Goal: Task Accomplishment & Management: Complete application form

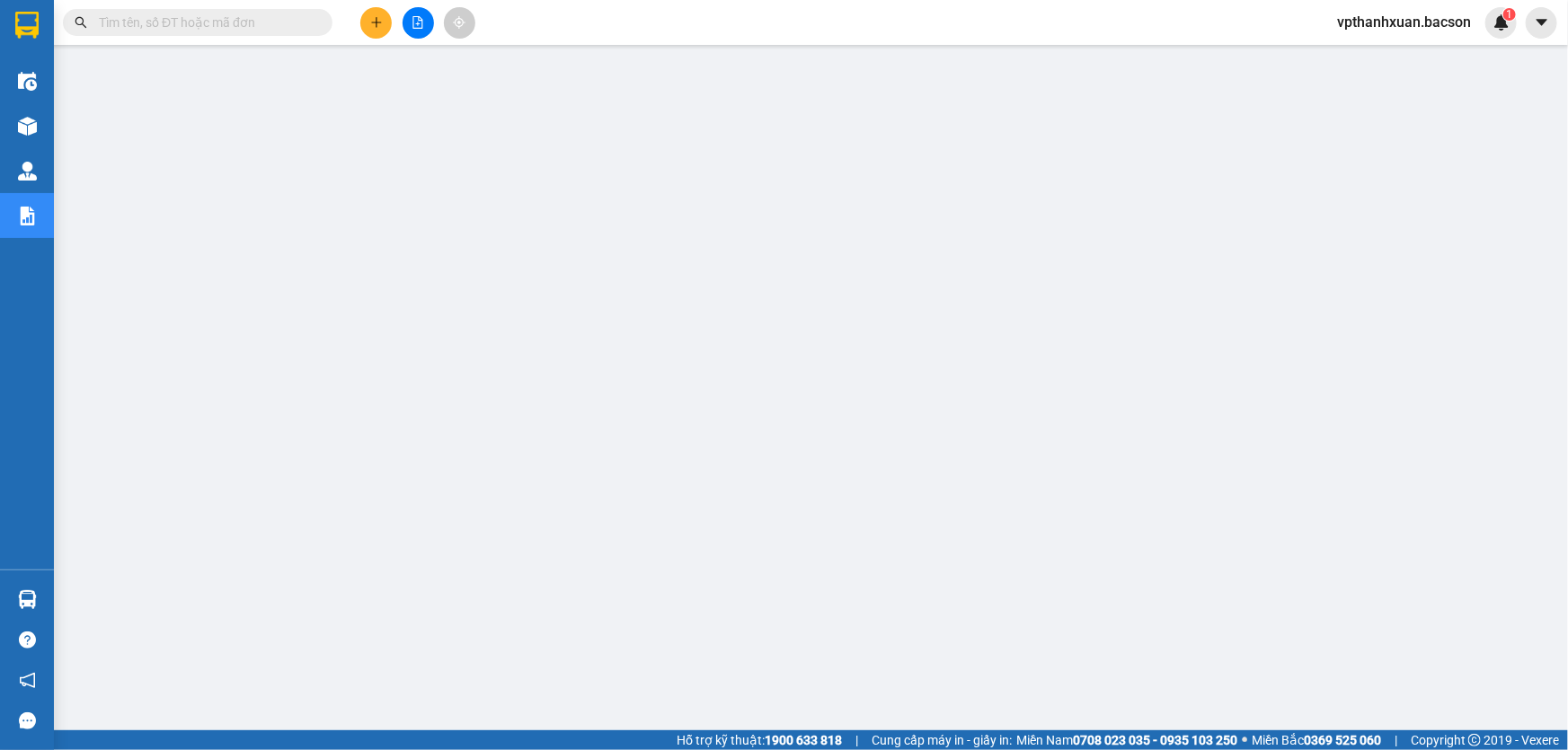
click at [257, 24] on input "text" at bounding box center [204, 22] width 212 height 20
click at [418, 28] on icon "file-add" at bounding box center [419, 22] width 10 height 13
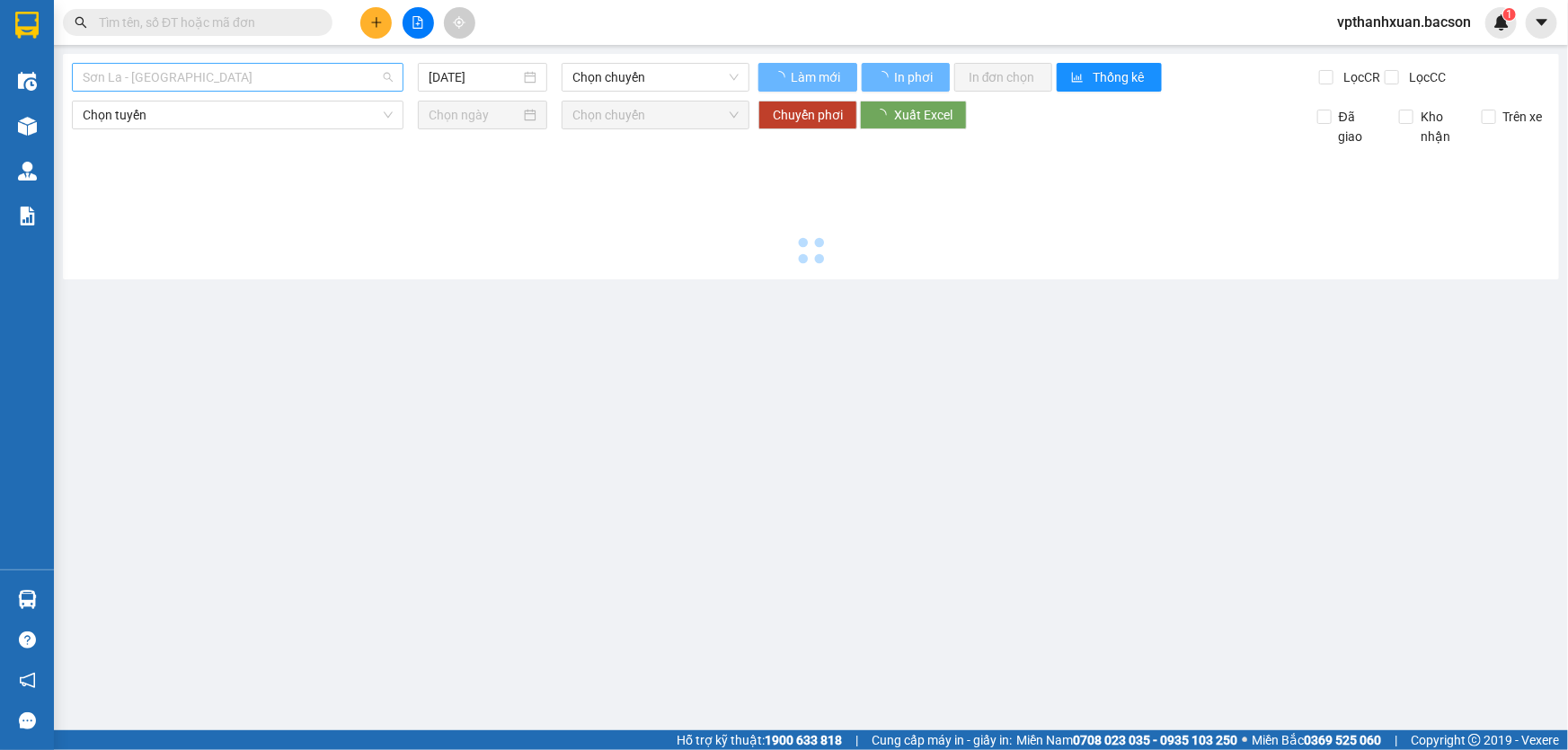
click at [317, 87] on span "Sơn La - [GEOGRAPHIC_DATA]" at bounding box center [238, 77] width 310 height 27
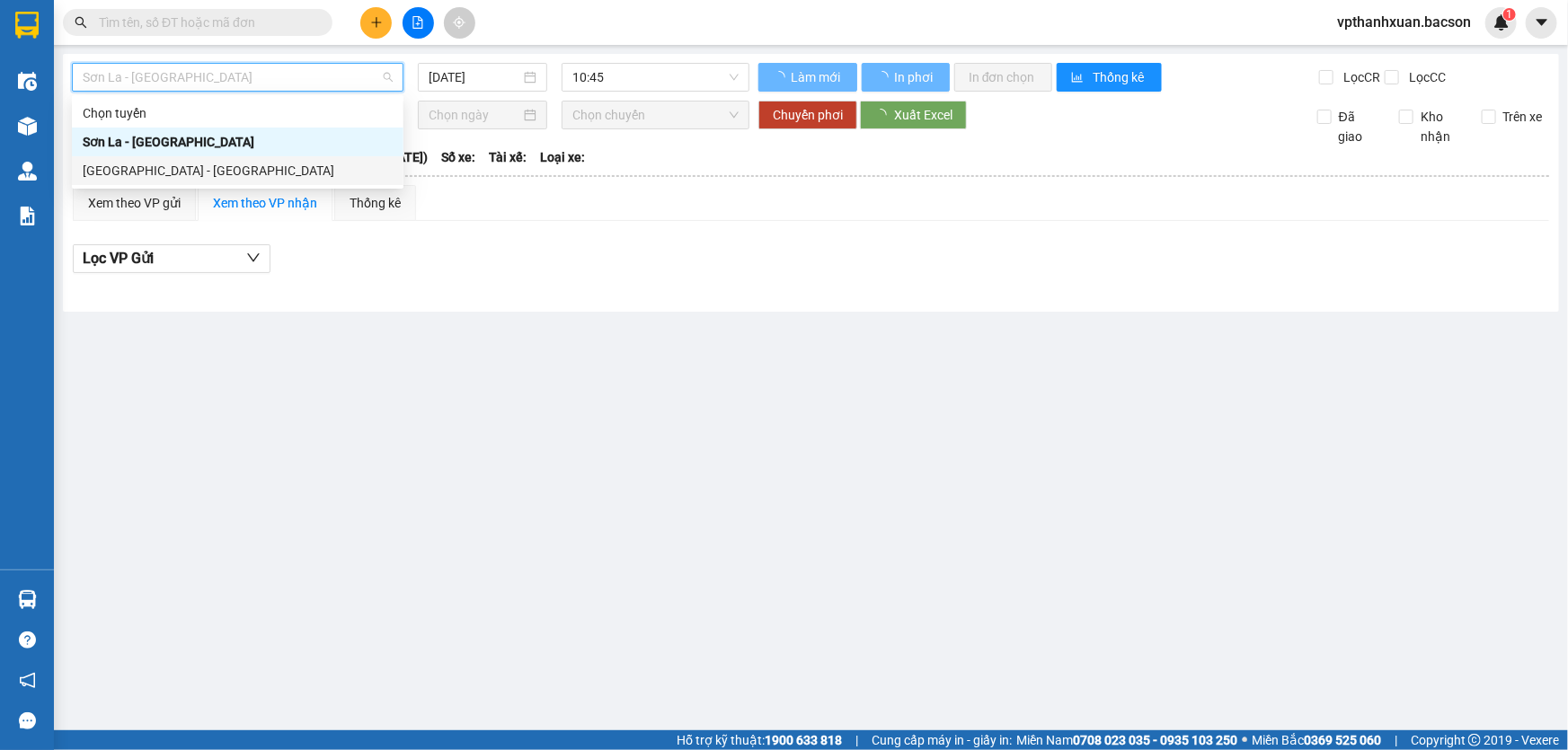
click at [186, 184] on div "[GEOGRAPHIC_DATA] - [GEOGRAPHIC_DATA]" at bounding box center [238, 170] width 332 height 28
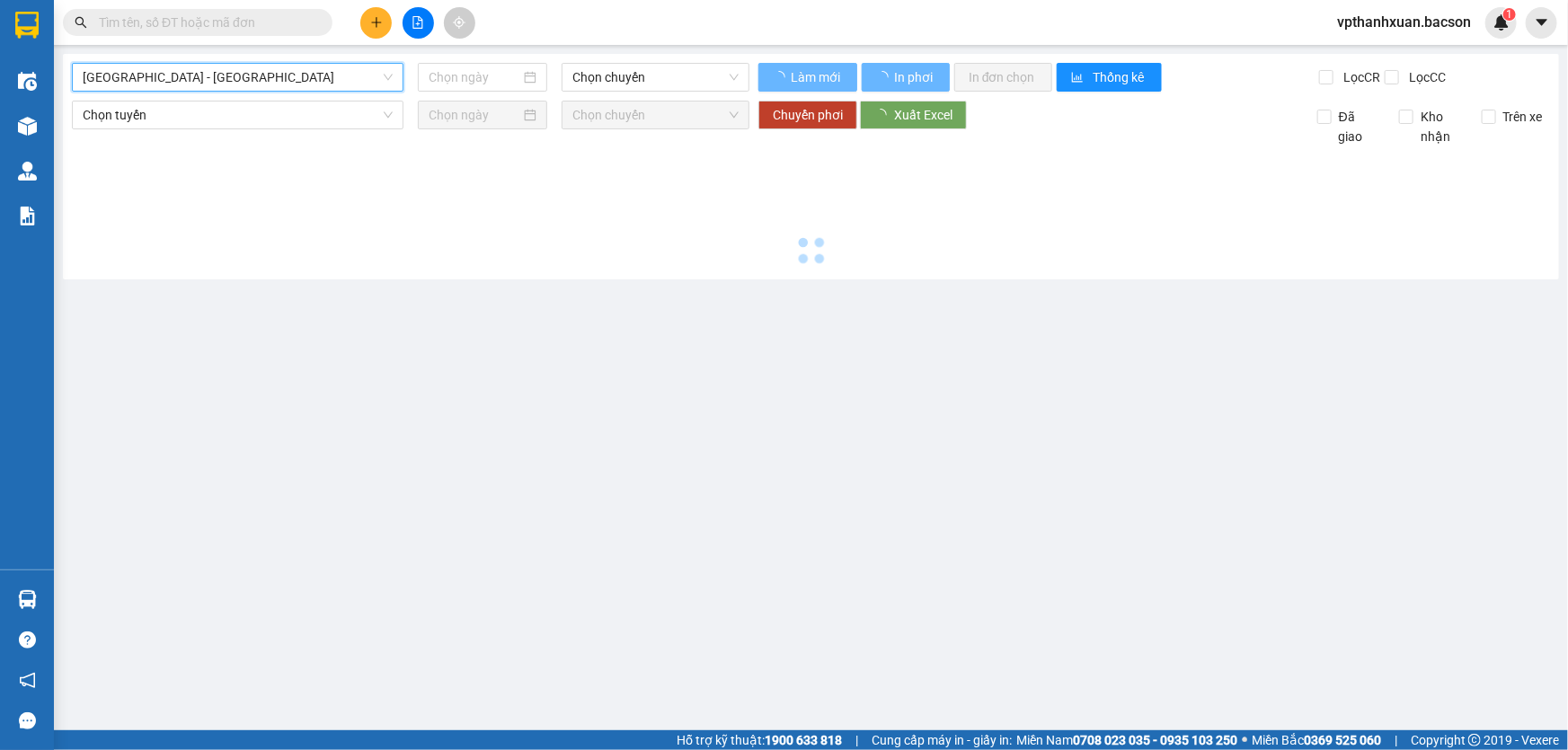
type input "[DATE]"
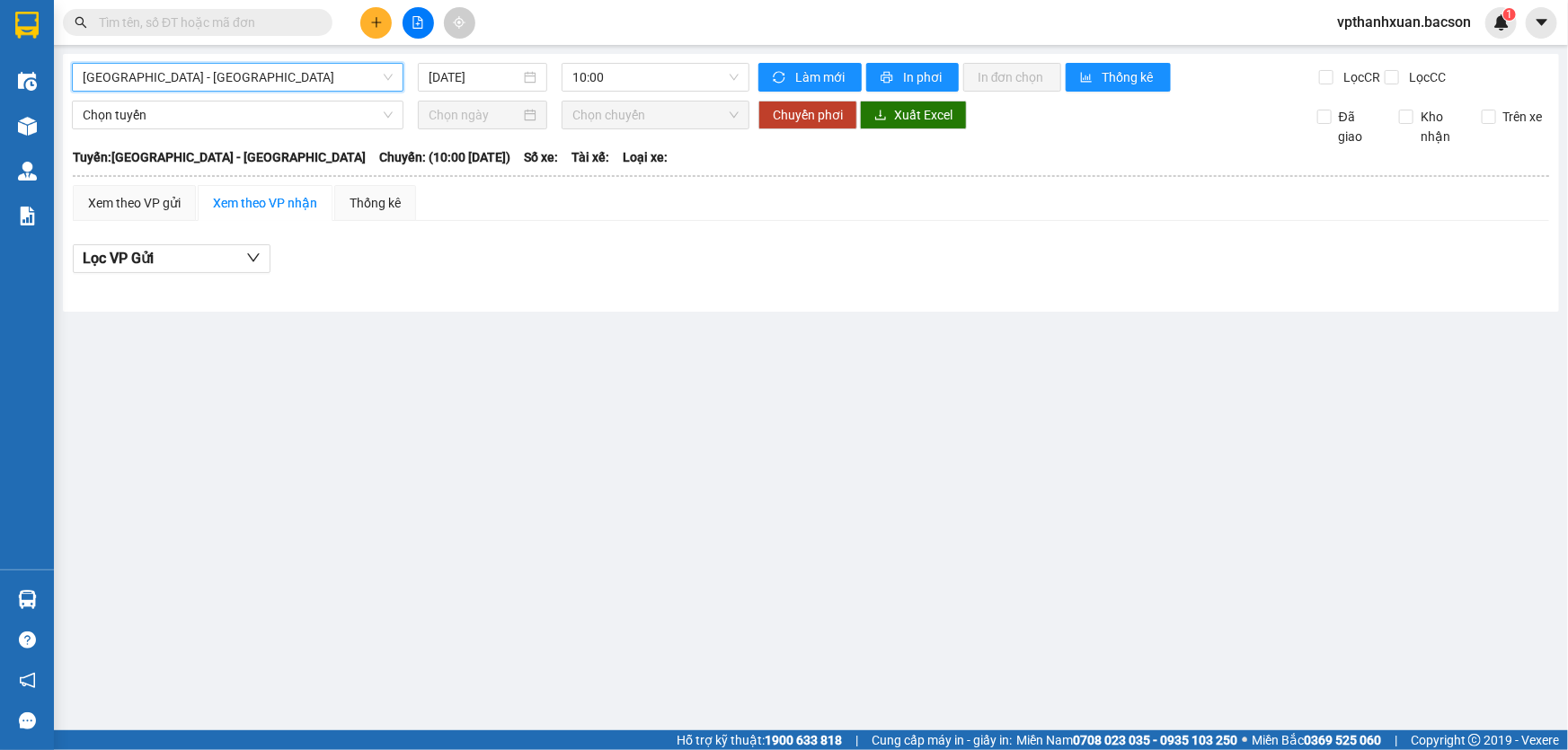
click at [218, 73] on span "[GEOGRAPHIC_DATA] - [GEOGRAPHIC_DATA]" at bounding box center [238, 77] width 310 height 27
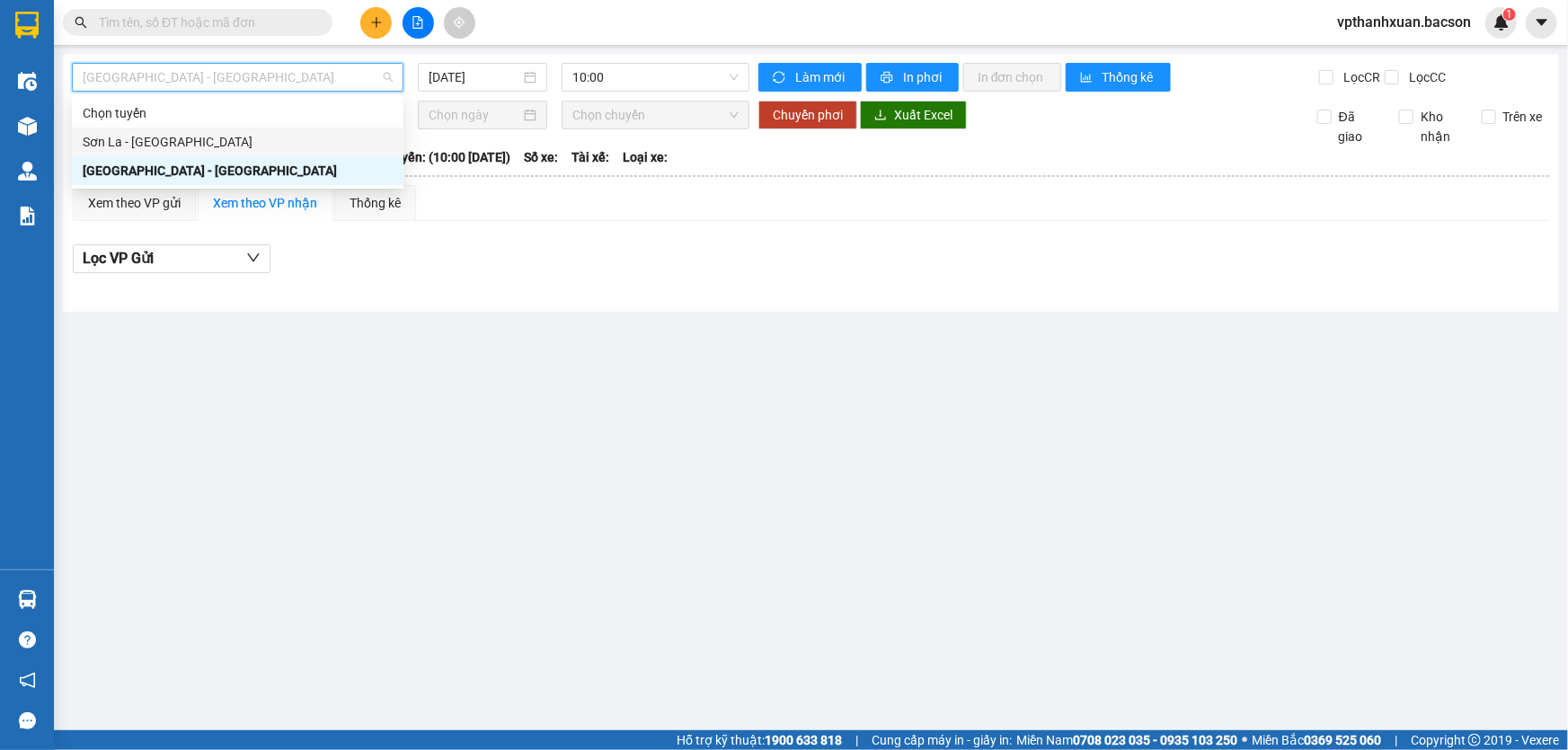
click at [151, 134] on div "Sơn La - [GEOGRAPHIC_DATA]" at bounding box center [238, 141] width 310 height 20
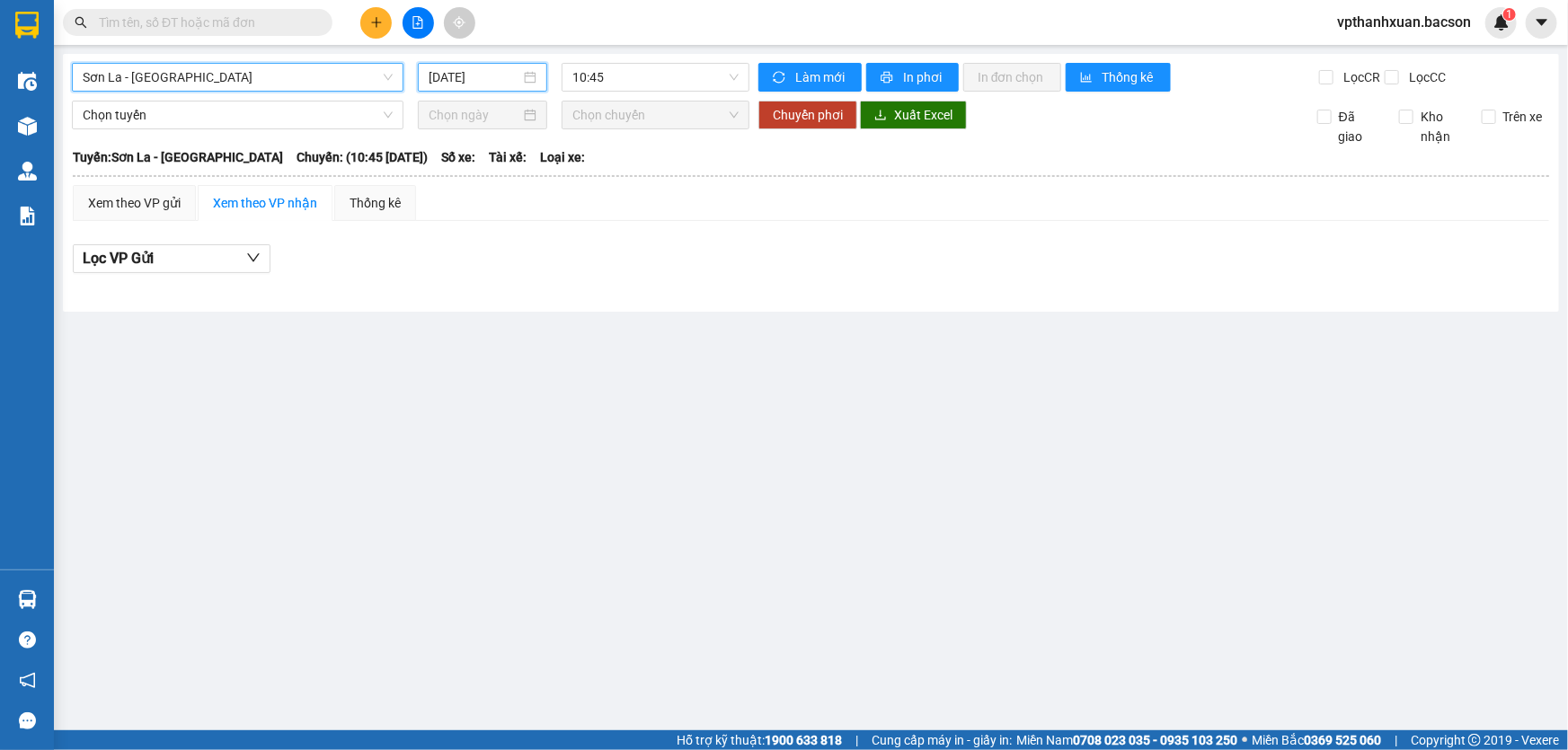
click at [496, 72] on input "[DATE]" at bounding box center [474, 77] width 92 height 20
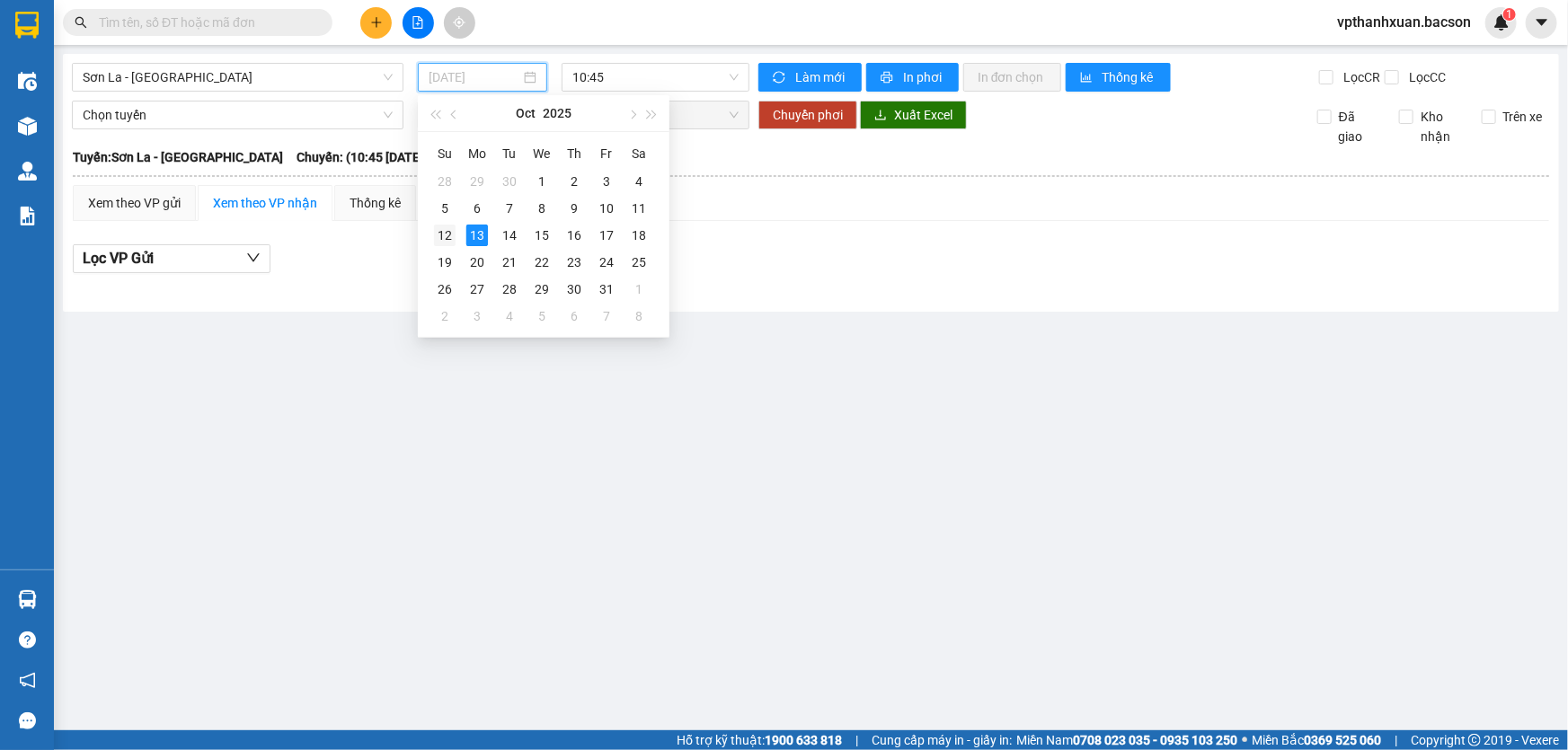
click at [452, 233] on div "12" at bounding box center [445, 235] width 21 height 21
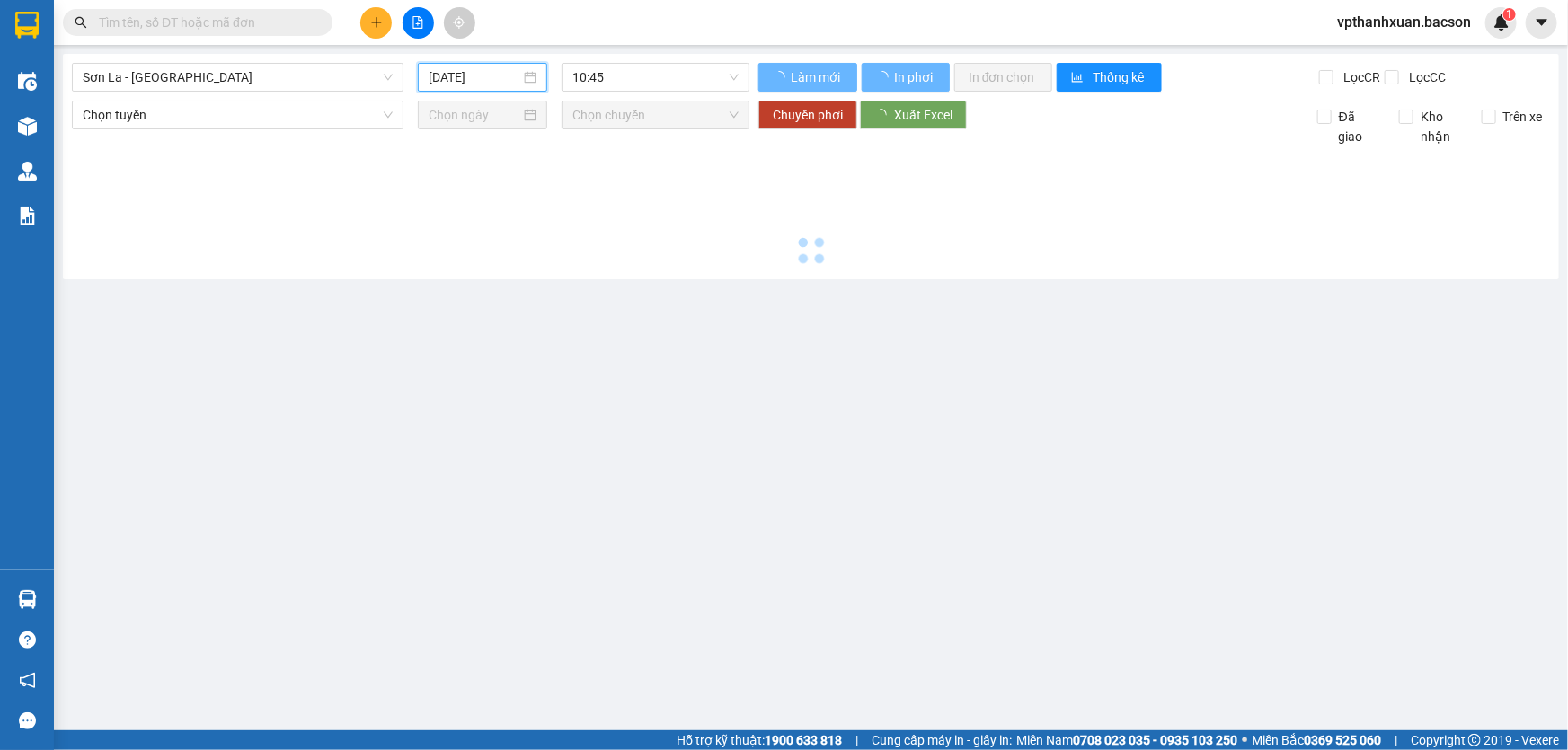
type input "[DATE]"
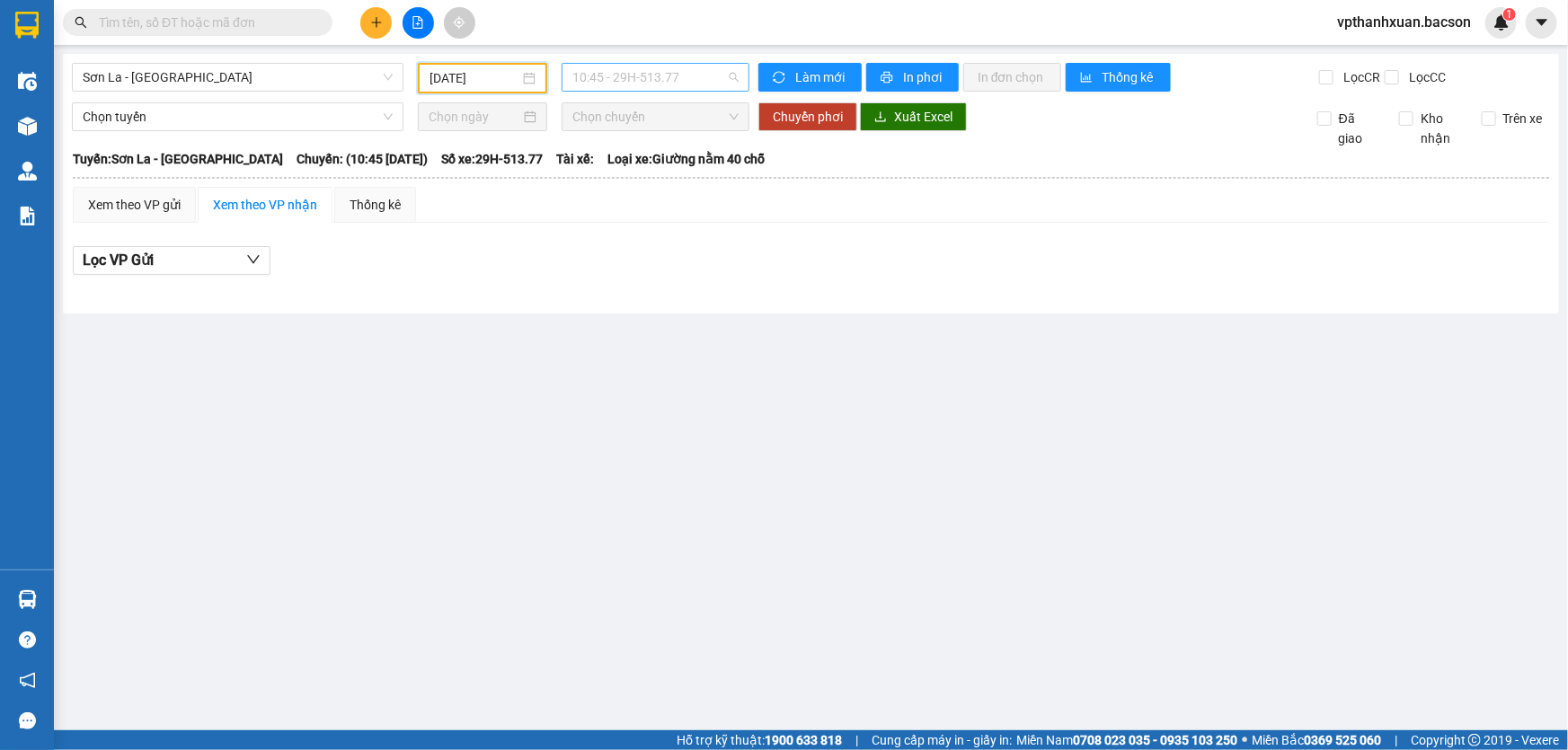
click at [618, 77] on span "10:45 - 29H-513.77" at bounding box center [656, 77] width 166 height 27
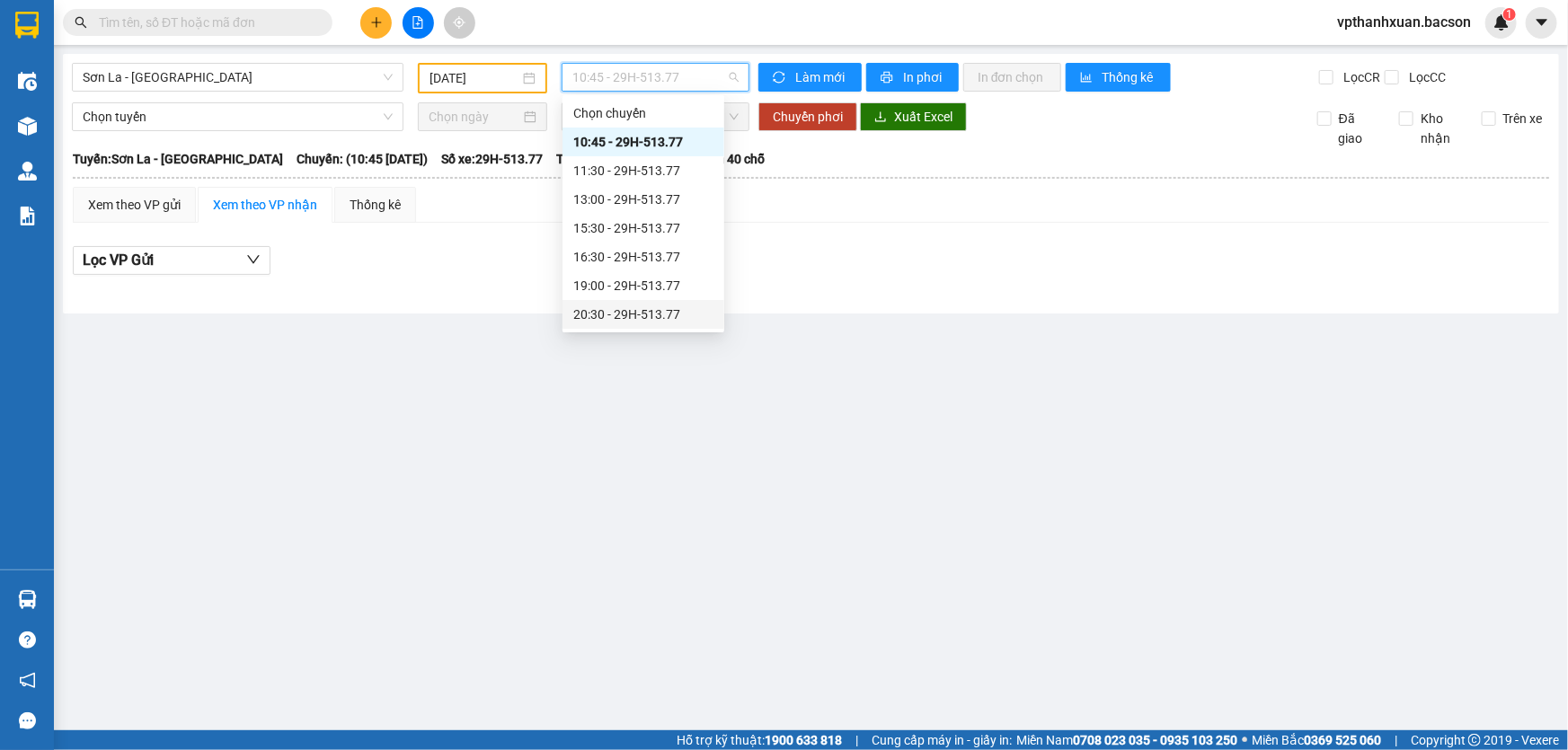
scroll to position [85, 0]
click at [628, 311] on div "22:30 - 29H-513.77" at bounding box center [643, 315] width 141 height 20
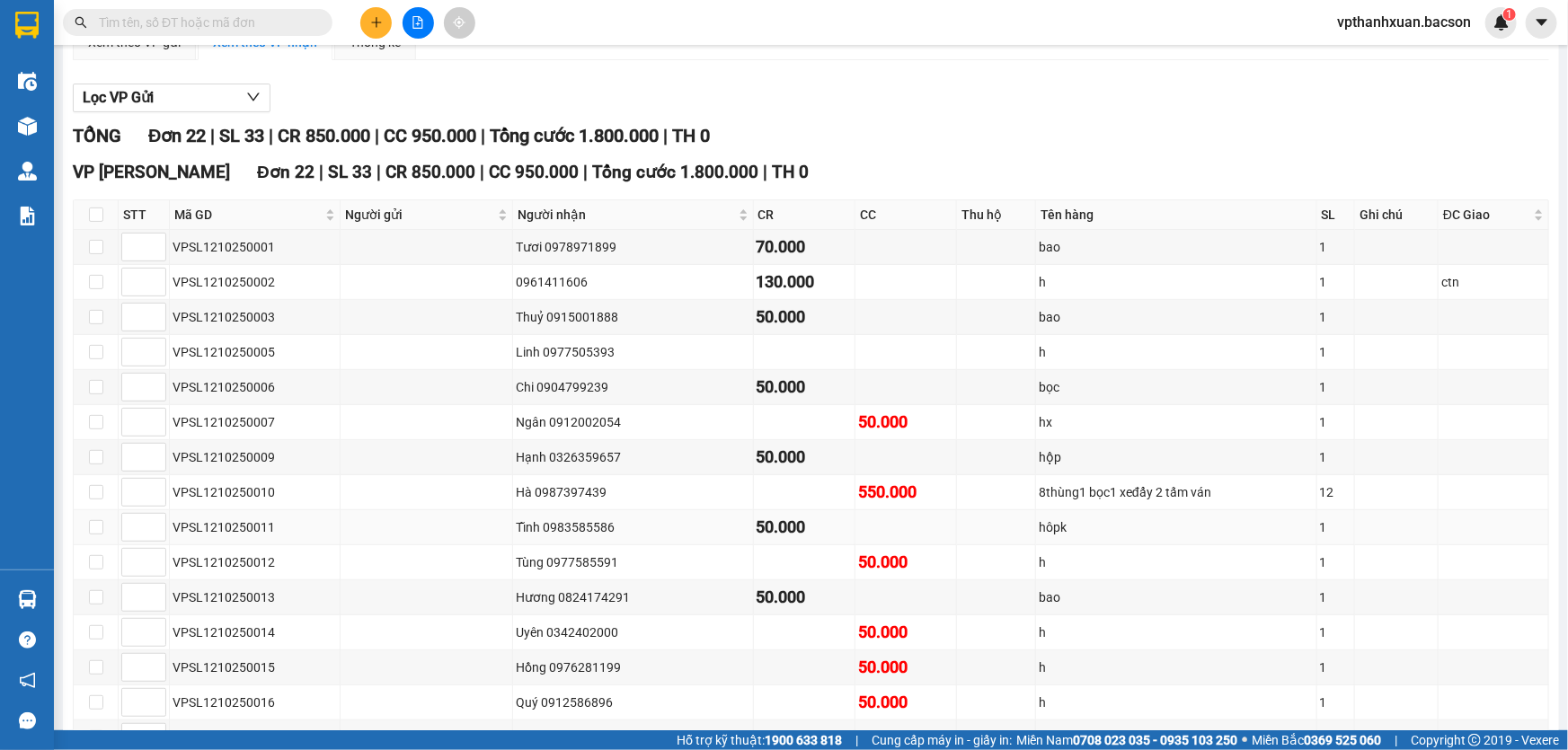
scroll to position [244, 0]
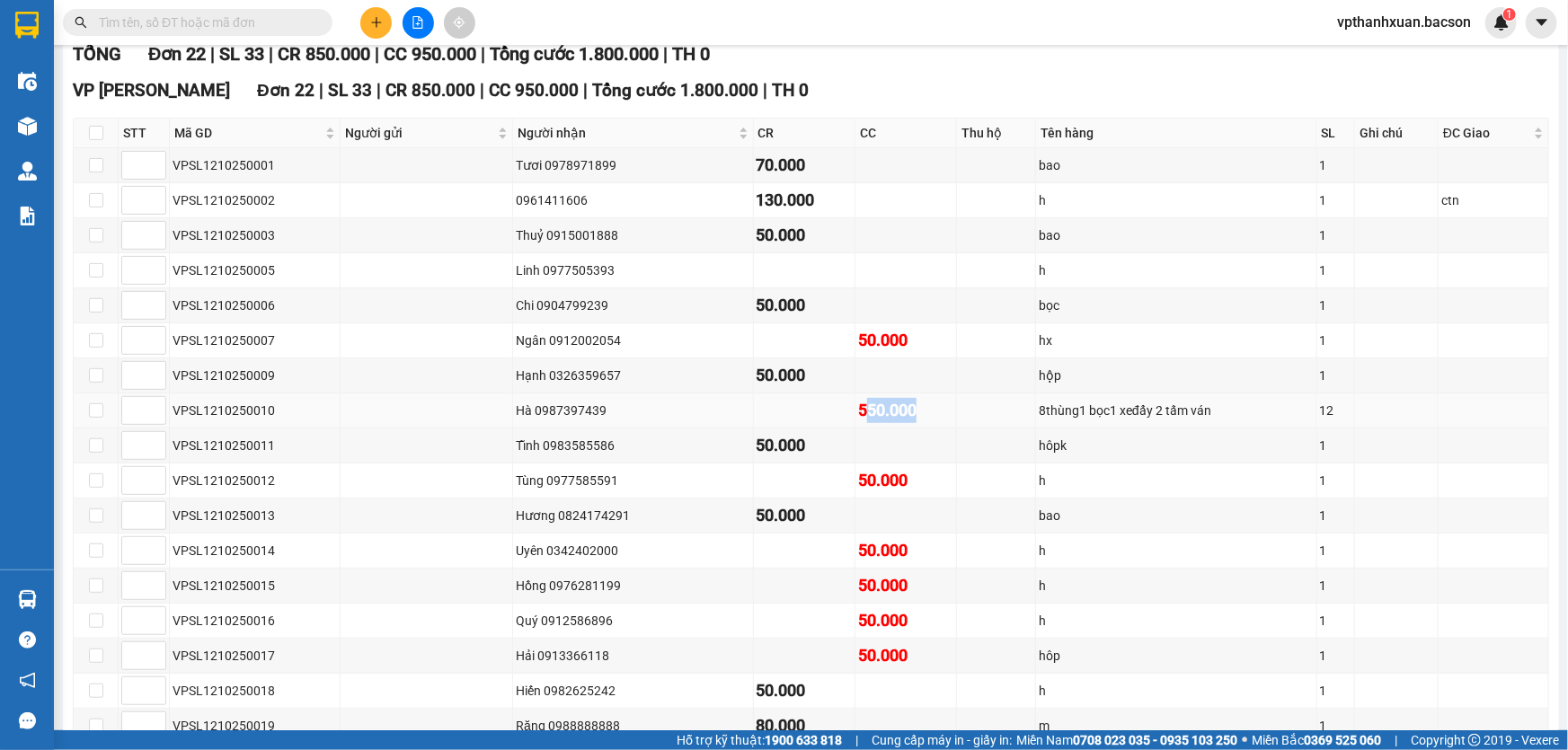
drag, startPoint x: 896, startPoint y: 409, endPoint x: 844, endPoint y: 406, distance: 52.1
click at [858, 406] on div "550.000" at bounding box center [905, 411] width 96 height 25
click at [907, 401] on div "550.000" at bounding box center [905, 411] width 96 height 25
drag, startPoint x: 897, startPoint y: 405, endPoint x: 833, endPoint y: 407, distance: 64.0
click at [833, 407] on tr "VPSL1210250010 Hà 0987397439 550.000 8thùng1 bọc1 xeđẩy 2 tấm ván 12" at bounding box center [811, 411] width 1475 height 35
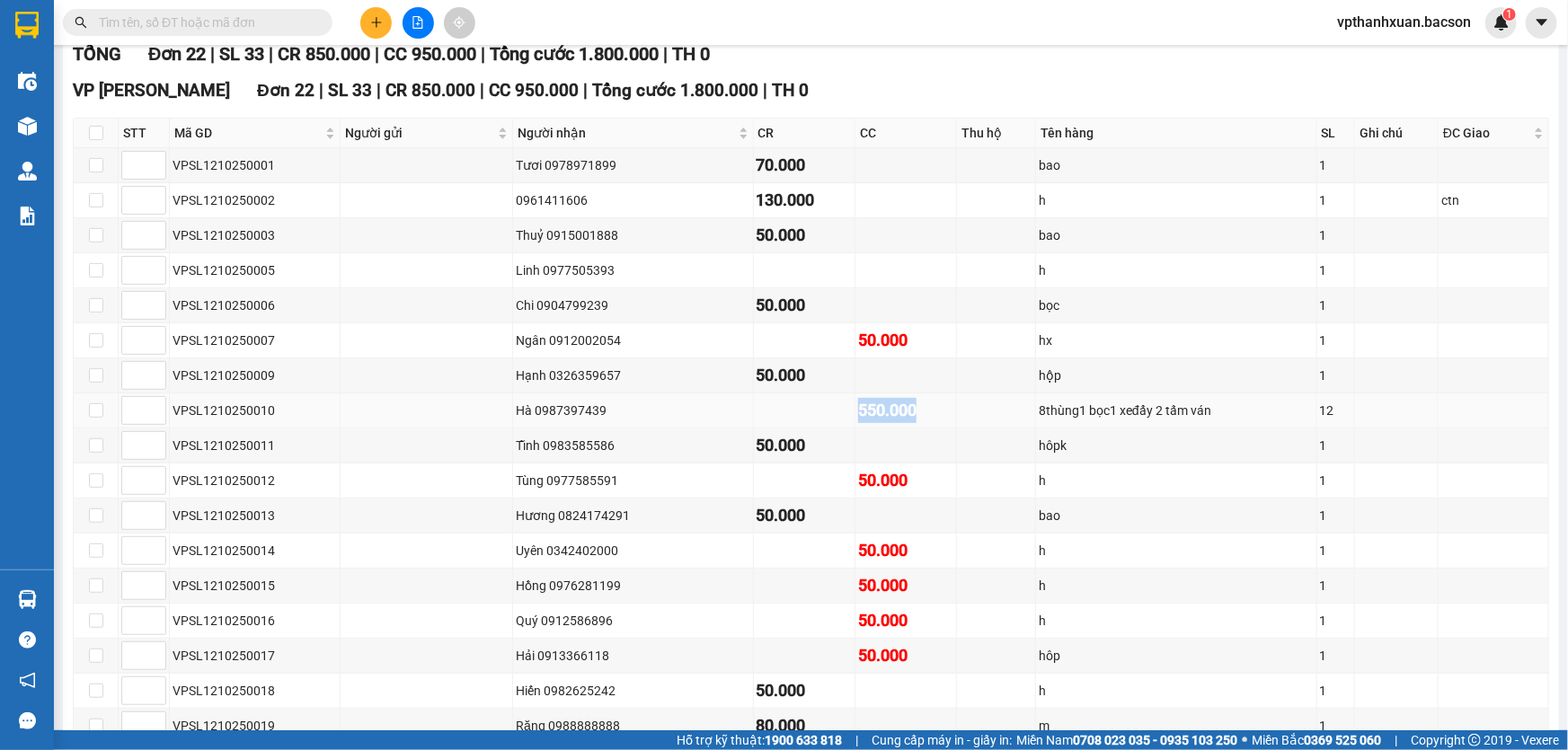
click at [927, 402] on div "550.000" at bounding box center [905, 411] width 96 height 25
drag, startPoint x: 879, startPoint y: 402, endPoint x: 798, endPoint y: 403, distance: 81.0
click at [799, 403] on tr "VPSL1210250010 Hà 0987397439 550.000 8thùng1 bọc1 xeđẩy 2 tấm ván 12" at bounding box center [811, 411] width 1475 height 35
click at [759, 400] on td at bounding box center [804, 411] width 101 height 35
drag, startPoint x: 905, startPoint y: 402, endPoint x: 607, endPoint y: 403, distance: 298.0
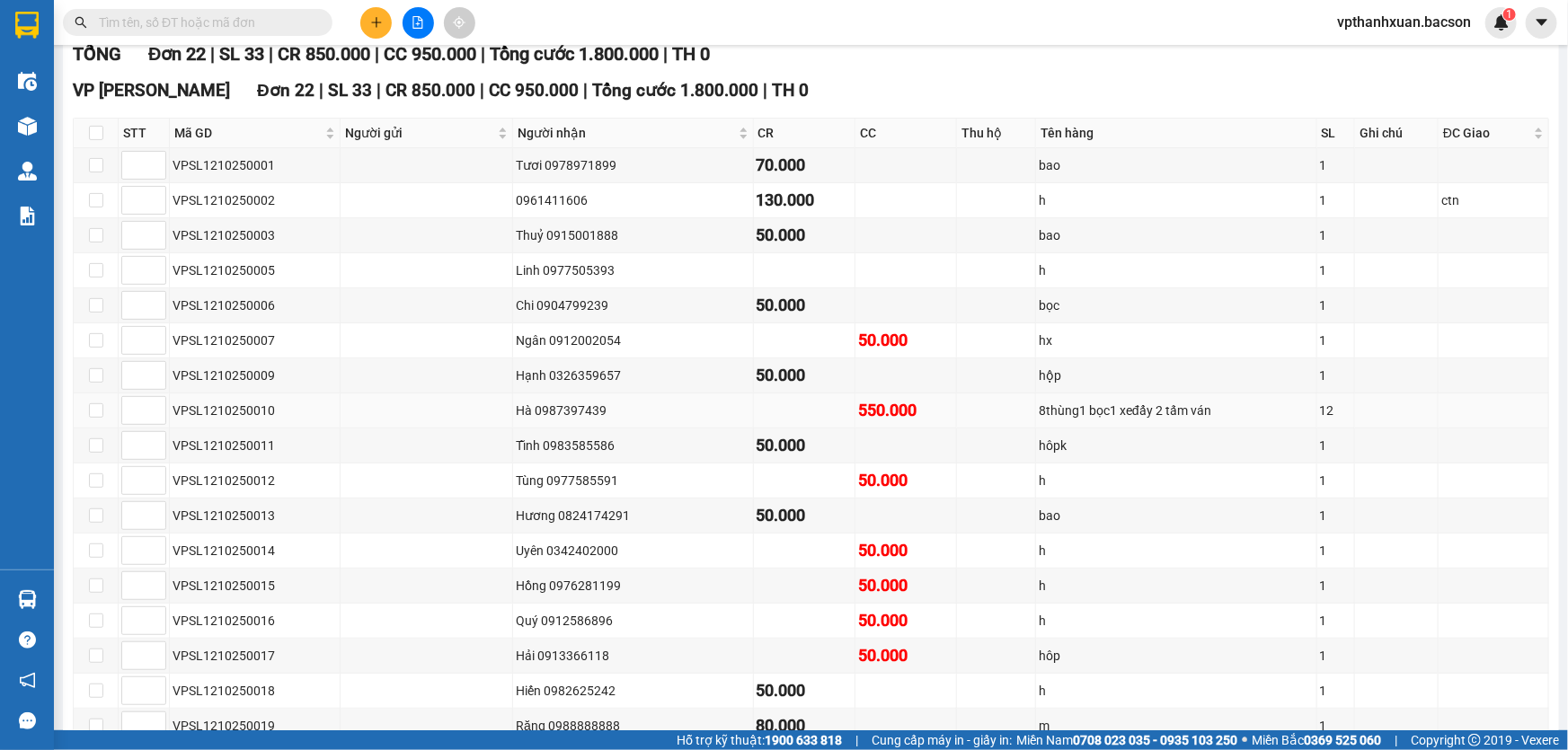
click at [898, 403] on div "550.000" at bounding box center [905, 411] width 96 height 25
drag, startPoint x: 607, startPoint y: 403, endPoint x: 728, endPoint y: 469, distance: 137.8
click at [365, 424] on tbody "VPSL1210250001 Tươi 0978971899 70.000 bao 1 VPSL1210250002 0961411606 130.000 h…" at bounding box center [811, 533] width 1475 height 770
click at [970, 414] on td at bounding box center [996, 411] width 79 height 35
click at [968, 412] on td at bounding box center [996, 411] width 79 height 35
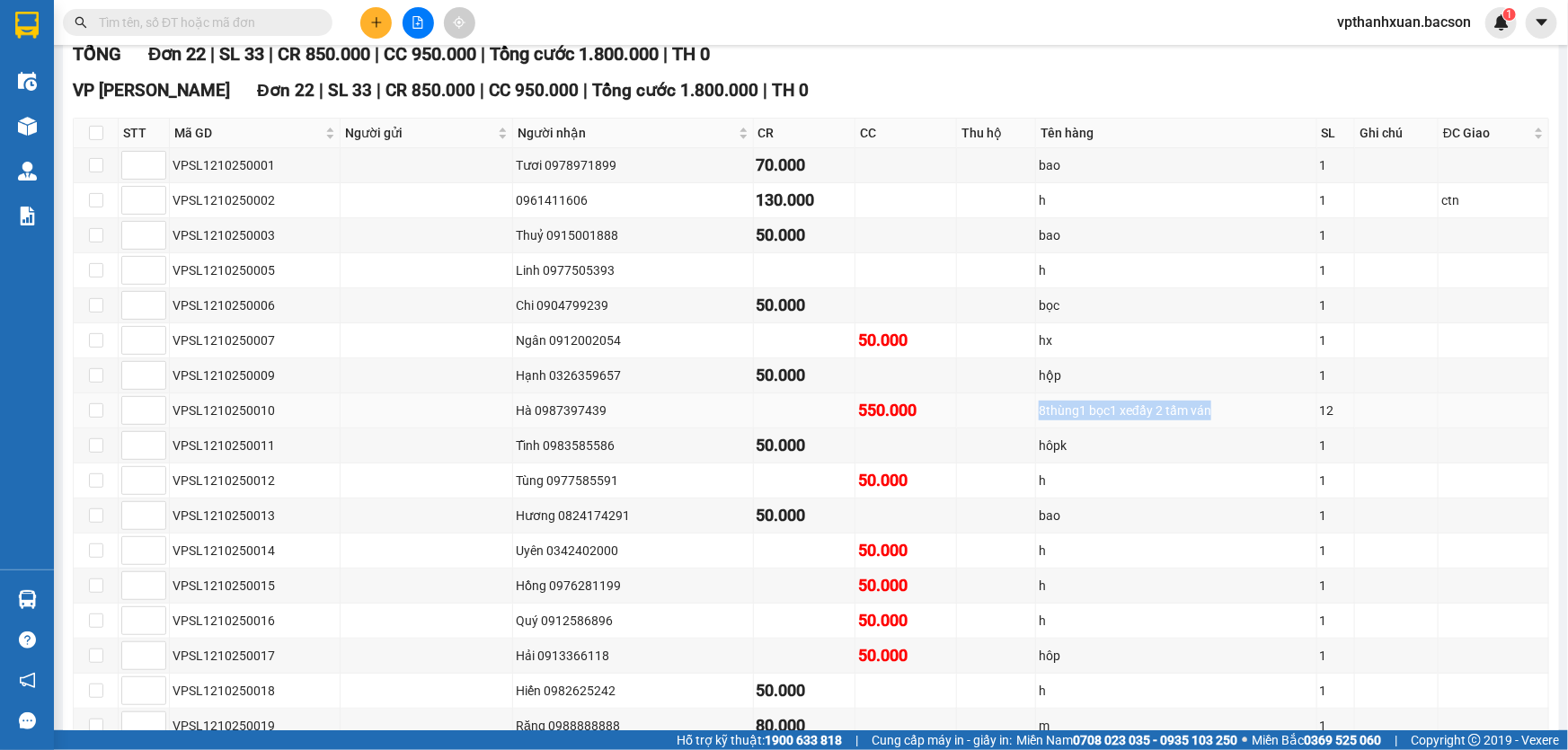
drag, startPoint x: 1173, startPoint y: 408, endPoint x: 984, endPoint y: 419, distance: 189.3
click at [984, 419] on tr "VPSL1210250010 Hà 0987397439 550.000 8thùng1 bọc1 xeđẩy 2 tấm ván 12" at bounding box center [811, 411] width 1475 height 35
click at [1415, 412] on td at bounding box center [1396, 411] width 84 height 35
drag, startPoint x: 1174, startPoint y: 410, endPoint x: 958, endPoint y: 415, distance: 216.1
click at [946, 415] on tr "VPSL1210250010 Hà 0987397439 550.000 8thùng1 bọc1 xeđẩy 2 tấm ván 12" at bounding box center [811, 411] width 1475 height 35
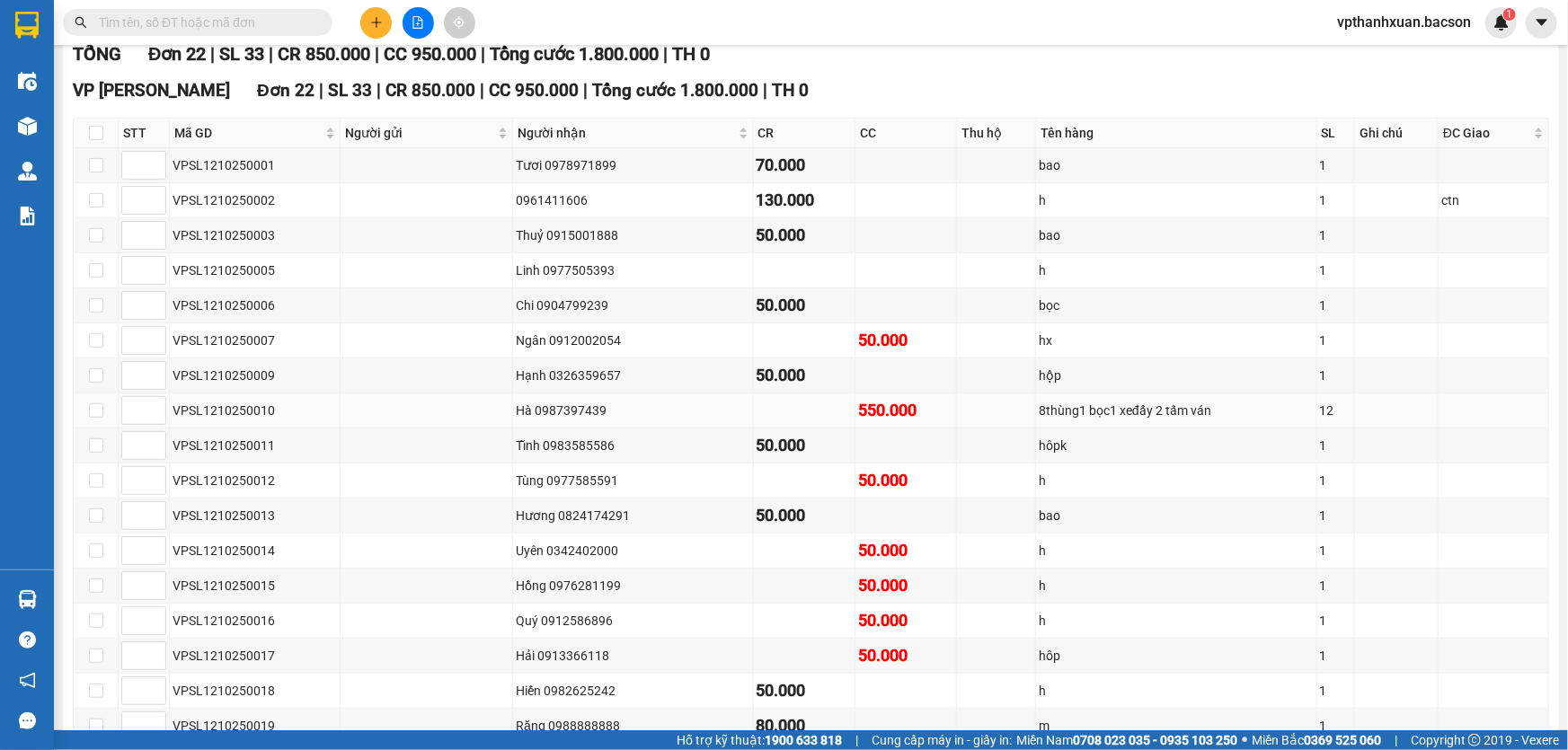
click at [1206, 407] on div "8thùng1 bọc1 xeđẩy 2 tấm ván" at bounding box center [1176, 411] width 275 height 20
drag, startPoint x: 1113, startPoint y: 413, endPoint x: 996, endPoint y: 414, distance: 117.0
click at [1038, 414] on div "8thùng1 bọc1 xeđẩy 2 tấm ván" at bounding box center [1176, 411] width 275 height 20
drag, startPoint x: 1221, startPoint y: 405, endPoint x: 1205, endPoint y: 405, distance: 16.0
click at [1220, 405] on div "8thùng1 bọc1 xeđẩy 2 tấm ván" at bounding box center [1176, 411] width 275 height 20
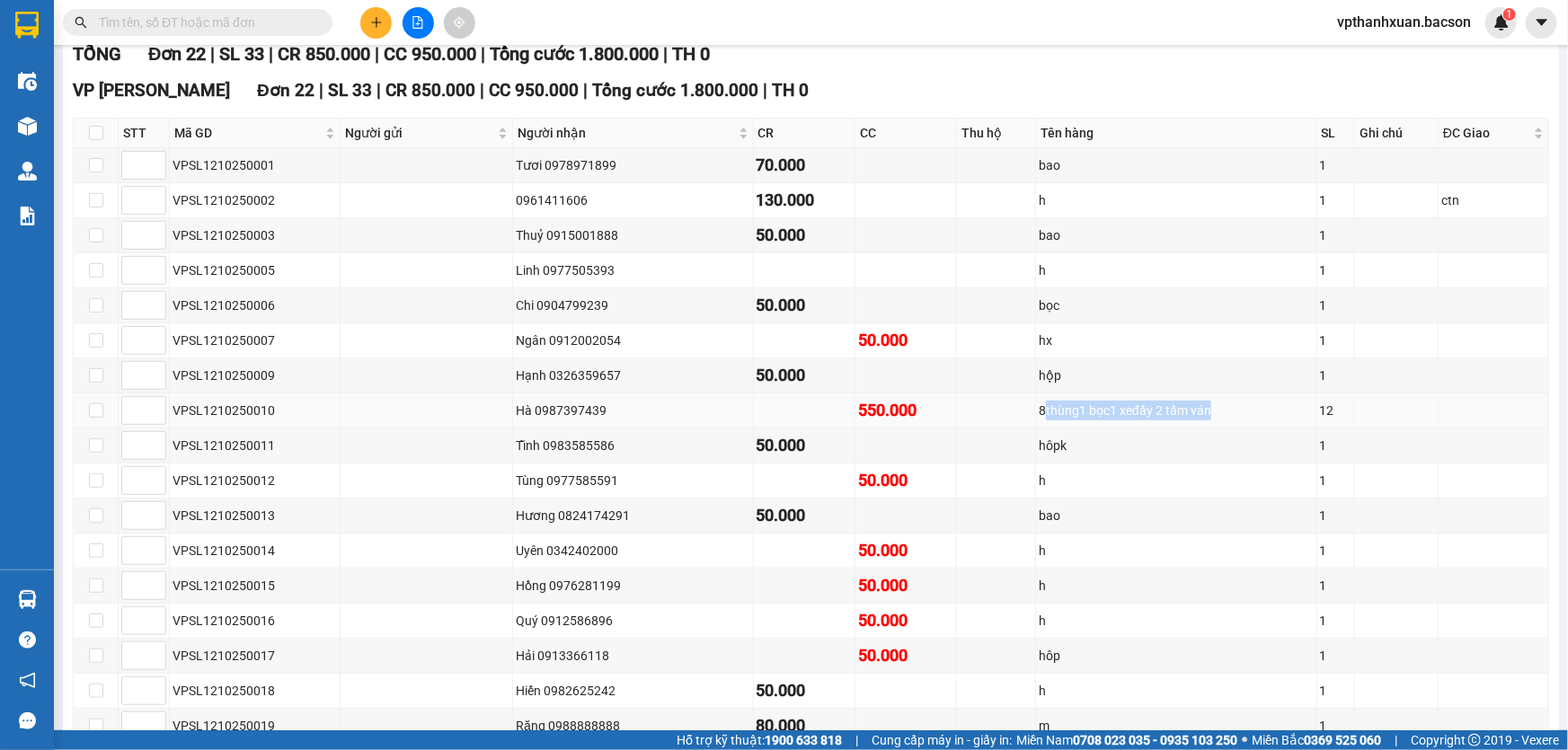
click at [1211, 405] on div "8thùng1 bọc1 xeđẩy 2 tấm ván" at bounding box center [1176, 411] width 275 height 20
drag, startPoint x: 1195, startPoint y: 406, endPoint x: 1008, endPoint y: 425, distance: 188.0
click at [1008, 425] on tbody "VPSL1210250001 Tươi 0978971899 70.000 bao 1 VPSL1210250002 0961411606 130.000 h…" at bounding box center [811, 533] width 1475 height 770
click at [1370, 404] on td at bounding box center [1396, 411] width 84 height 35
click at [1215, 407] on div "8thùng1 bọc1 xeđẩy 2 tấm ván" at bounding box center [1176, 411] width 275 height 20
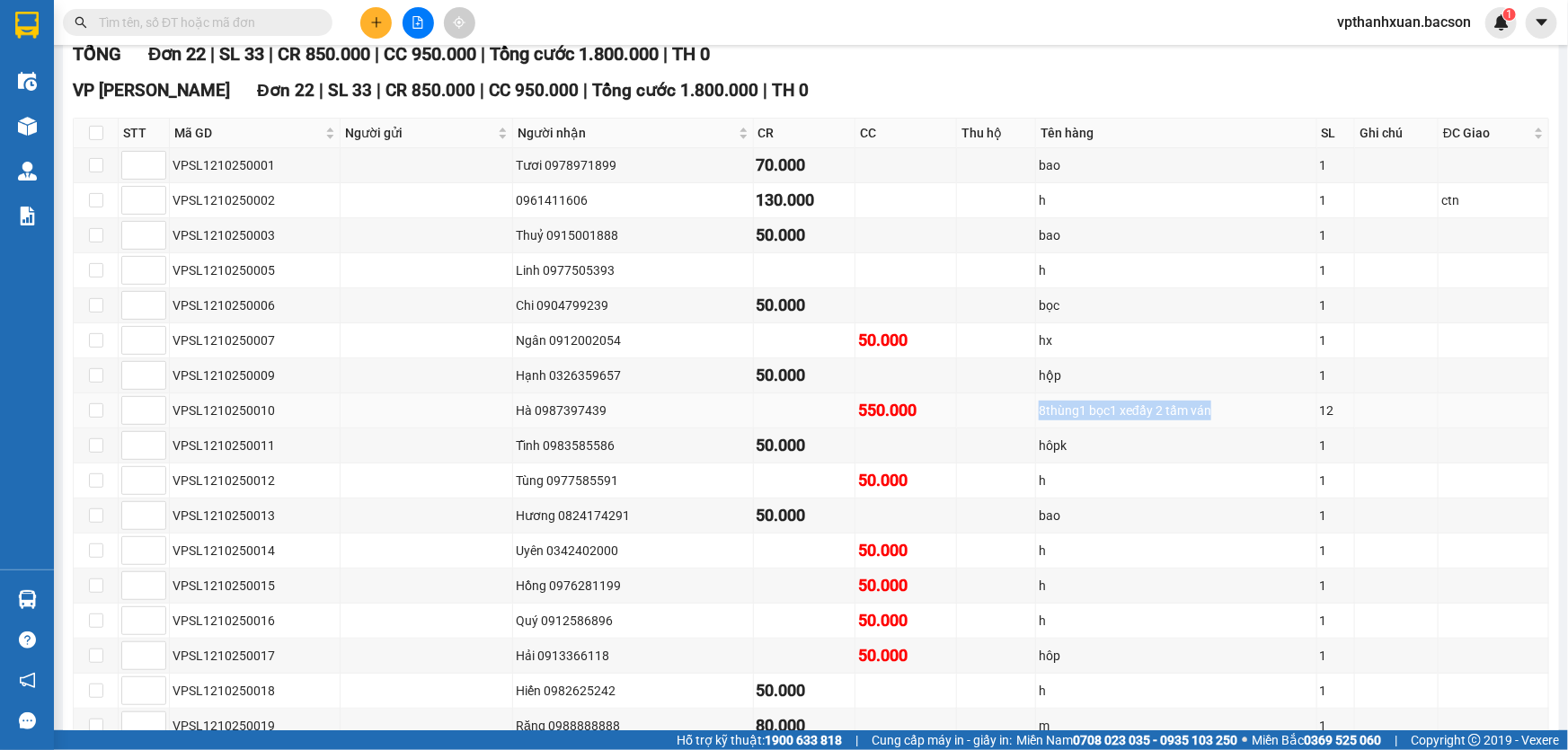
drag, startPoint x: 1201, startPoint y: 404, endPoint x: 1020, endPoint y: 420, distance: 181.7
click at [1020, 420] on tr "VPSL1210250010 Hà 0987397439 550.000 8thùng1 bọc1 xeđẩy 2 tấm ván 12" at bounding box center [811, 411] width 1475 height 35
click at [1161, 438] on div "hôpk" at bounding box center [1176, 446] width 275 height 20
drag, startPoint x: 1194, startPoint y: 406, endPoint x: 846, endPoint y: 400, distance: 348.1
click at [864, 396] on tr "VPSL1210250010 Hà 0987397439 550.000 8thùng1 bọc1 xeđẩy 2 tấm ván 12" at bounding box center [811, 411] width 1475 height 35
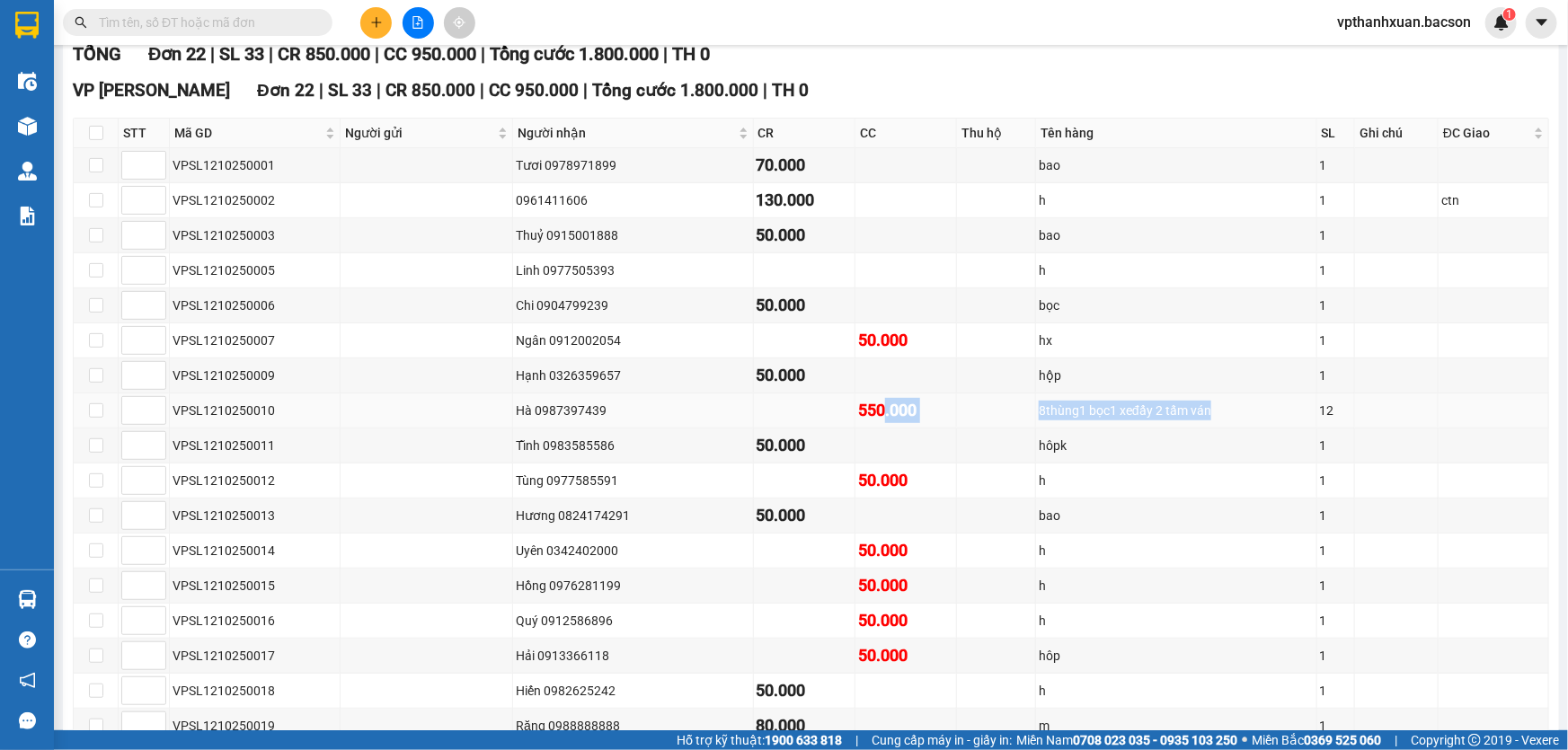
click at [970, 414] on td at bounding box center [996, 411] width 79 height 35
drag, startPoint x: 1128, startPoint y: 411, endPoint x: 1000, endPoint y: 414, distance: 128.0
click at [1000, 414] on tr "VPSL1210250010 Hà 0987397439 550.000 8thùng1 bọc1 xeđẩy 2 tấm ván 12" at bounding box center [811, 411] width 1475 height 35
click at [1400, 448] on td at bounding box center [1396, 446] width 84 height 35
drag, startPoint x: 1199, startPoint y: 404, endPoint x: 1011, endPoint y: 414, distance: 188.3
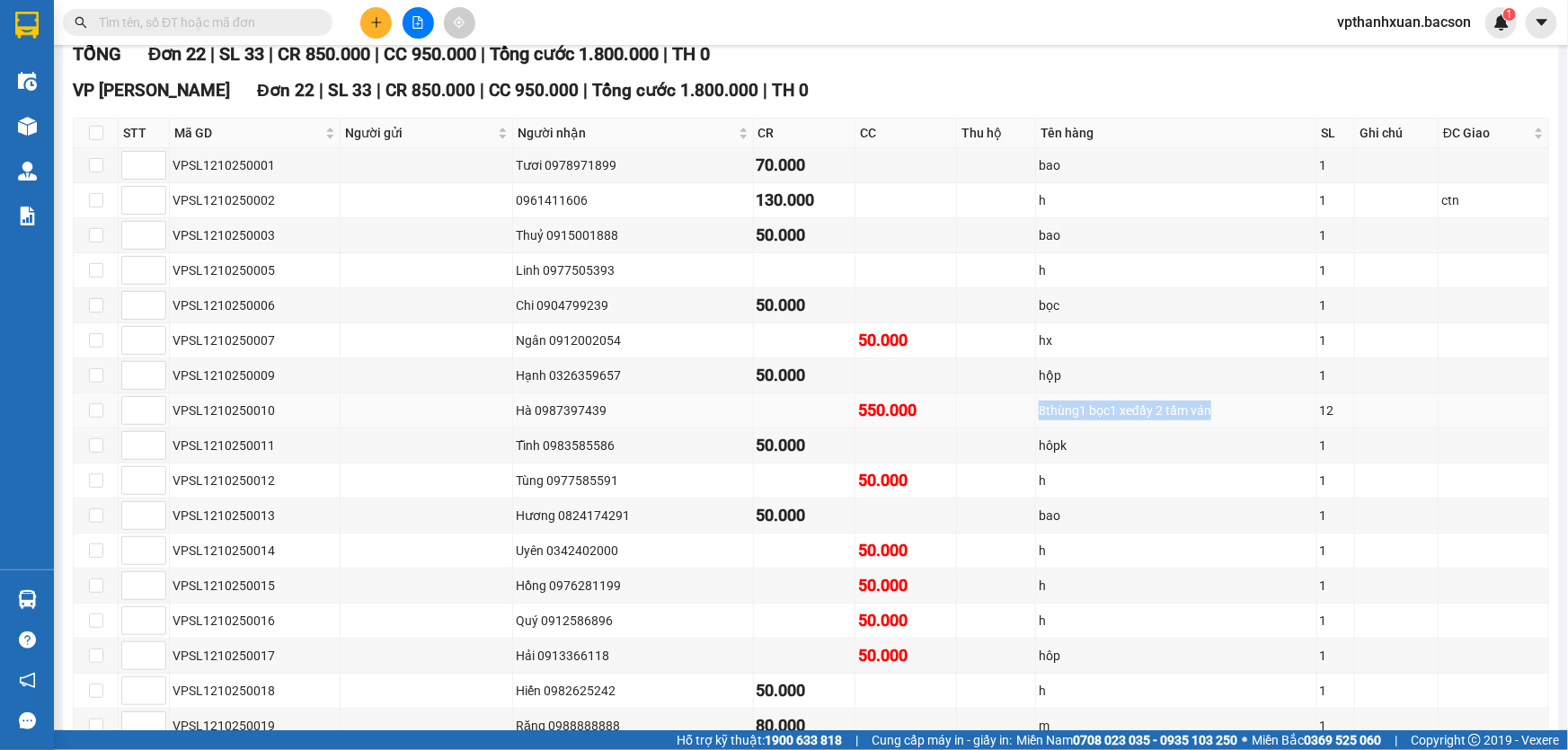
click at [1011, 414] on tr "VPSL1210250010 Hà 0987397439 550.000 8thùng1 bọc1 xeđẩy 2 tấm ván 12" at bounding box center [811, 411] width 1475 height 35
click at [1365, 403] on td at bounding box center [1396, 411] width 84 height 35
drag, startPoint x: 1192, startPoint y: 408, endPoint x: 1014, endPoint y: 410, distance: 178.0
click at [1014, 410] on tr "VPSL1210250010 Hà 0987397439 550.000 8thùng1 bọc1 xeđẩy 2 tấm ván 12" at bounding box center [811, 411] width 1475 height 35
click at [1219, 403] on div "8thùng1 bọc1 xeđẩy 2 tấm ván" at bounding box center [1176, 411] width 275 height 20
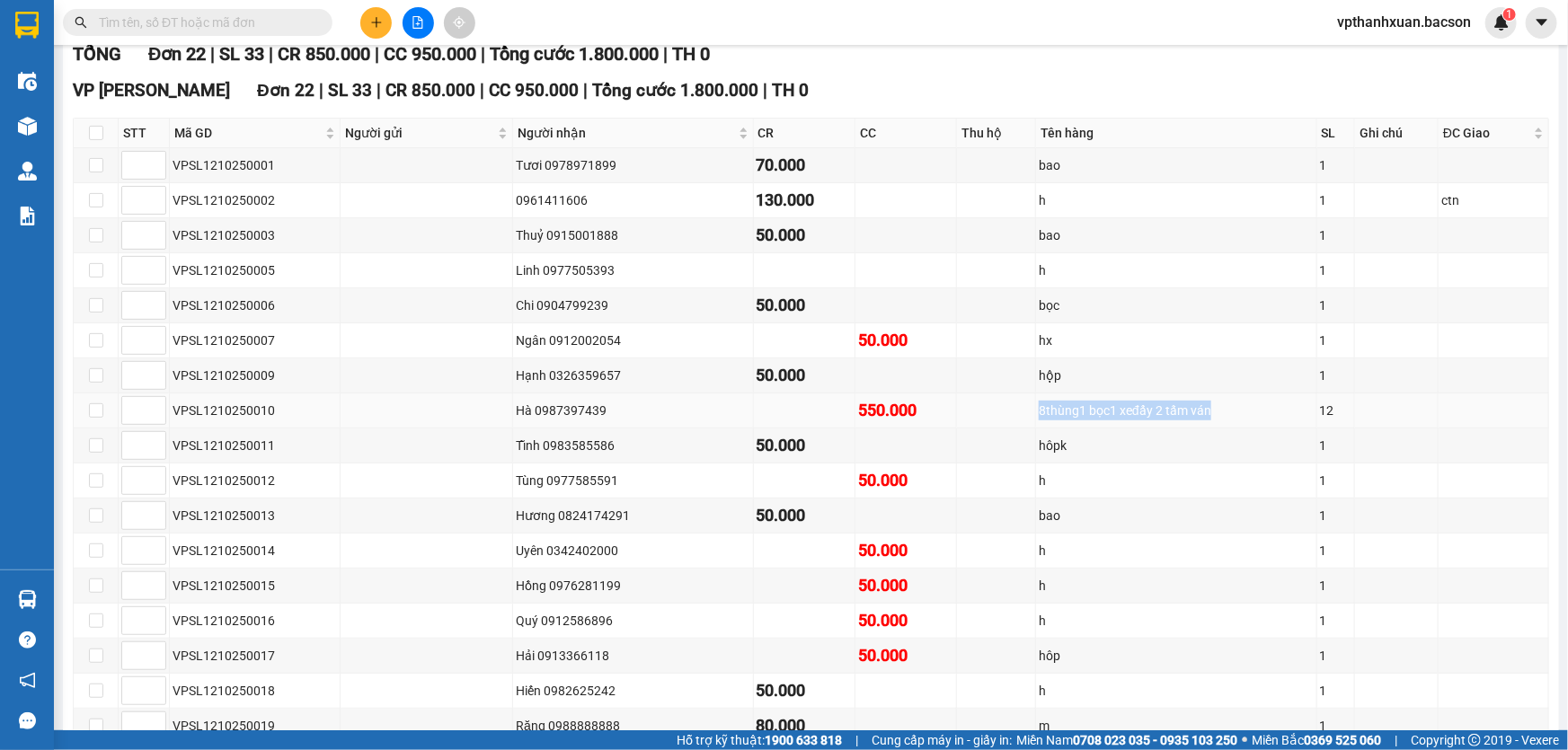
drag, startPoint x: 1195, startPoint y: 405, endPoint x: 996, endPoint y: 415, distance: 199.3
click at [996, 415] on tr "VPSL1210250010 Hà 0987397439 550.000 8thùng1 bọc1 xeđẩy 2 tấm ván 12" at bounding box center [811, 411] width 1475 height 35
click at [928, 407] on div "550.000" at bounding box center [905, 411] width 96 height 25
click at [677, 413] on div "Hà 0987397439" at bounding box center [632, 411] width 234 height 20
click at [693, 408] on div "Hà 0987397439" at bounding box center [632, 411] width 234 height 20
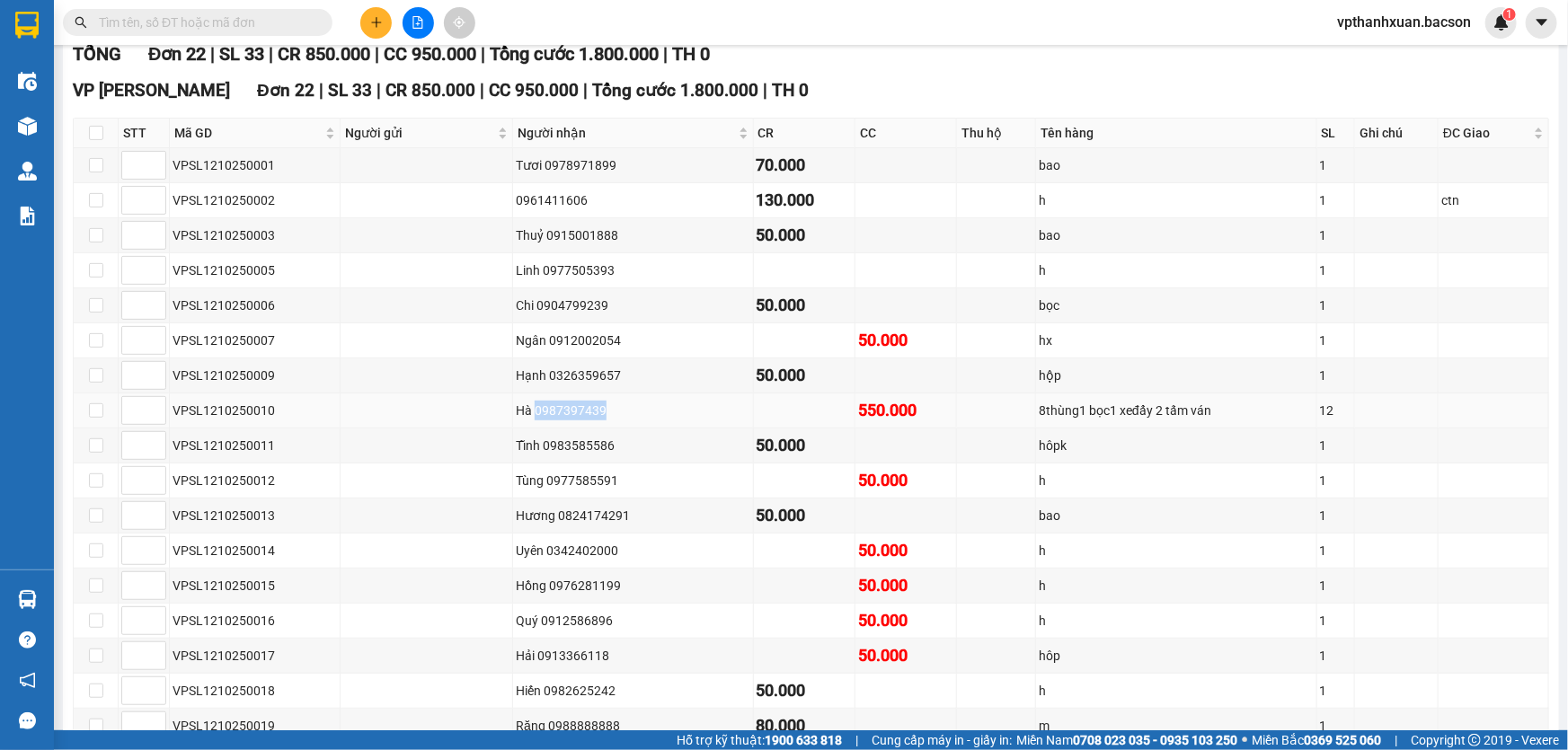
drag, startPoint x: 586, startPoint y: 406, endPoint x: 519, endPoint y: 413, distance: 67.4
click at [519, 413] on div "Hà 0987397439" at bounding box center [632, 411] width 234 height 20
copy div "0987397439"
click at [232, 22] on input "text" at bounding box center [204, 22] width 212 height 20
paste input "0987397439"
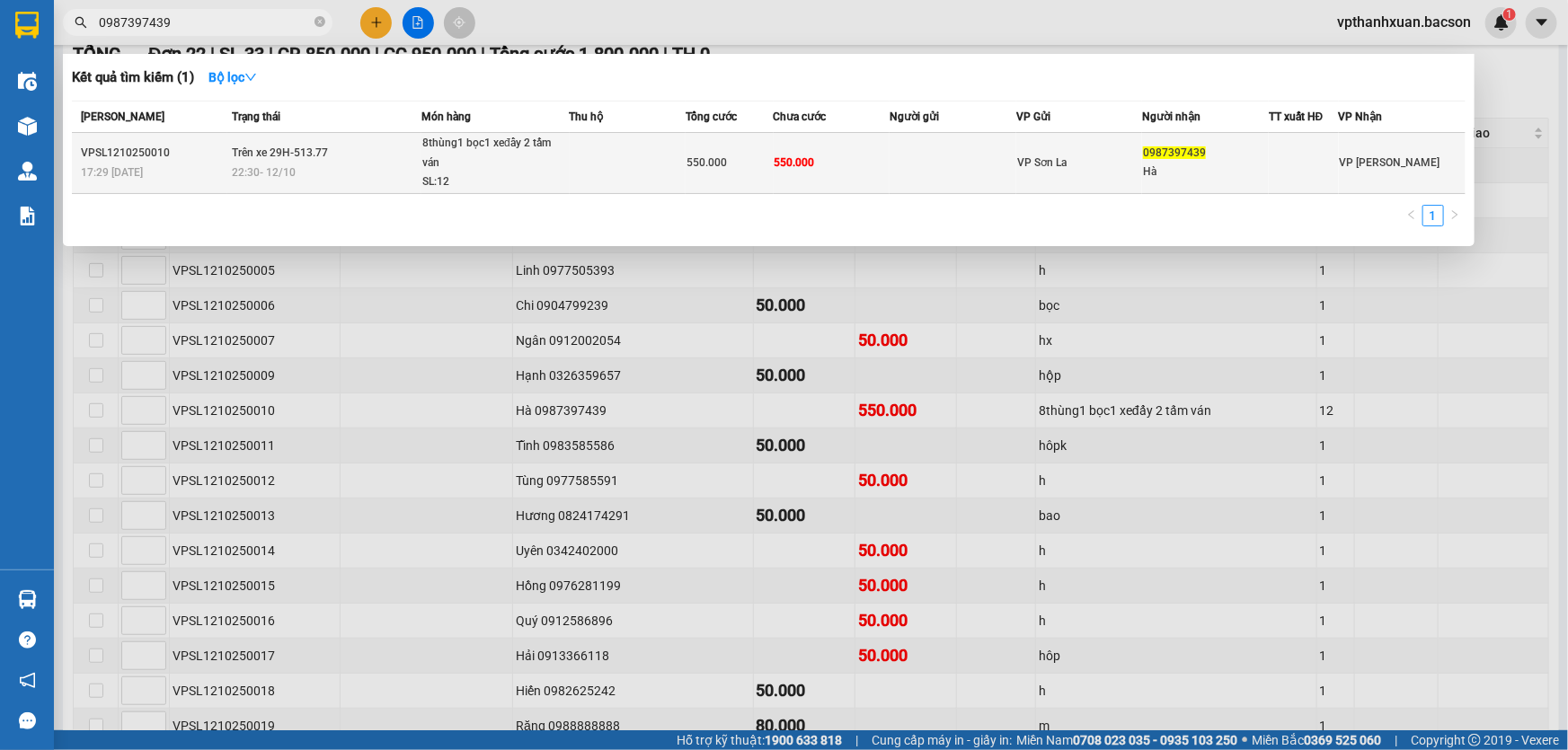
type input "0987397439"
click at [803, 162] on span "550.000" at bounding box center [794, 162] width 40 height 13
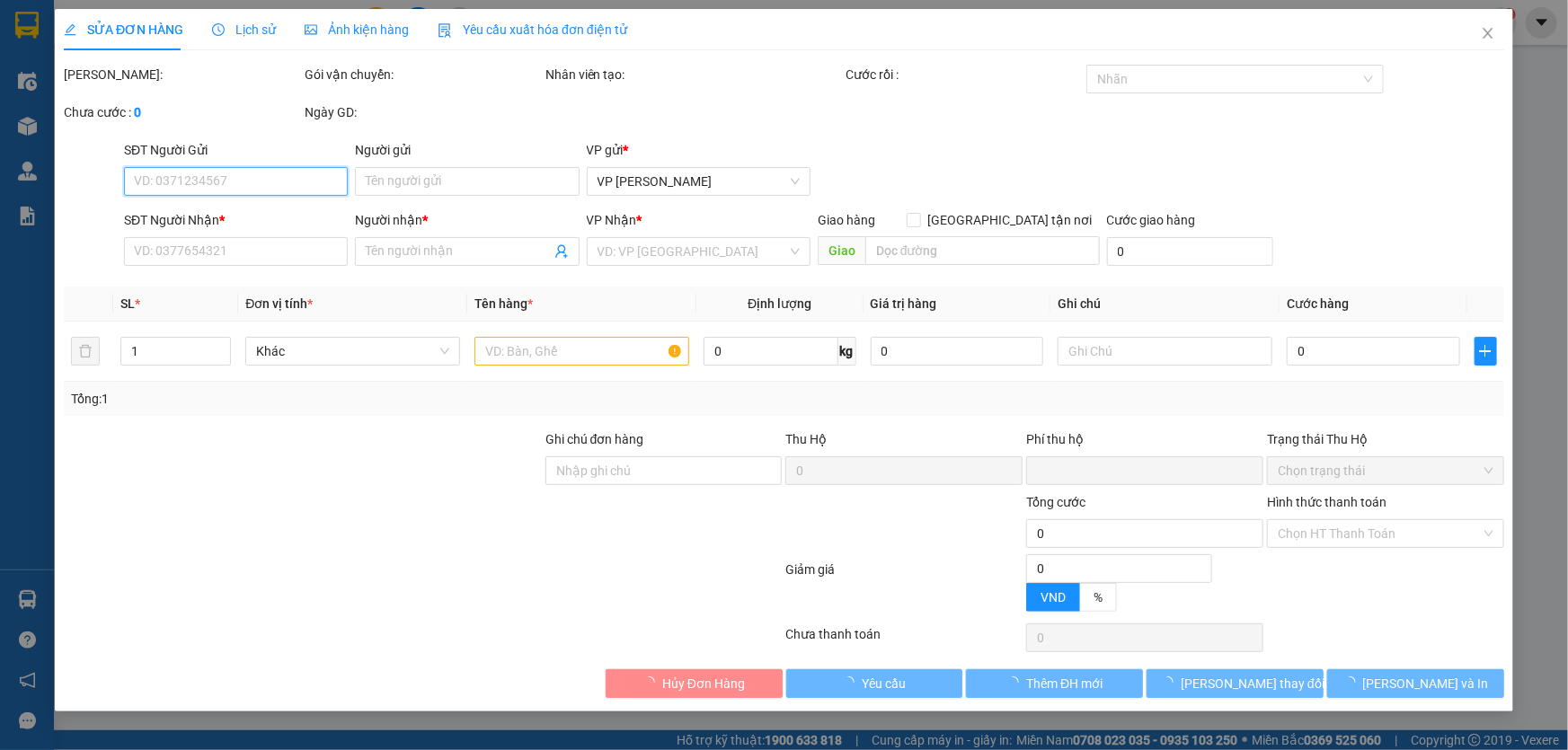
type input "0987397439"
type input "Hà"
type input "0"
type input "550.000"
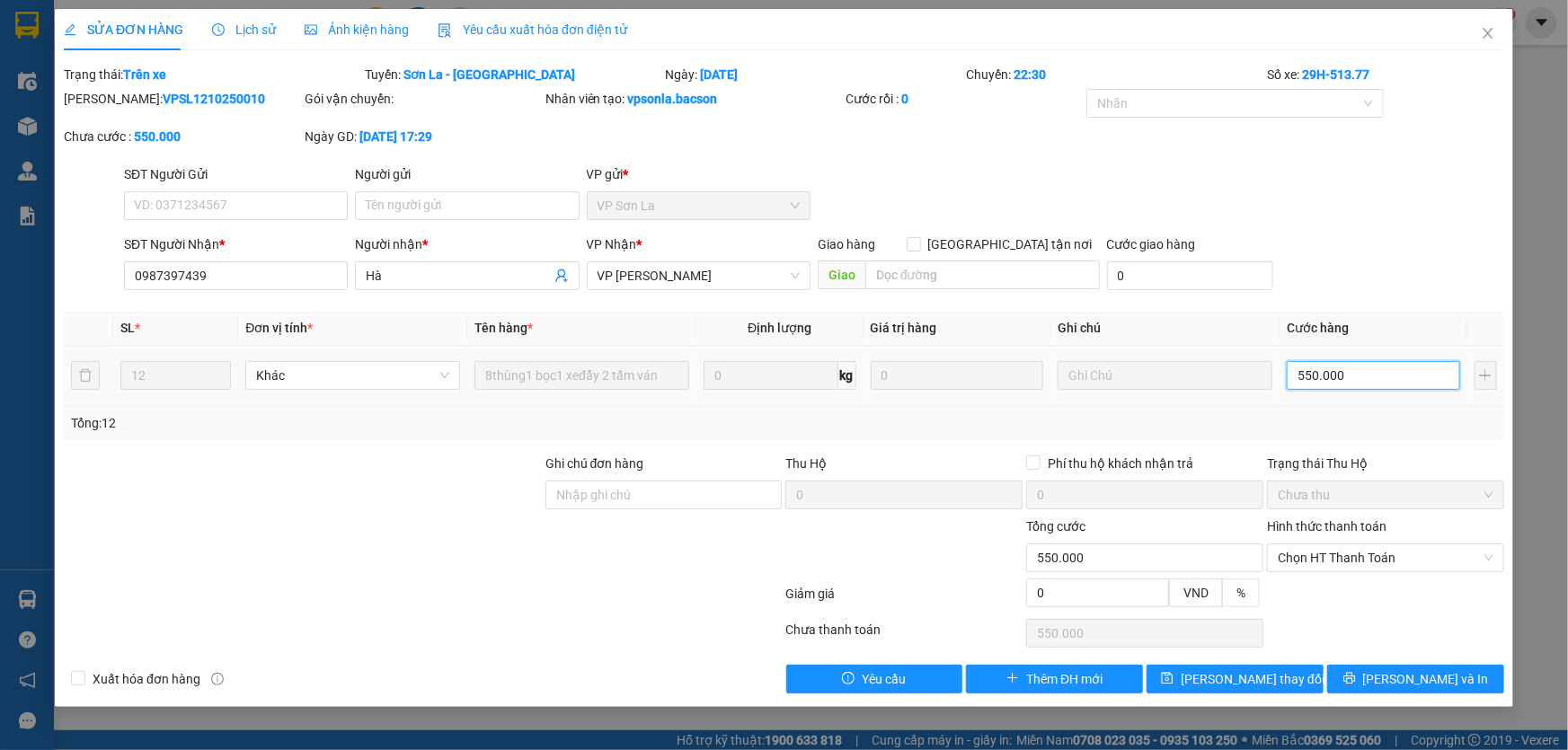
click at [1345, 379] on input "550.000" at bounding box center [1373, 375] width 174 height 28
type input "0"
type input "5"
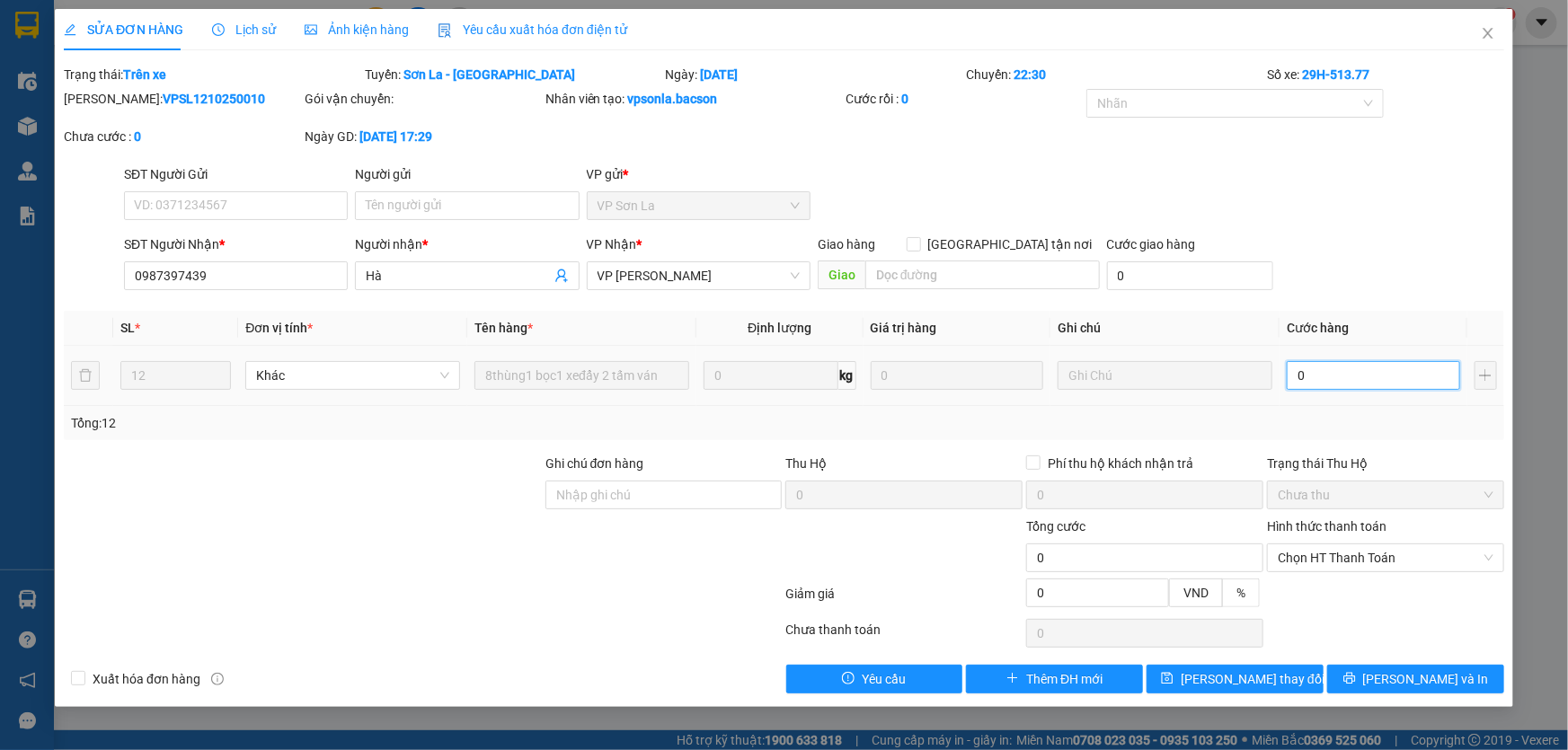
type input "5"
type input "005"
type input "0"
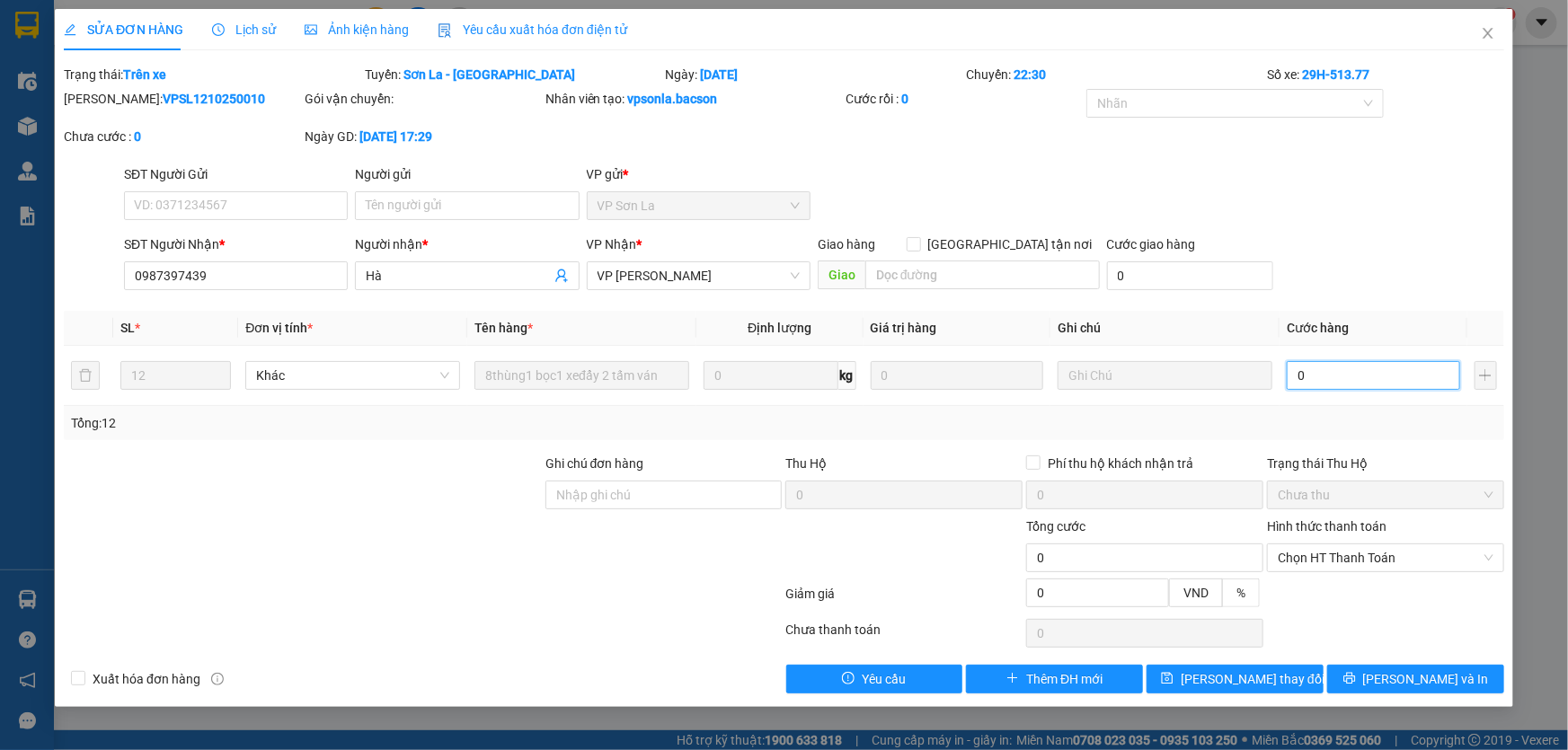
type input "5"
type input "005"
type input "59"
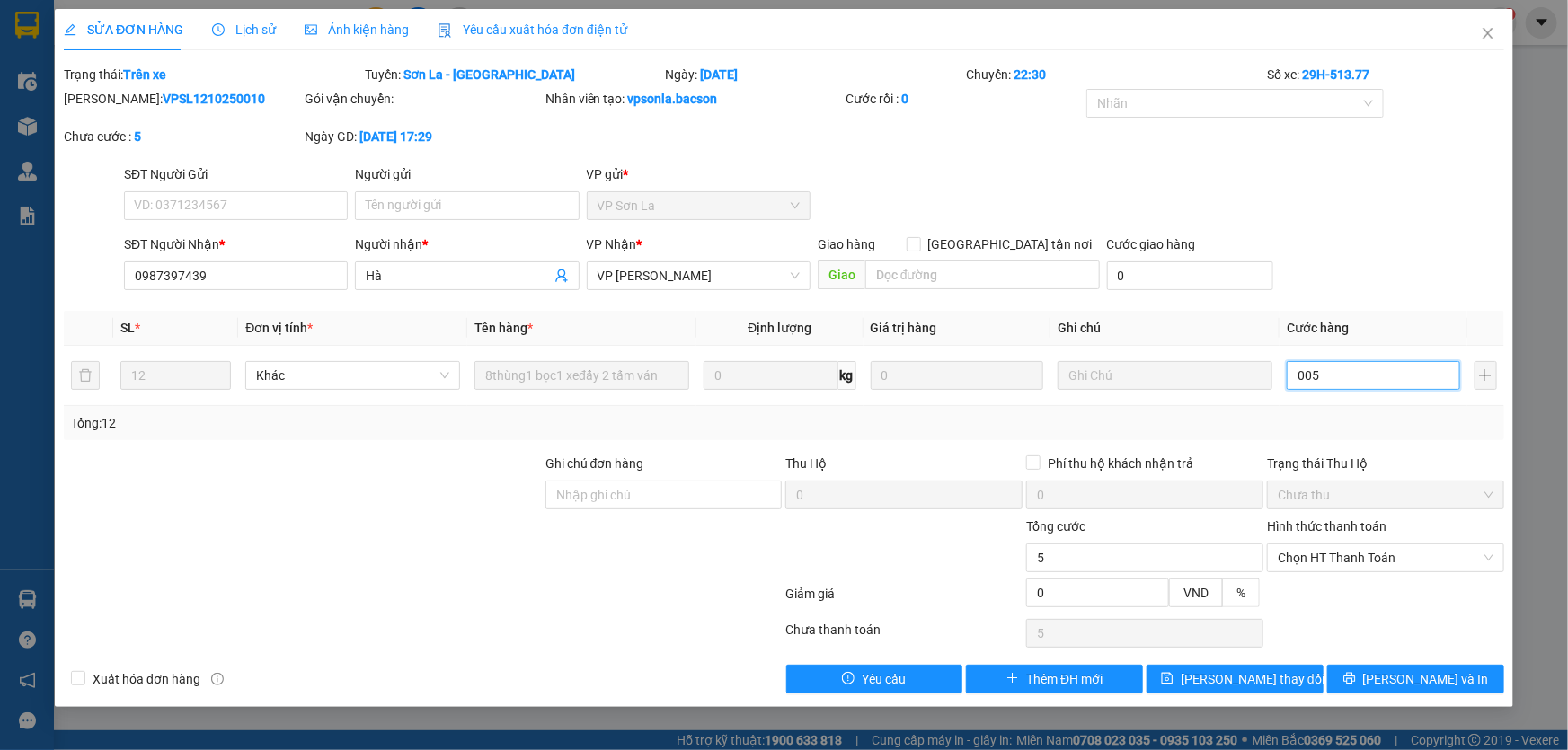
type input "0.059"
type input "5"
type input "005"
type input "0"
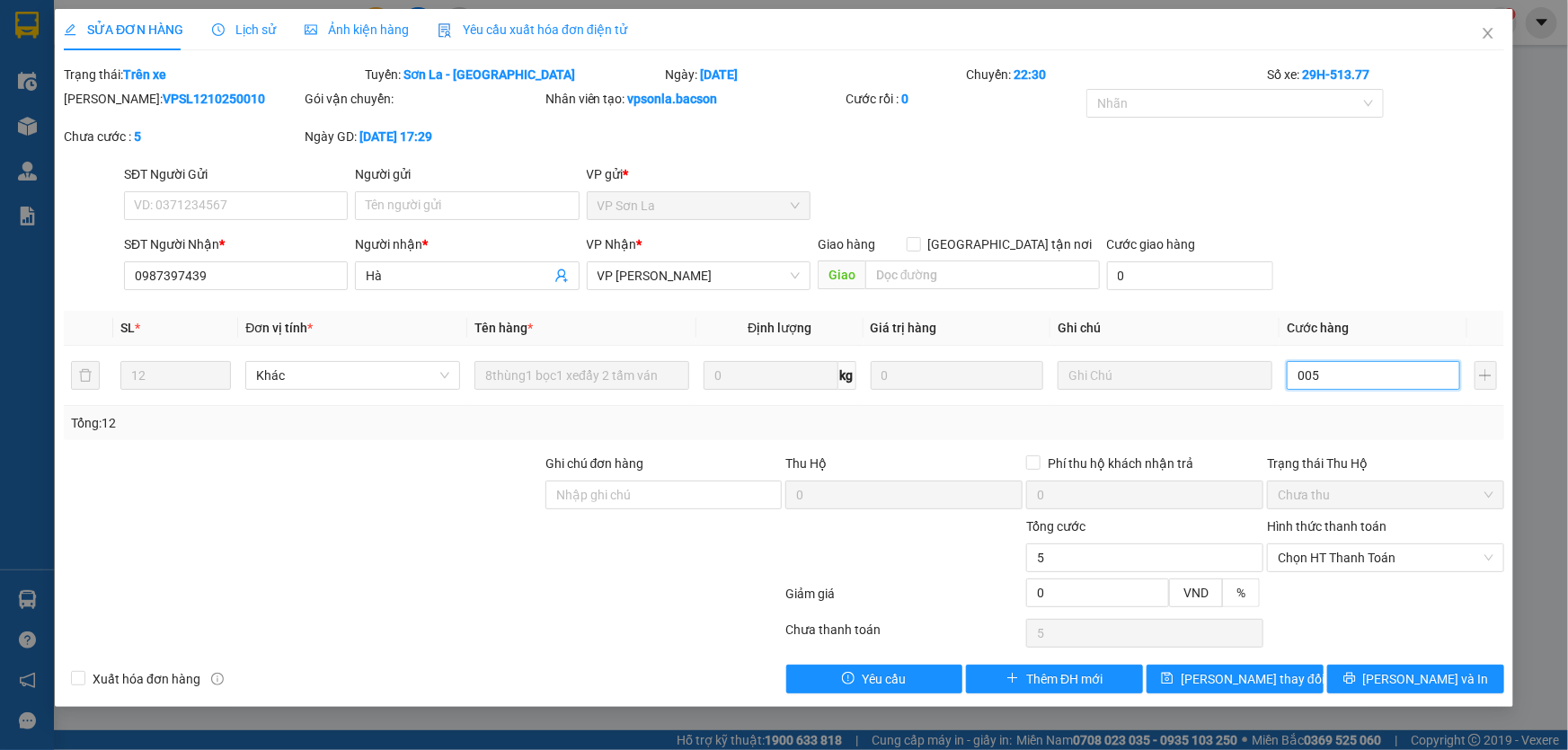
type input "0"
type input "5"
type input "005"
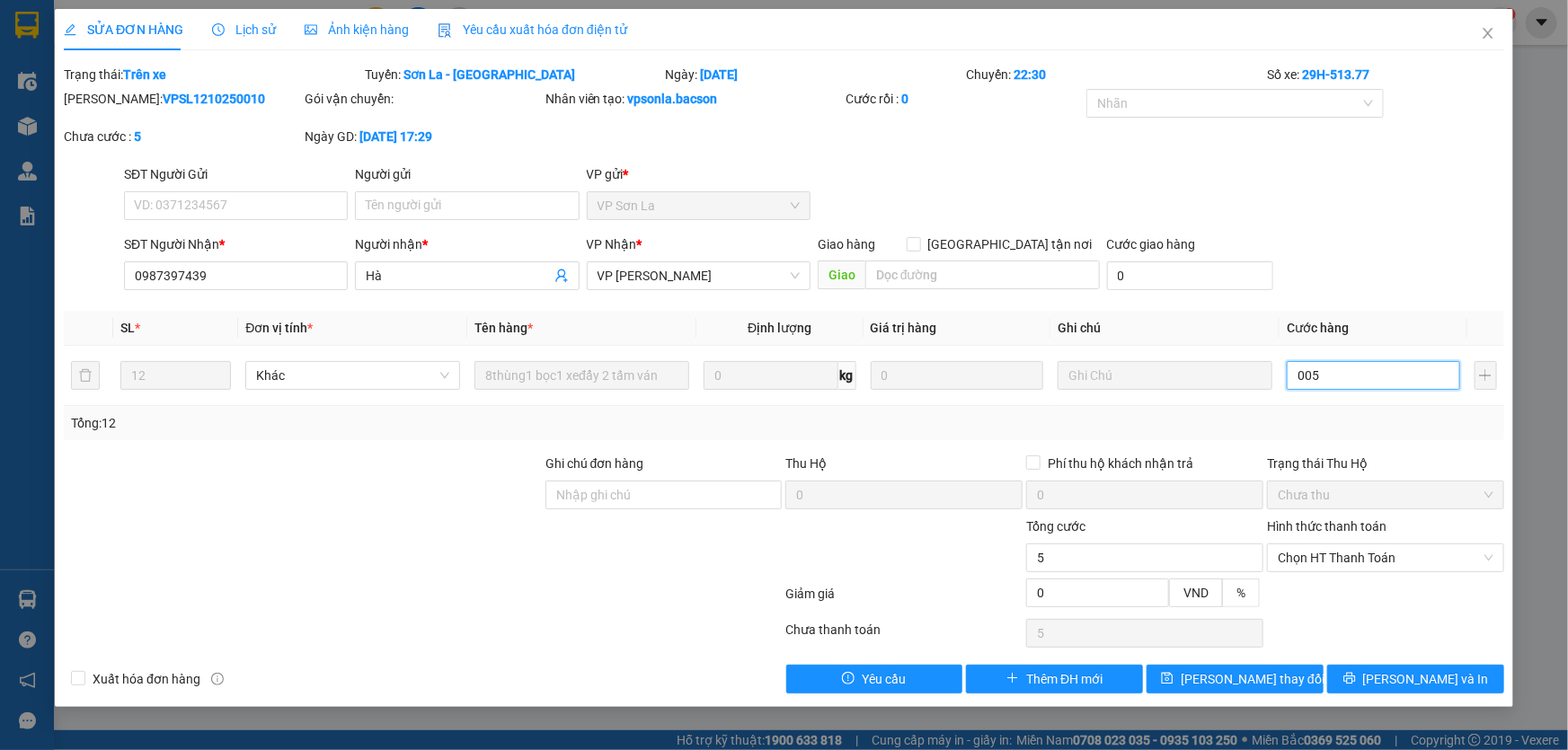
type input "50"
type input "0.050"
type input "500"
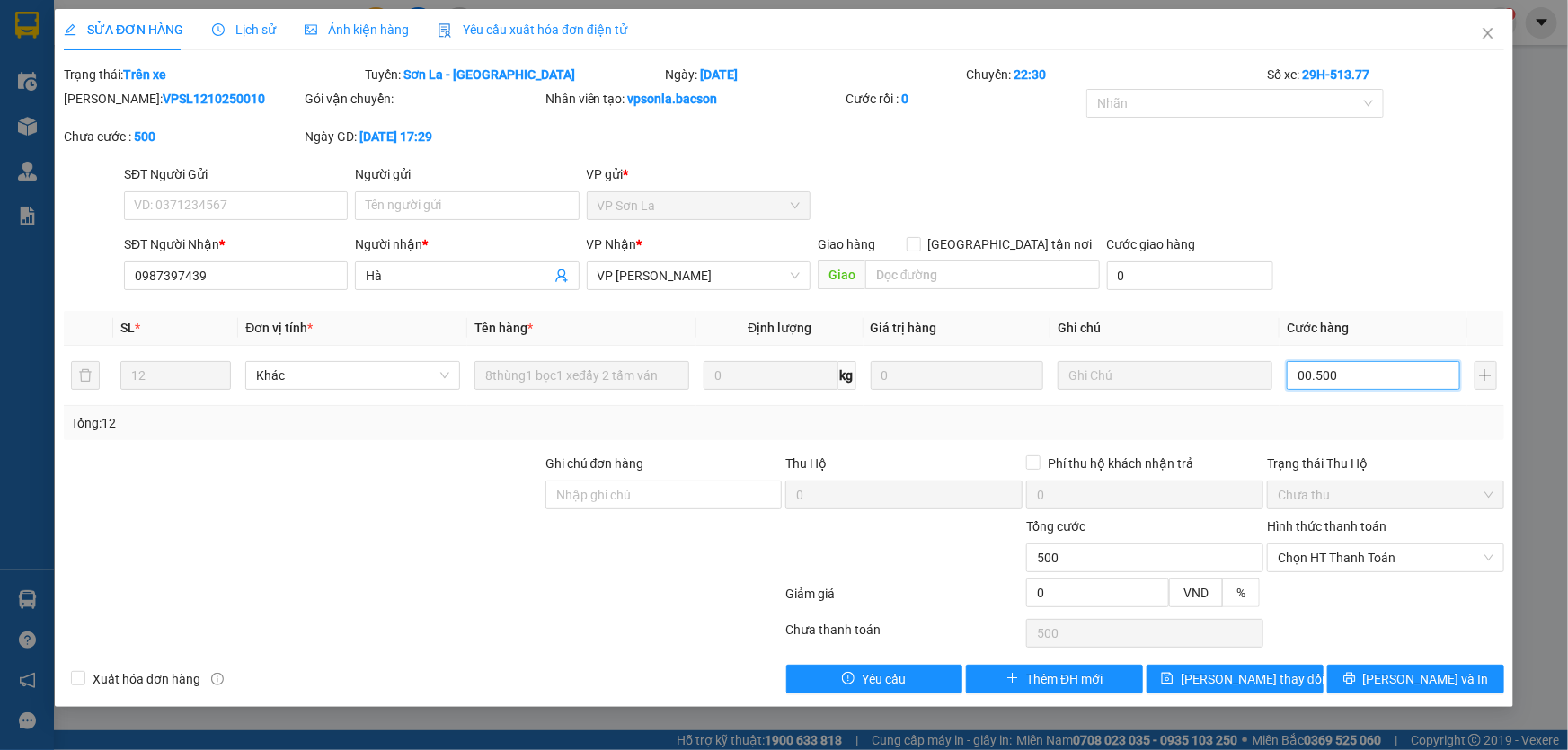
type input "00.500"
click at [1387, 279] on div "SĐT Người Nhận * 0987397439 Người nhận * Hà VP Nhận * VP [PERSON_NAME] hàng Gia…" at bounding box center [814, 265] width 1387 height 62
type input "500.000"
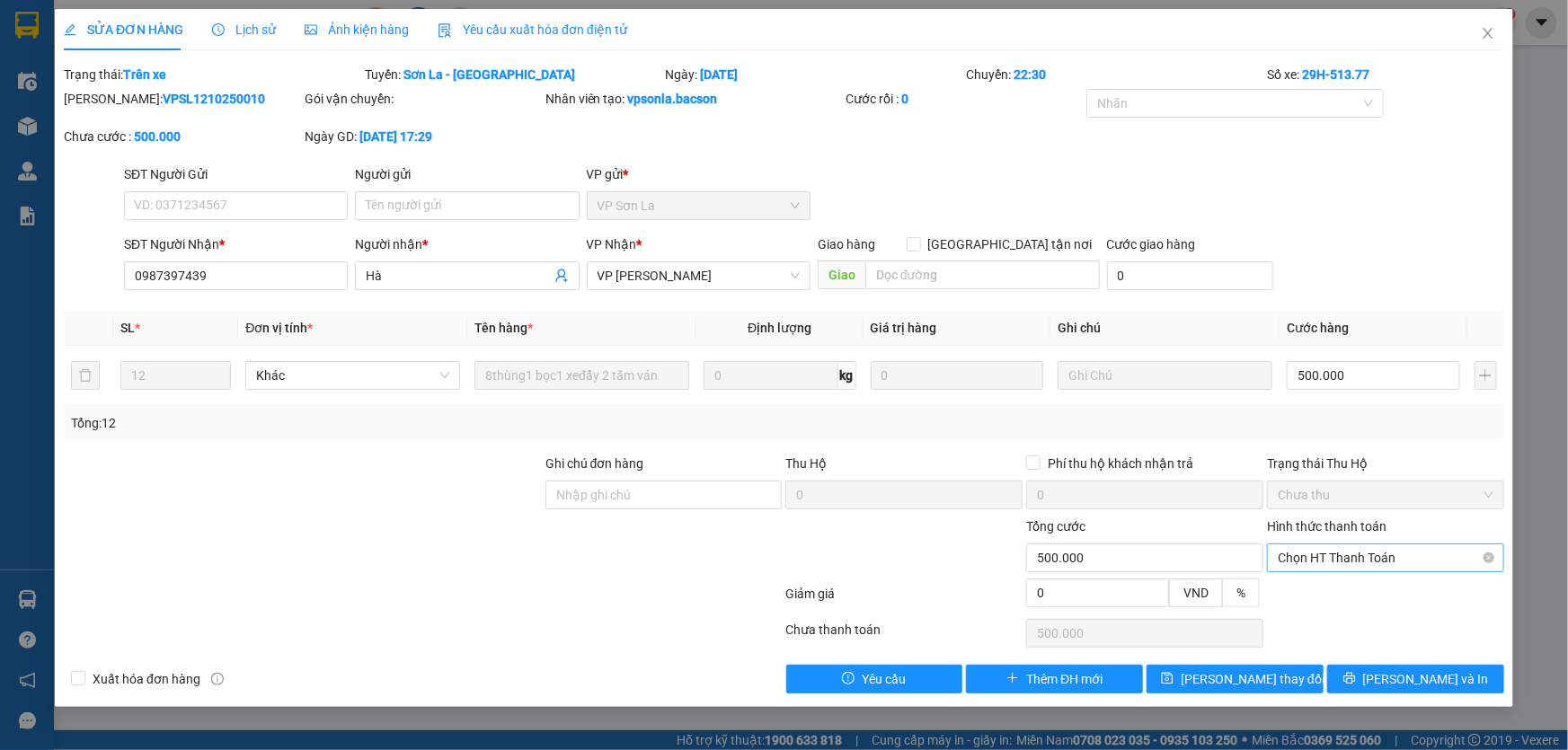
click at [1359, 562] on span "Chọn HT Thanh Toán" at bounding box center [1385, 558] width 216 height 27
click at [1328, 593] on div "Tại văn phòng" at bounding box center [1385, 593] width 216 height 20
type input "0"
click at [1266, 670] on span "[PERSON_NAME] thay đổi" at bounding box center [1252, 679] width 143 height 20
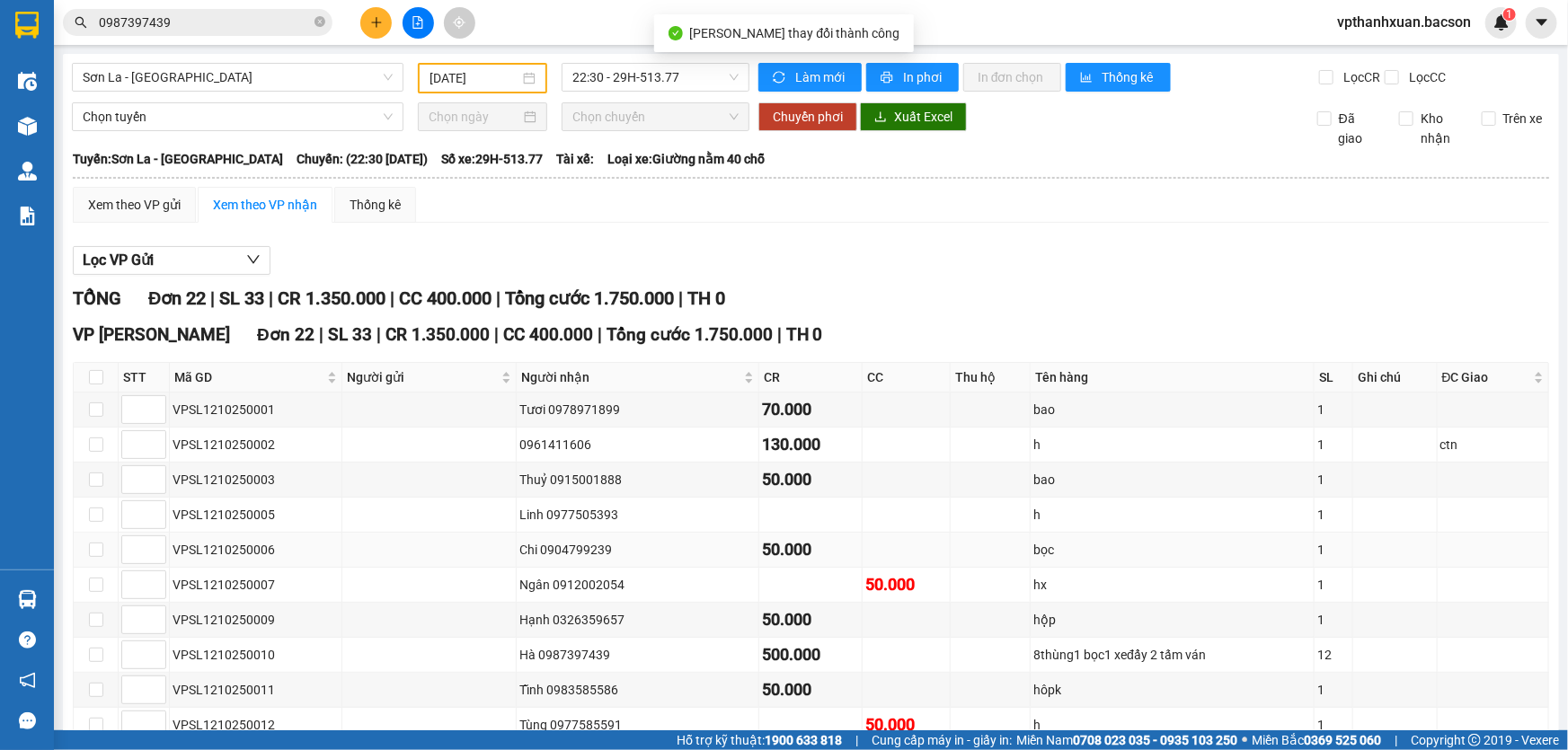
scroll to position [244, 0]
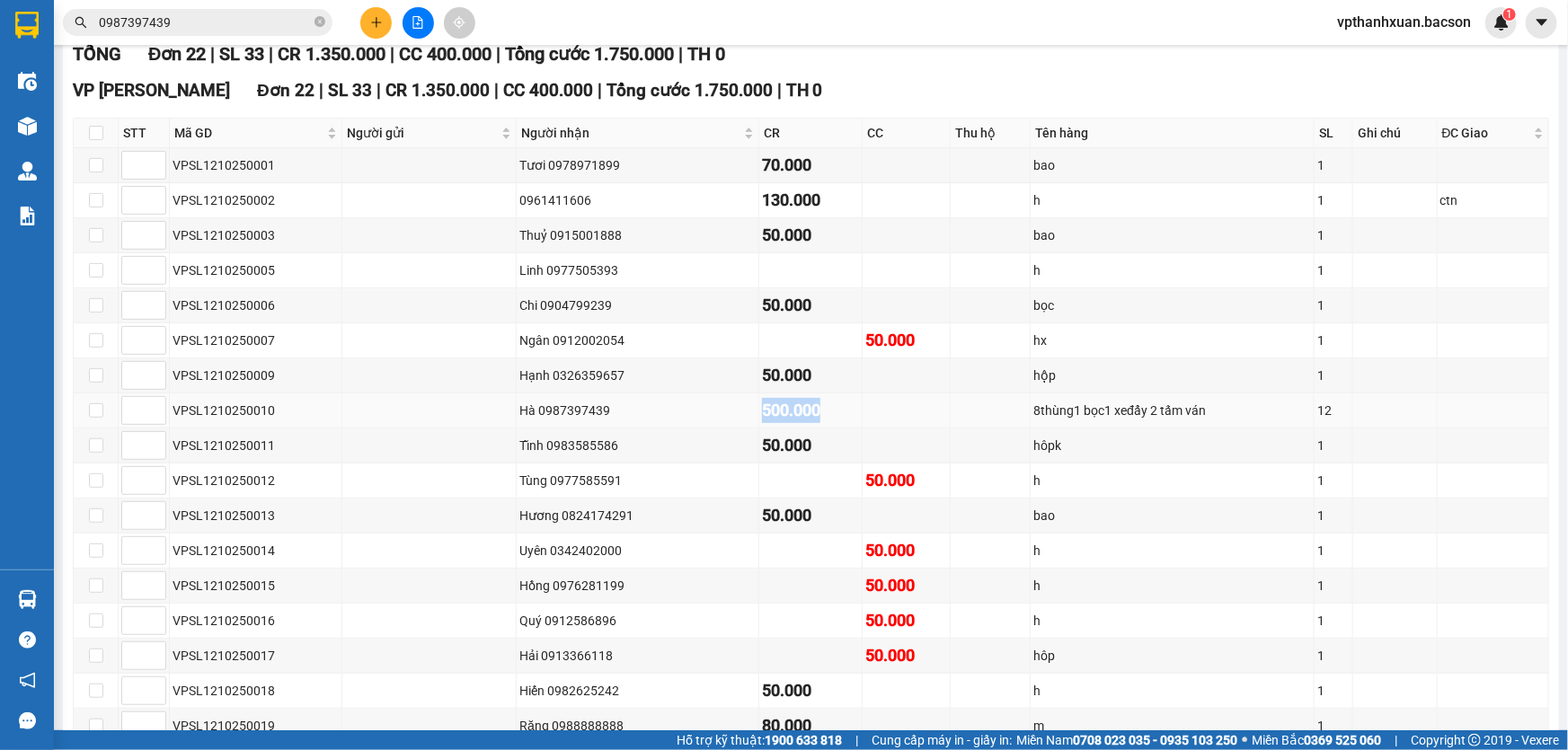
drag, startPoint x: 782, startPoint y: 408, endPoint x: 720, endPoint y: 414, distance: 62.3
click at [720, 414] on tr "VPSL1210250010 Hà 0987397439 500.000 8thùng1 bọc1 xeđẩy 2 tấm ván 12" at bounding box center [811, 411] width 1475 height 35
click at [821, 403] on div "500.000" at bounding box center [810, 411] width 97 height 25
drag, startPoint x: 810, startPoint y: 404, endPoint x: 729, endPoint y: 414, distance: 81.6
click at [729, 414] on tr "VPSL1210250010 Hà 0987397439 500.000 8thùng1 bọc1 xeđẩy 2 tấm ván 12" at bounding box center [811, 411] width 1475 height 35
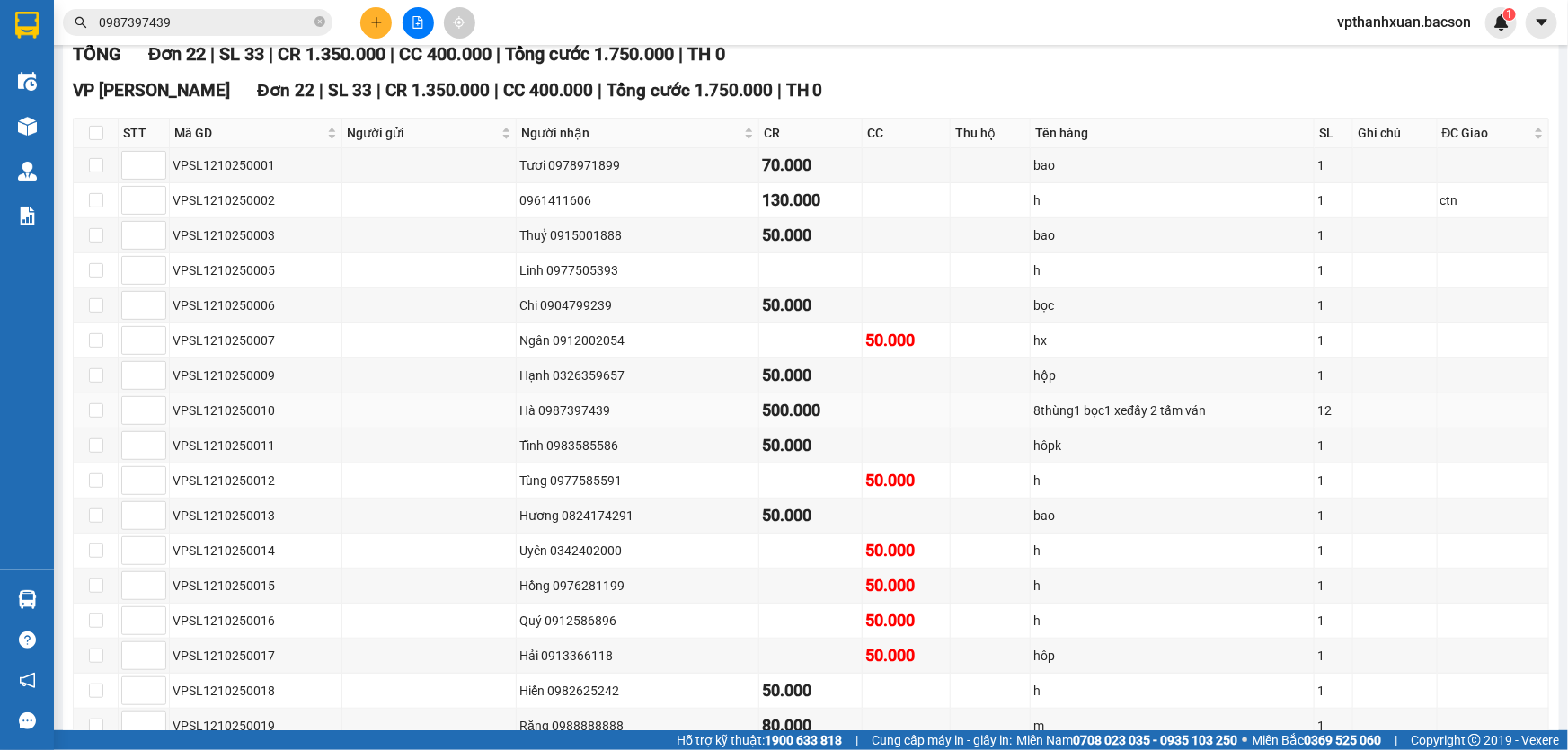
drag, startPoint x: 862, startPoint y: 411, endPoint x: 798, endPoint y: 413, distance: 64.0
click at [863, 412] on td at bounding box center [906, 411] width 89 height 35
drag, startPoint x: 799, startPoint y: 410, endPoint x: 726, endPoint y: 413, distance: 73.1
click at [726, 413] on tr "VPSL1210250010 Hà 0987397439 500.000 8thùng1 bọc1 xeđẩy 2 tấm ván 12" at bounding box center [811, 411] width 1475 height 35
click at [872, 412] on td at bounding box center [906, 411] width 89 height 35
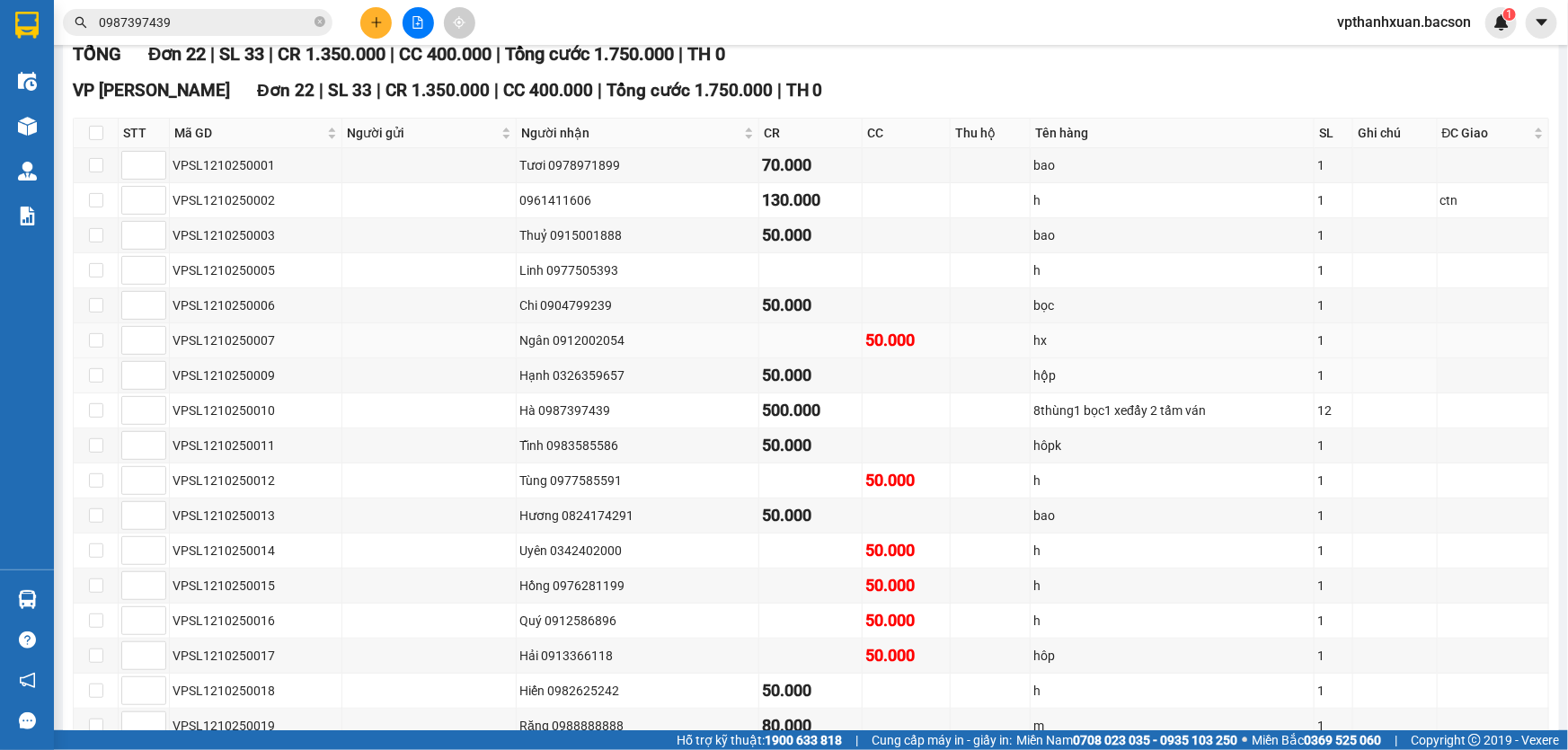
drag, startPoint x: 825, startPoint y: 378, endPoint x: 631, endPoint y: 335, distance: 198.7
click at [809, 383] on div "50.000" at bounding box center [810, 375] width 97 height 25
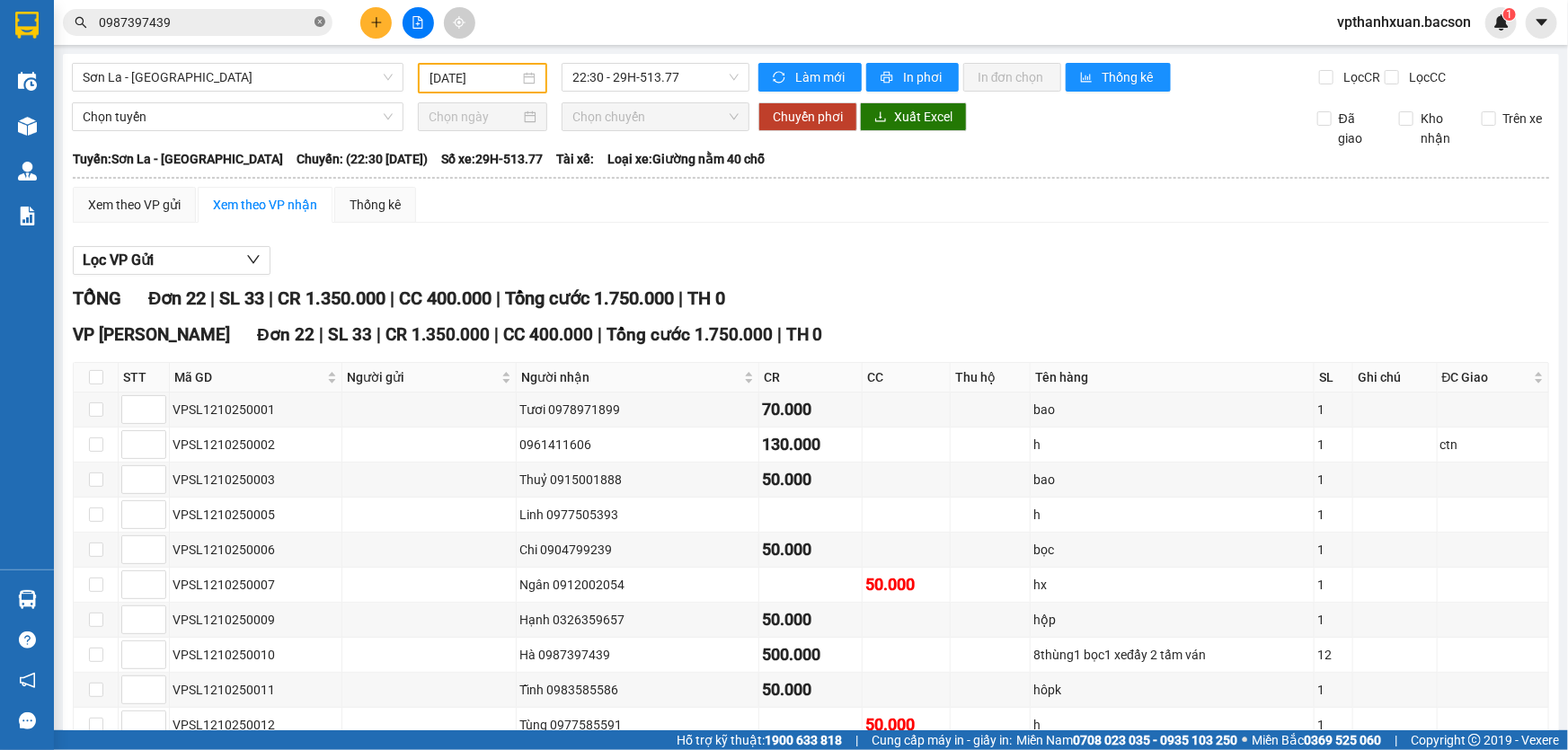
click at [314, 22] on icon "close-circle" at bounding box center [319, 21] width 11 height 11
click at [370, 13] on button at bounding box center [376, 22] width 31 height 31
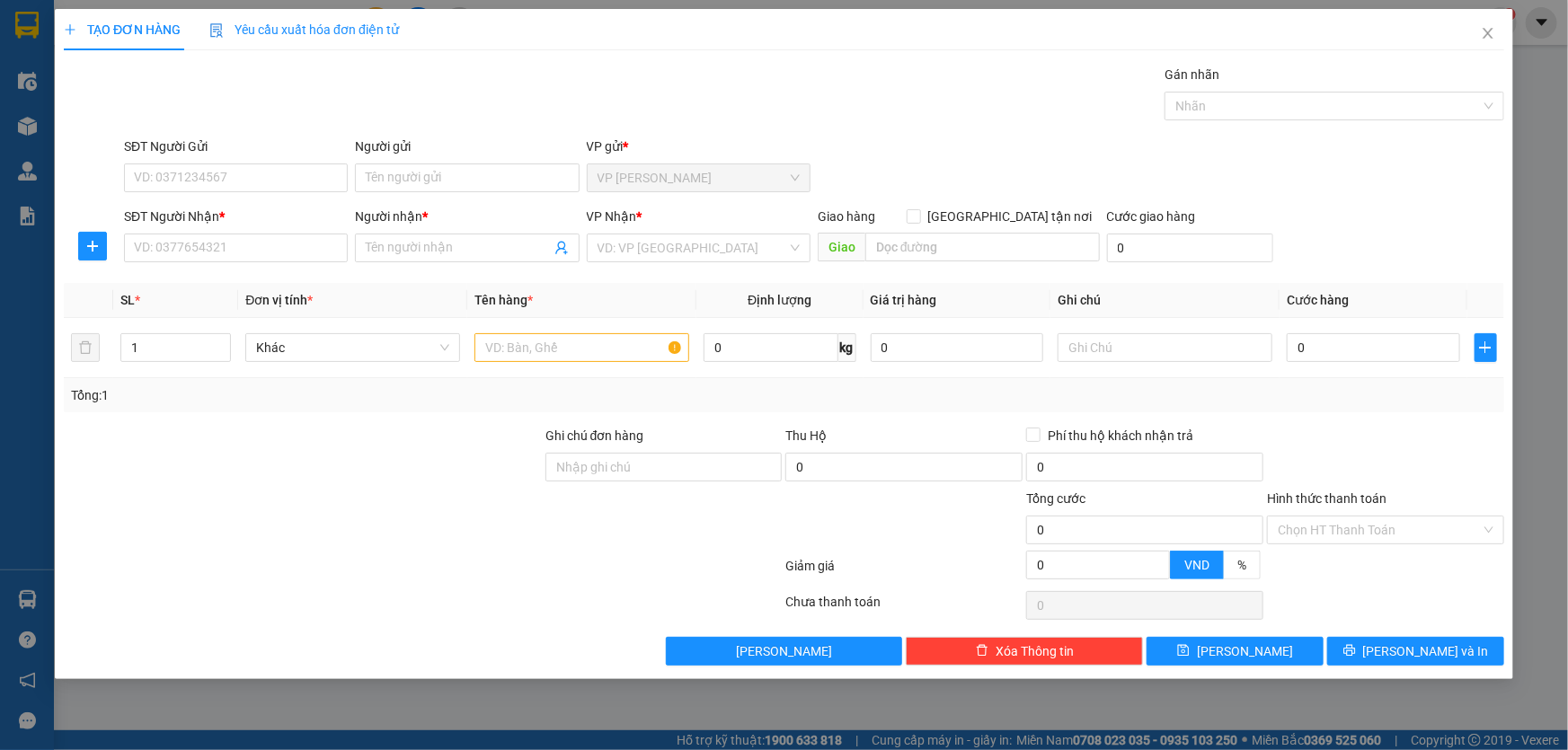
click at [244, 230] on div "SĐT Người Nhận *" at bounding box center [235, 220] width 223 height 27
click at [237, 237] on input "SĐT Người Nhận *" at bounding box center [235, 247] width 223 height 28
click at [221, 288] on div "0973295888 - thái thực" at bounding box center [235, 284] width 202 height 20
type input "0973295888"
type input "thái thực"
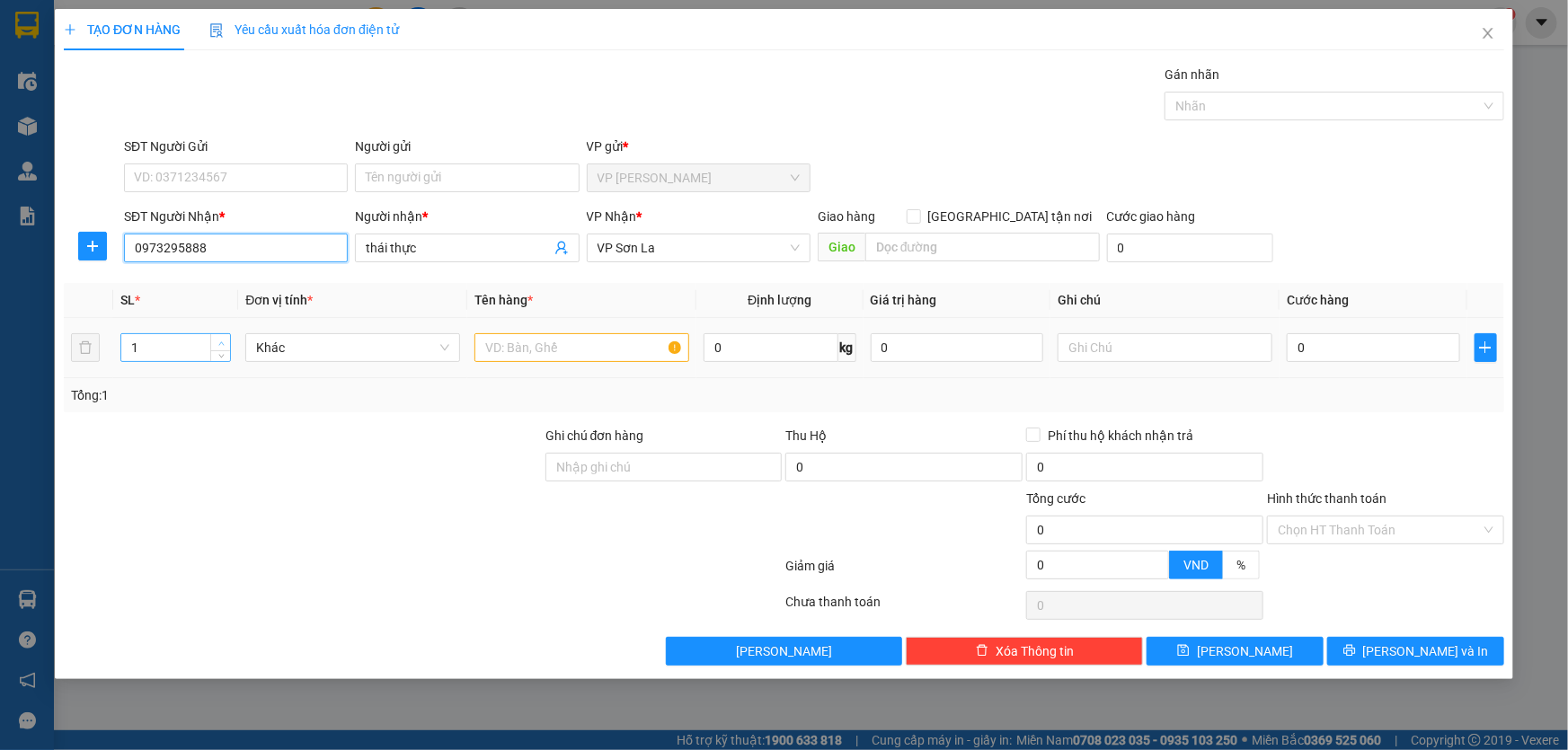
type input "0973295888"
click at [223, 341] on icon "up" at bounding box center [221, 343] width 6 height 6
click at [219, 340] on icon "up" at bounding box center [221, 343] width 6 height 6
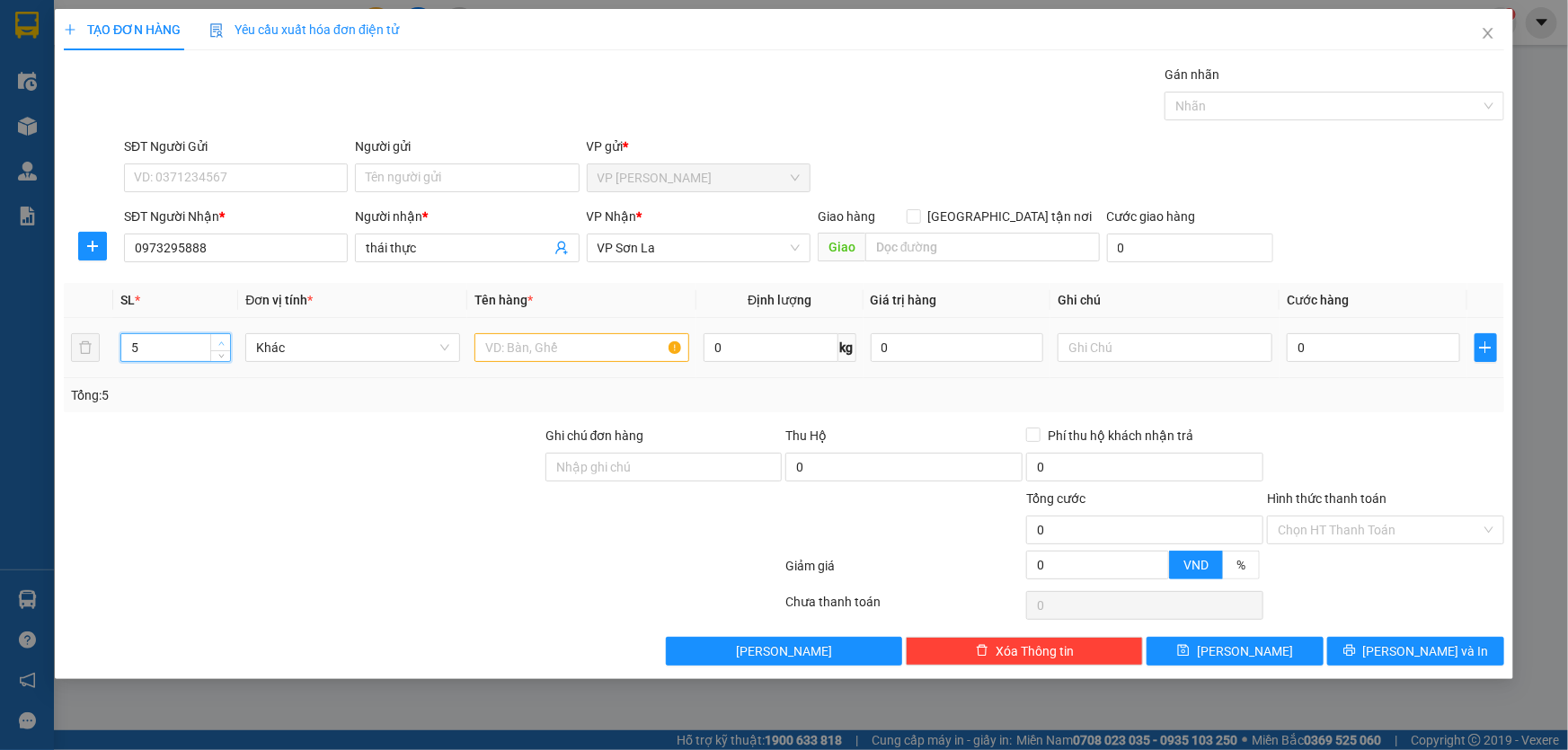
type input "6"
click at [219, 340] on icon "up" at bounding box center [221, 343] width 6 height 6
click at [539, 347] on input "text" at bounding box center [582, 347] width 215 height 28
type input "hop"
click at [1311, 346] on input "0" at bounding box center [1373, 347] width 174 height 28
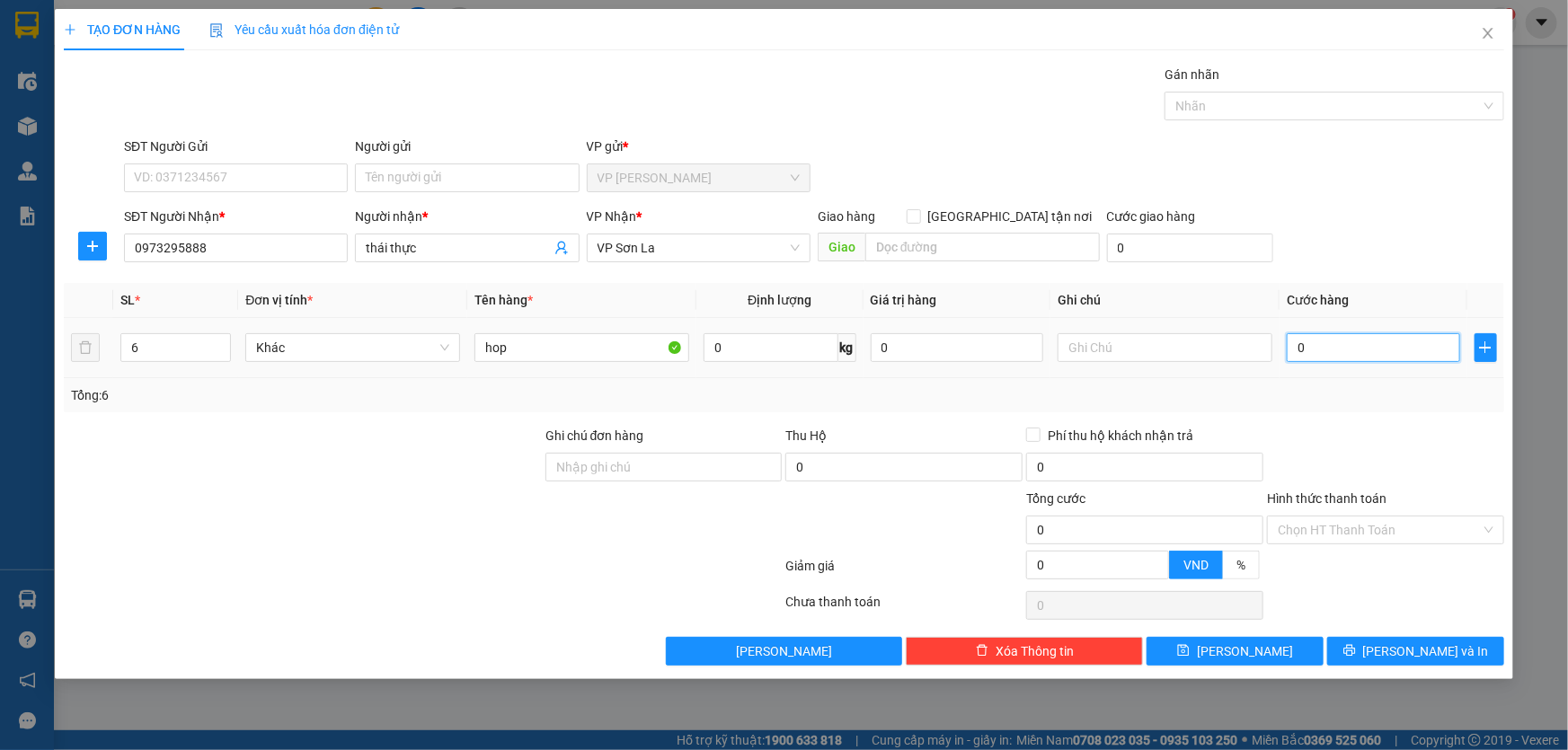
click at [1311, 347] on input "0" at bounding box center [1373, 347] width 174 height 28
type input "03"
type input "3"
type input "030"
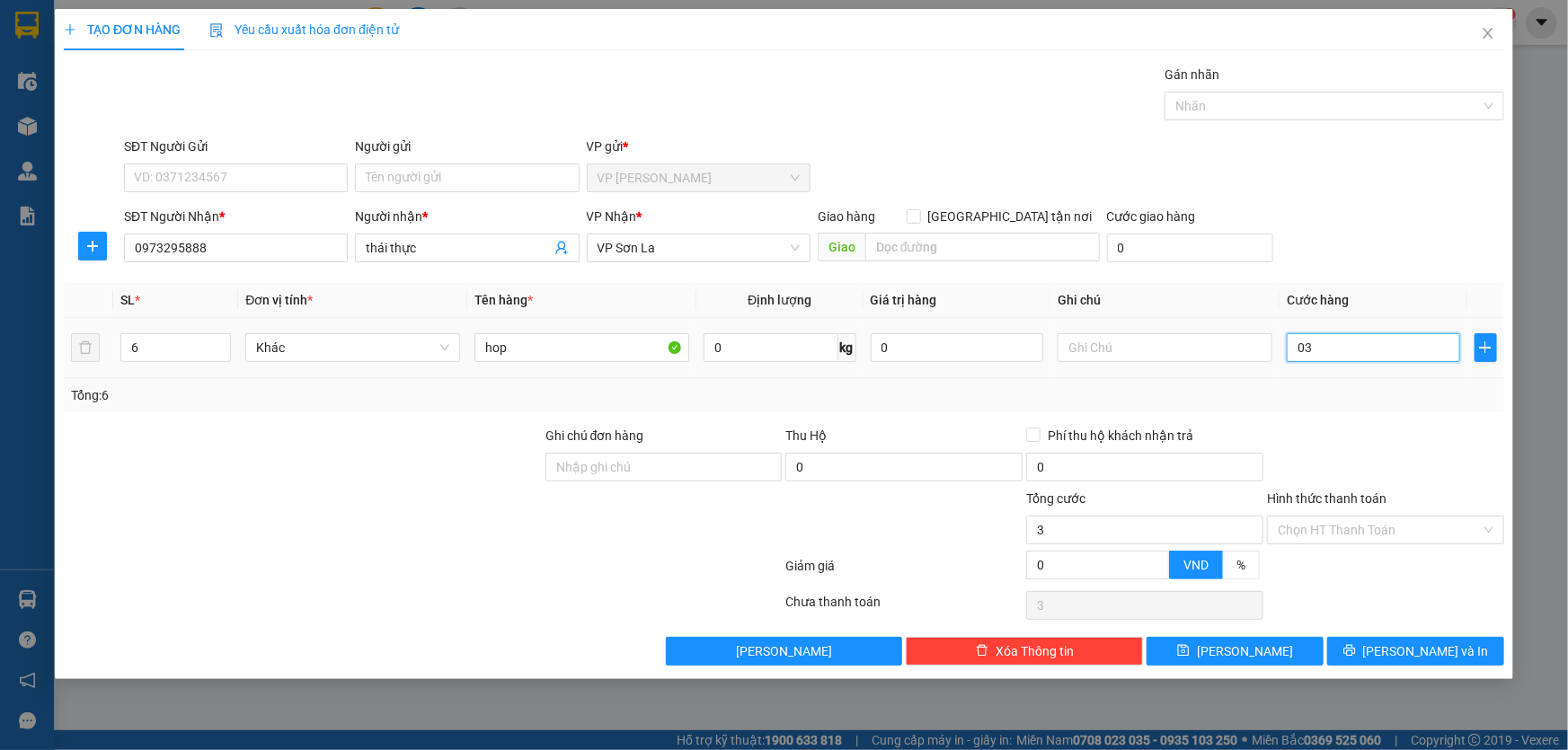
type input "30"
type input "0.300"
type input "300"
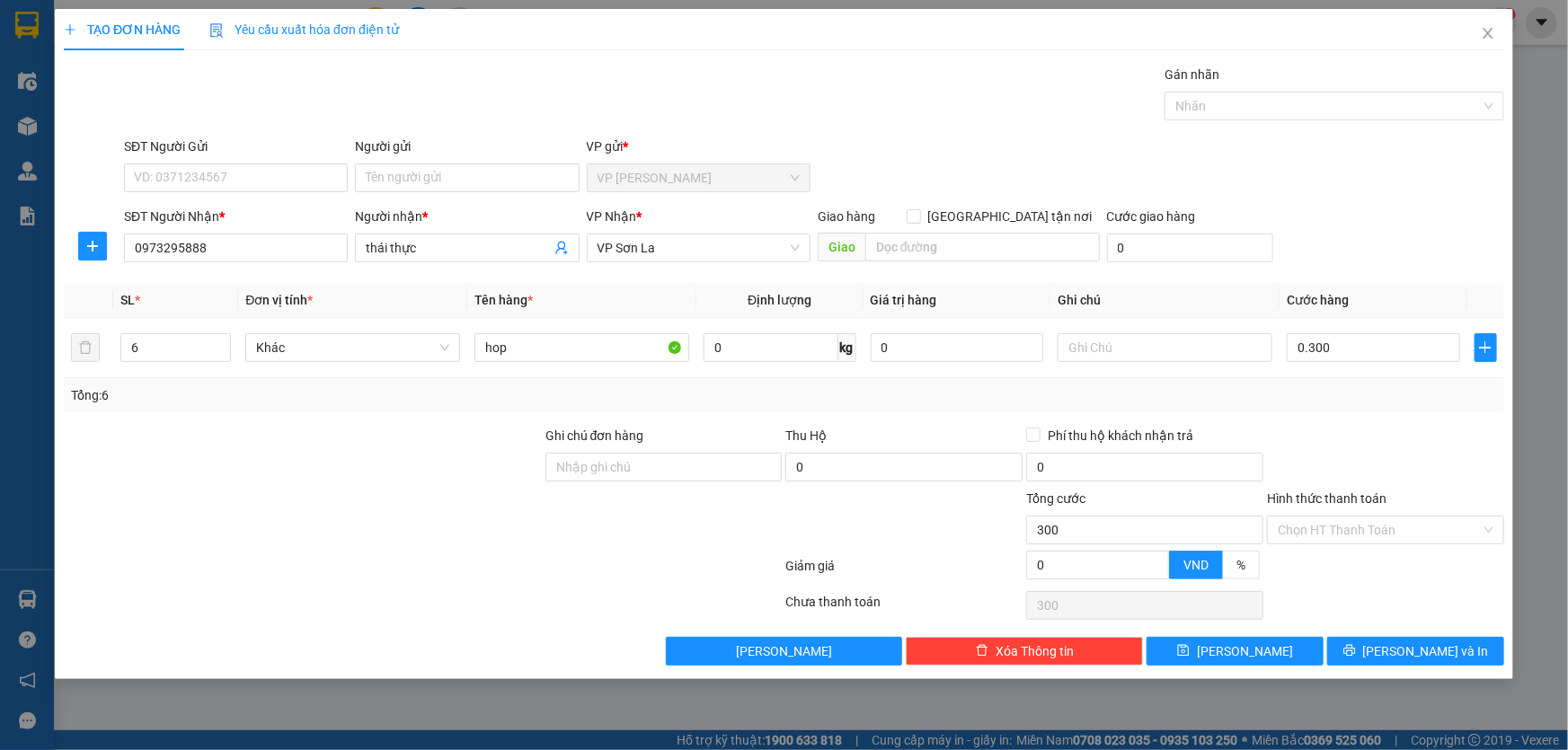
type input "300.000"
click at [1320, 425] on div at bounding box center [1385, 456] width 241 height 62
click at [1327, 526] on input "Hình thức thanh toán" at bounding box center [1379, 530] width 203 height 27
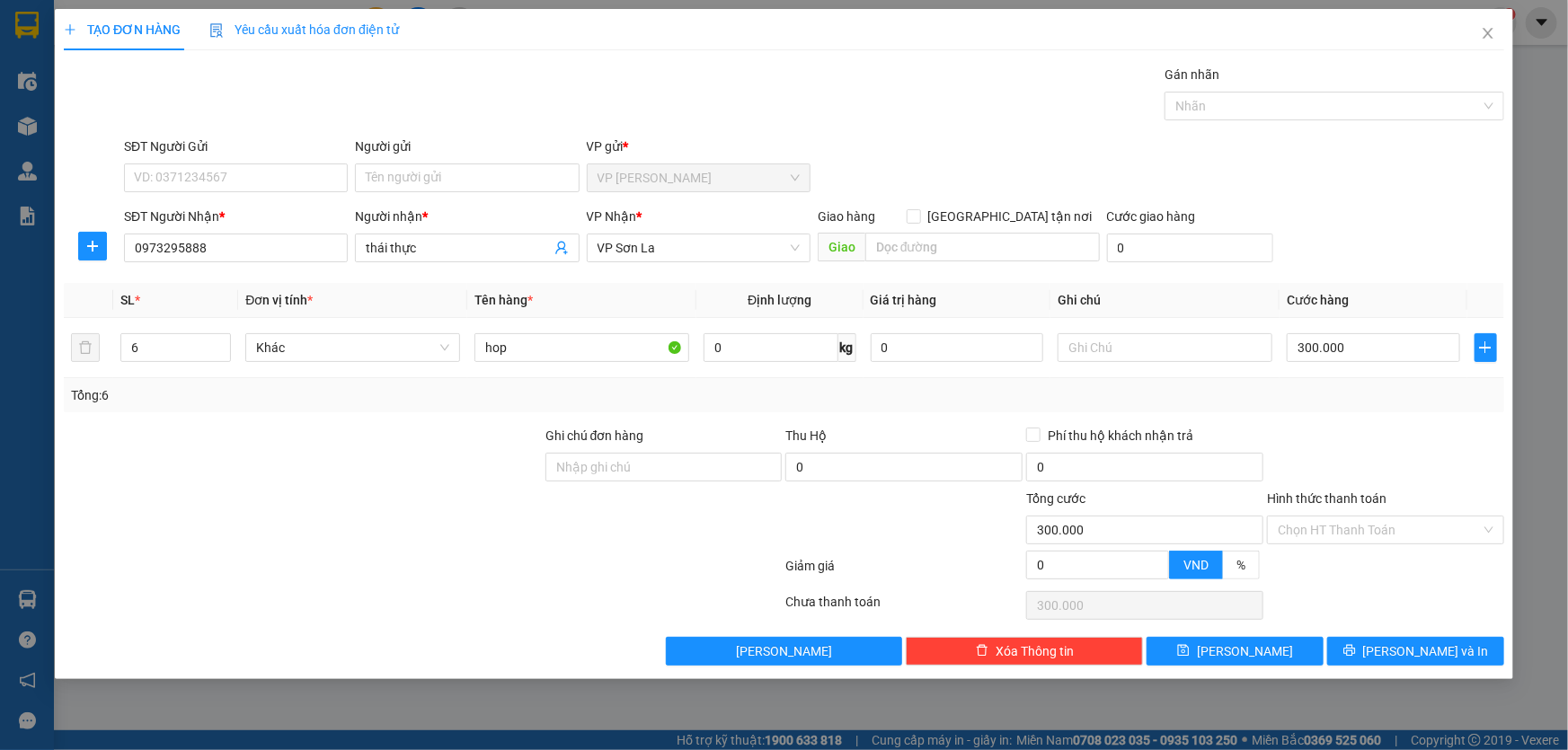
click at [1337, 433] on div at bounding box center [1385, 456] width 241 height 62
click at [1355, 655] on span "printer" at bounding box center [1348, 651] width 13 height 15
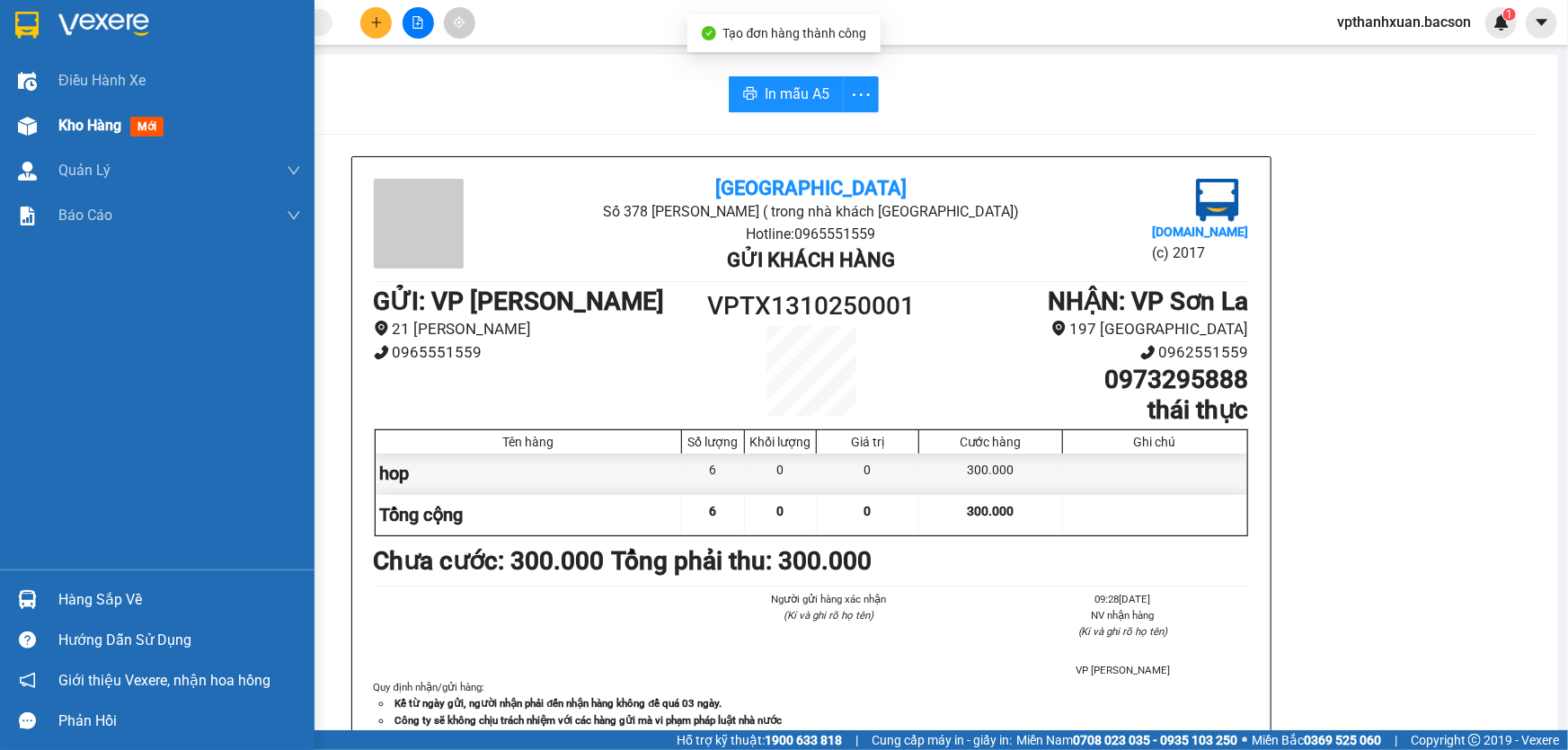
click at [45, 126] on div "Kho hàng mới" at bounding box center [157, 126] width 314 height 45
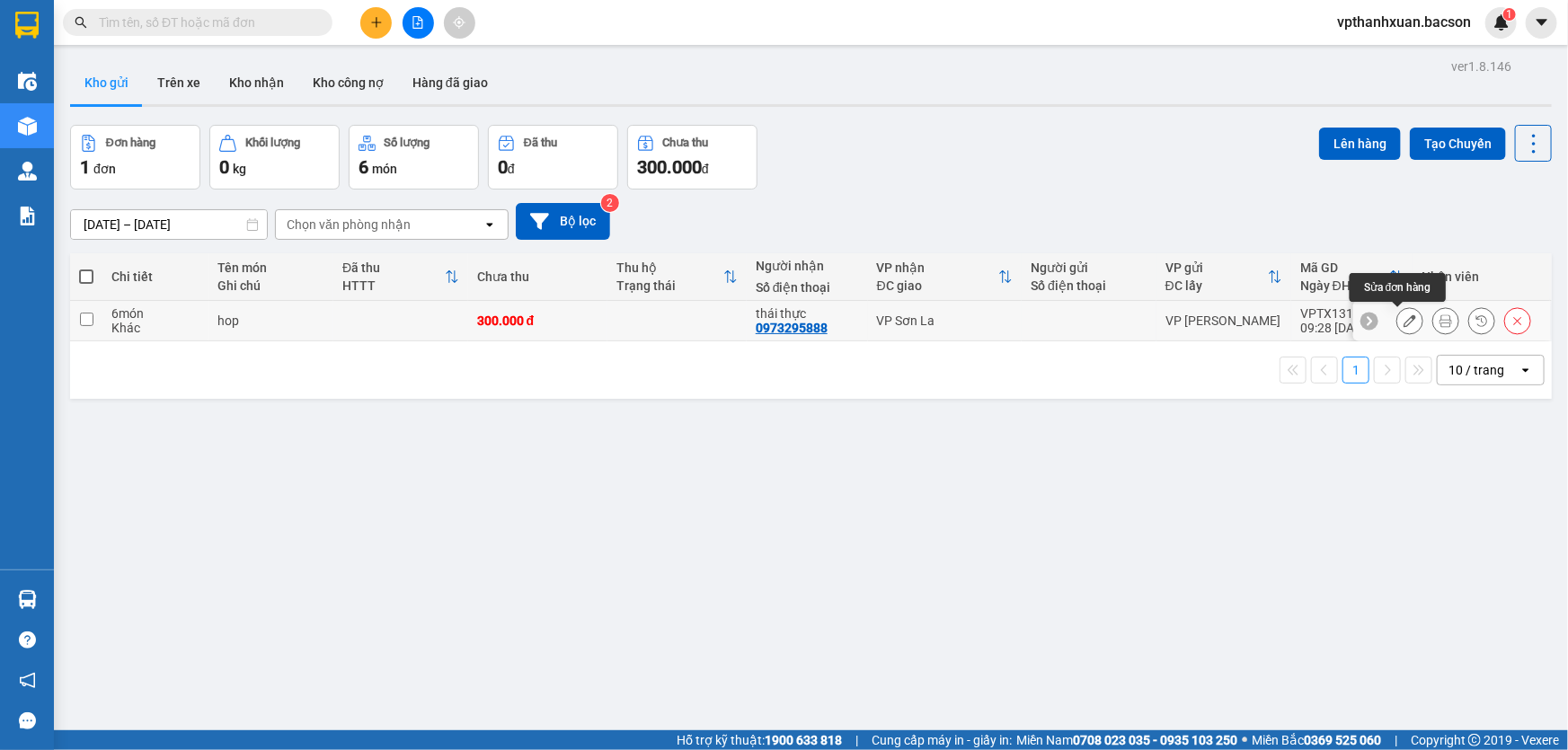
click at [1433, 313] on button at bounding box center [1446, 321] width 25 height 31
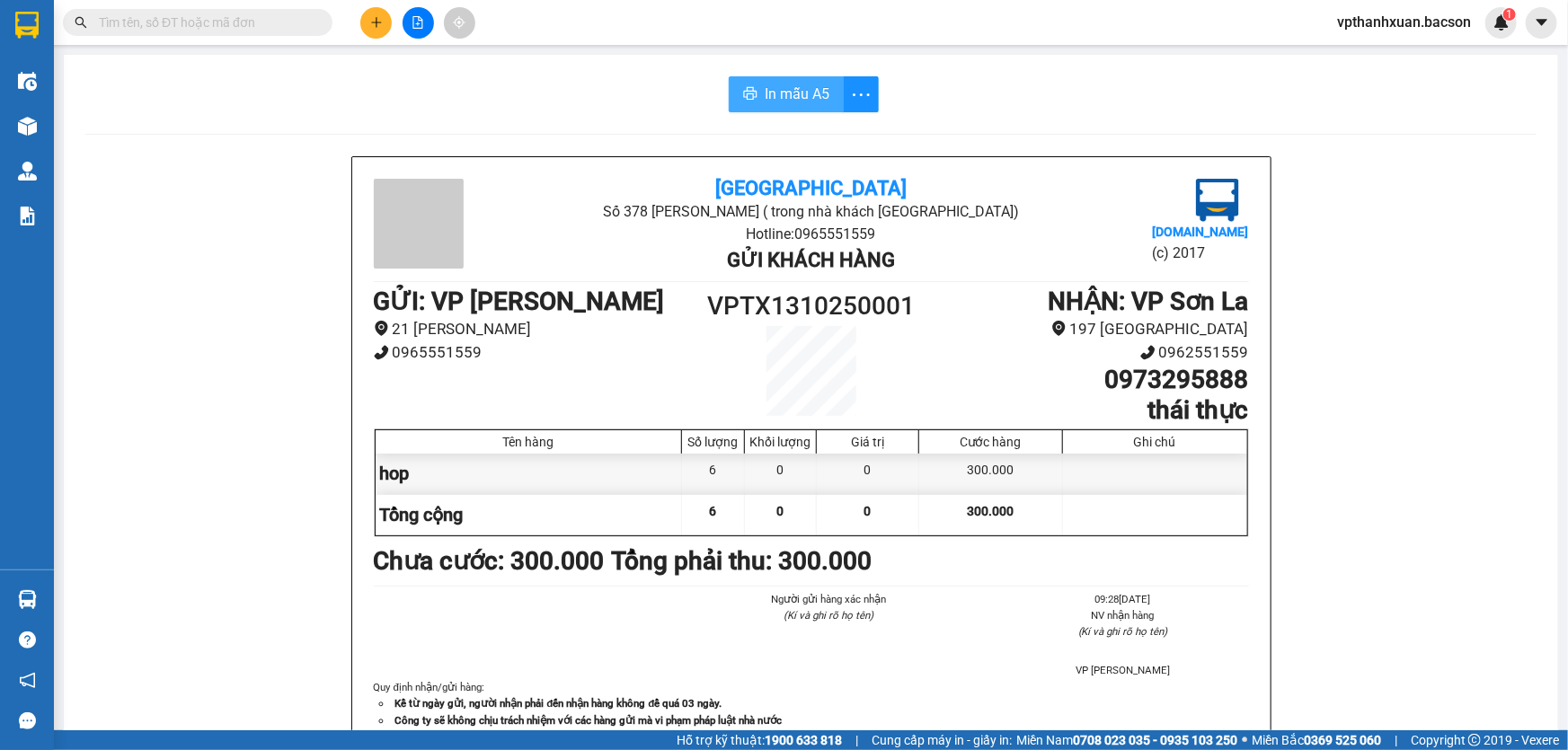
click at [766, 93] on span "In mẫu A5" at bounding box center [797, 94] width 64 height 22
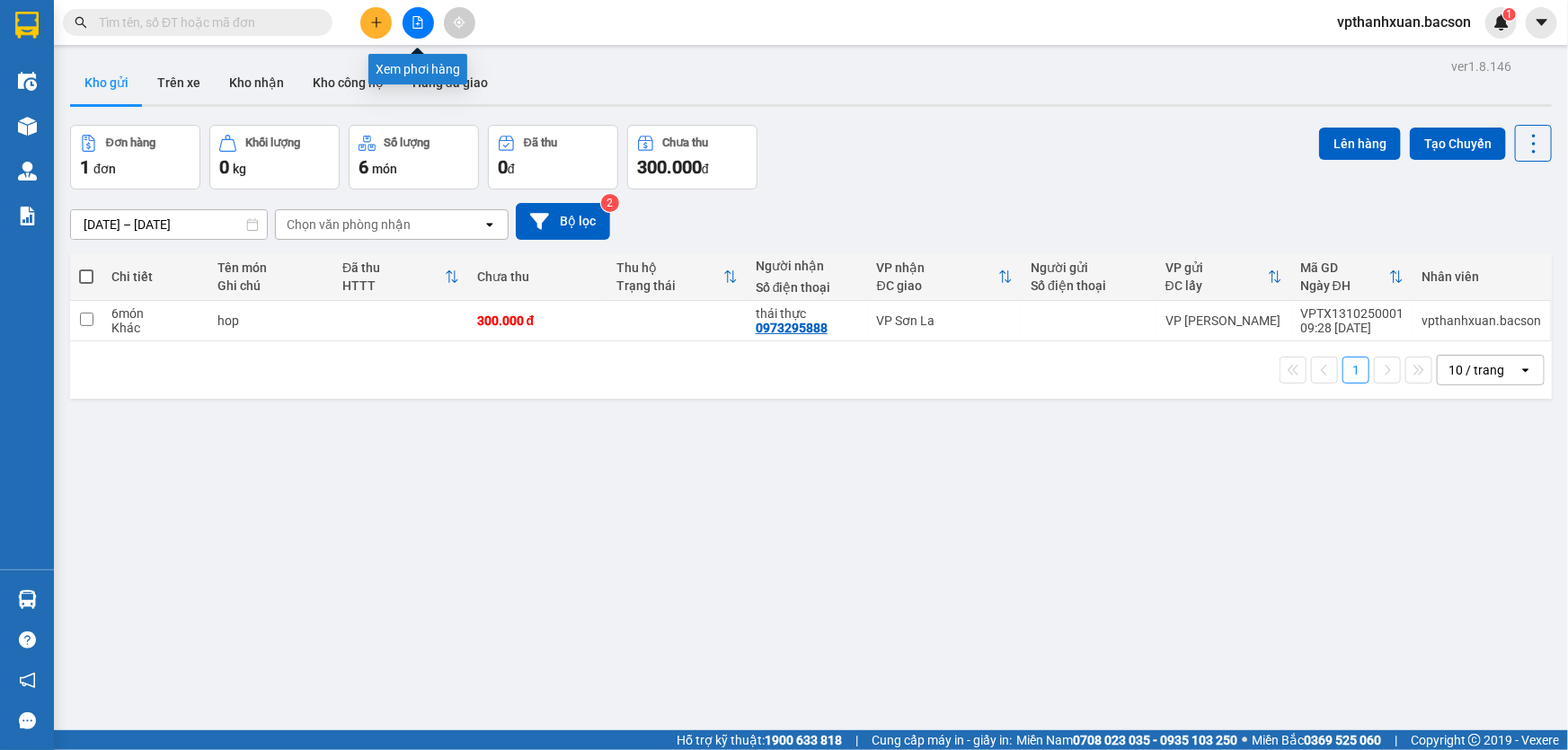
click at [414, 15] on button at bounding box center [418, 22] width 31 height 31
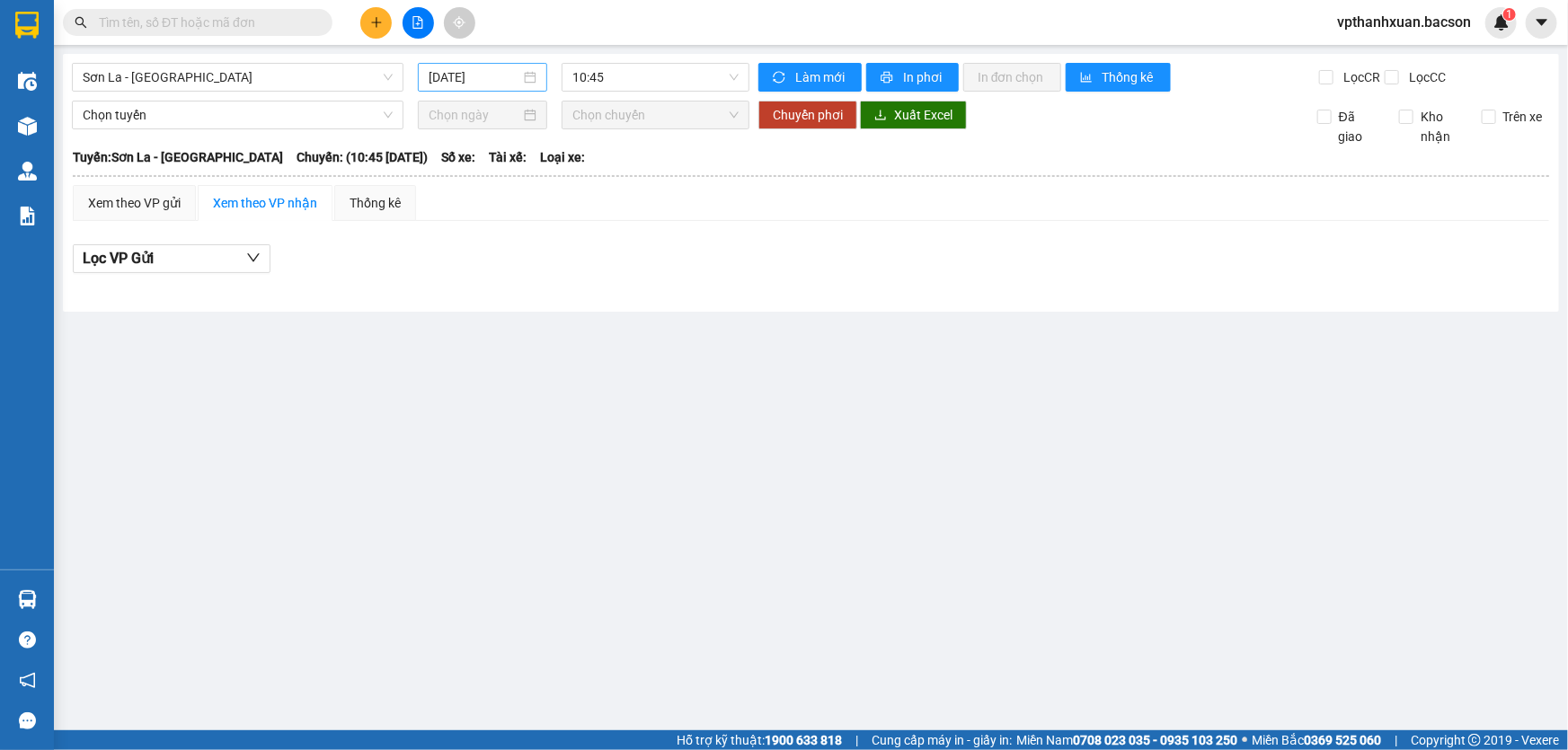
click at [471, 62] on div "[DATE]" at bounding box center [482, 76] width 130 height 28
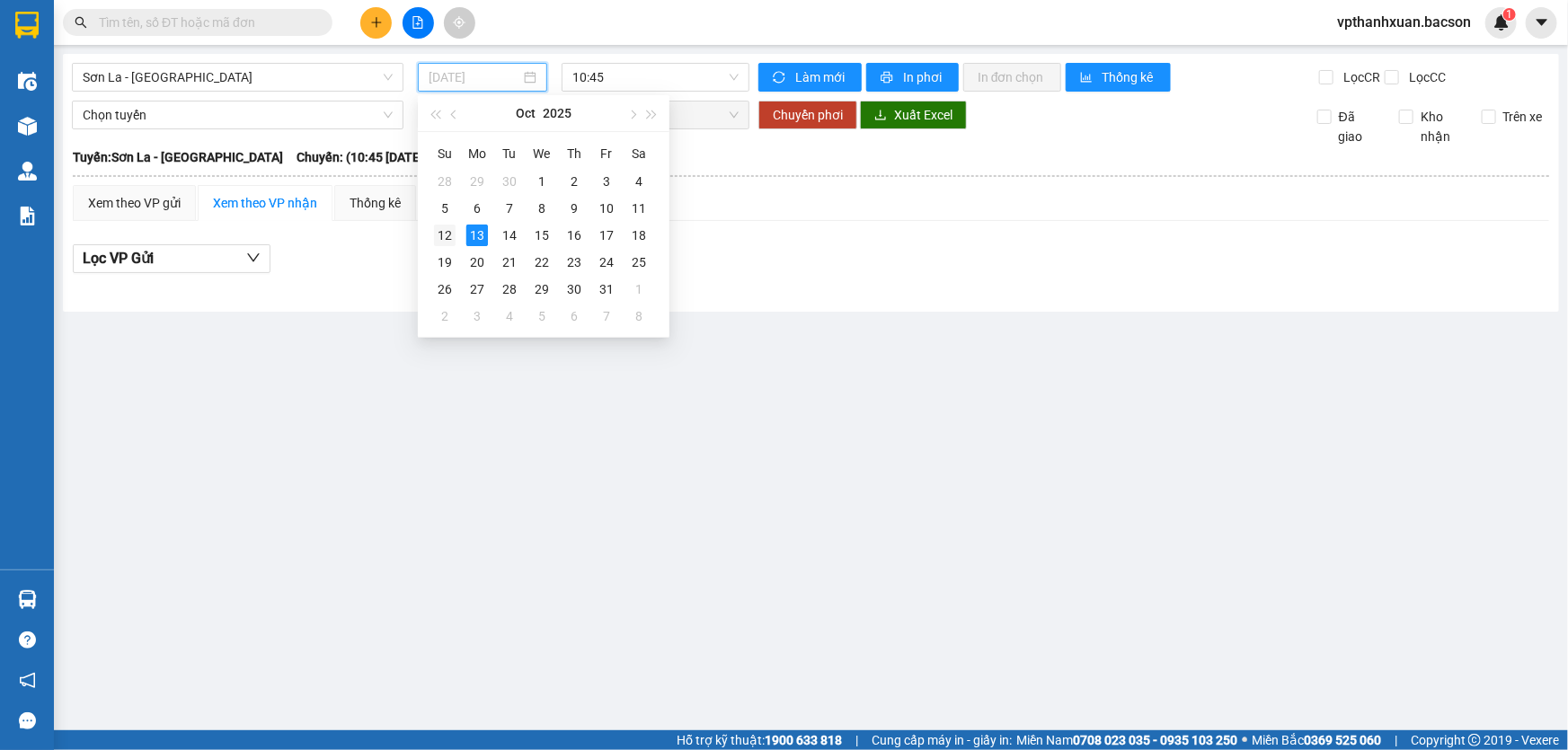
click at [448, 236] on div "12" at bounding box center [445, 235] width 21 height 21
type input "[DATE]"
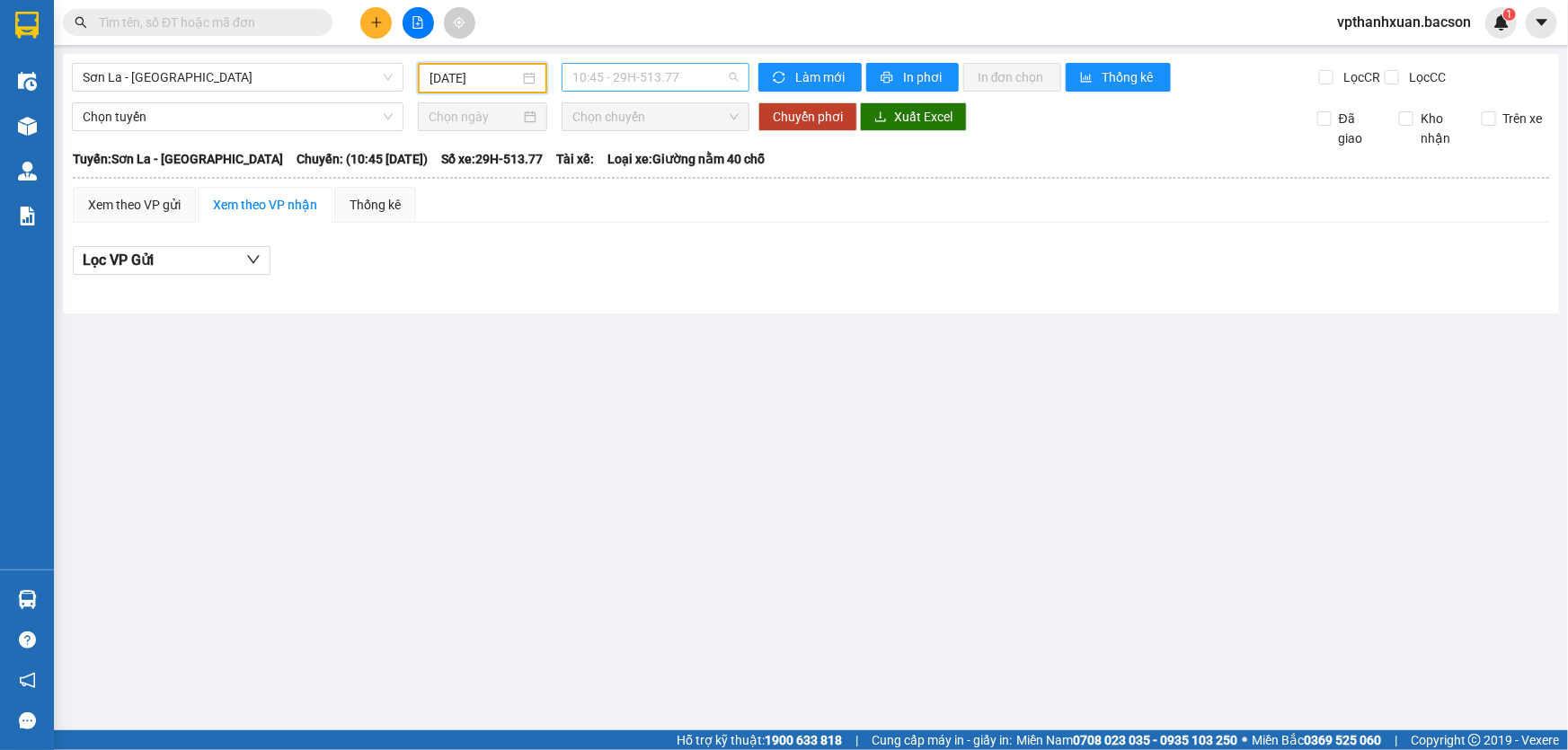
click at [632, 85] on span "10:45 - 29H-513.77" at bounding box center [656, 77] width 166 height 27
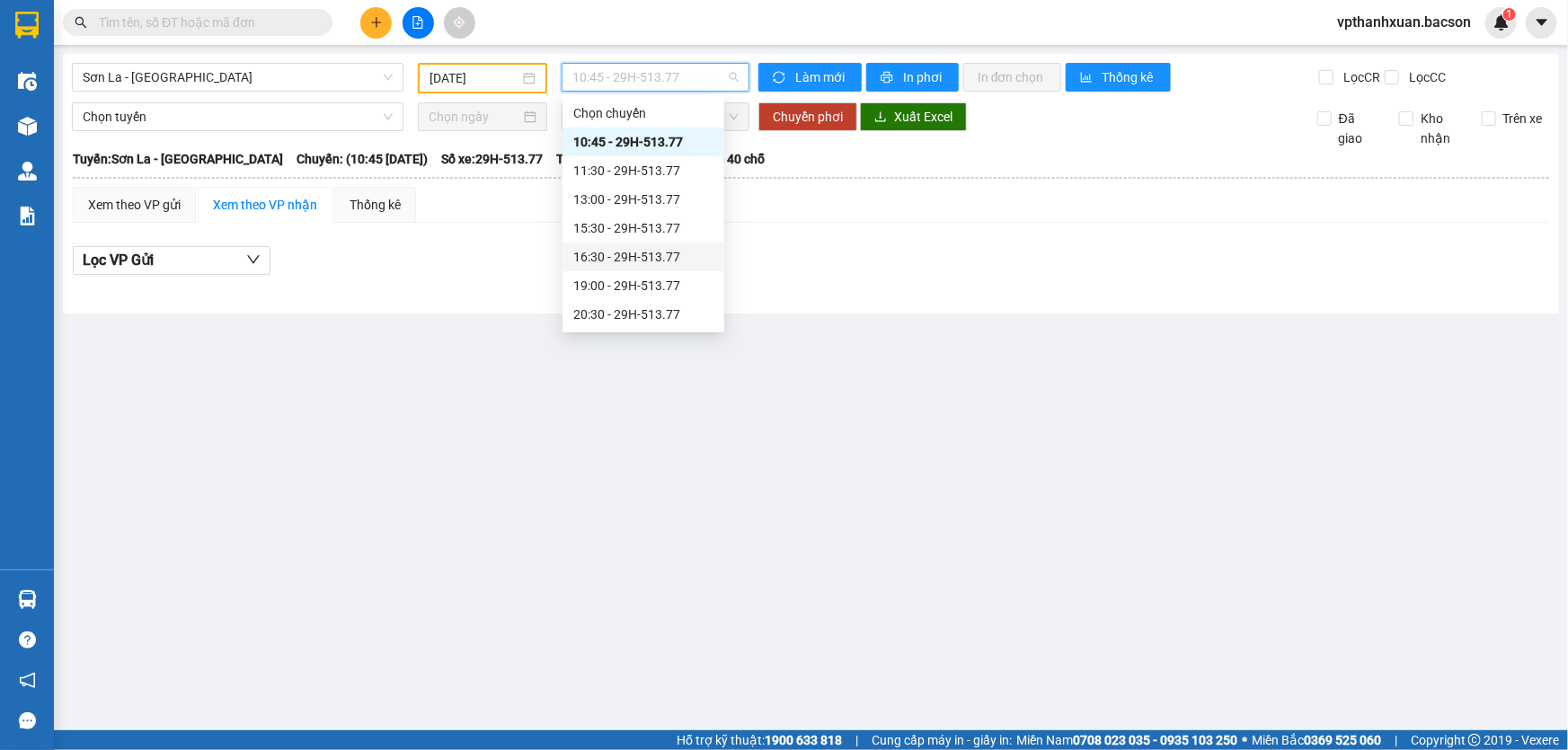
scroll to position [85, 0]
click at [656, 318] on div "22:30 - 29H-513.77" at bounding box center [643, 315] width 141 height 20
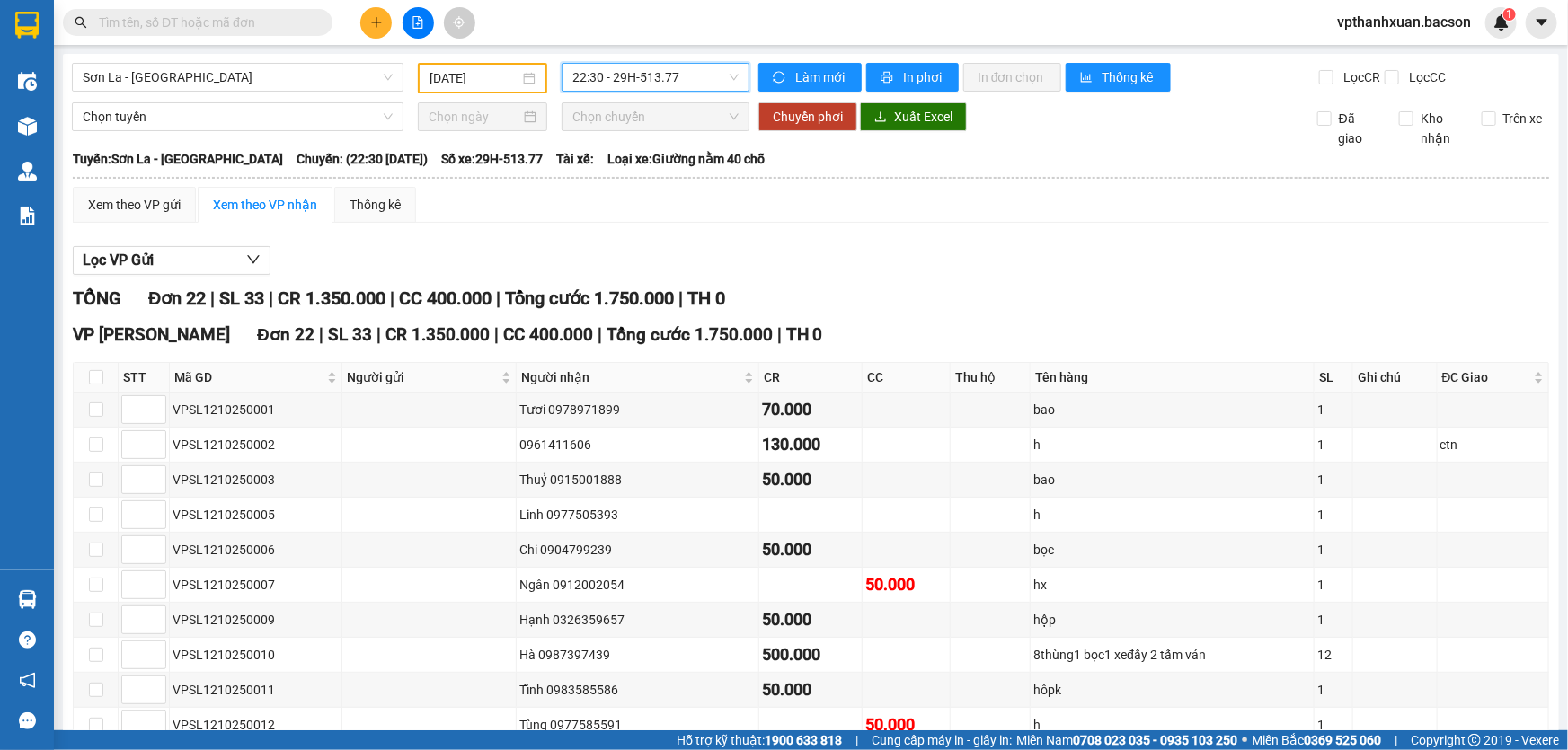
scroll to position [81, 0]
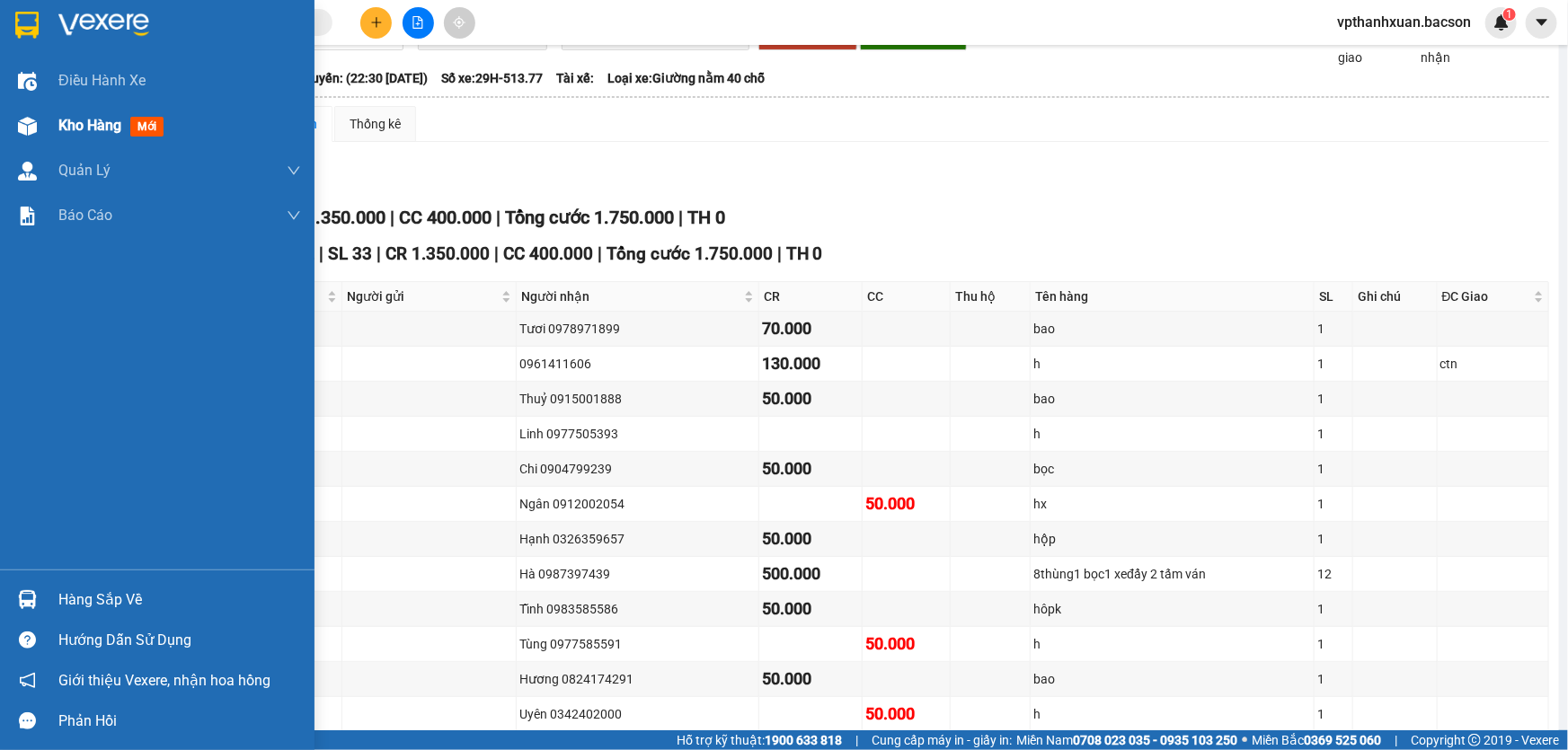
click at [35, 117] on img at bounding box center [26, 126] width 19 height 19
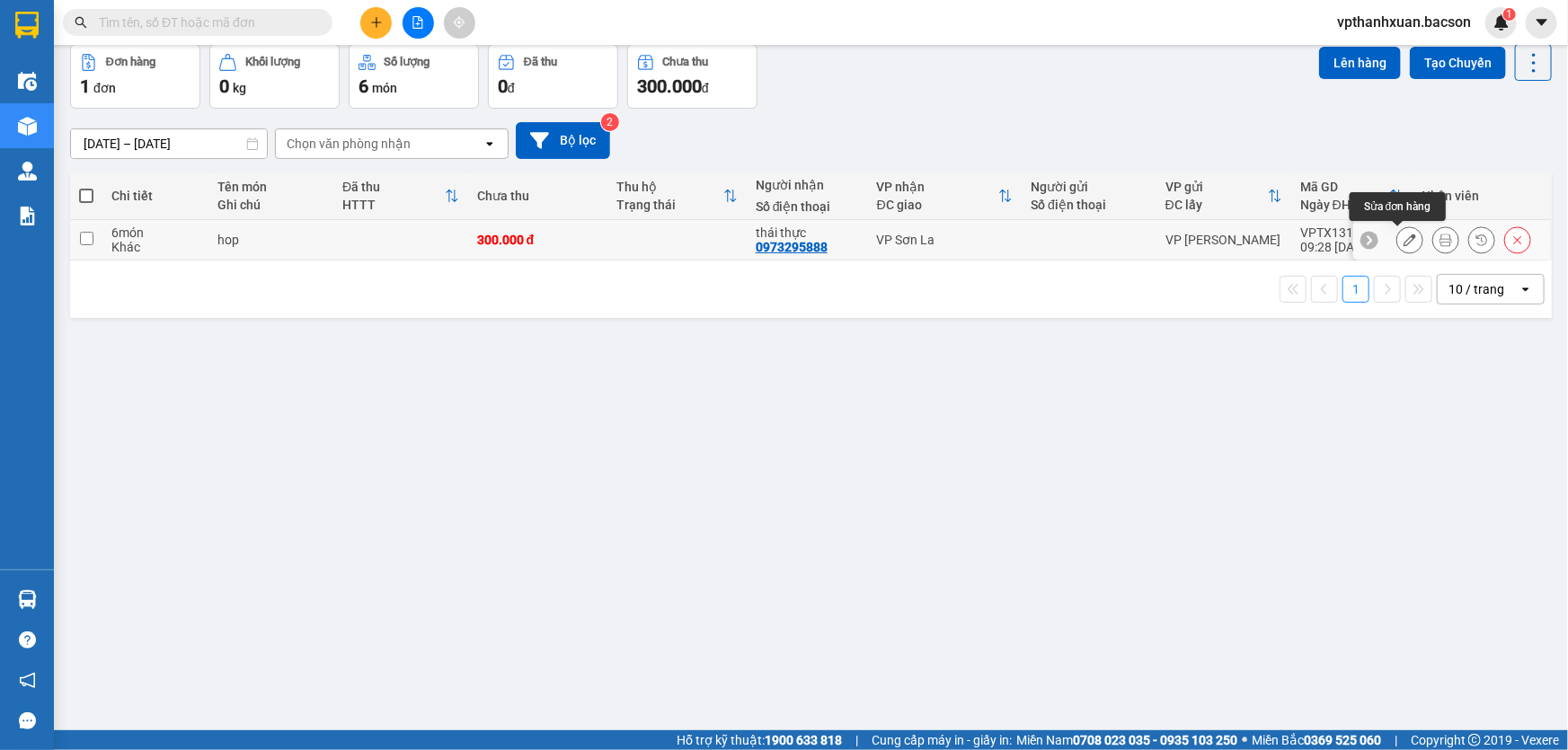
click at [1403, 233] on icon at bounding box center [1409, 239] width 13 height 13
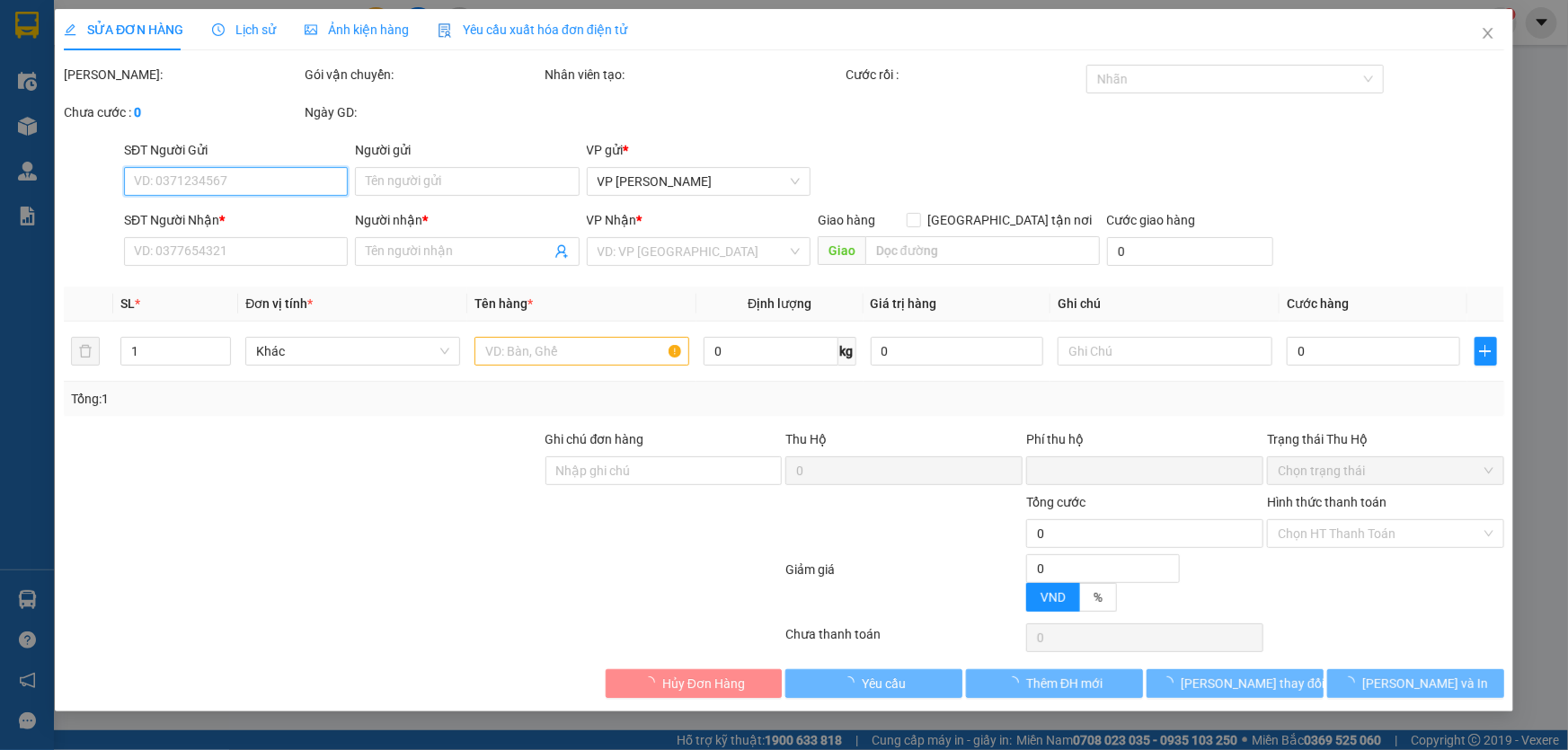
type input "0973295888"
type input "thái thực"
type input "0"
type input "300.000"
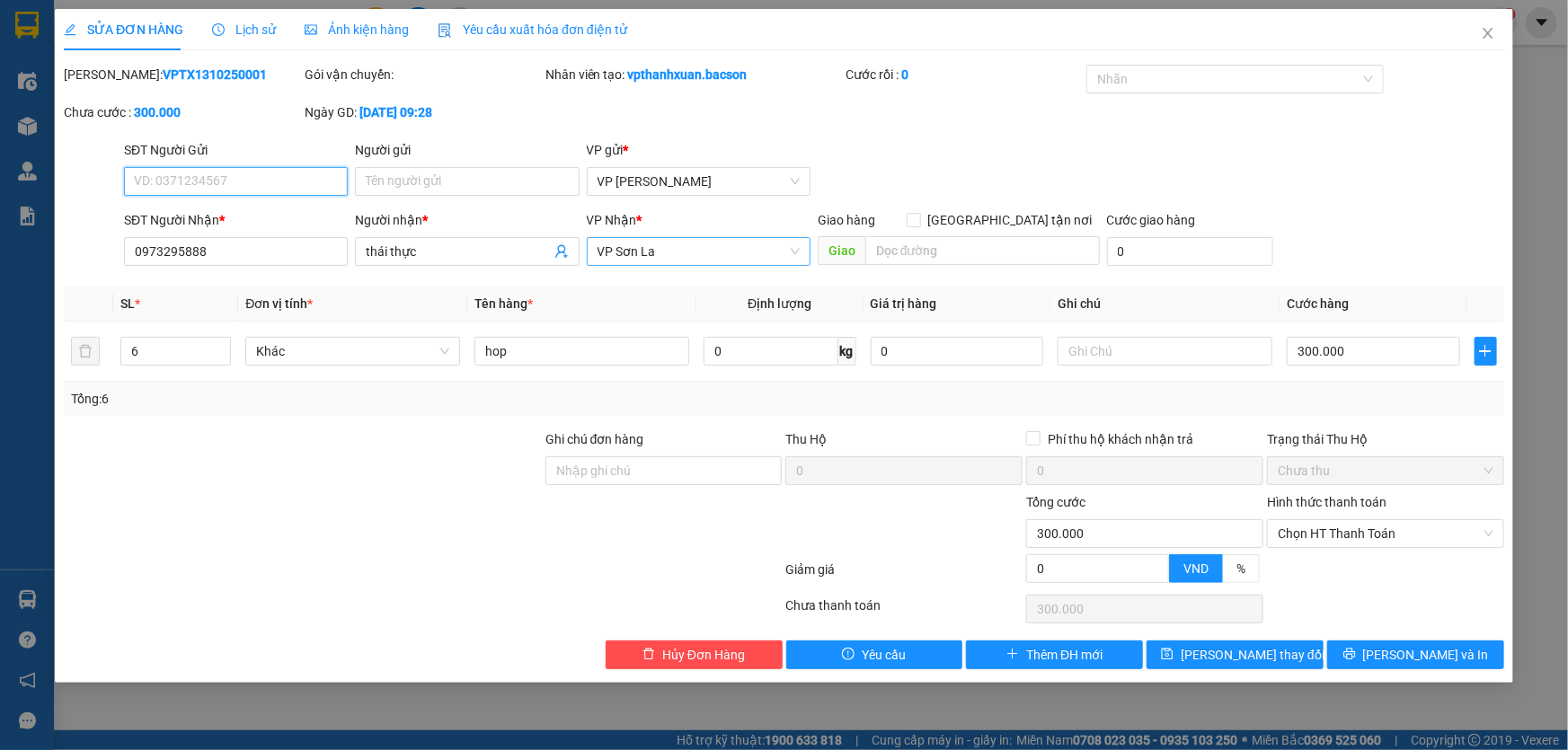
click at [674, 253] on span "VP Sơn La" at bounding box center [698, 252] width 202 height 27
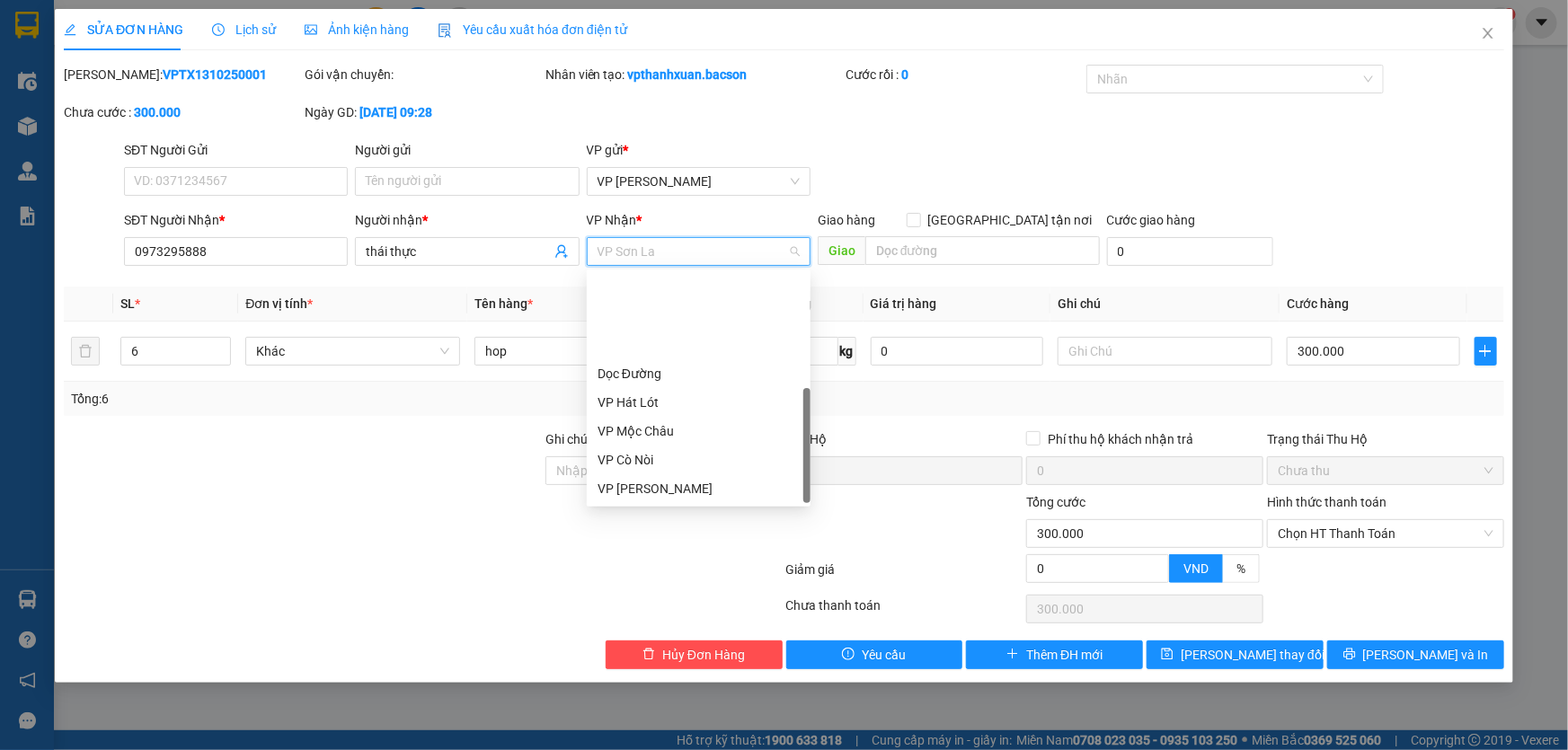
scroll to position [114, 0]
click at [673, 401] on div "VP [GEOGRAPHIC_DATA]" at bounding box center [698, 403] width 202 height 20
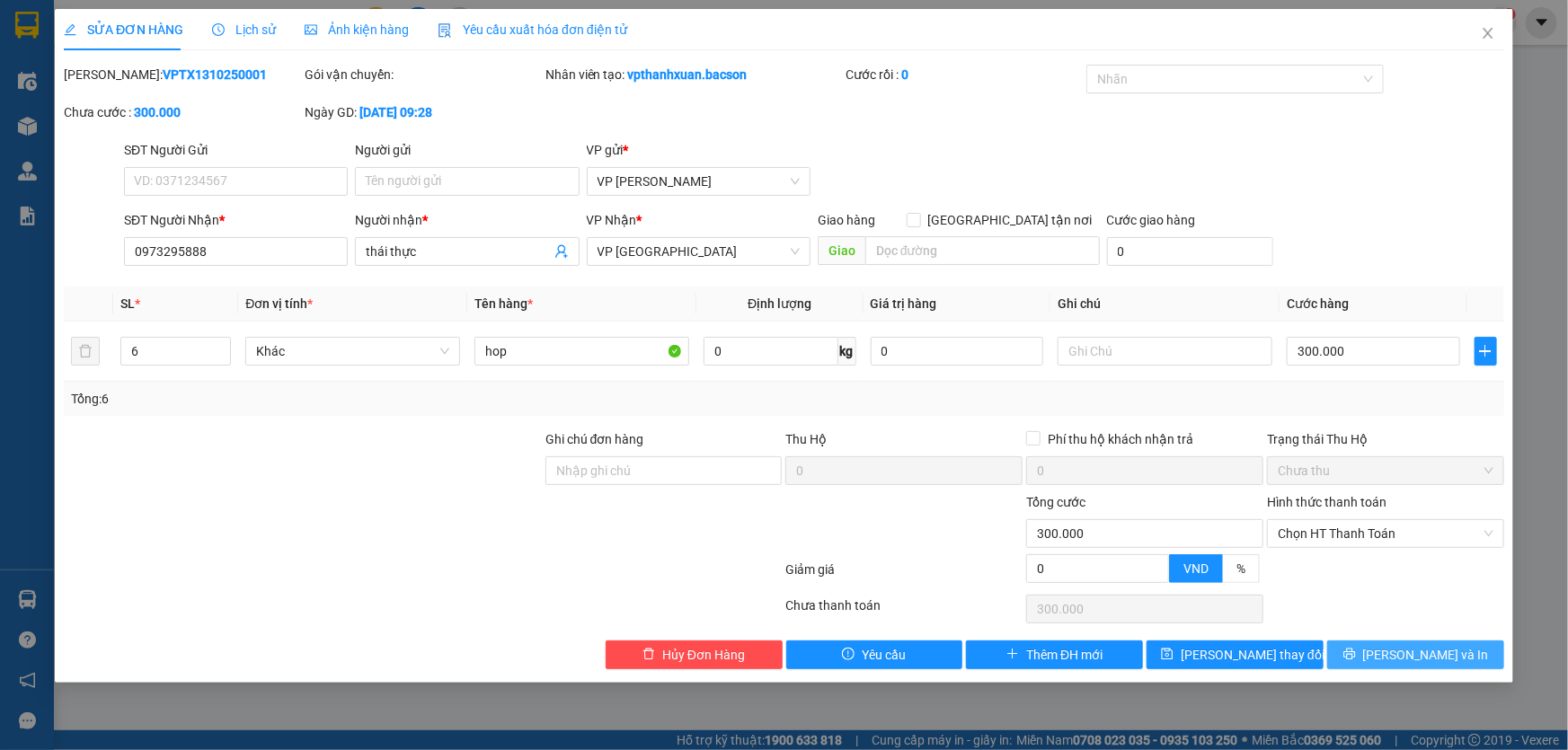
click at [1411, 651] on span "[PERSON_NAME] và In" at bounding box center [1426, 654] width 126 height 20
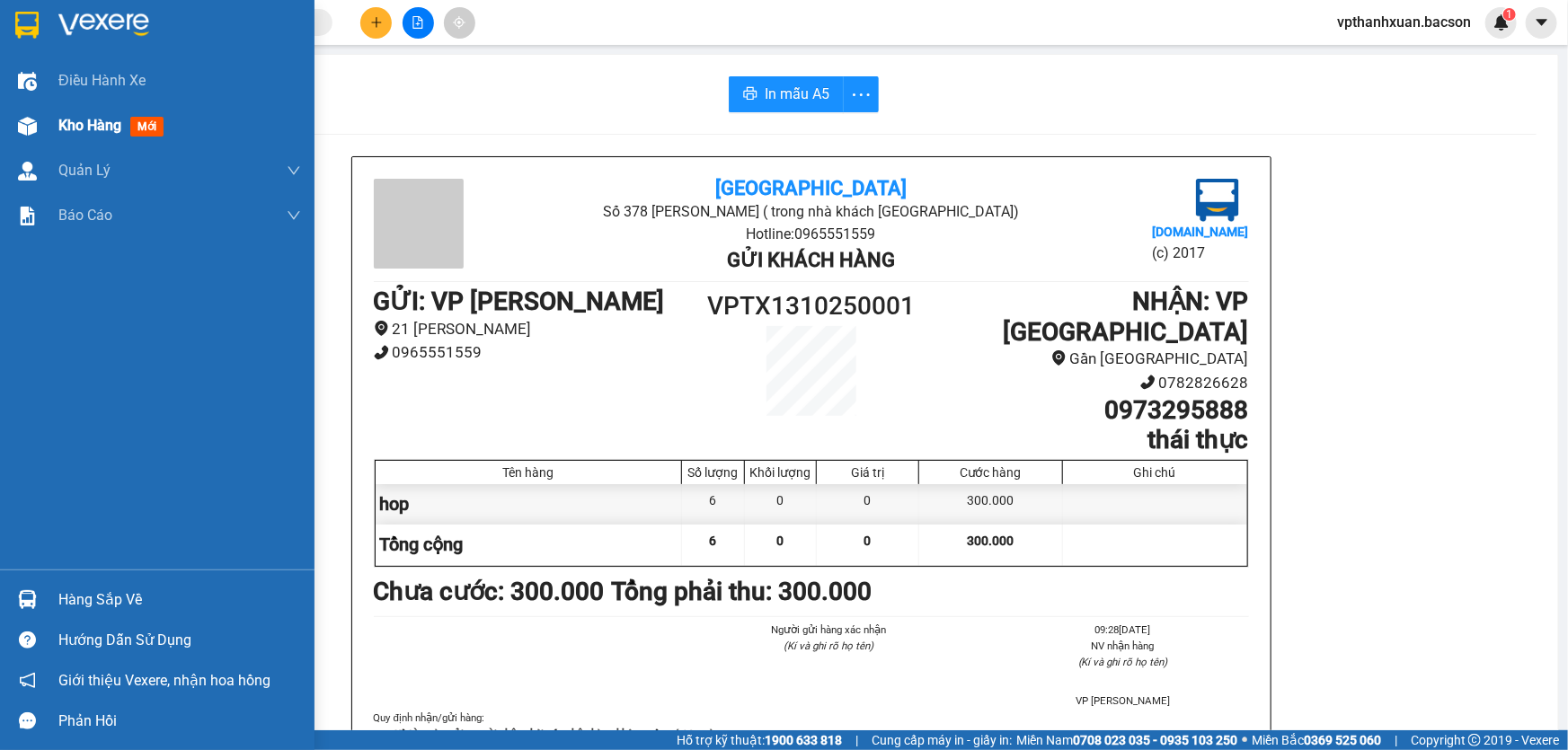
click at [40, 117] on div "Kho hàng mới" at bounding box center [157, 126] width 314 height 45
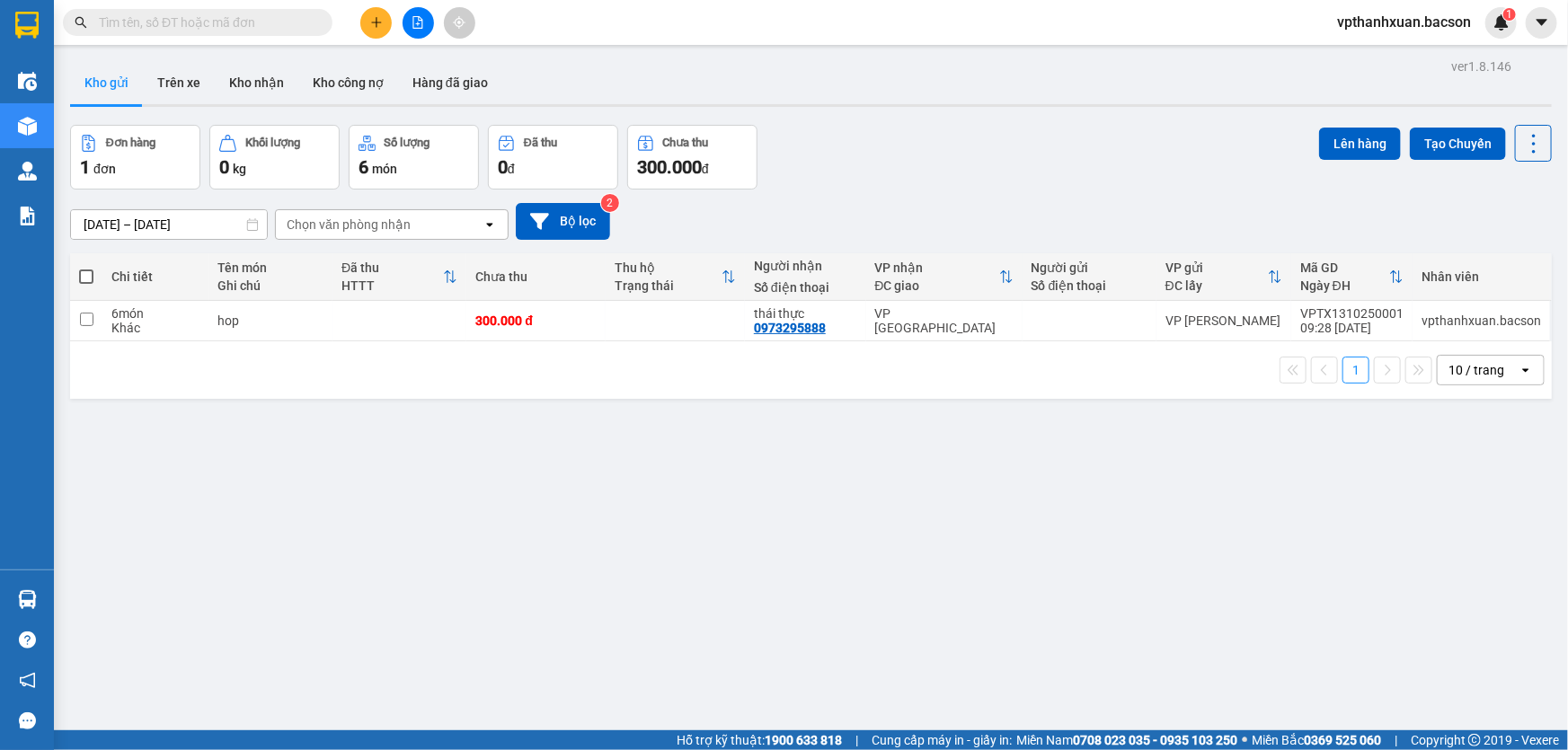
click at [371, 20] on icon "plus" at bounding box center [376, 22] width 13 height 13
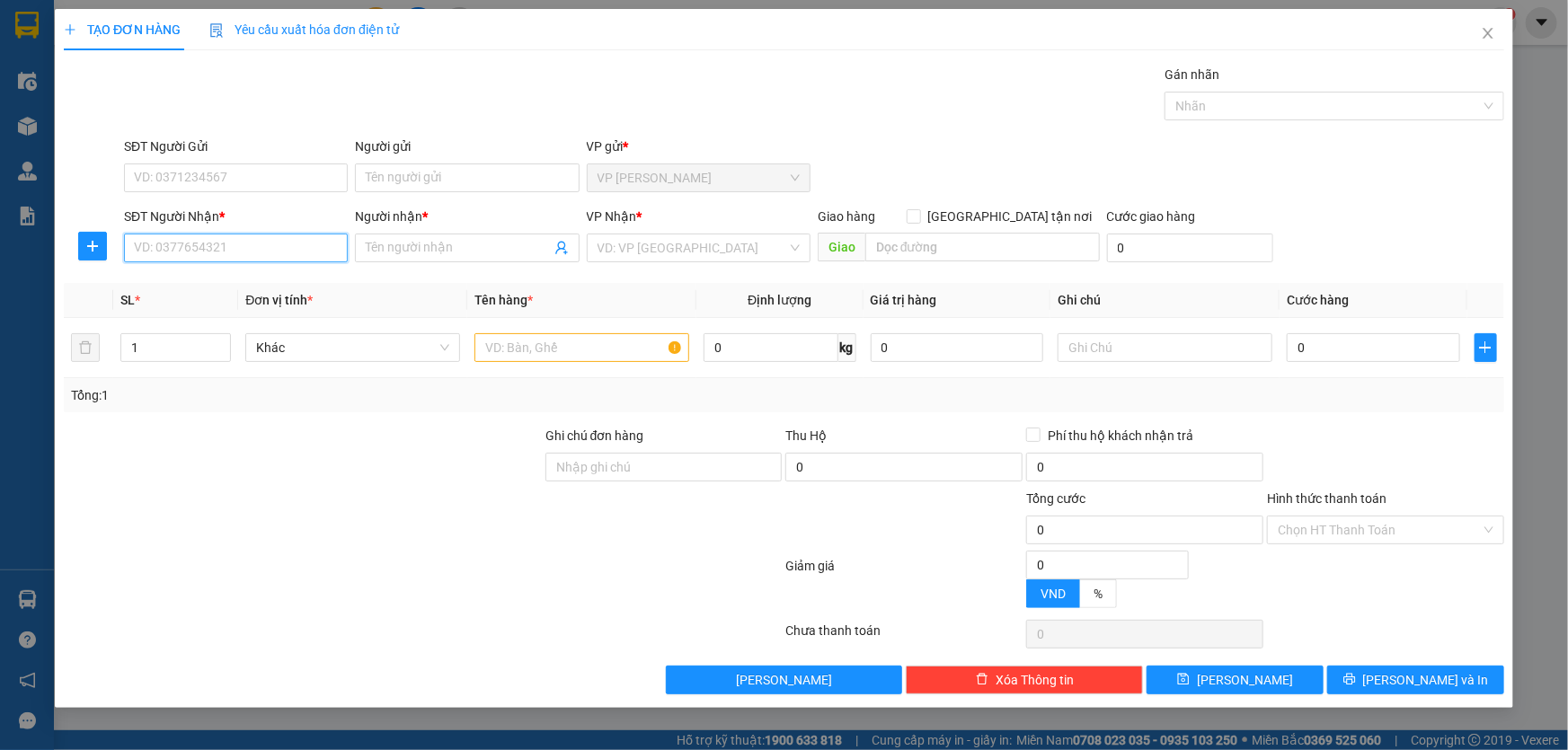
click at [231, 246] on input "SĐT Người Nhận *" at bounding box center [235, 247] width 223 height 28
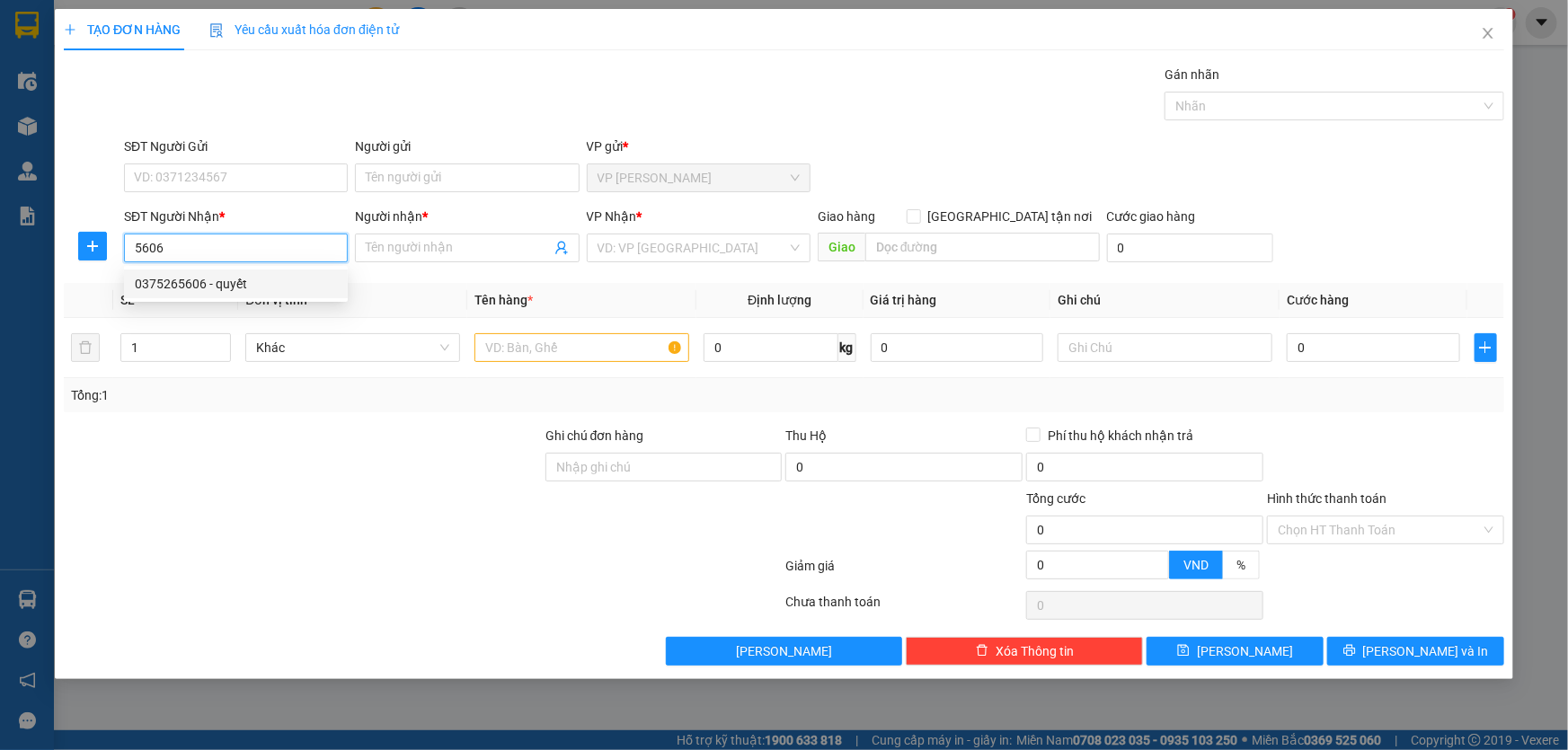
click at [253, 280] on div "0375265606 - quyết" at bounding box center [235, 284] width 202 height 20
type input "0375265606"
type input "quyết"
type input "0375265606"
click at [585, 343] on input "text" at bounding box center [582, 347] width 215 height 28
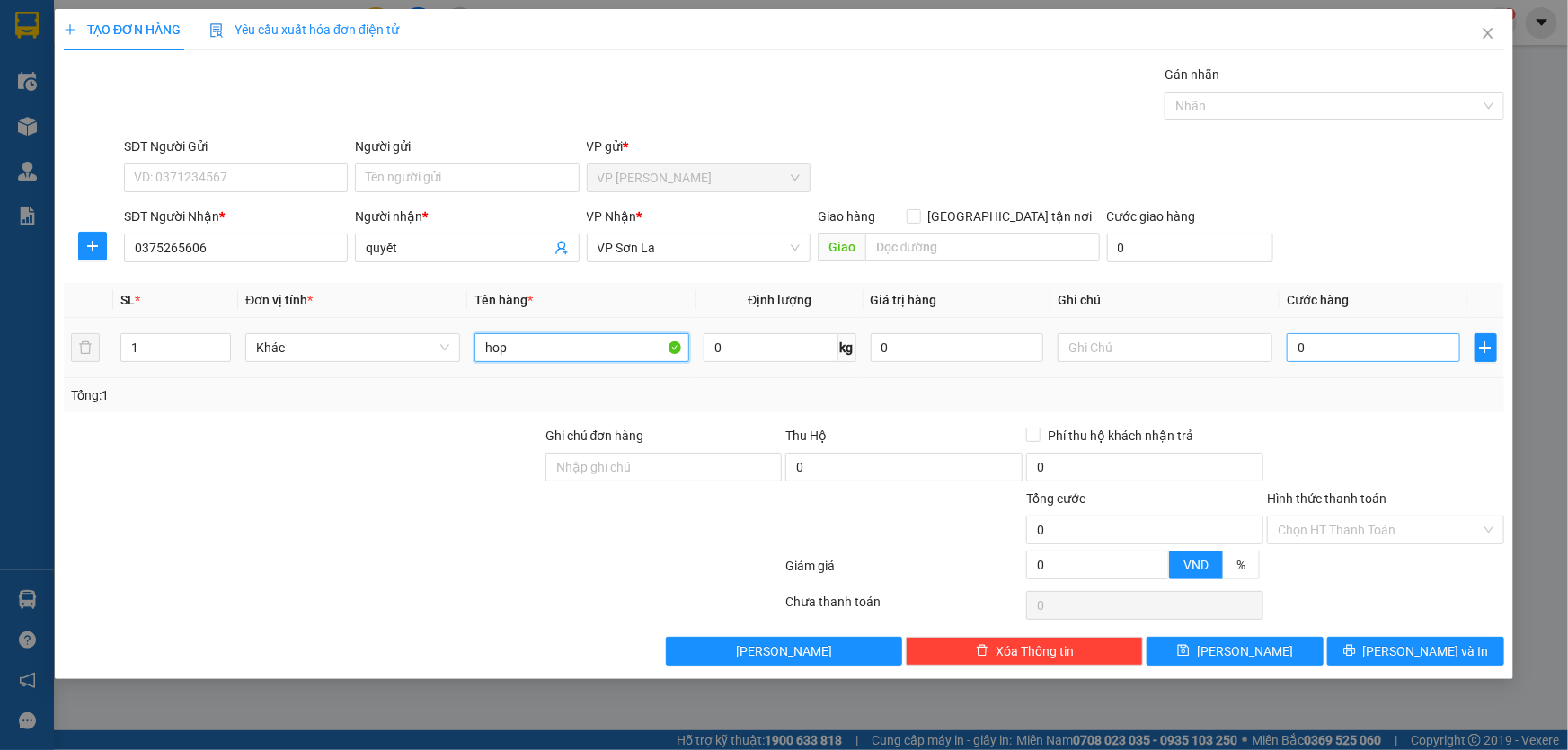
type input "hop"
click at [1289, 344] on input "0" at bounding box center [1373, 347] width 174 height 28
type input "5"
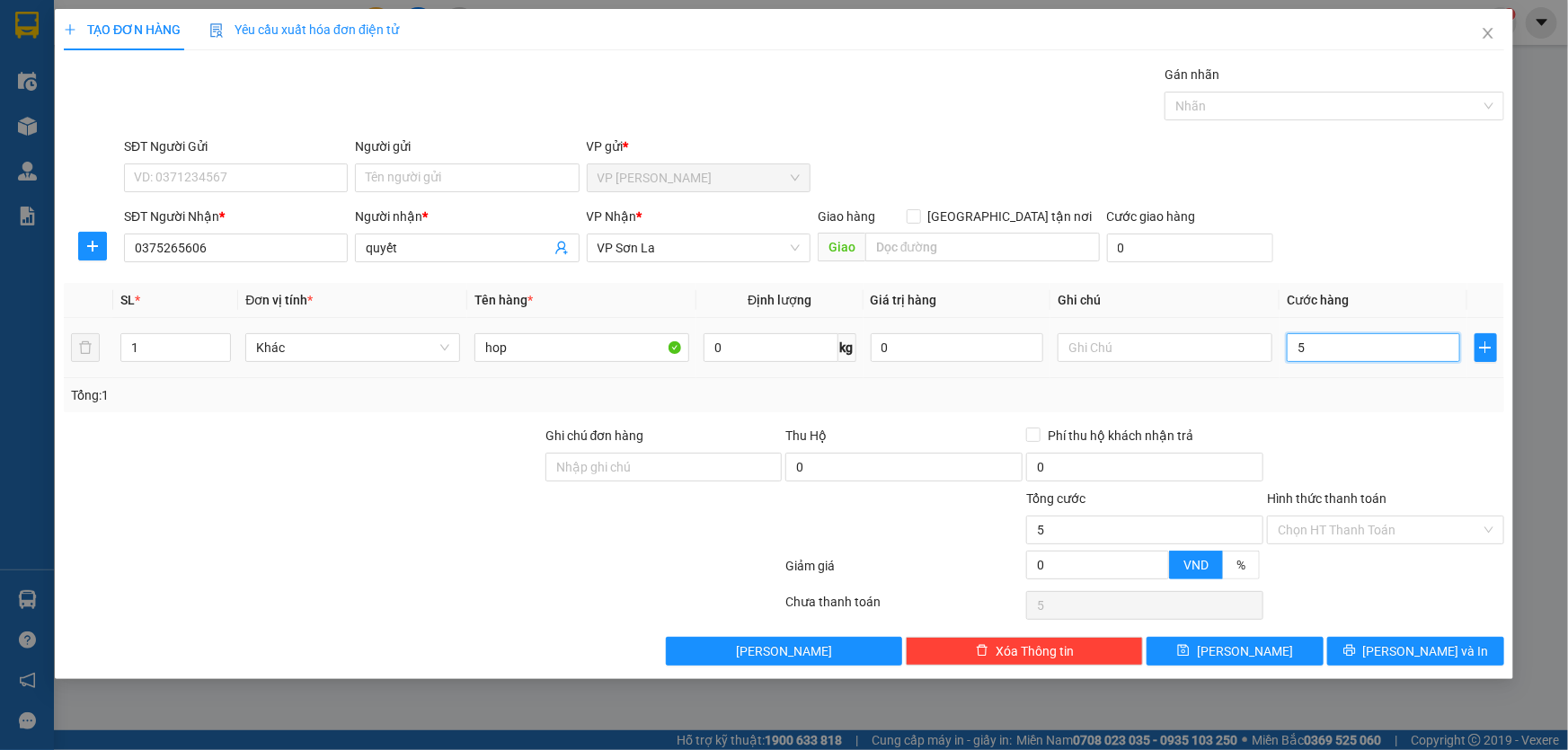
type input "50"
type input "50.000"
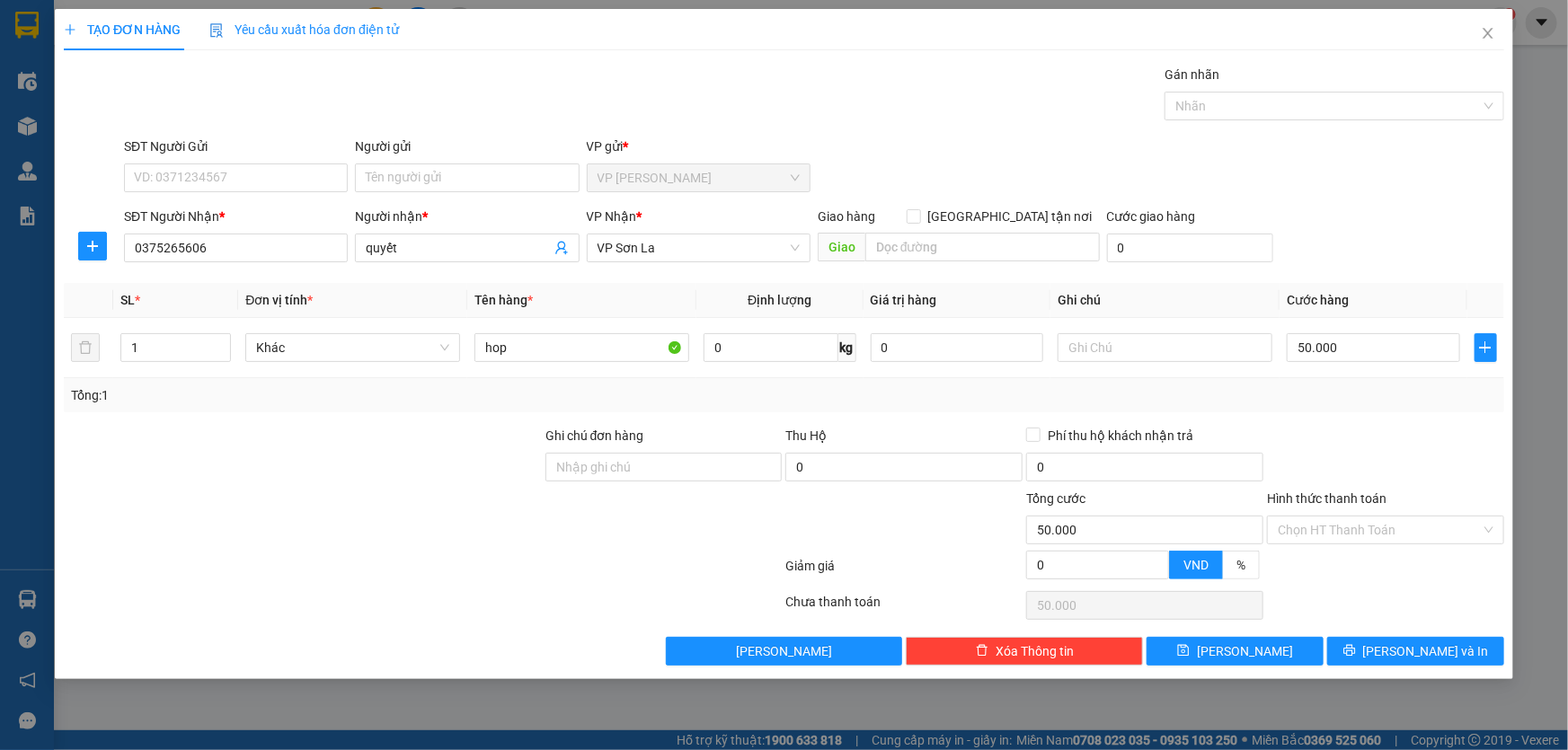
click at [1403, 243] on div "SĐT Người Nhận * 0375265606 Người nhận * quyết VP Nhận * VP Sơn La Giao hàng Gi…" at bounding box center [814, 238] width 1387 height 62
click at [1384, 527] on input "Hình thức thanh toán" at bounding box center [1379, 530] width 203 height 27
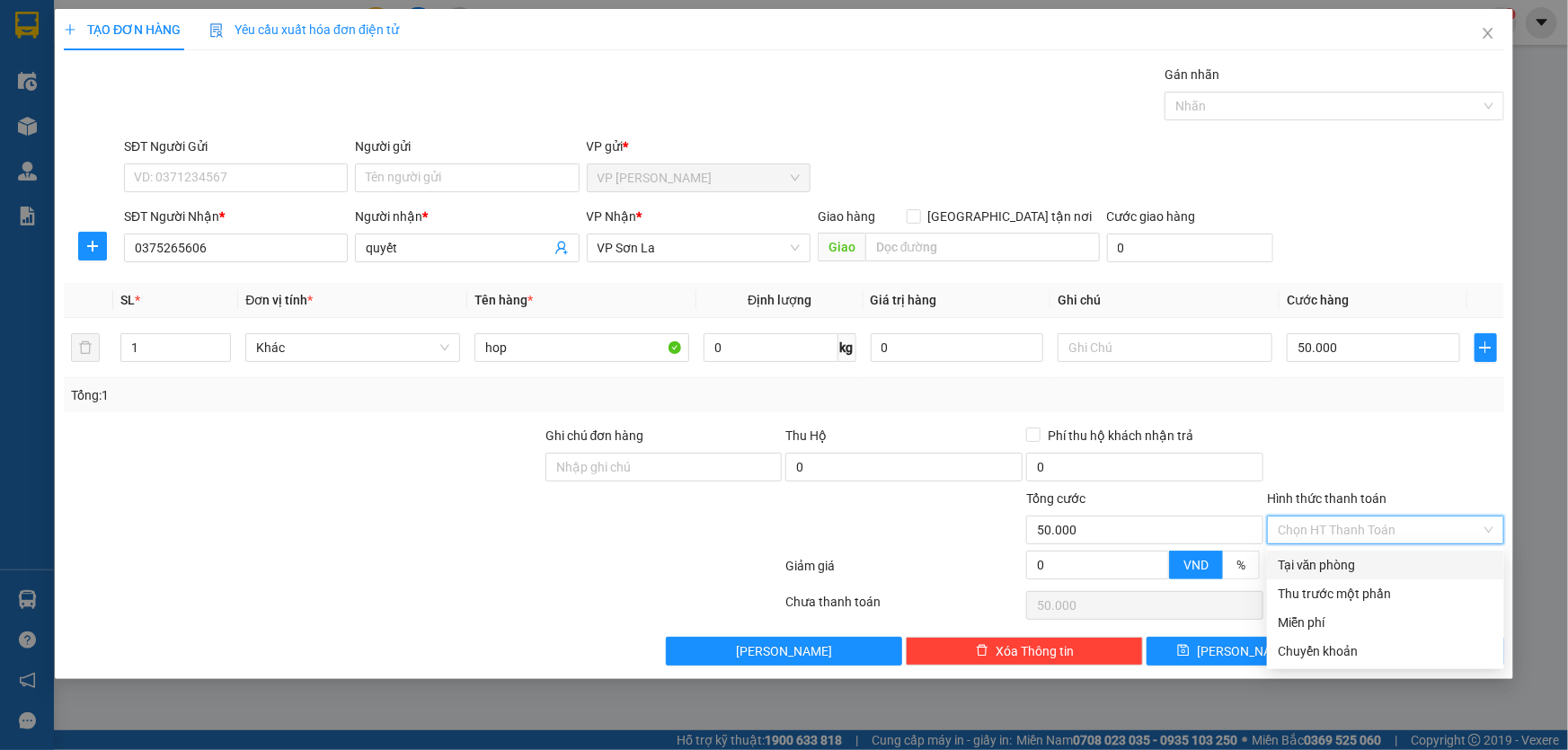
click at [1347, 571] on div "Tại văn phòng" at bounding box center [1385, 565] width 216 height 20
type input "0"
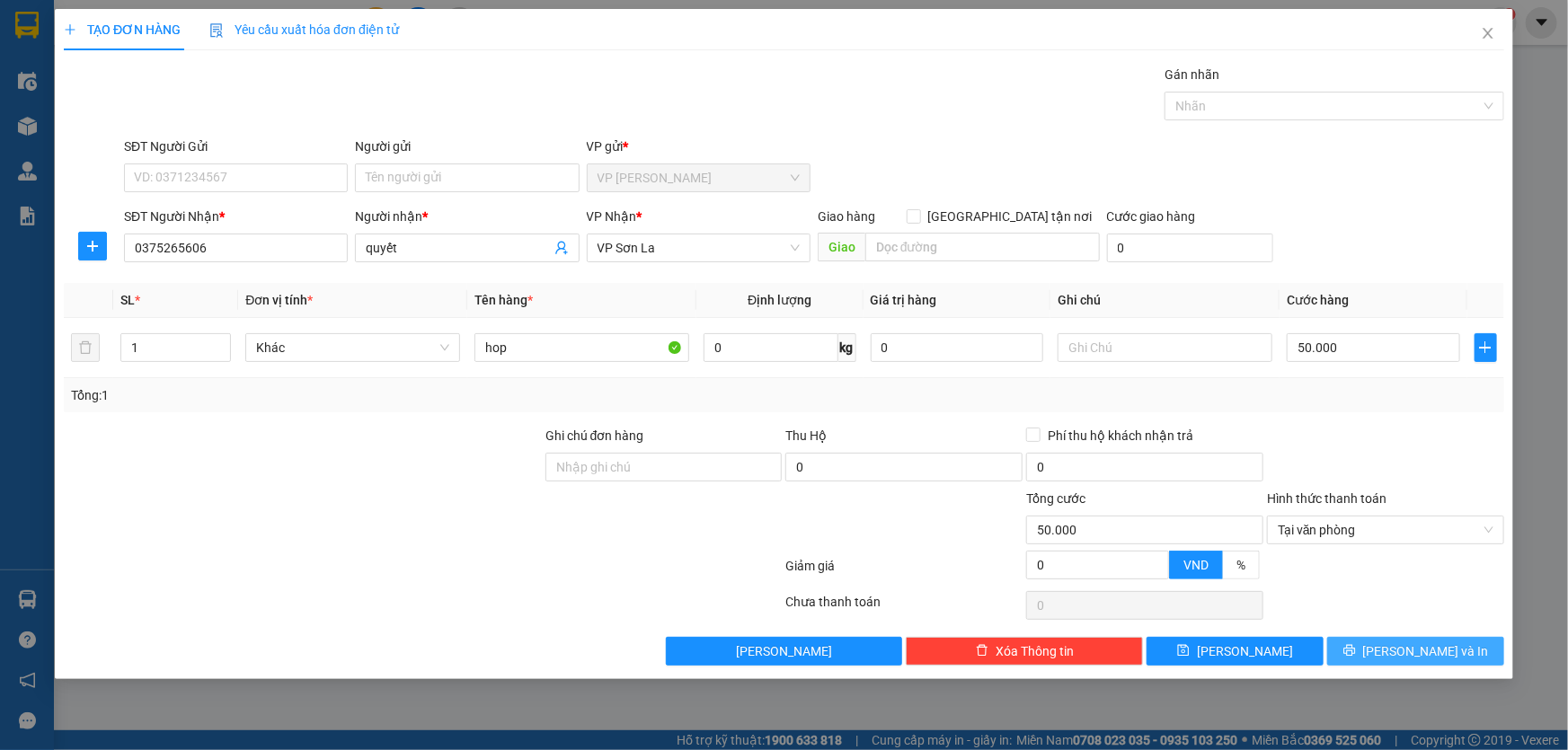
click at [1448, 652] on span "[PERSON_NAME] và In" at bounding box center [1426, 651] width 126 height 20
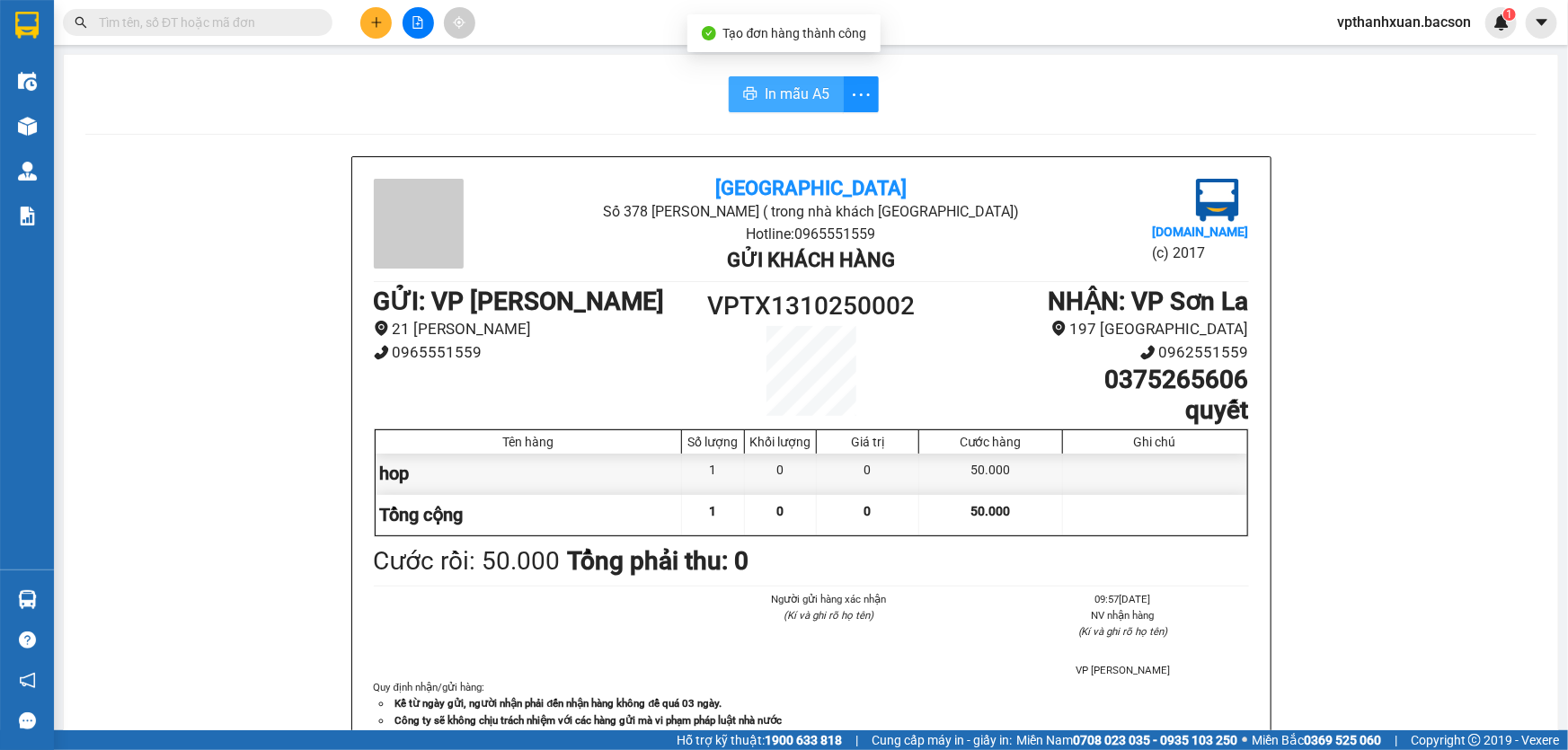
click at [765, 88] on span "In mẫu A5" at bounding box center [797, 94] width 64 height 22
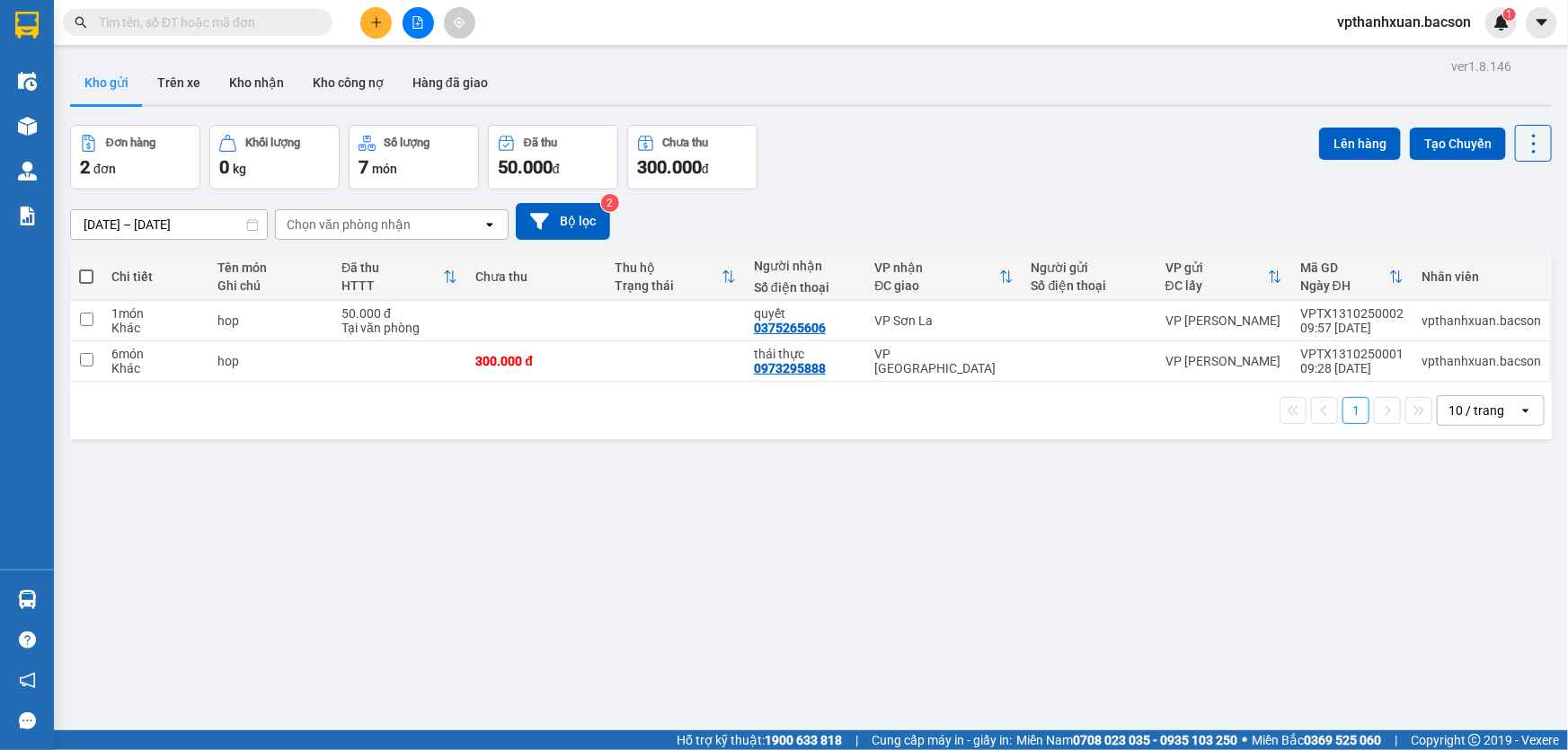
click at [862, 583] on div "ver 1.8.146 Kho gửi Trên xe Kho nhận Kho công nợ Hàng đã giao Đơn hàng 2 đơn Kh…" at bounding box center [810, 428] width 1496 height 750
click at [1403, 363] on icon at bounding box center [1409, 361] width 13 height 13
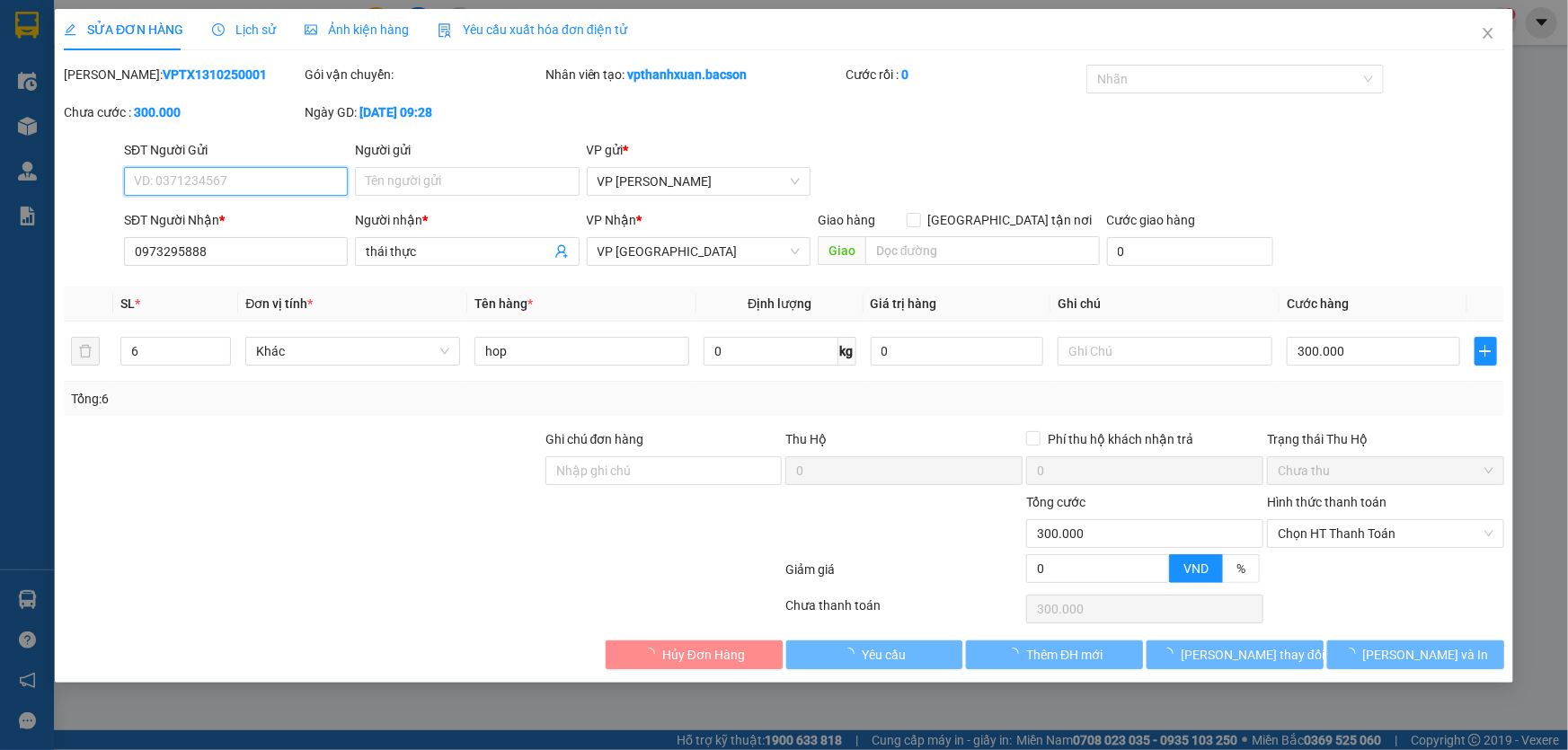
type input "0973295888"
type input "thái thực"
type input "0"
type input "300.000"
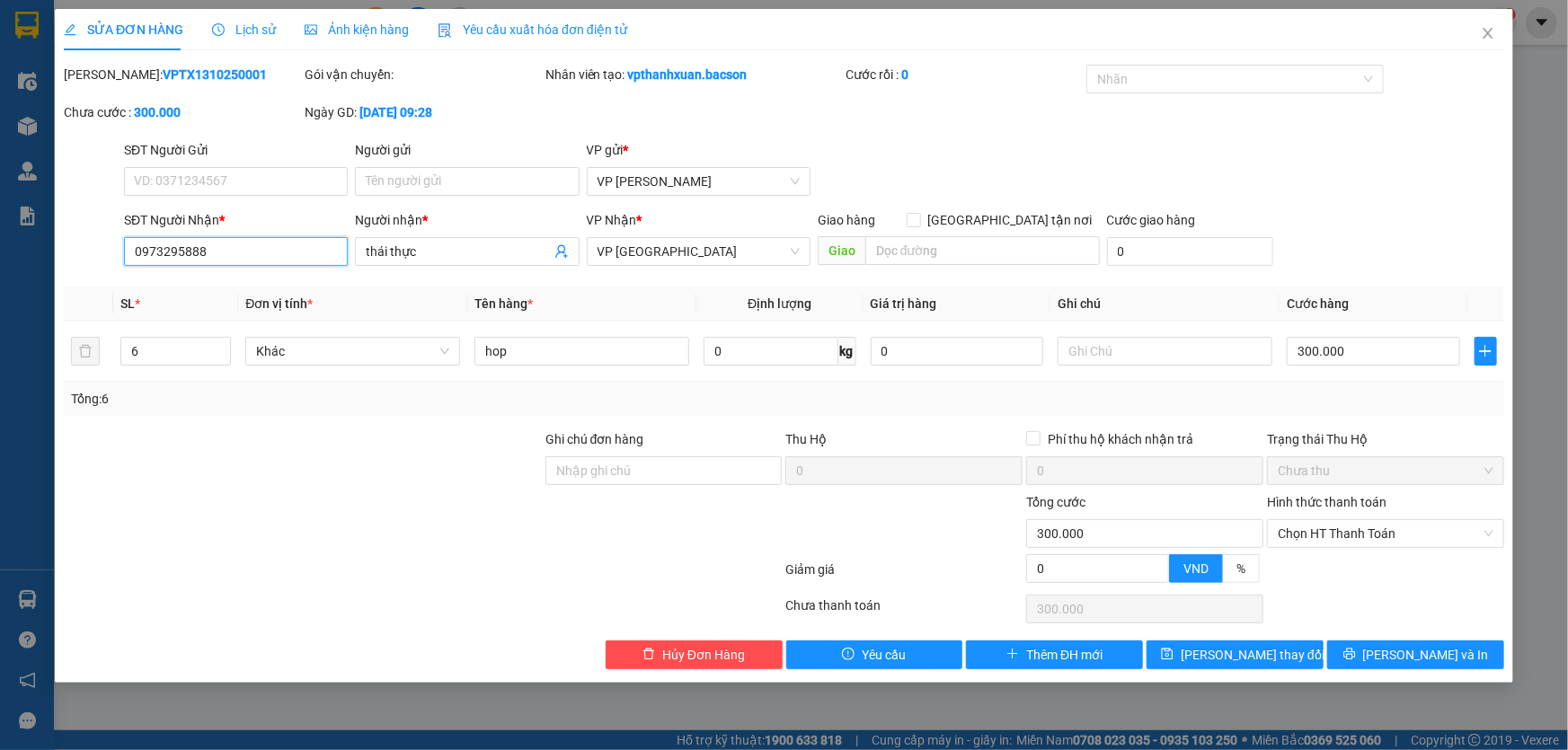
click at [232, 244] on input "0973295888" at bounding box center [235, 251] width 223 height 28
click at [481, 244] on input "thái thực" at bounding box center [458, 252] width 184 height 20
click at [690, 257] on span "VP [GEOGRAPHIC_DATA]" at bounding box center [698, 252] width 202 height 27
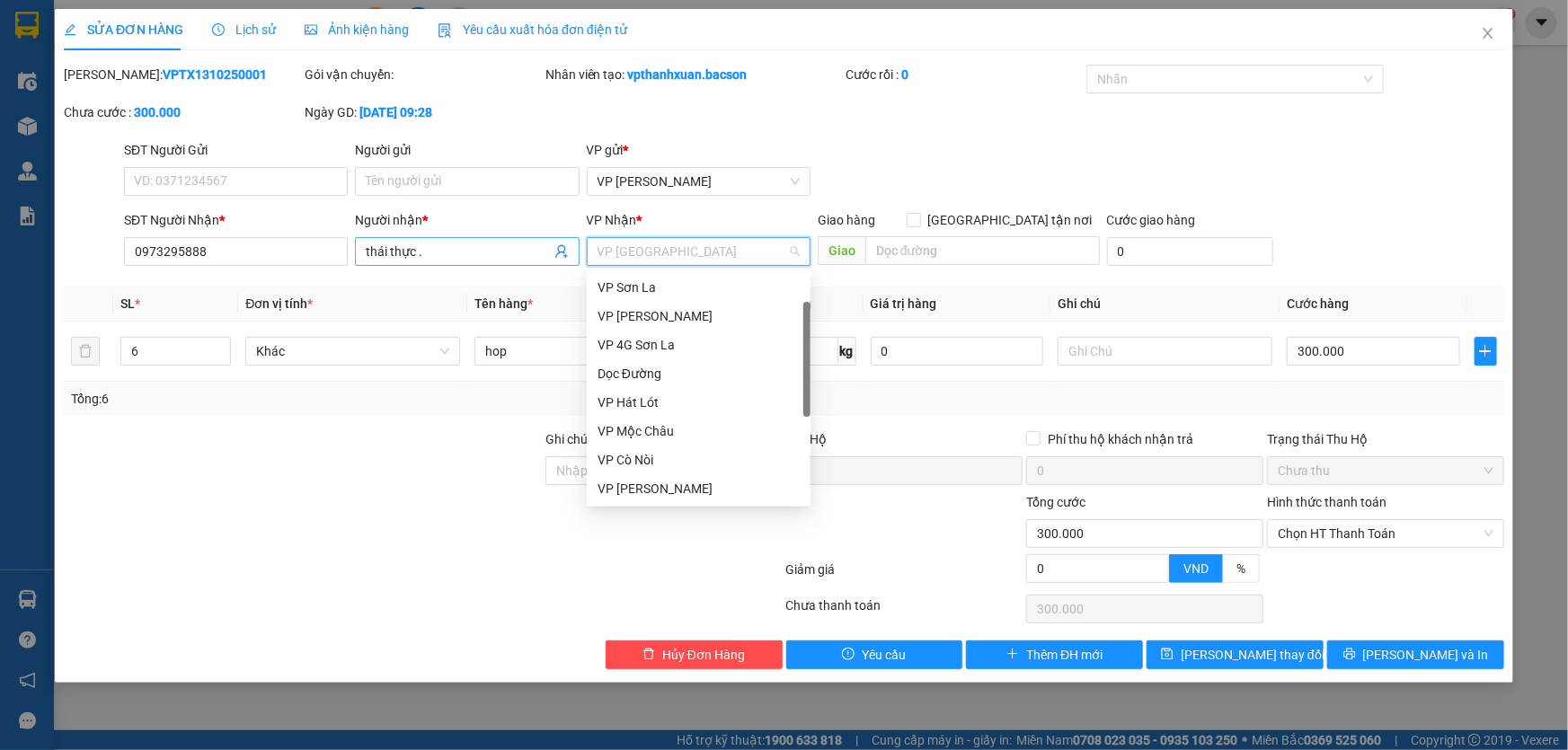
scroll to position [28, 0]
click at [462, 248] on input "thái thực ." at bounding box center [458, 252] width 184 height 20
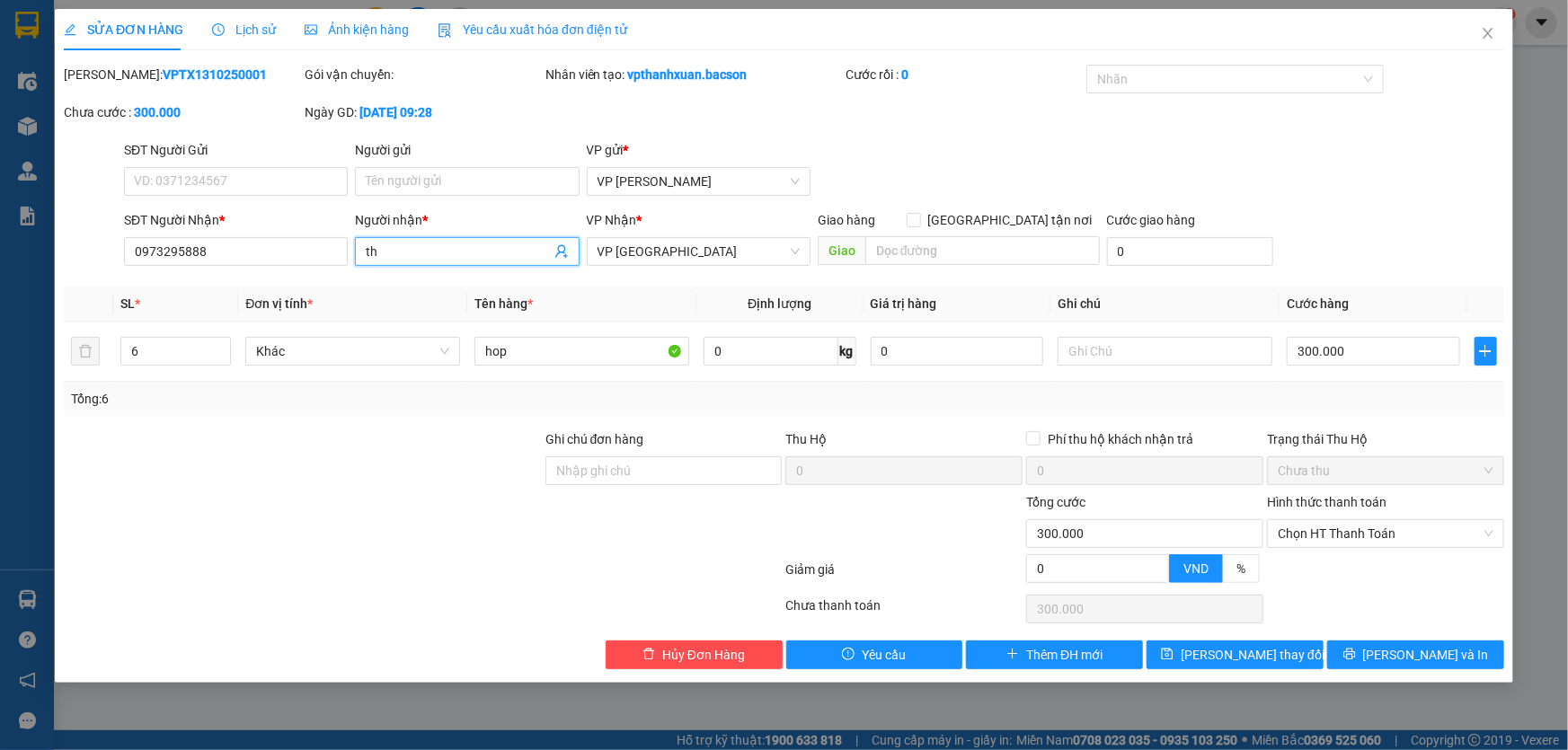
type input "t"
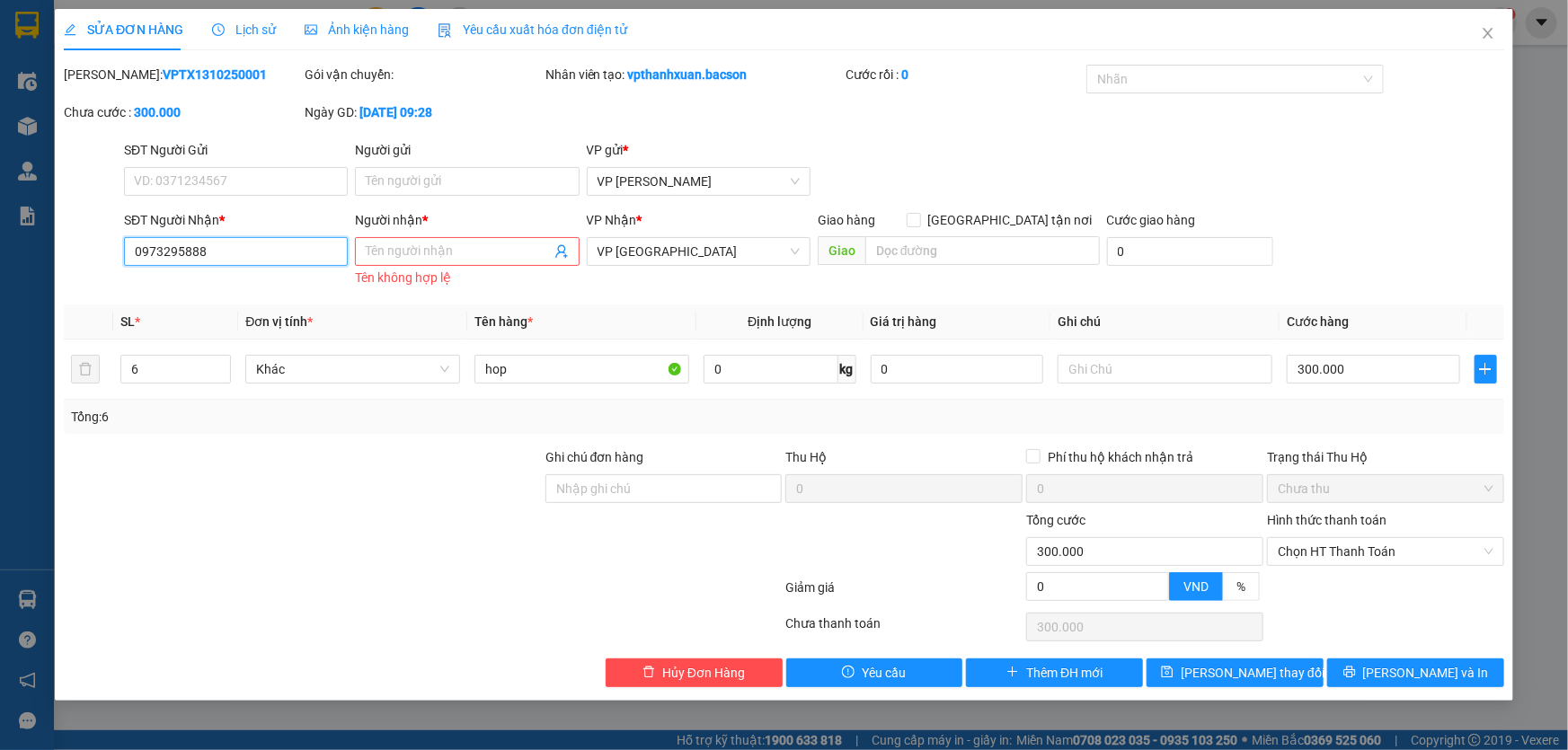
click at [219, 258] on input "0973295888" at bounding box center [235, 251] width 223 height 28
type input "0"
type input "0989271271"
click at [399, 246] on input "Người nhận *" at bounding box center [458, 252] width 184 height 20
type input "t"
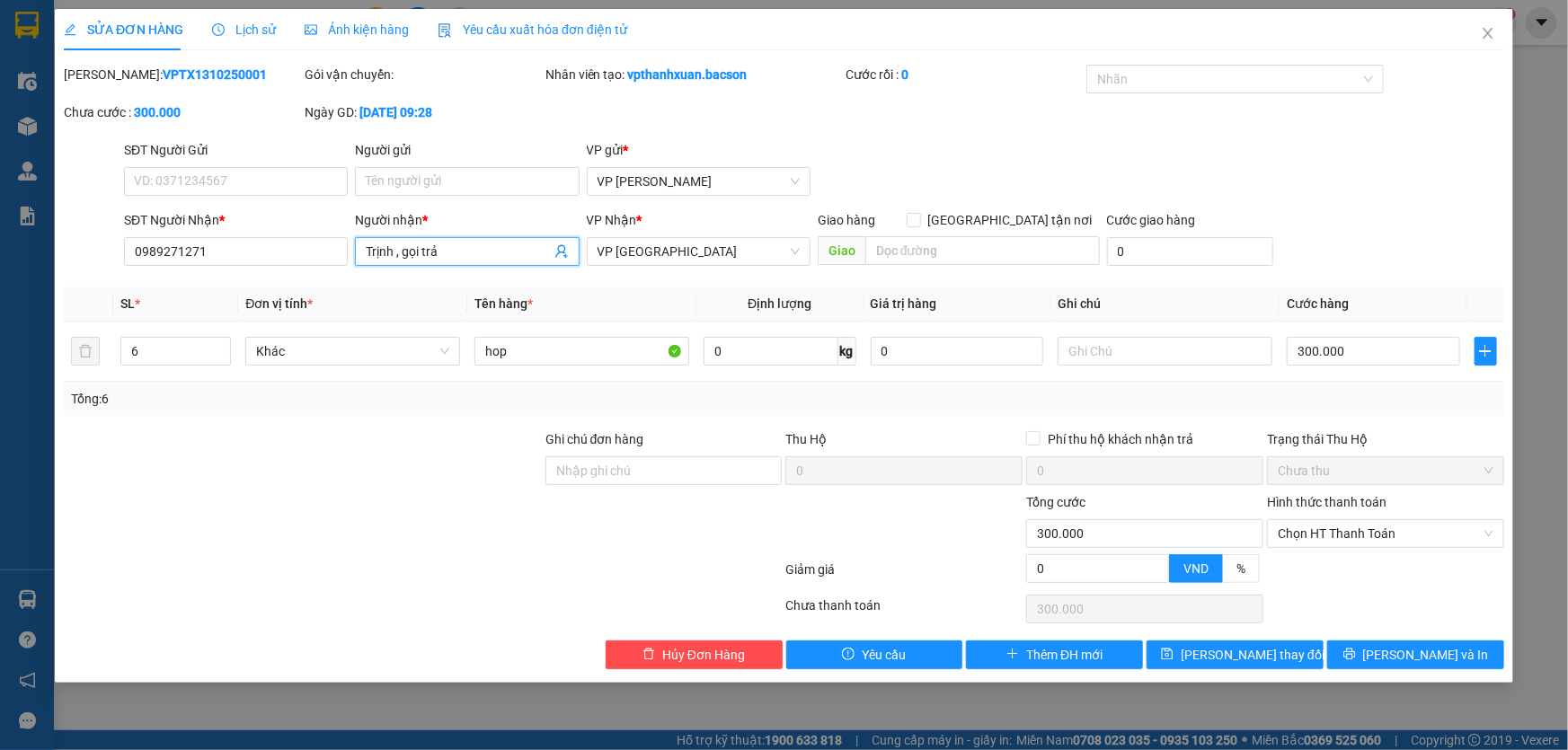
type input "Trịnh , gọi trả"
click at [972, 143] on div "SĐT Người Gửi VD: 0371234567 Người gửi Tên người gửi VP gửi * VP [PERSON_NAME]" at bounding box center [814, 172] width 1387 height 62
click at [1413, 660] on span "[PERSON_NAME] và In" at bounding box center [1426, 654] width 126 height 20
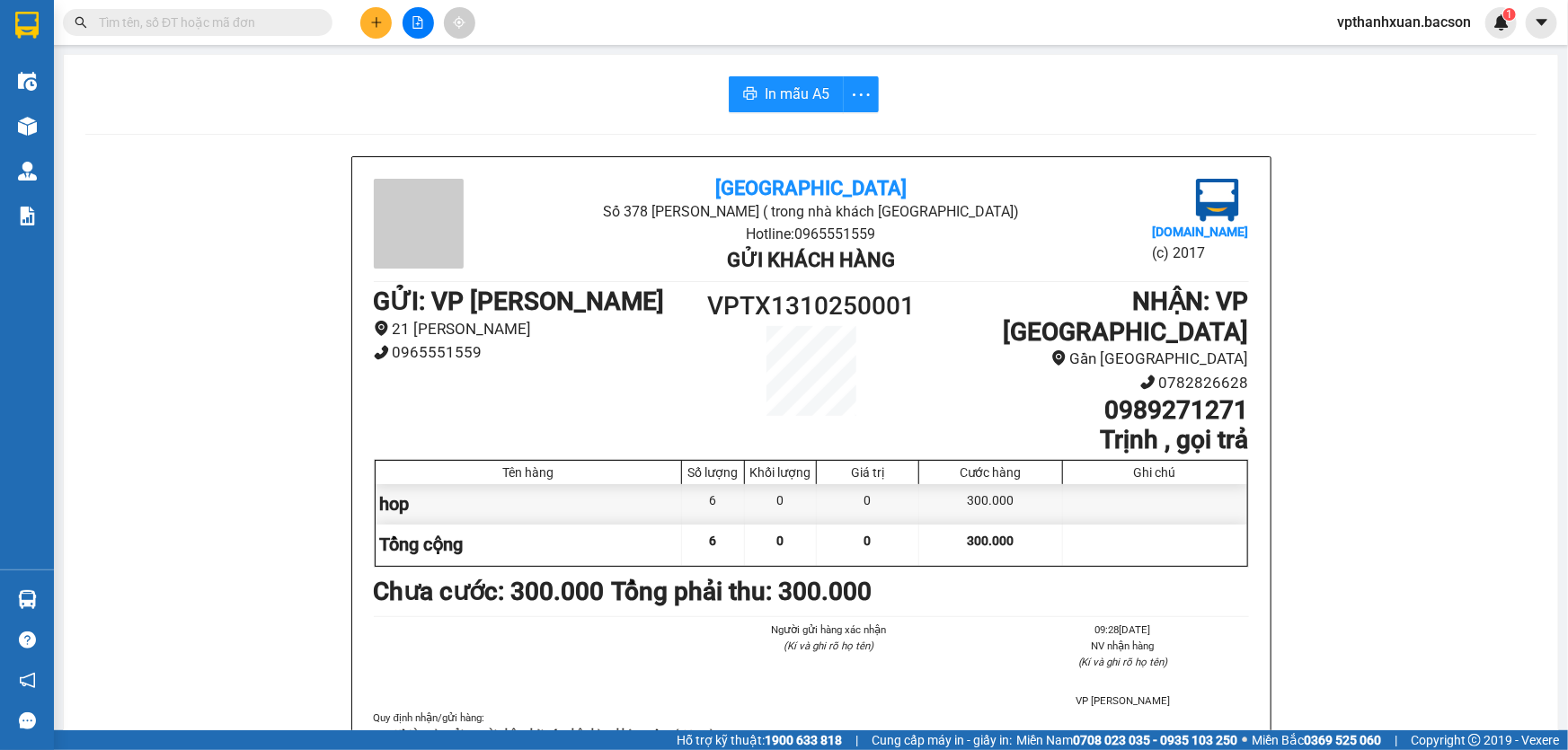
click at [1362, 345] on div "Bắc Sơn Số 378 [PERSON_NAME] ( trong nhà [GEOGRAPHIC_DATA]) Hotline: 0965551559…" at bounding box center [810, 511] width 1451 height 711
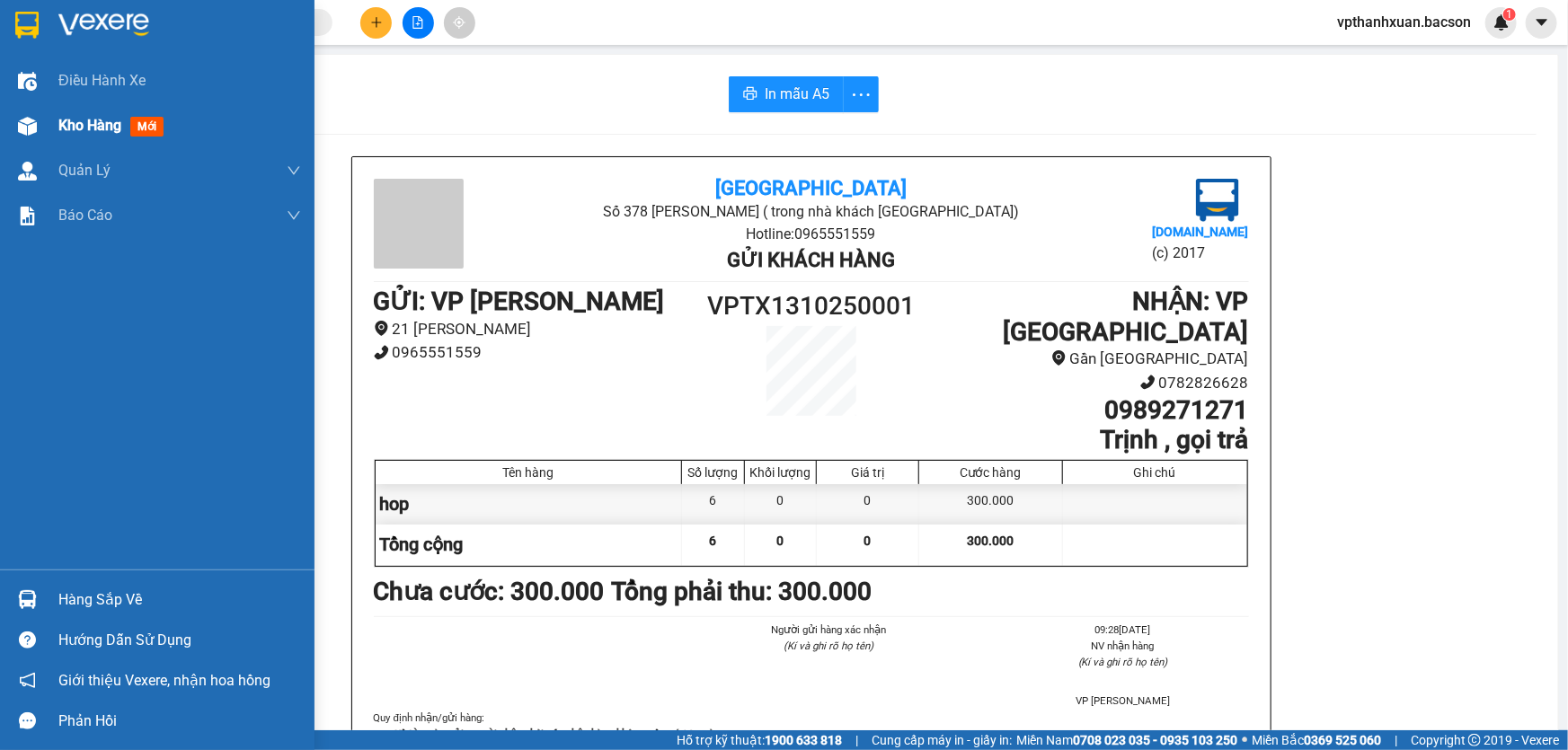
click at [18, 123] on img at bounding box center [26, 126] width 19 height 19
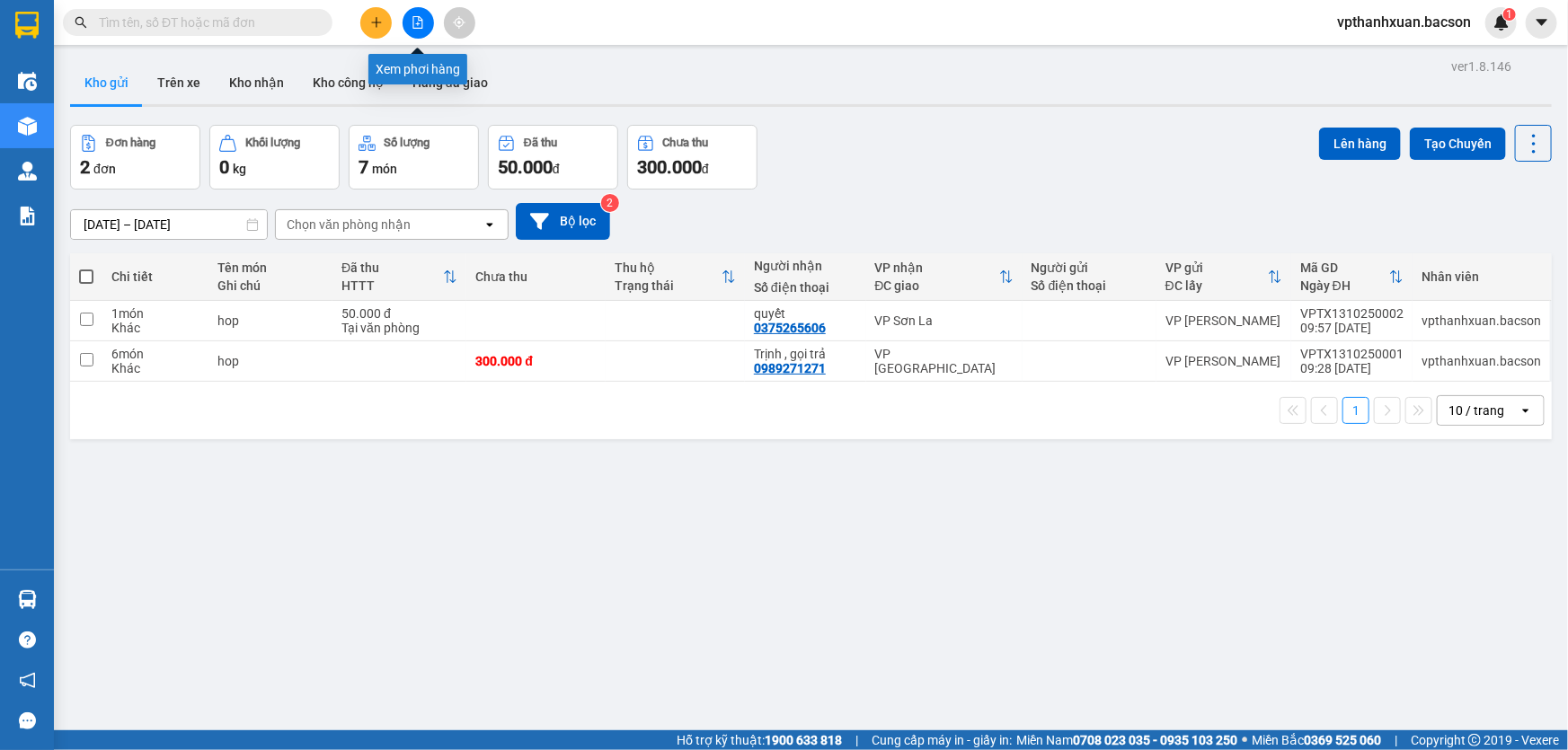
click at [427, 17] on button at bounding box center [418, 22] width 31 height 31
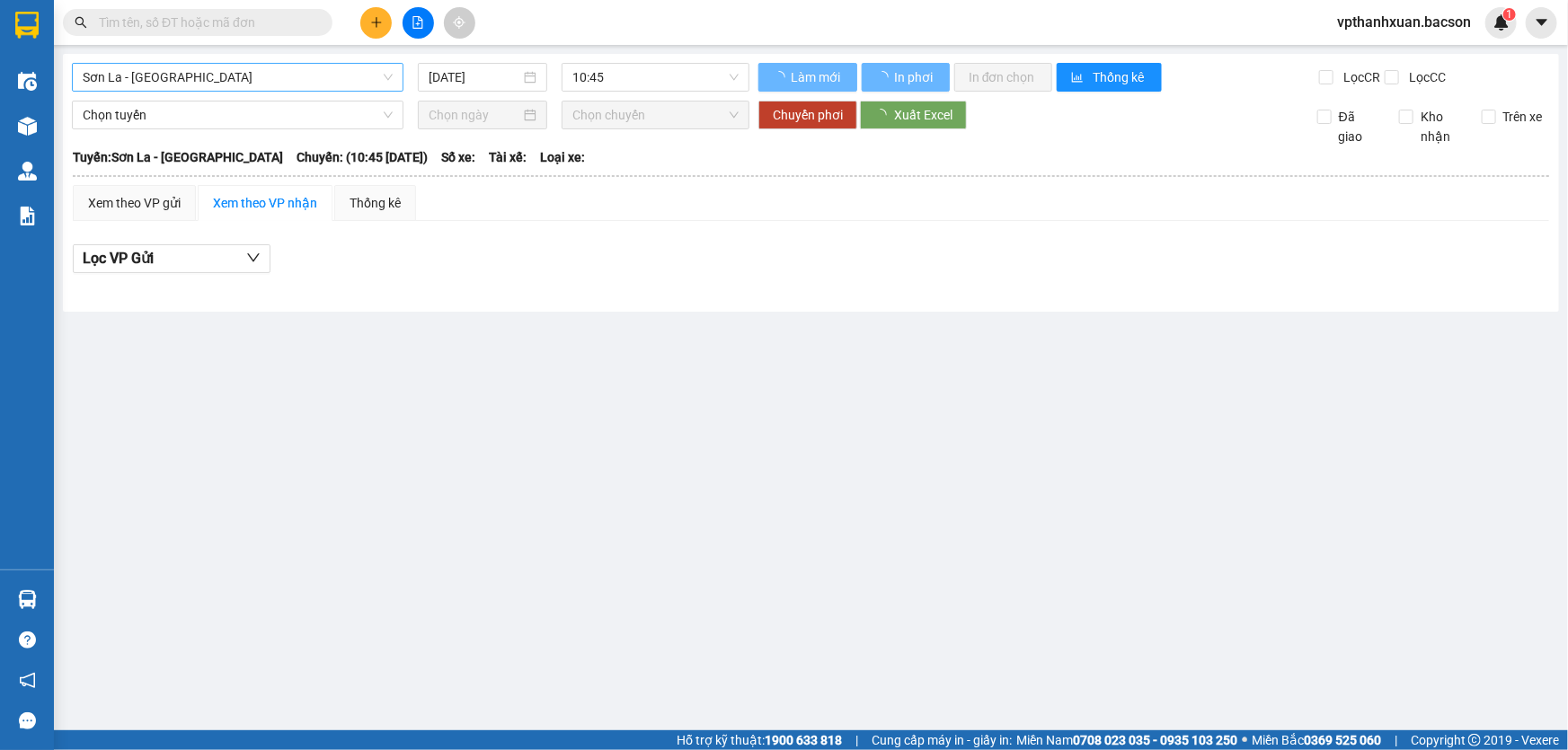
click at [214, 87] on span "Sơn La - [GEOGRAPHIC_DATA]" at bounding box center [238, 77] width 310 height 27
drag, startPoint x: 425, startPoint y: 383, endPoint x: 512, endPoint y: 112, distance: 284.6
click at [425, 366] on main "[GEOGRAPHIC_DATA] [DATE] 10:45 Làm mới In phơi In đơn chọn Thống kê Lọc CR Lọc …" at bounding box center [784, 365] width 1568 height 730
click at [503, 76] on input "[DATE]" at bounding box center [474, 77] width 92 height 20
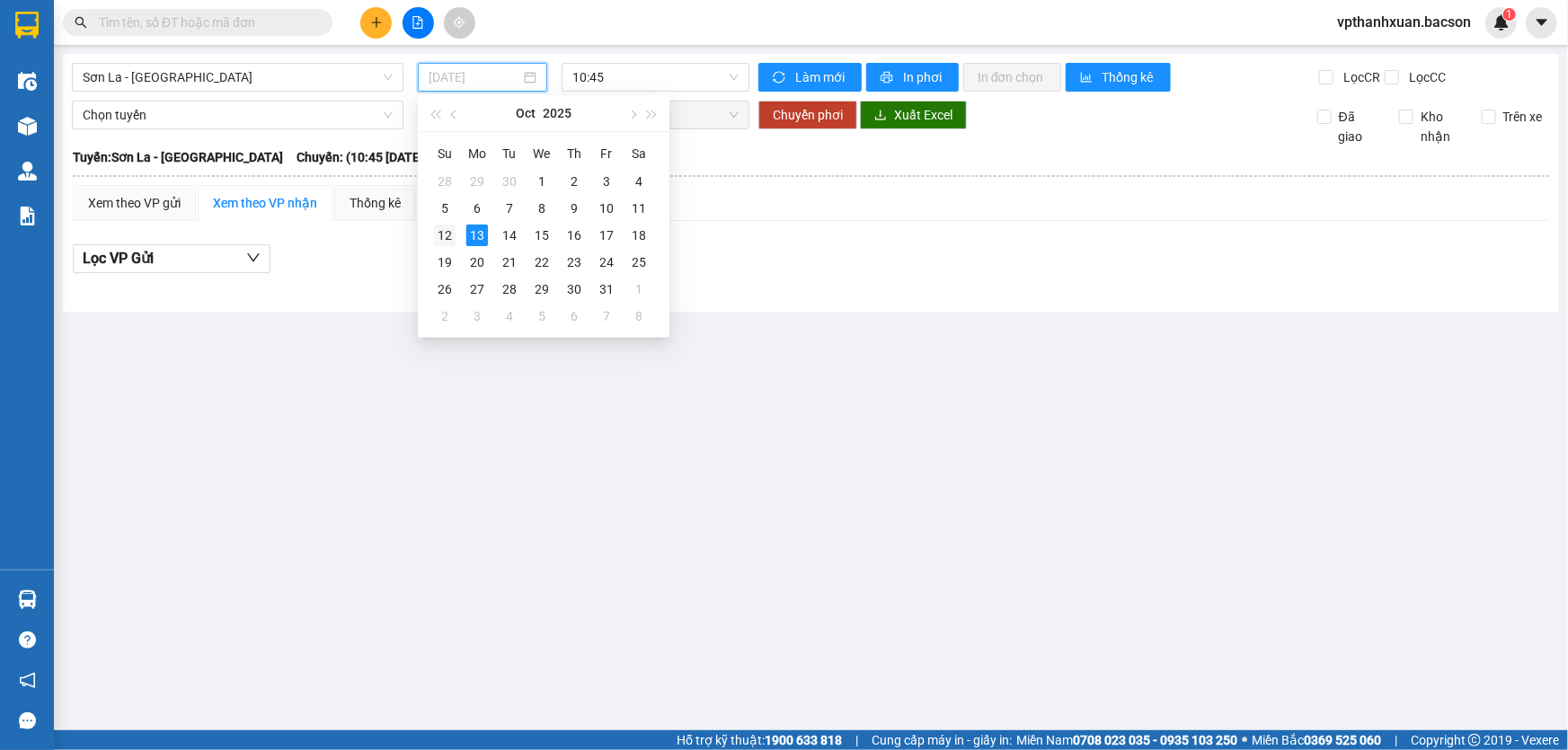
click at [450, 234] on div "12" at bounding box center [445, 235] width 21 height 21
type input "[DATE]"
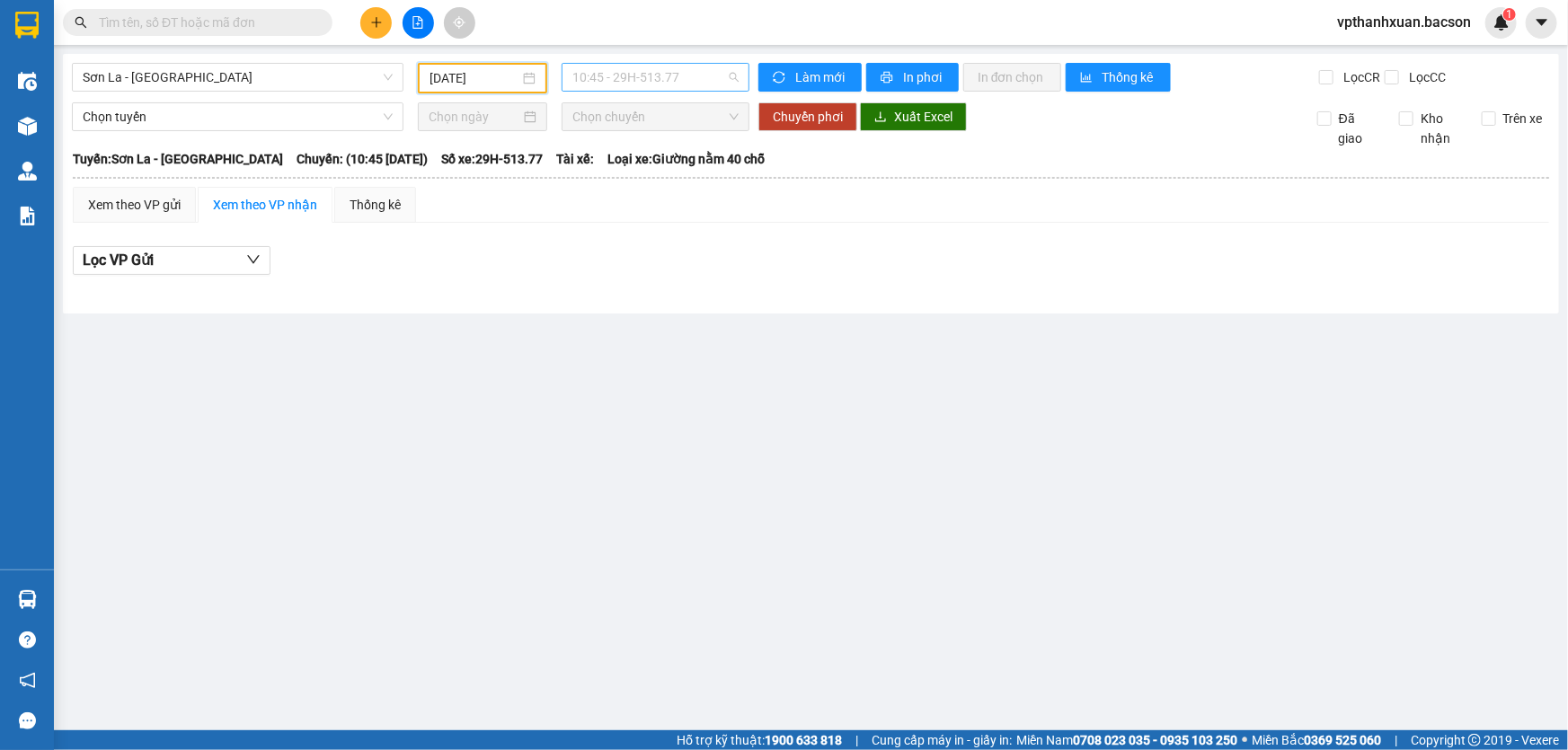
click at [640, 74] on span "10:45 - 29H-513.77" at bounding box center [656, 77] width 166 height 27
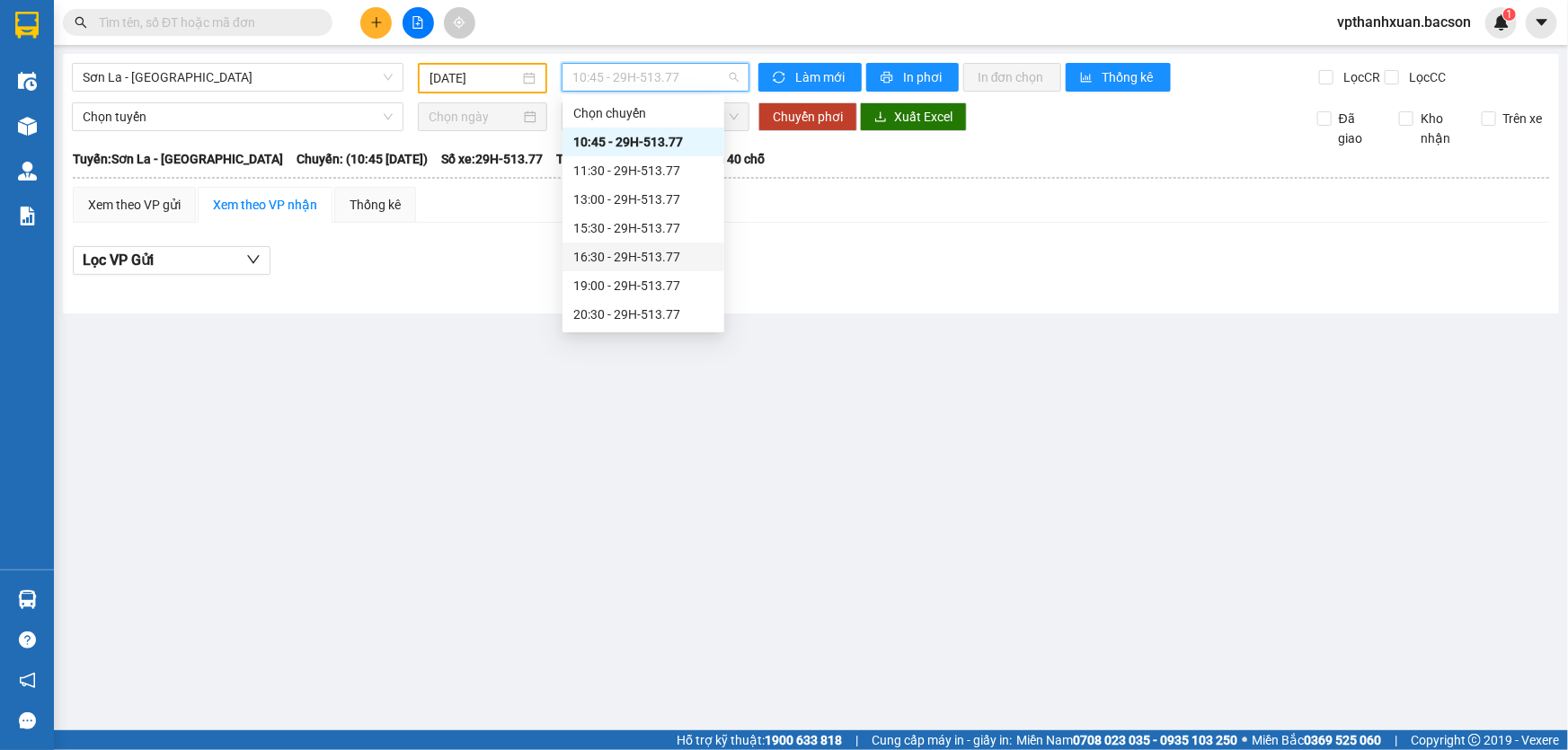
scroll to position [85, 0]
click at [641, 303] on div "22:30 - 29H-513.77" at bounding box center [643, 314] width 162 height 28
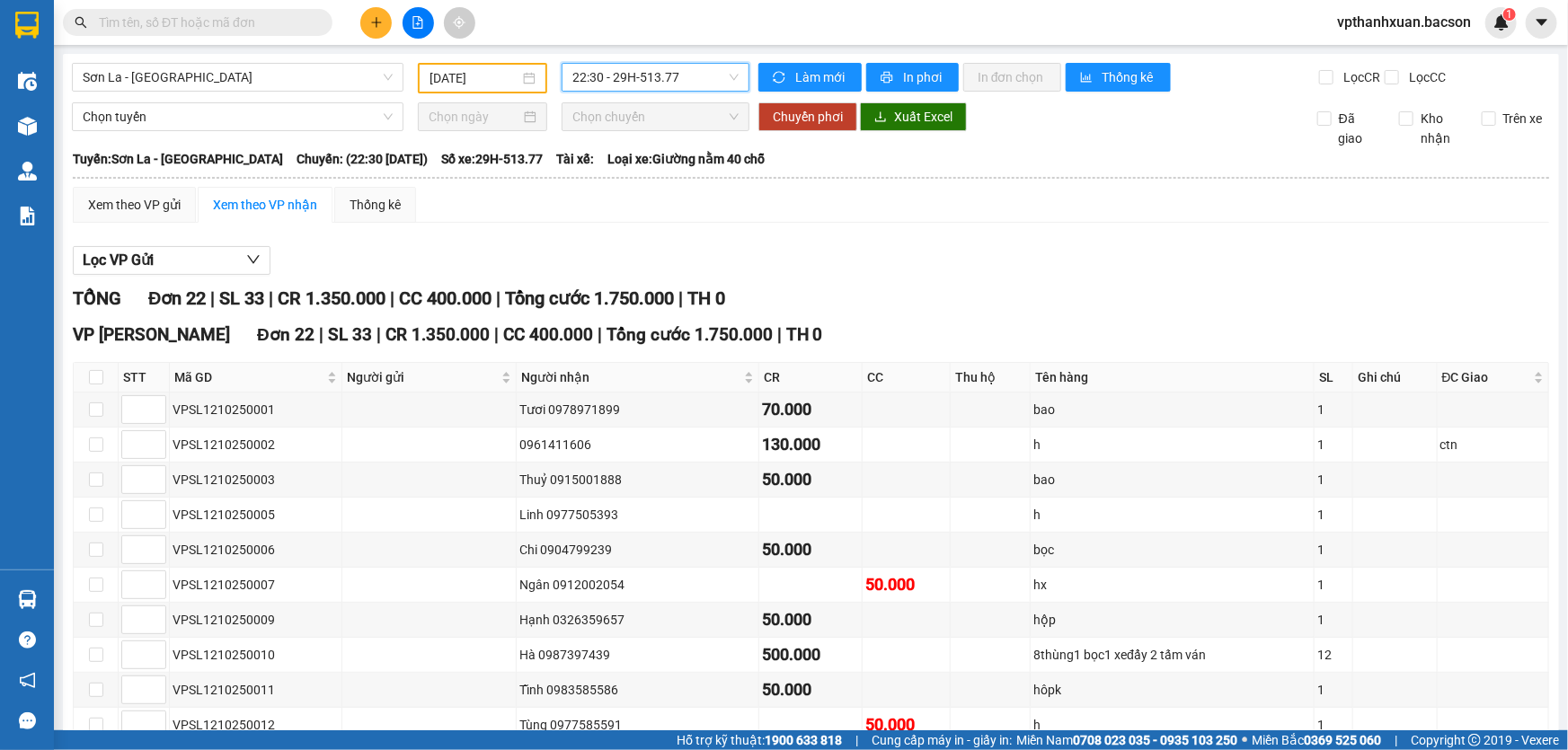
click at [412, 19] on icon "file-add" at bounding box center [418, 22] width 13 height 13
click at [598, 76] on span "22:30 - 29H-513.77" at bounding box center [656, 77] width 166 height 27
click at [1015, 258] on div "Lọc VP Gửi" at bounding box center [811, 260] width 1476 height 29
click at [605, 87] on span "22:30 - 29H-513.77" at bounding box center [656, 77] width 166 height 27
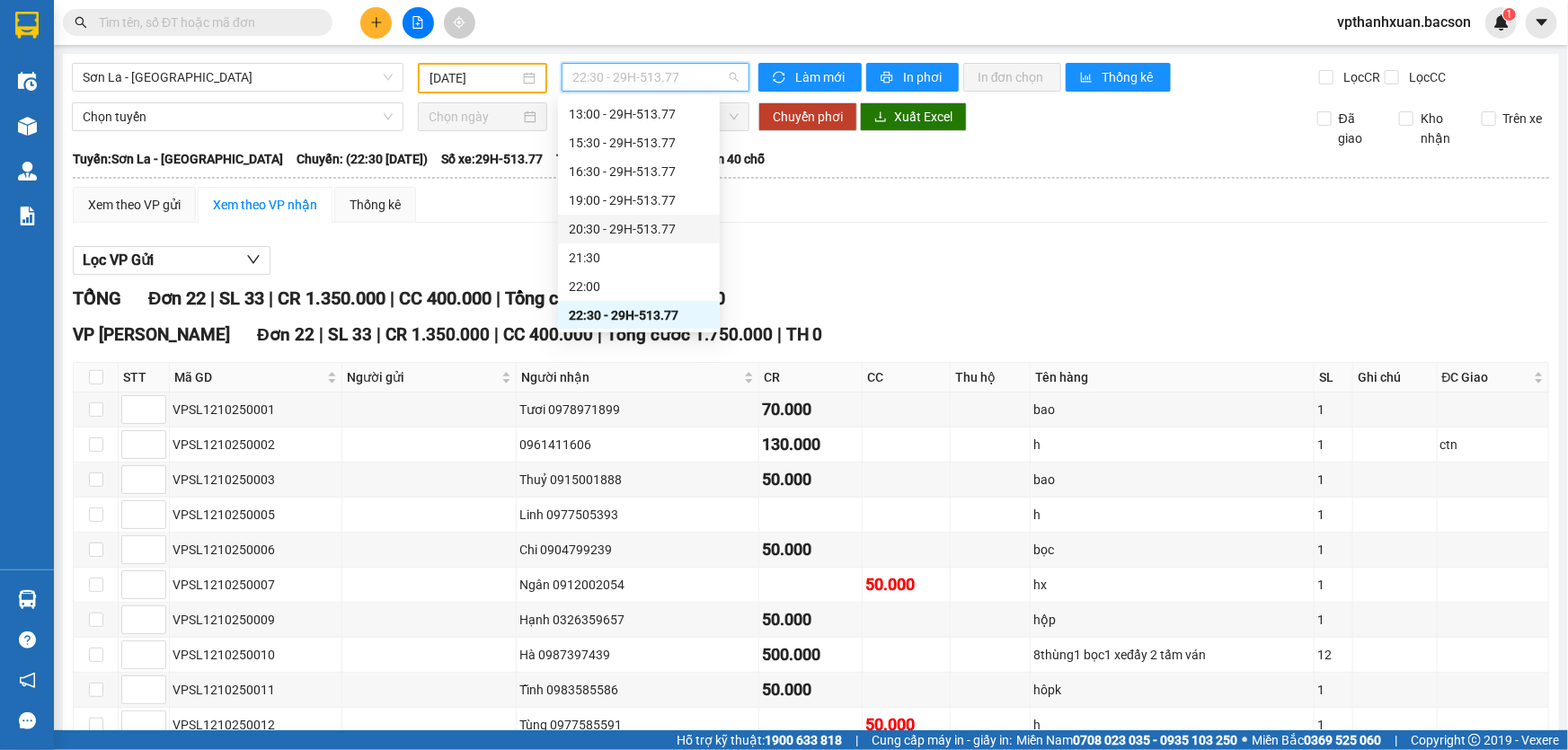
click at [652, 225] on div "20:30 - 29H-513.77" at bounding box center [639, 229] width 141 height 20
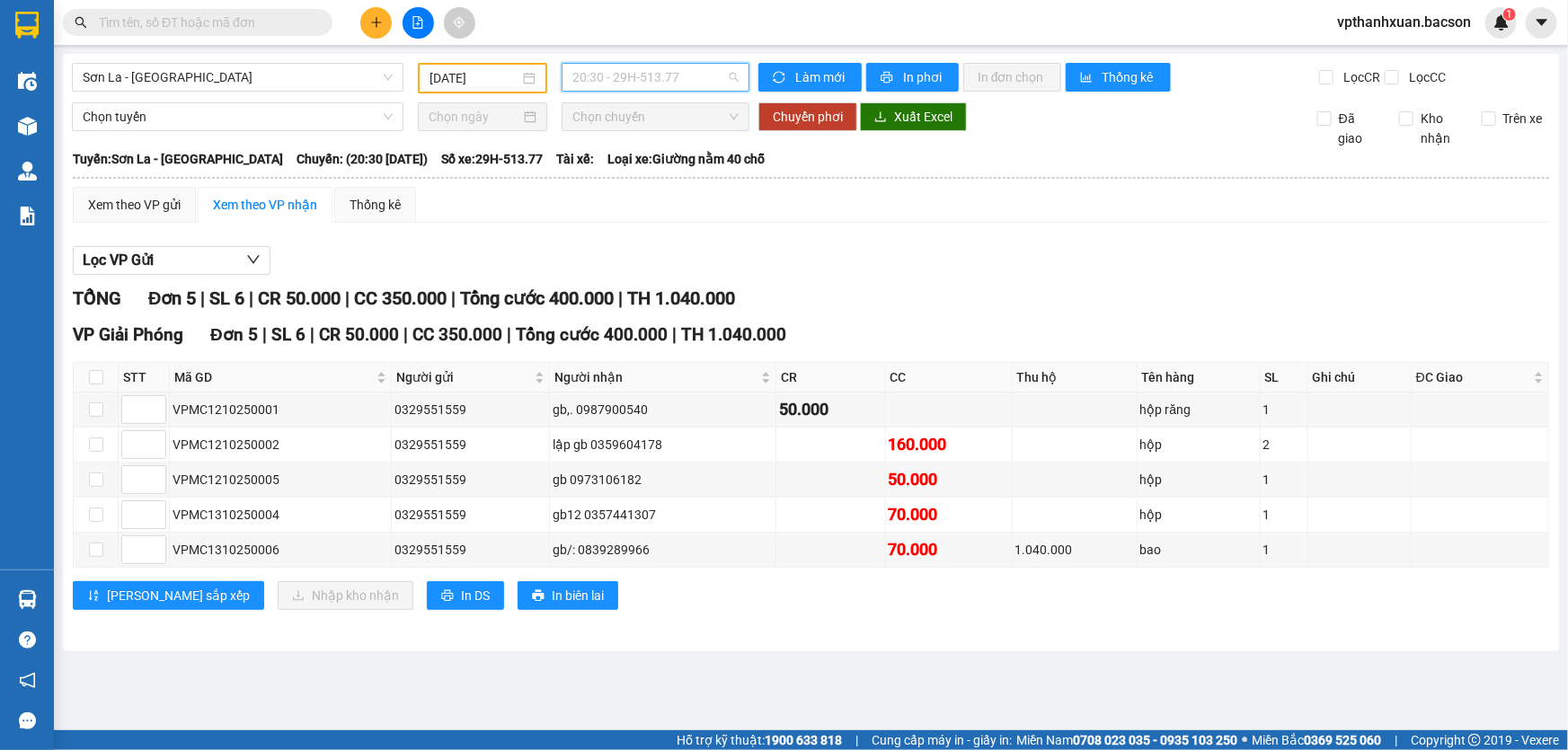
click at [634, 80] on span "20:30 - 29H-513.77" at bounding box center [656, 77] width 166 height 27
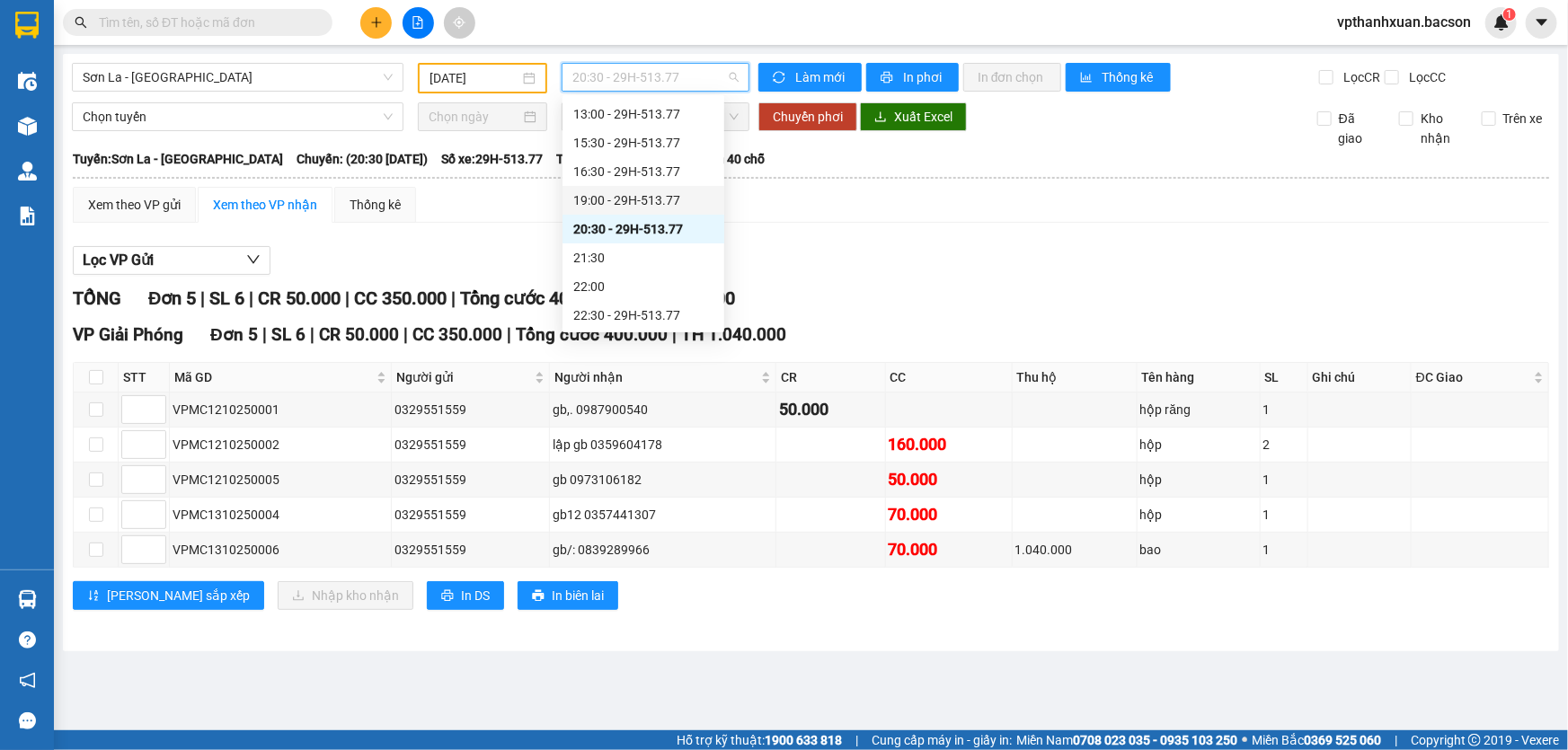
click at [642, 196] on div "19:00 - 29H-513.77" at bounding box center [643, 200] width 141 height 20
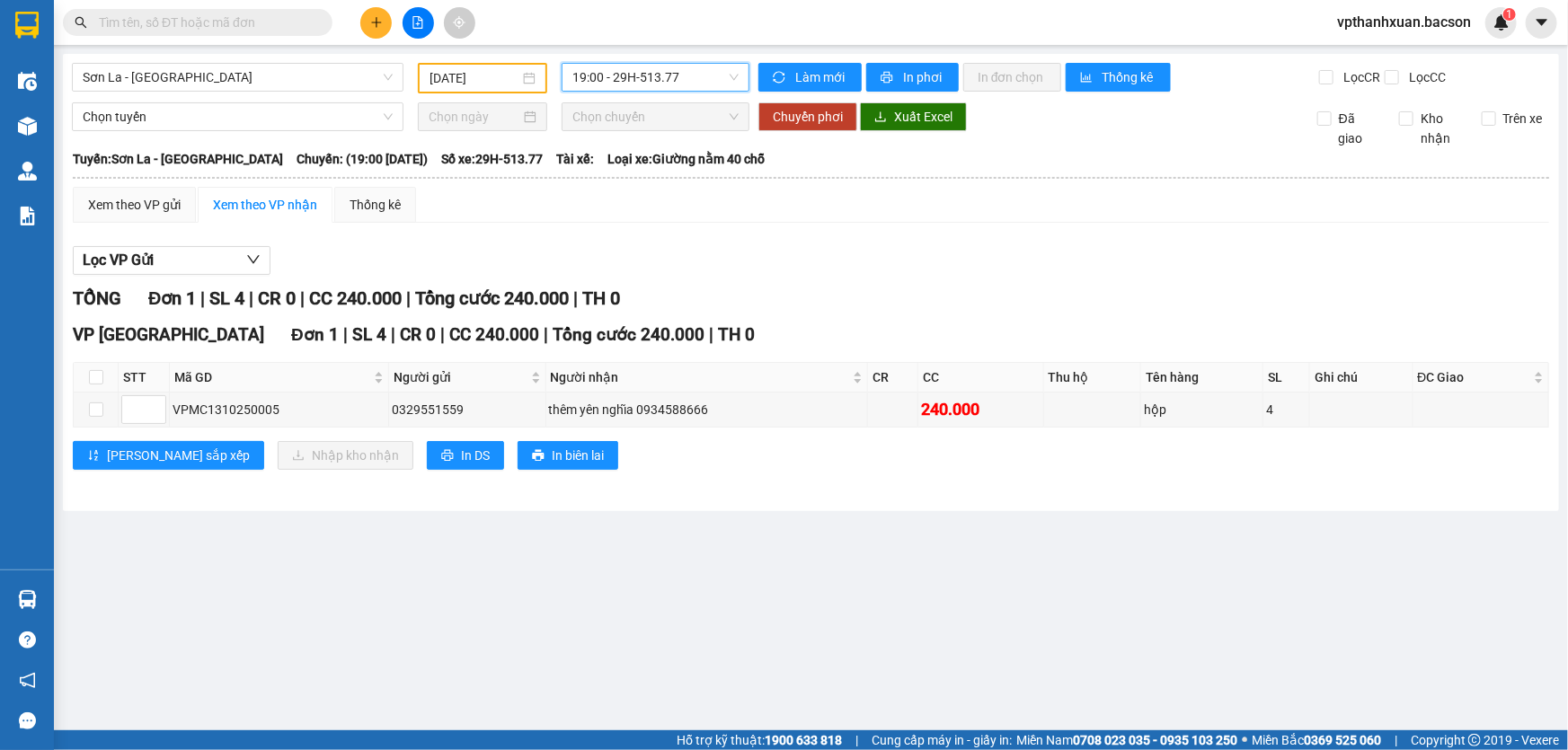
click at [641, 74] on span "19:00 - 29H-513.77" at bounding box center [656, 77] width 166 height 27
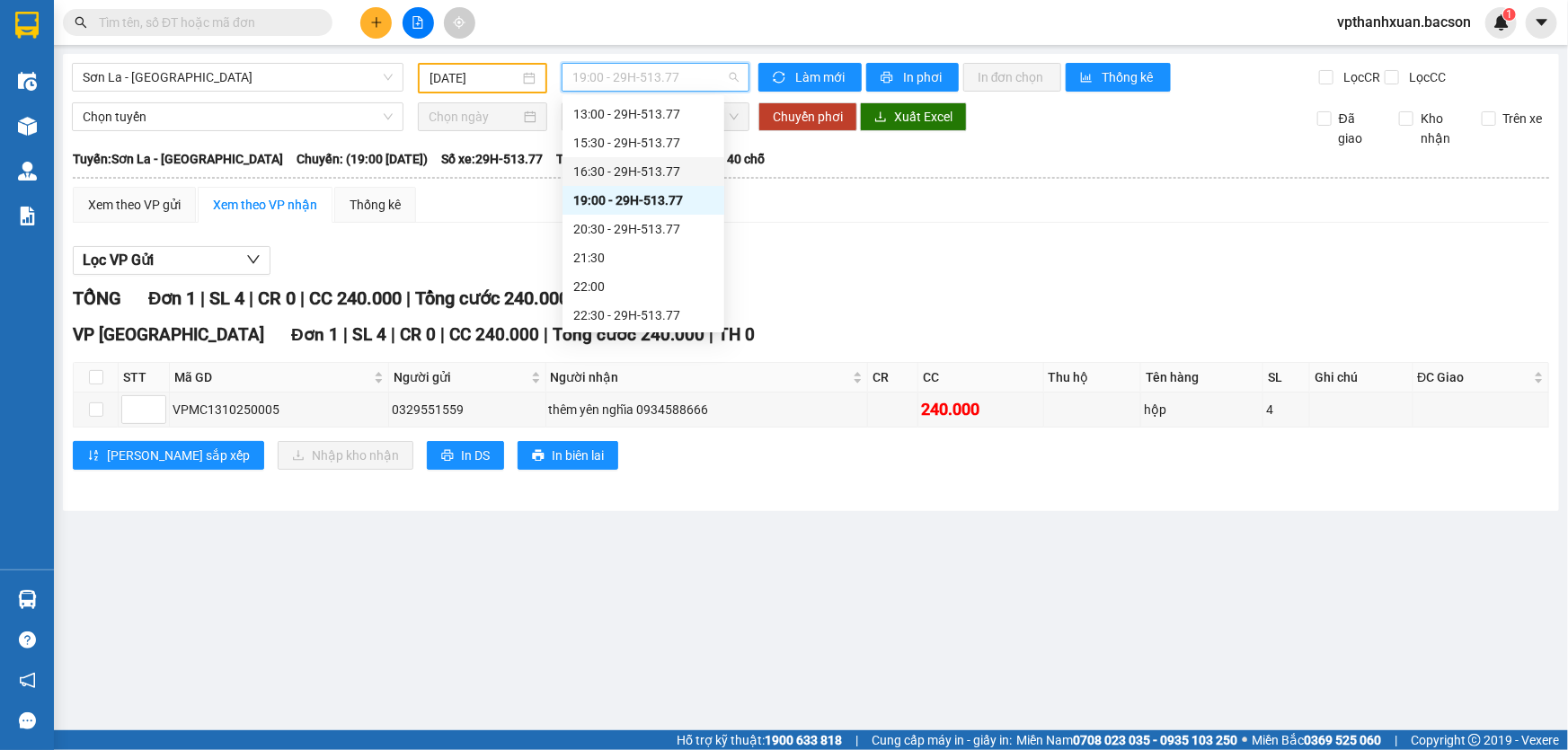
click at [647, 162] on div "16:30 - 29H-513.77" at bounding box center [643, 172] width 141 height 20
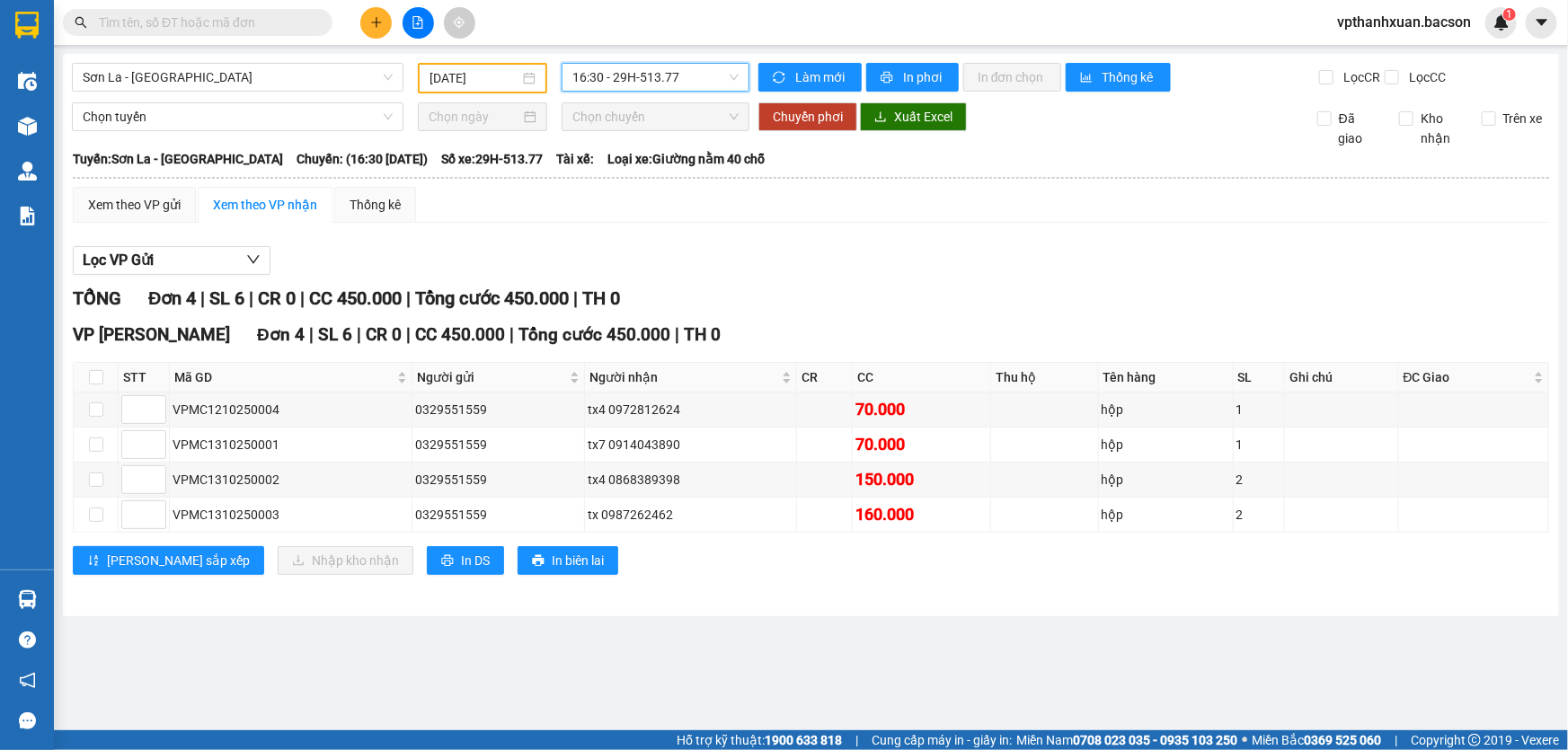
click at [649, 70] on span "16:30 - 29H-513.77" at bounding box center [656, 77] width 166 height 27
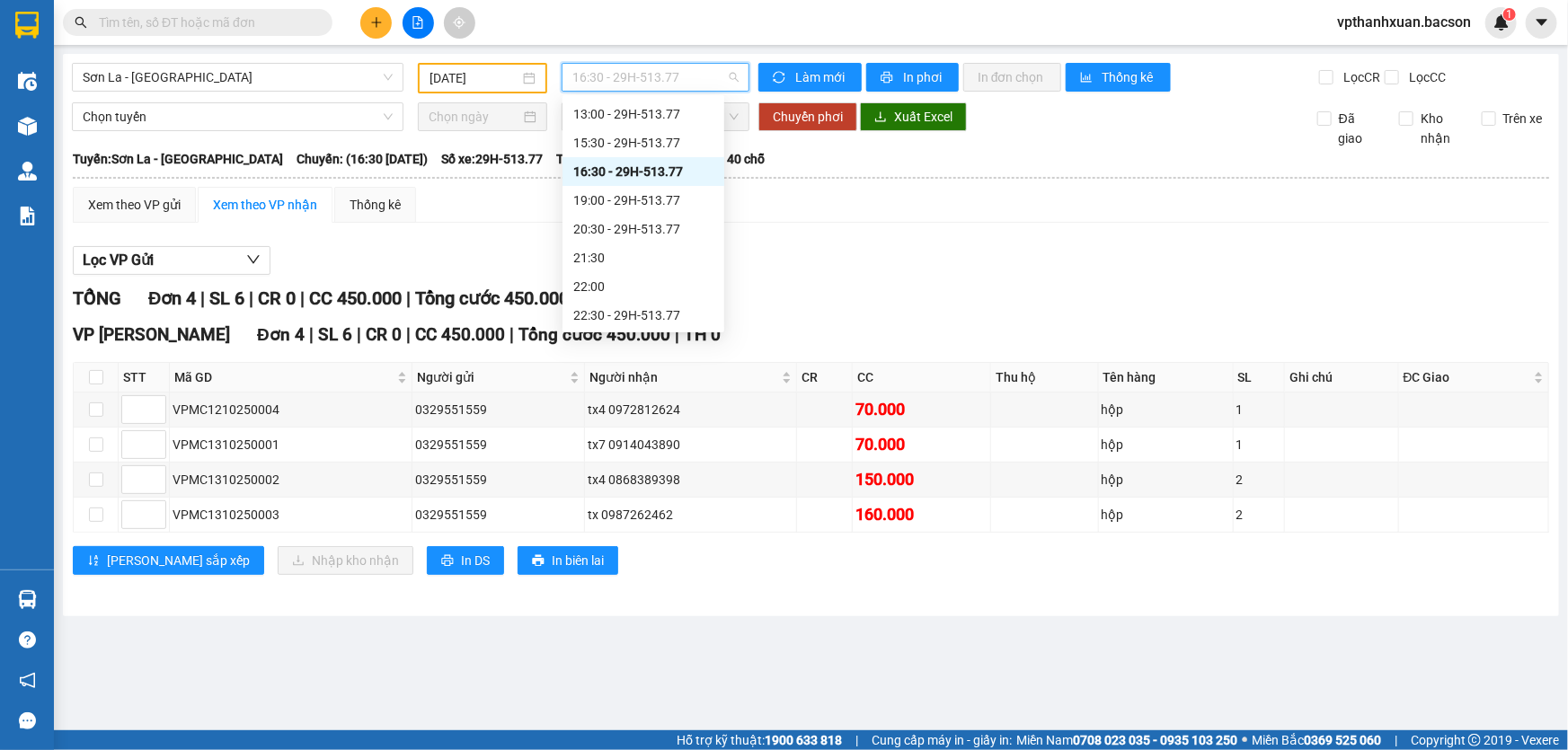
click at [649, 70] on span "16:30 - 29H-513.77" at bounding box center [656, 77] width 166 height 27
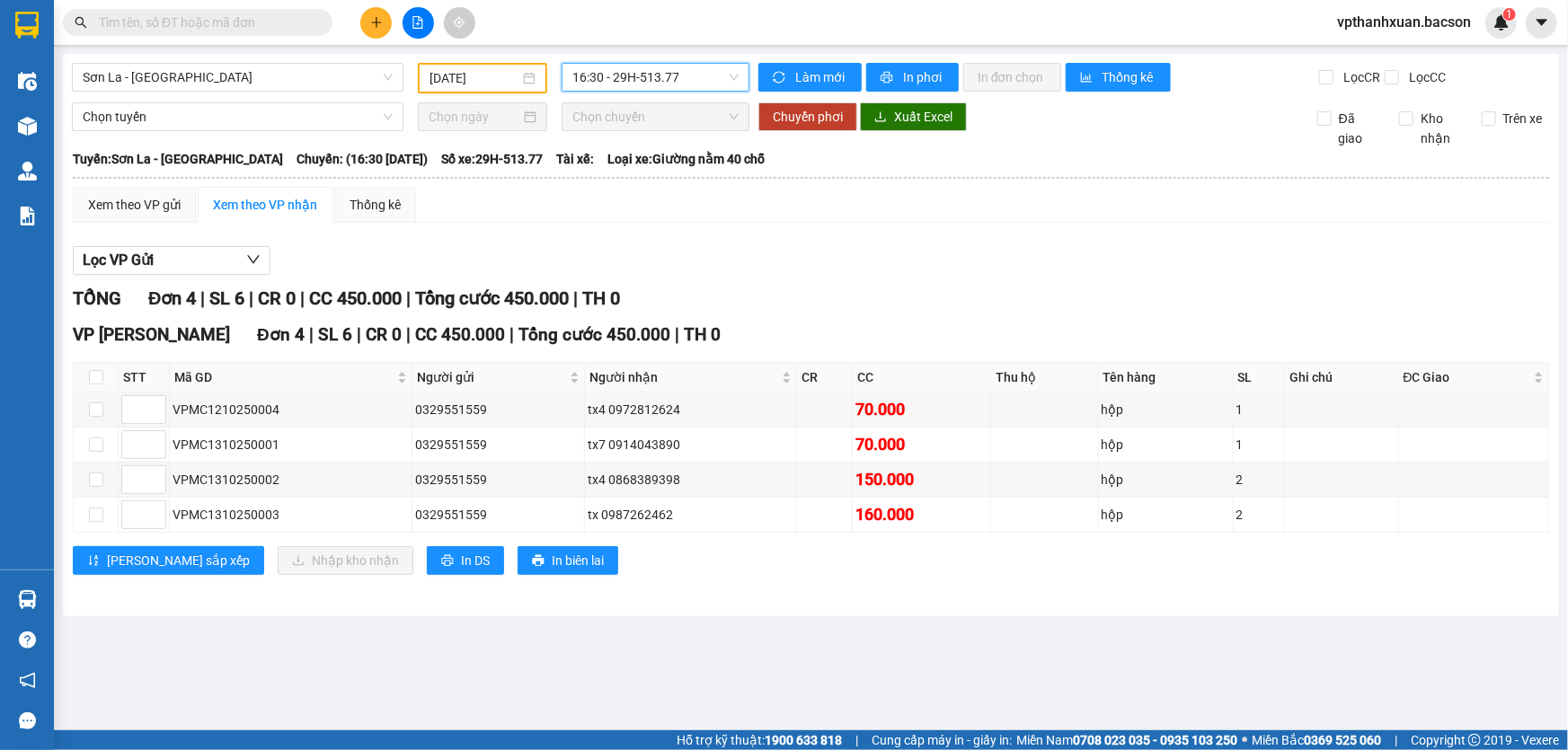
click at [649, 70] on span "16:30 - 29H-513.77" at bounding box center [656, 77] width 166 height 27
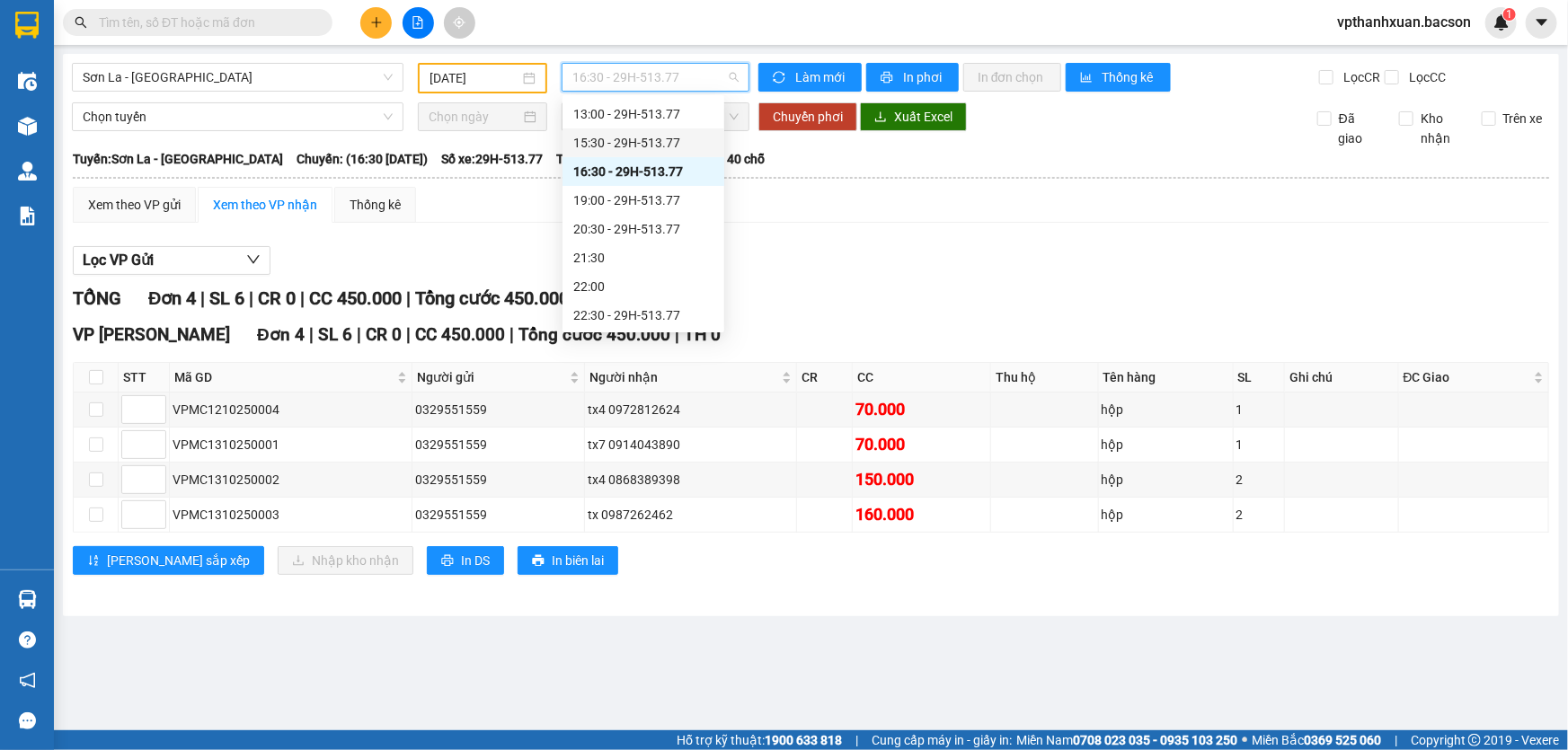
click at [657, 139] on div "15:30 - 29H-513.77" at bounding box center [643, 142] width 141 height 20
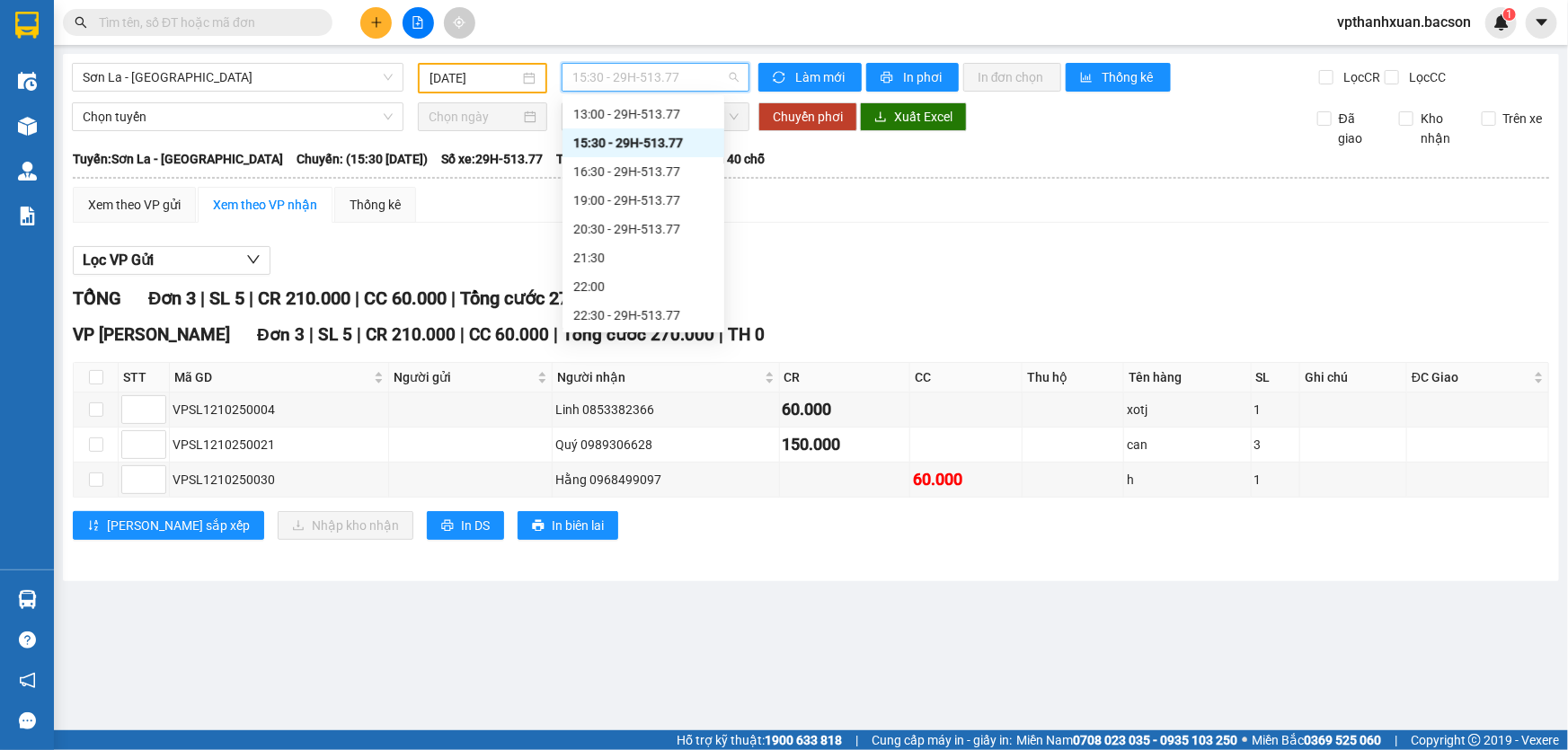
click at [660, 81] on span "15:30 - 29H-513.77" at bounding box center [656, 77] width 166 height 27
click at [661, 107] on div "13:00 - 29H-513.77" at bounding box center [643, 114] width 141 height 20
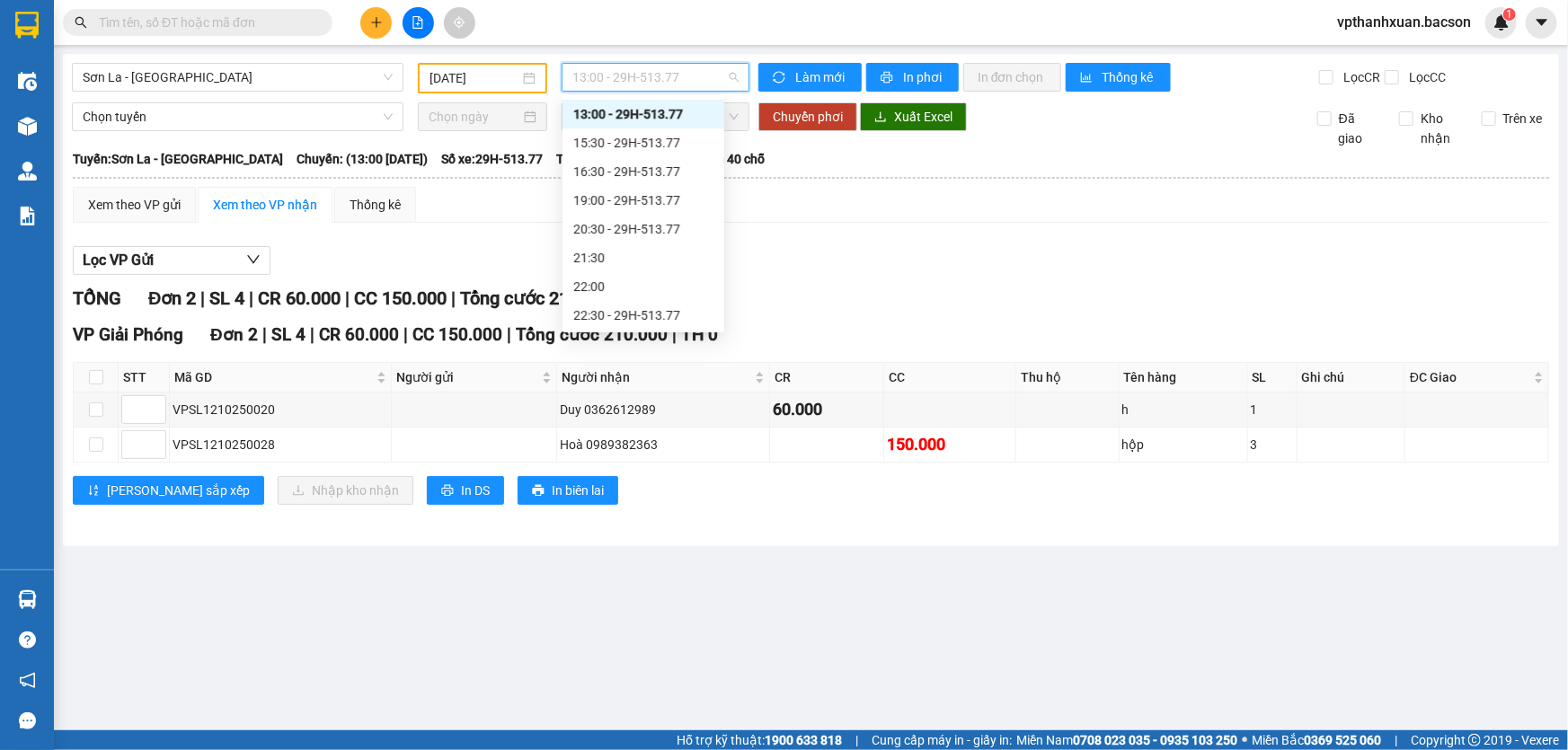
click at [656, 76] on span "13:00 - 29H-513.77" at bounding box center [656, 77] width 166 height 27
click at [660, 142] on div "15:30 - 29H-513.77" at bounding box center [643, 142] width 141 height 20
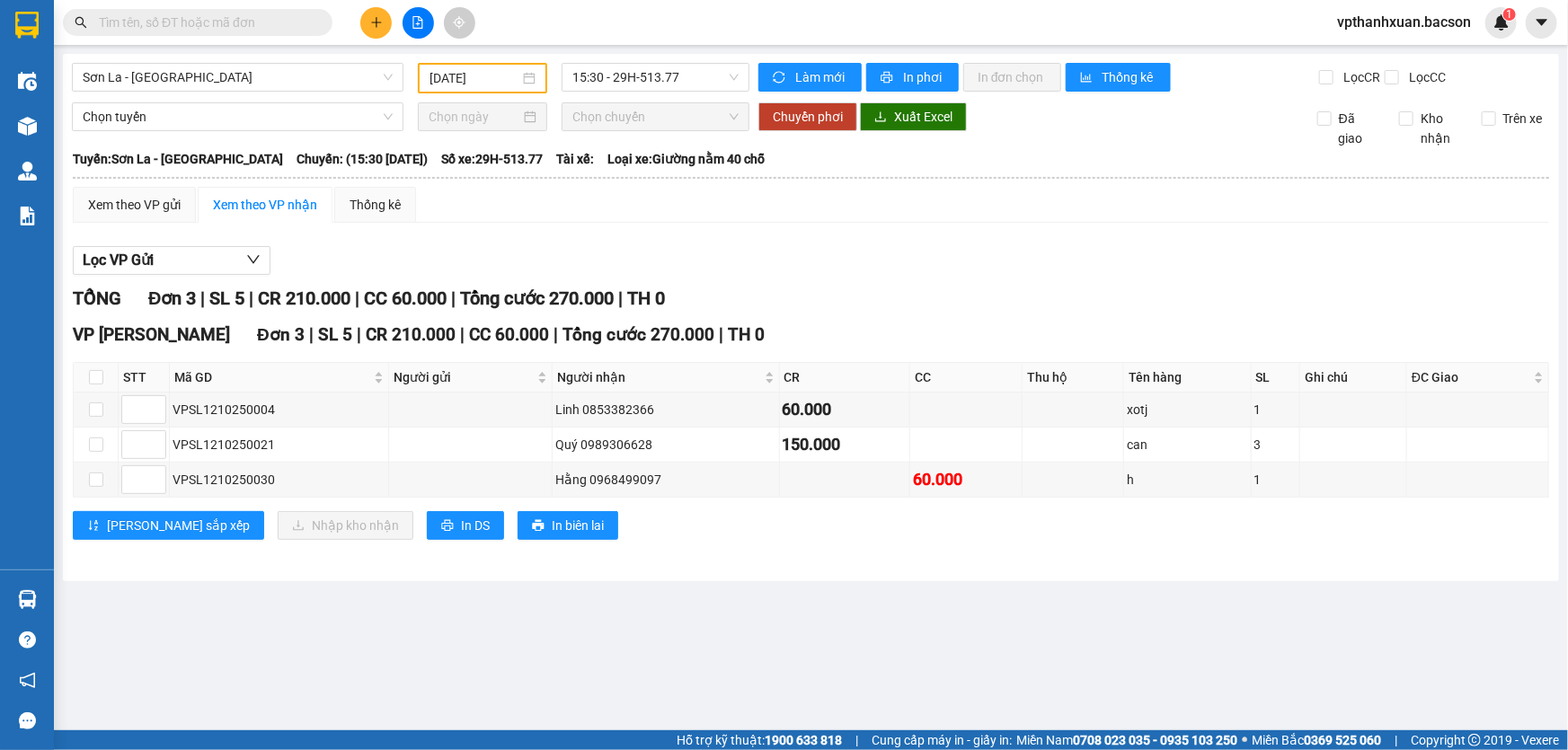
click at [270, 18] on input "text" at bounding box center [204, 22] width 212 height 20
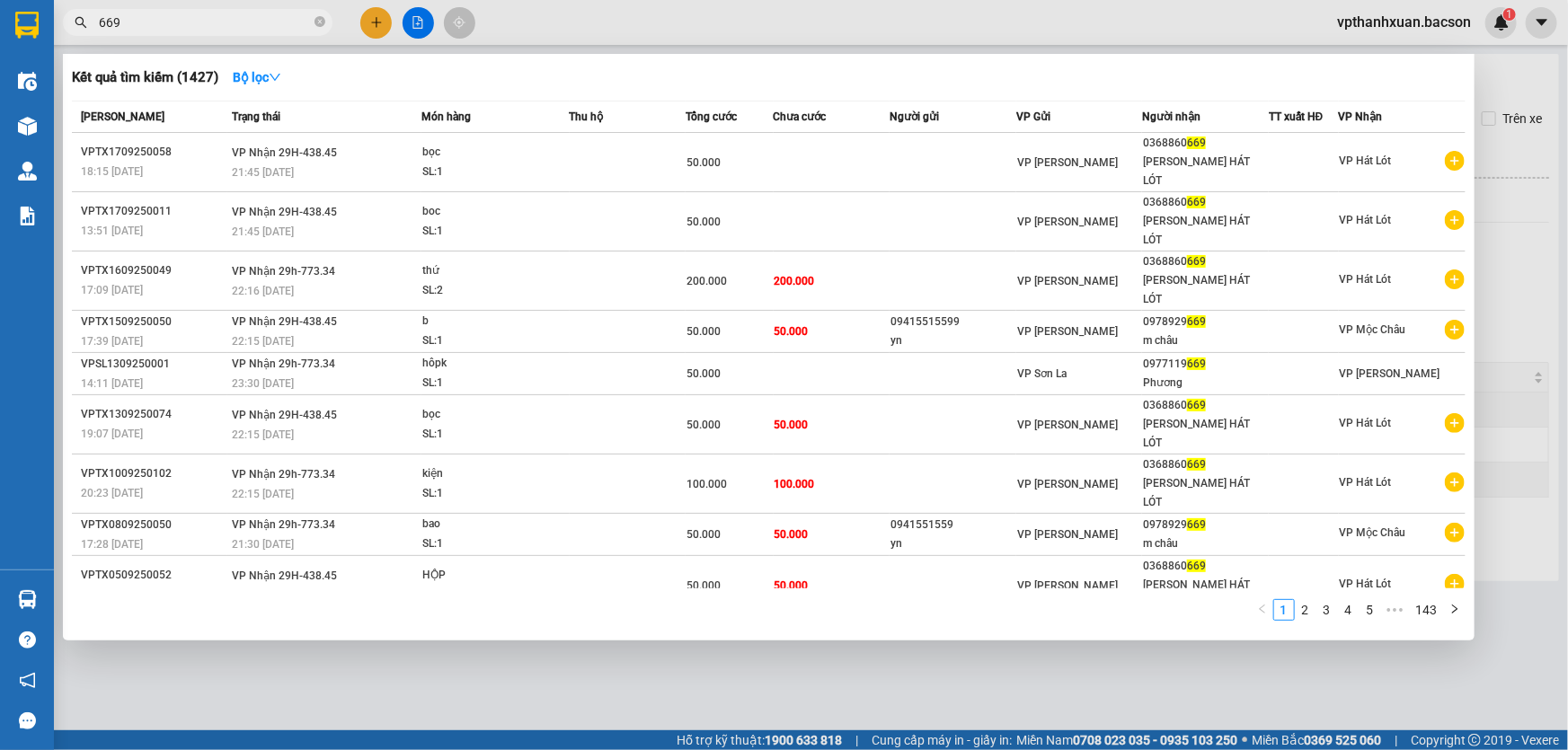
type input "669"
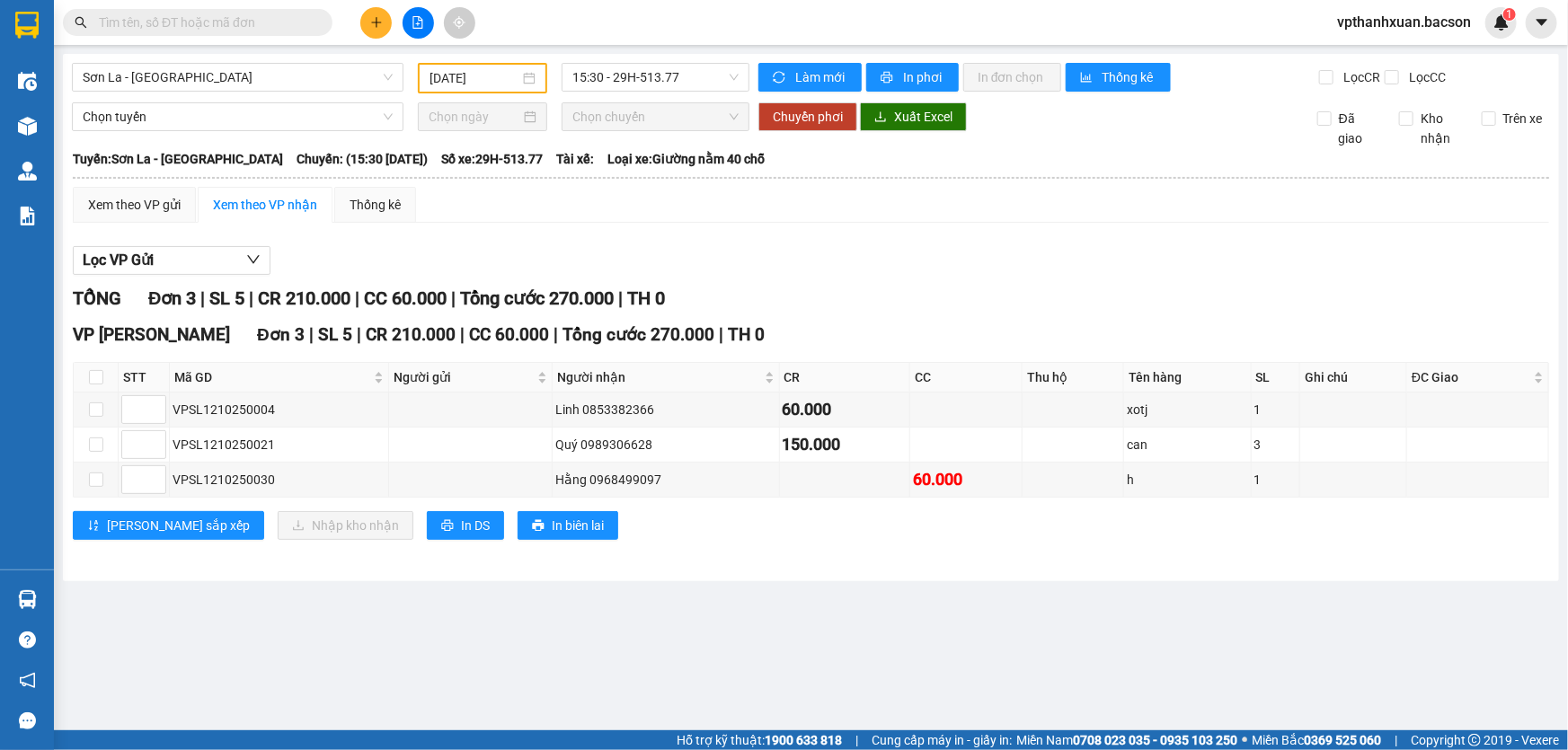
click at [232, 24] on input "text" at bounding box center [204, 22] width 212 height 20
click at [614, 72] on span "15:30 - 29H-513.77" at bounding box center [656, 77] width 166 height 27
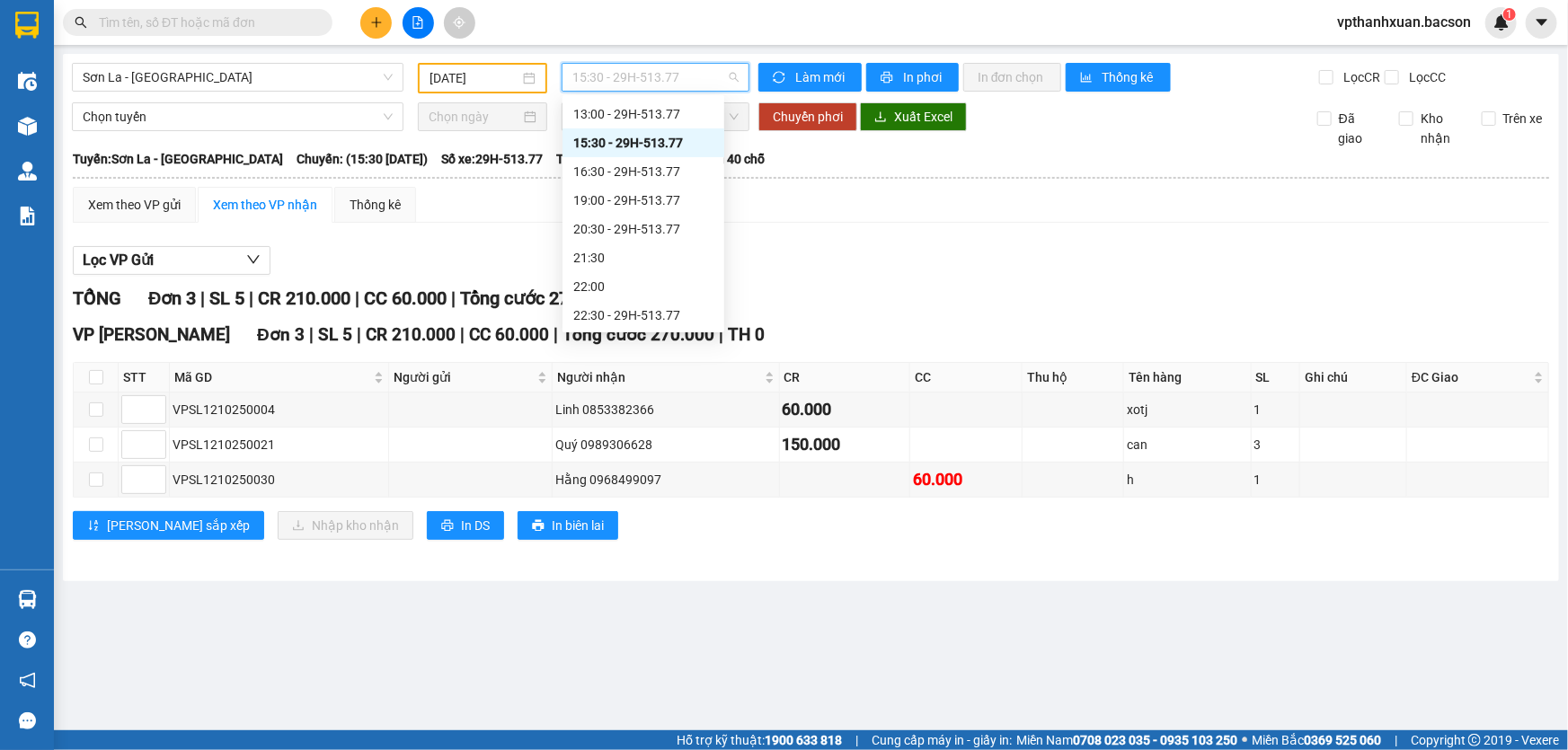
click at [935, 255] on div "Lọc VP Gửi" at bounding box center [811, 260] width 1476 height 29
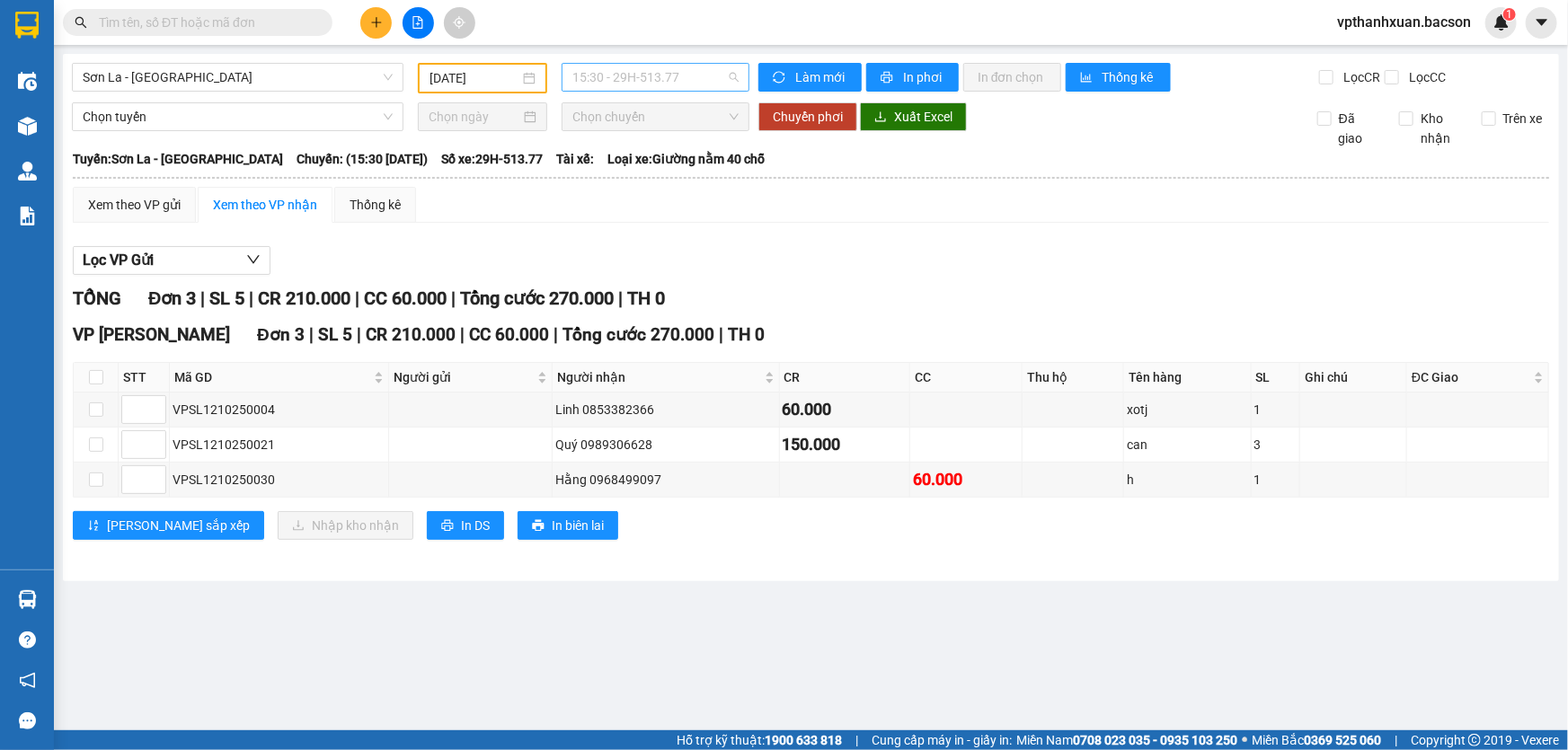
click at [701, 77] on span "15:30 - 29H-513.77" at bounding box center [656, 77] width 166 height 27
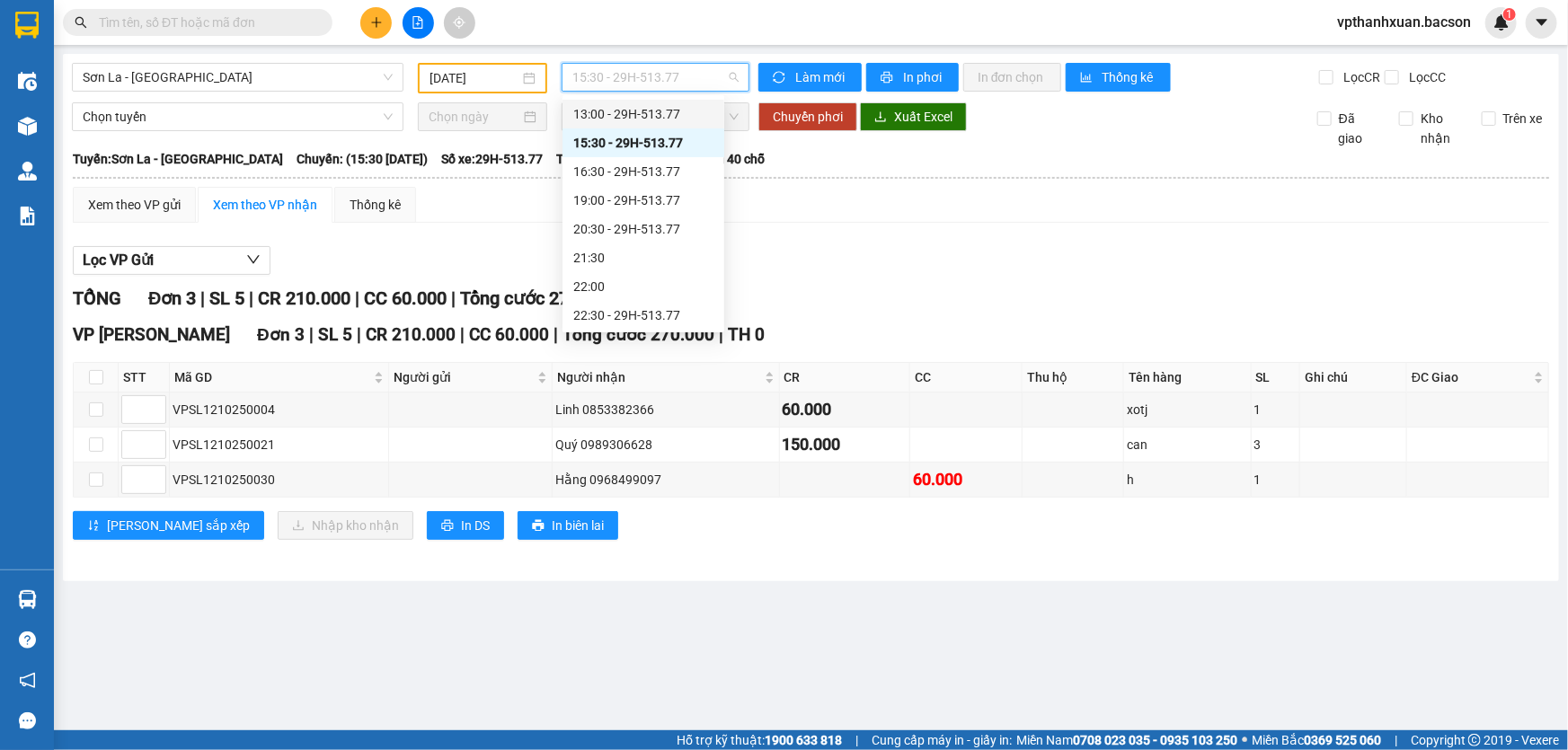
click at [639, 113] on div "13:00 - 29H-513.77" at bounding box center [643, 114] width 141 height 20
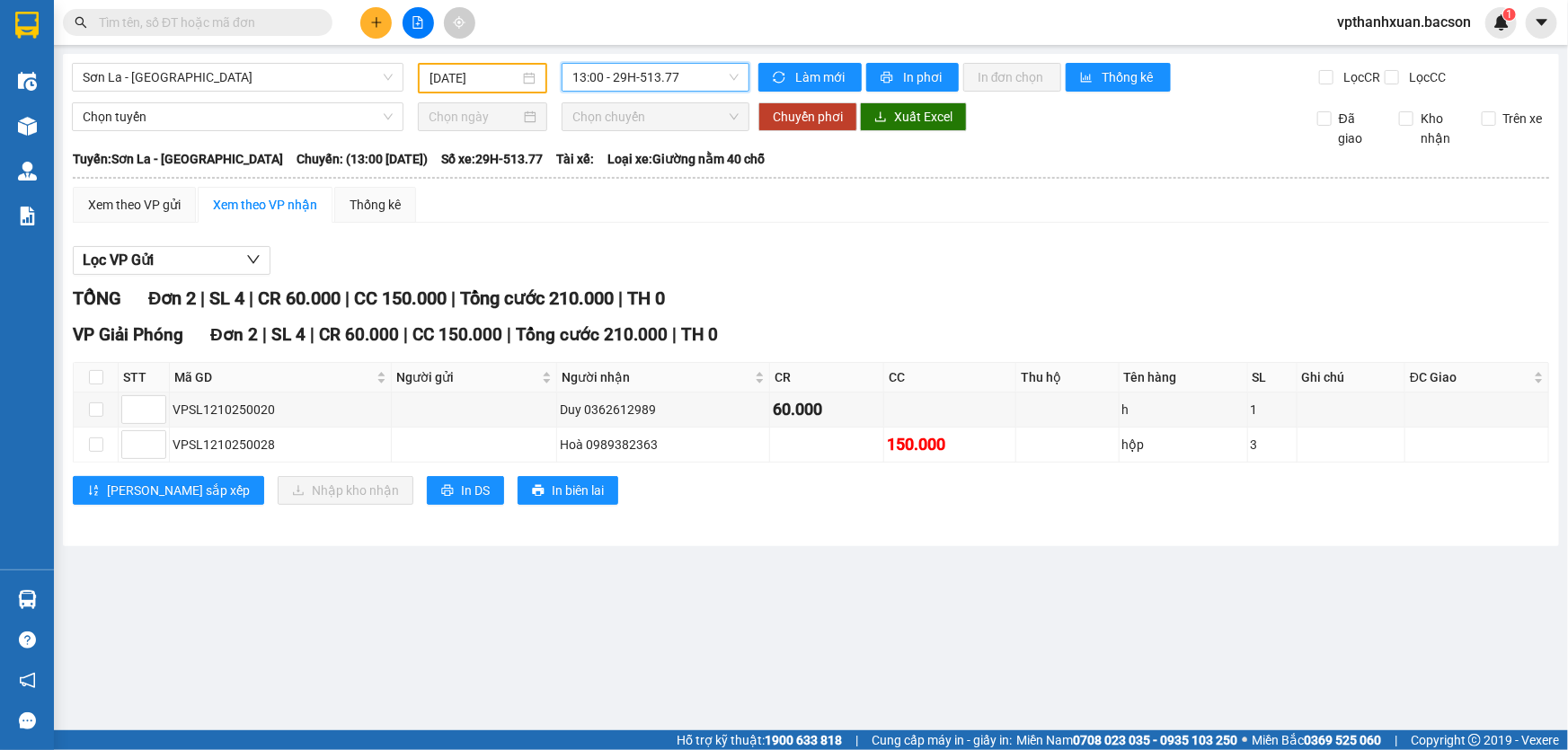
click at [652, 80] on span "13:00 - 29H-513.77" at bounding box center [656, 77] width 166 height 27
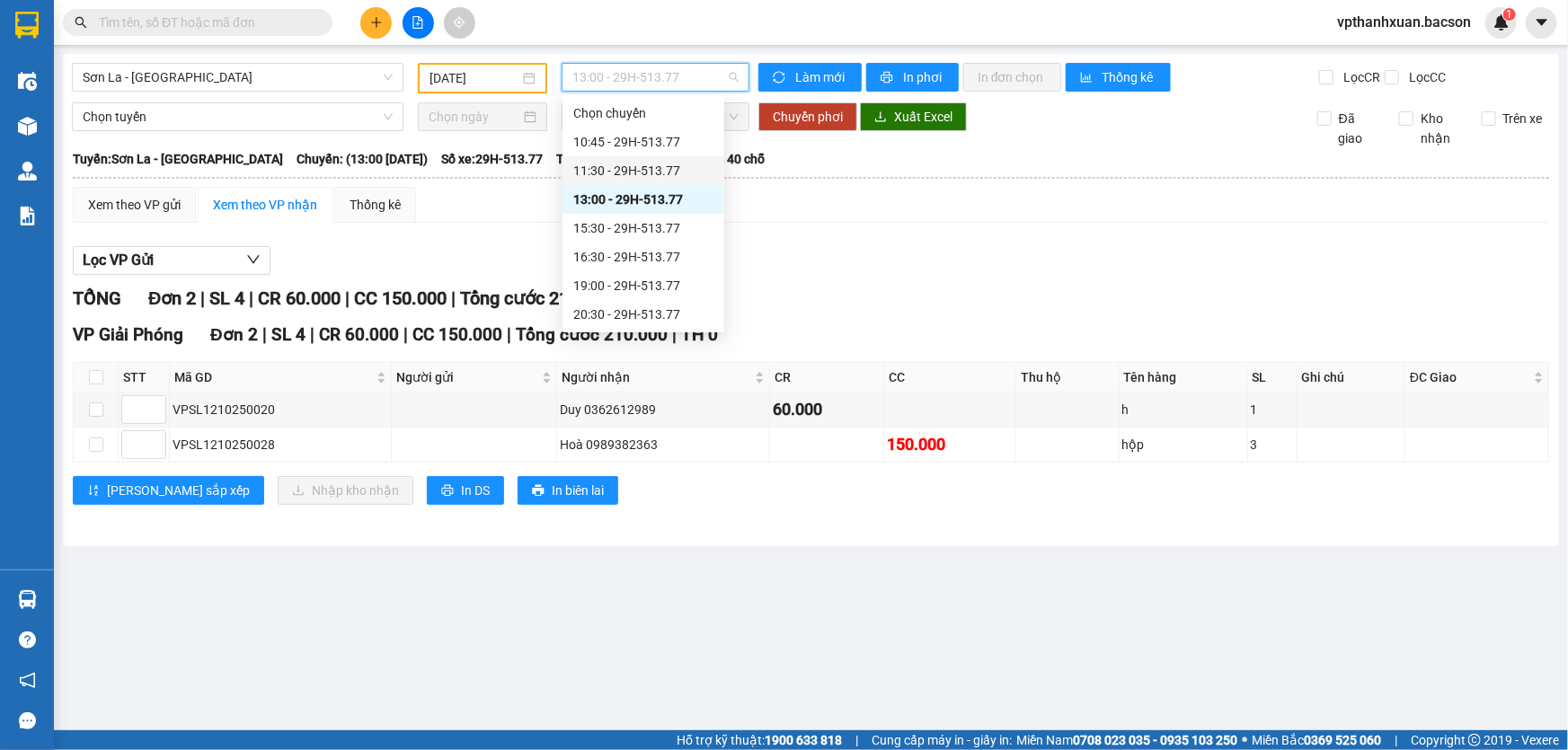
click at [652, 171] on div "11:30 - 29H-513.77" at bounding box center [643, 171] width 141 height 20
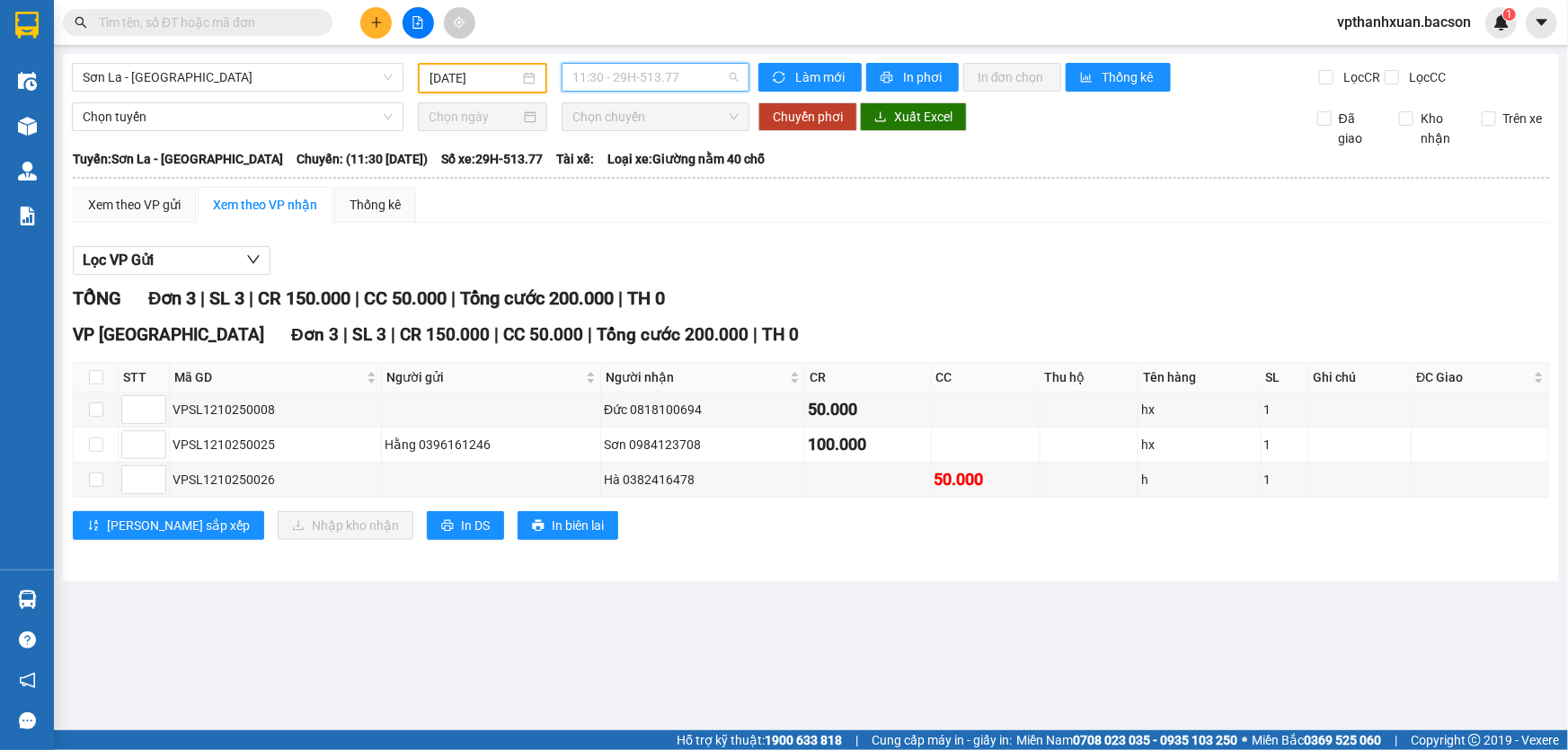
click at [664, 75] on span "11:30 - 29H-513.77" at bounding box center [656, 77] width 166 height 27
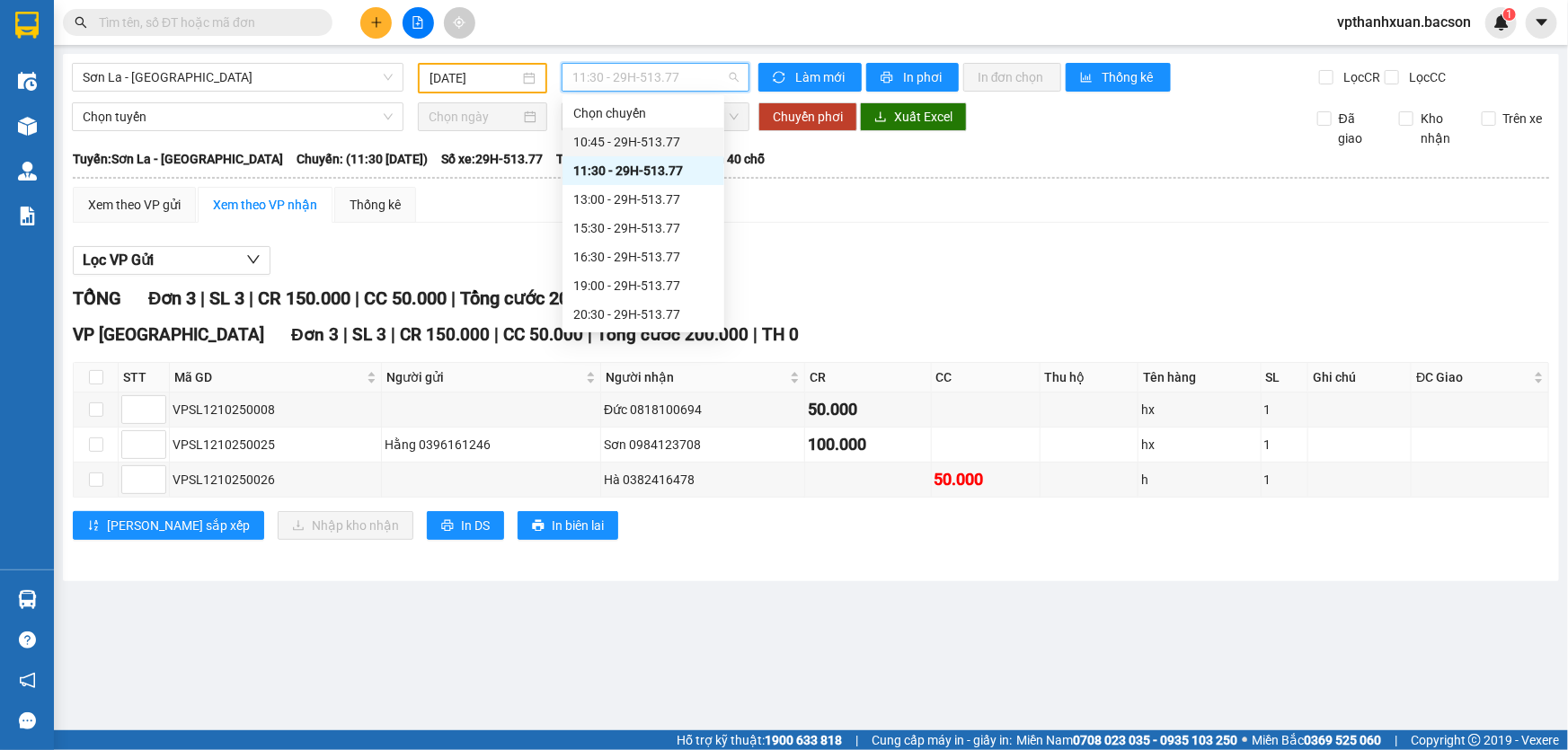
click at [649, 136] on div "10:45 - 29H-513.77" at bounding box center [643, 141] width 141 height 20
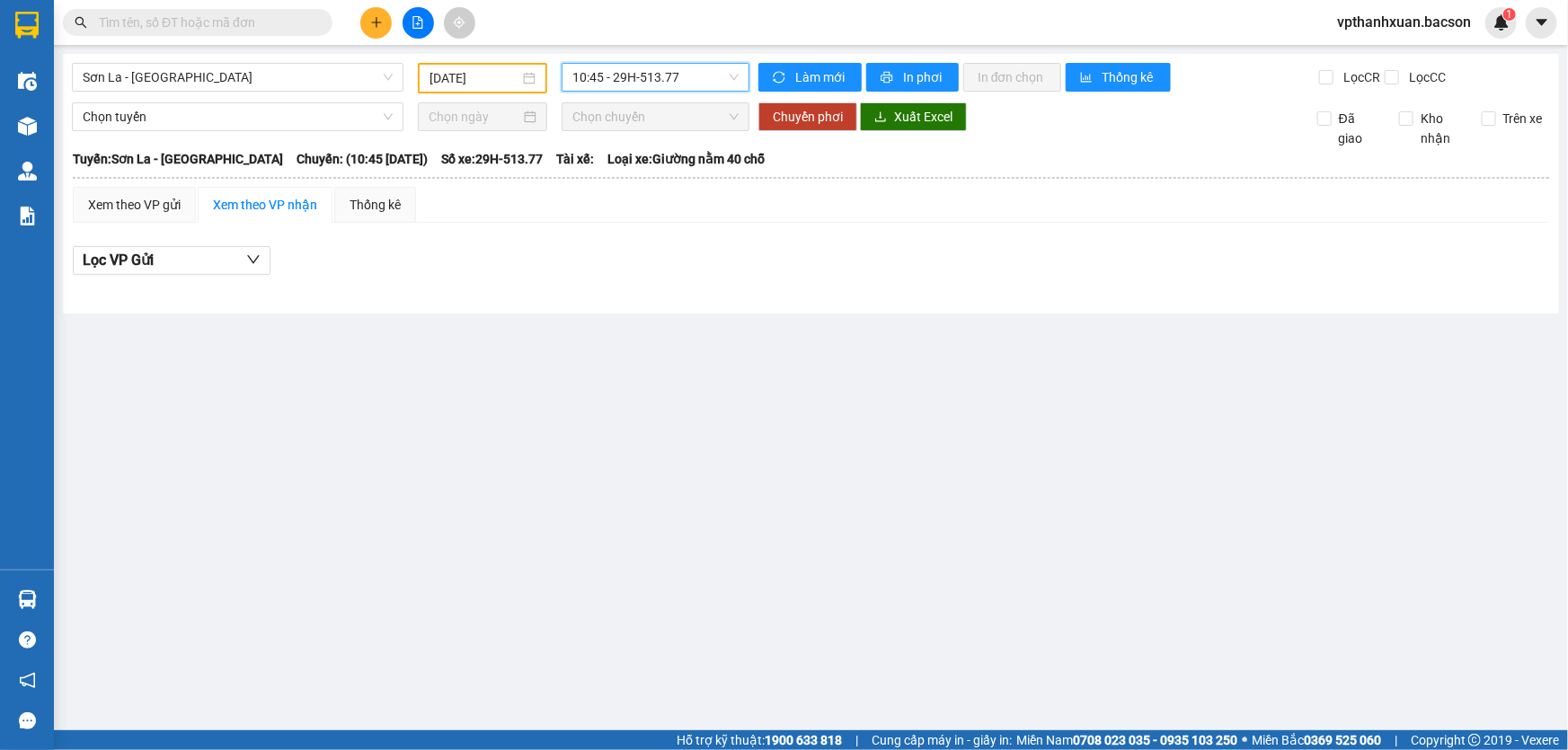
click at [671, 85] on span "10:45 - 29H-513.77" at bounding box center [656, 77] width 166 height 27
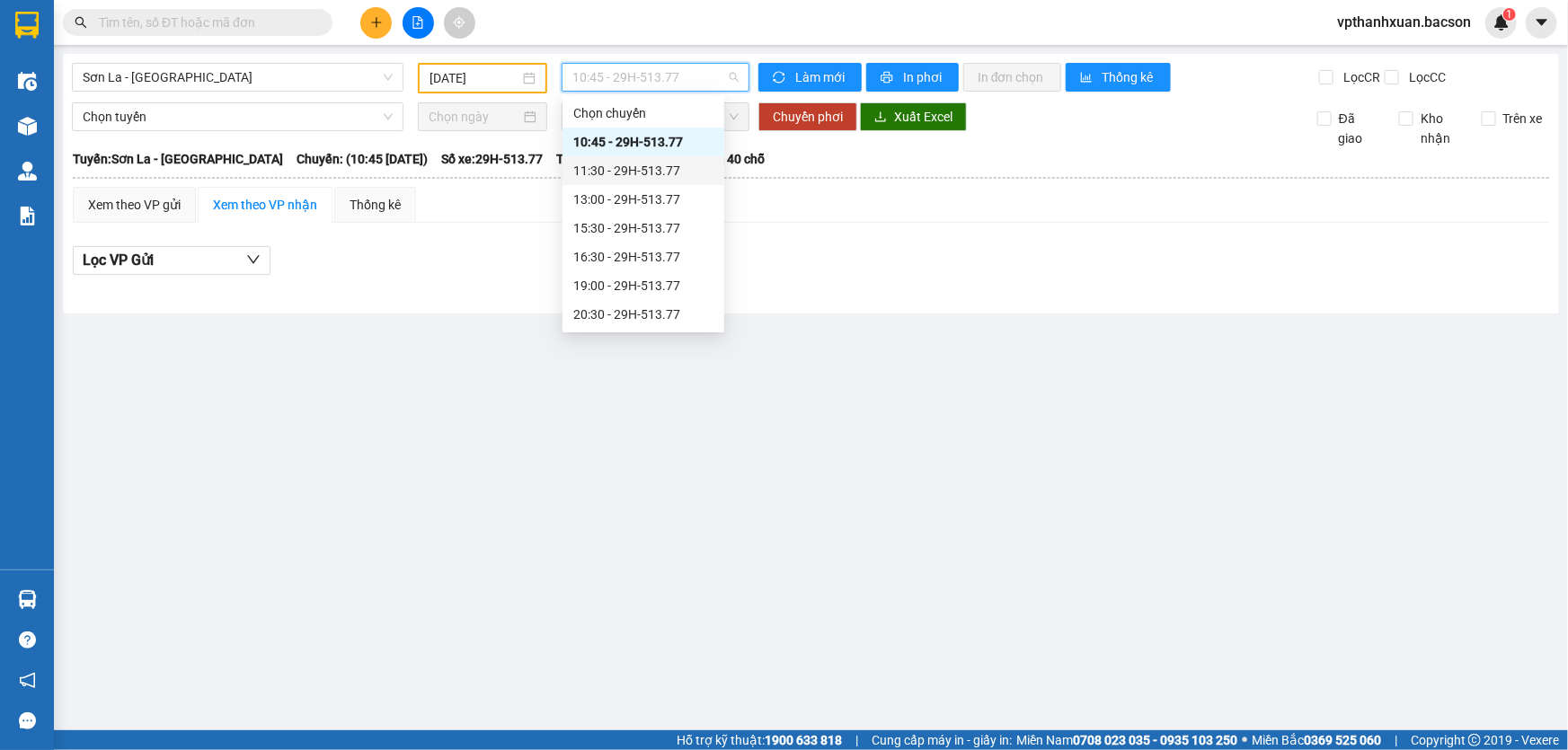
click at [652, 167] on div "11:30 - 29H-513.77" at bounding box center [643, 171] width 141 height 20
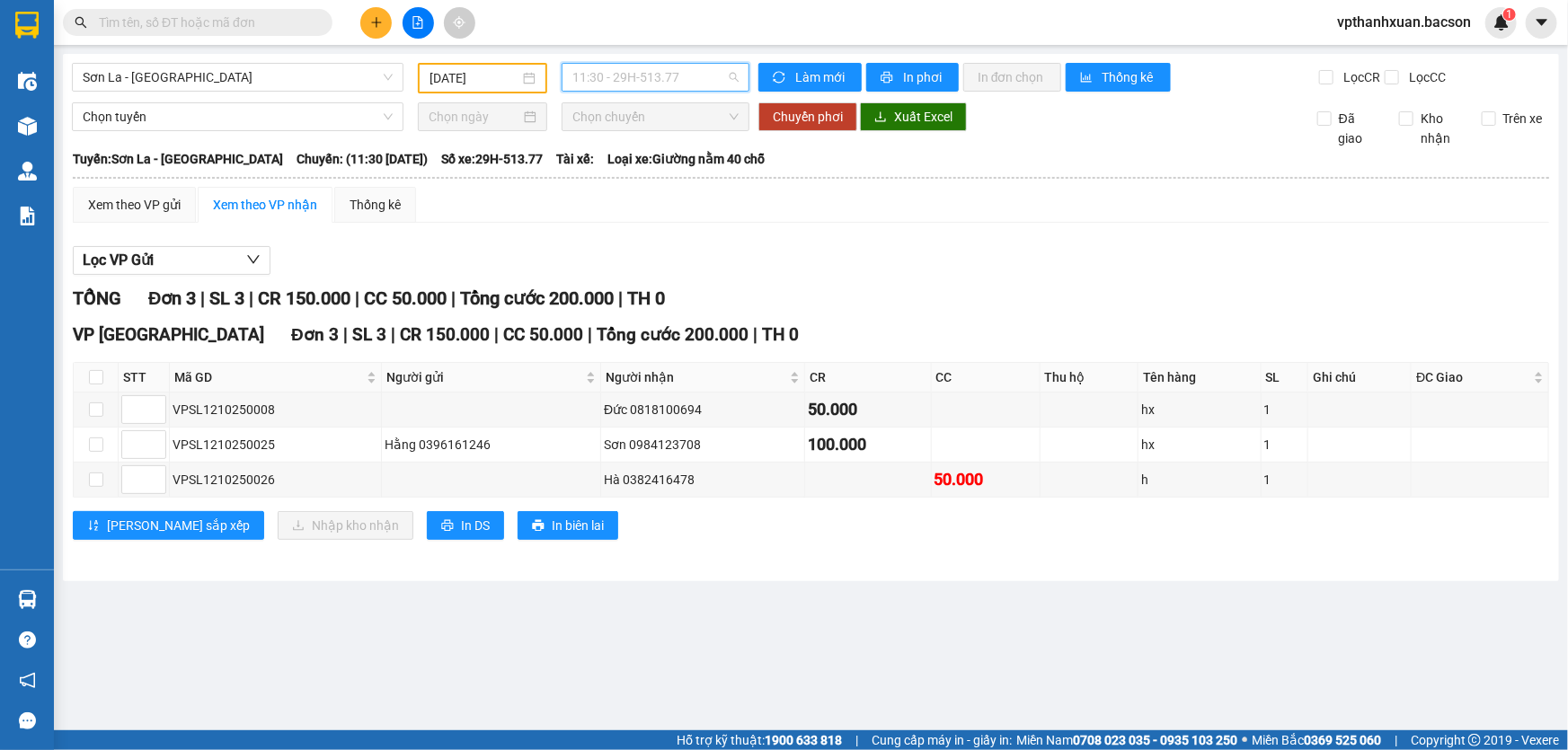
click at [667, 75] on span "11:30 - 29H-513.77" at bounding box center [656, 77] width 166 height 27
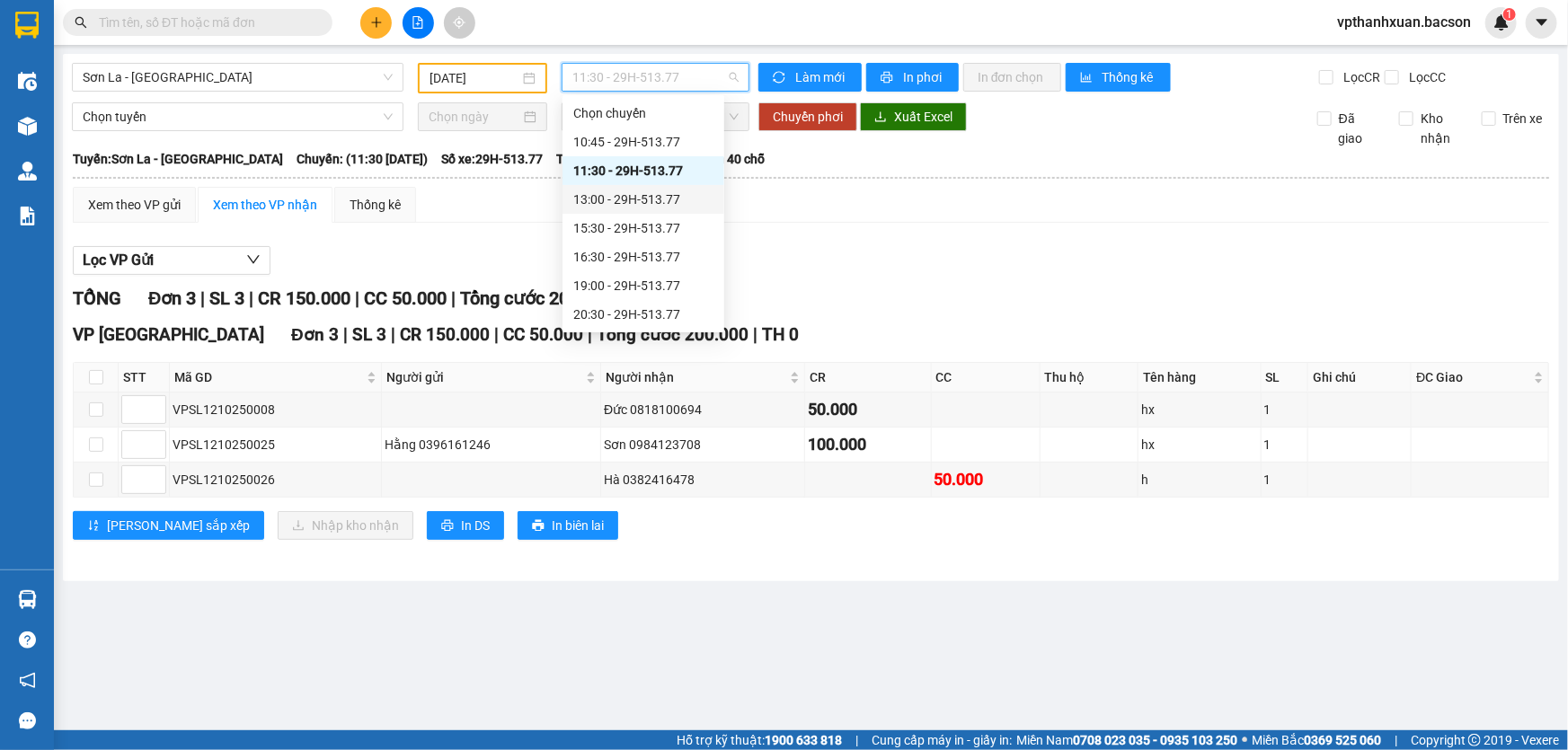
click at [649, 198] on div "13:00 - 29H-513.77" at bounding box center [643, 199] width 141 height 20
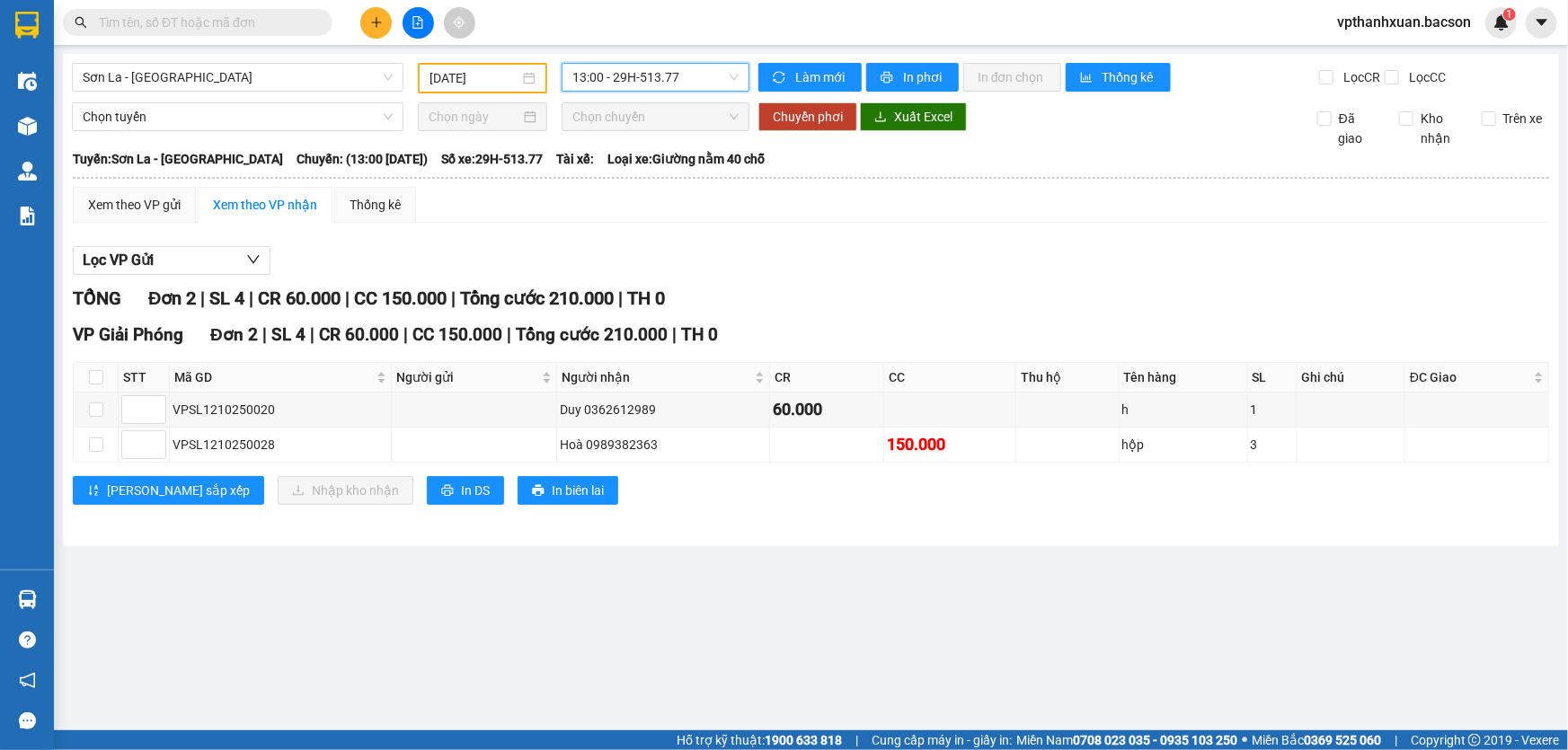
click at [669, 69] on span "13:00 - 29H-513.77" at bounding box center [656, 77] width 166 height 27
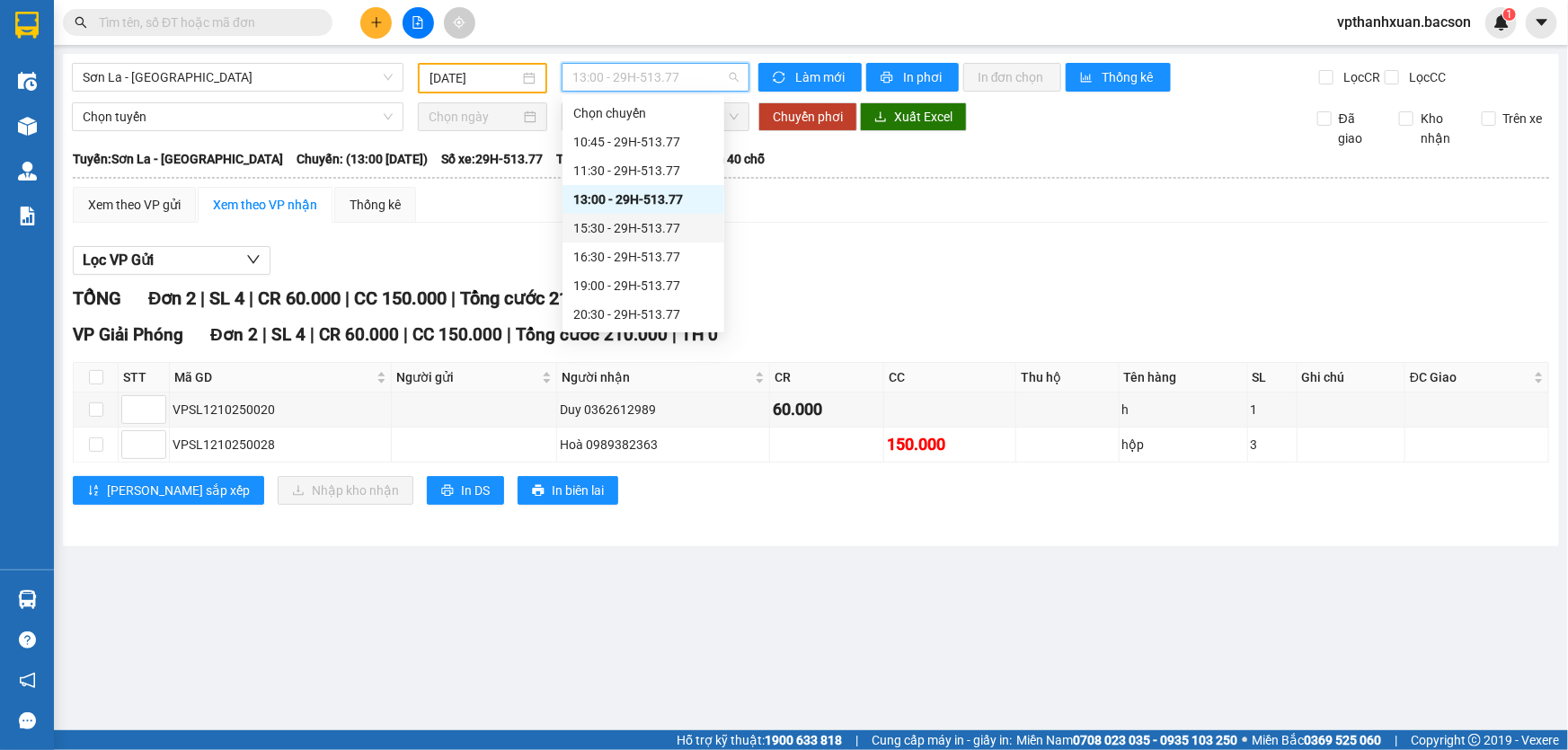
click at [661, 224] on div "15:30 - 29H-513.77" at bounding box center [643, 228] width 141 height 20
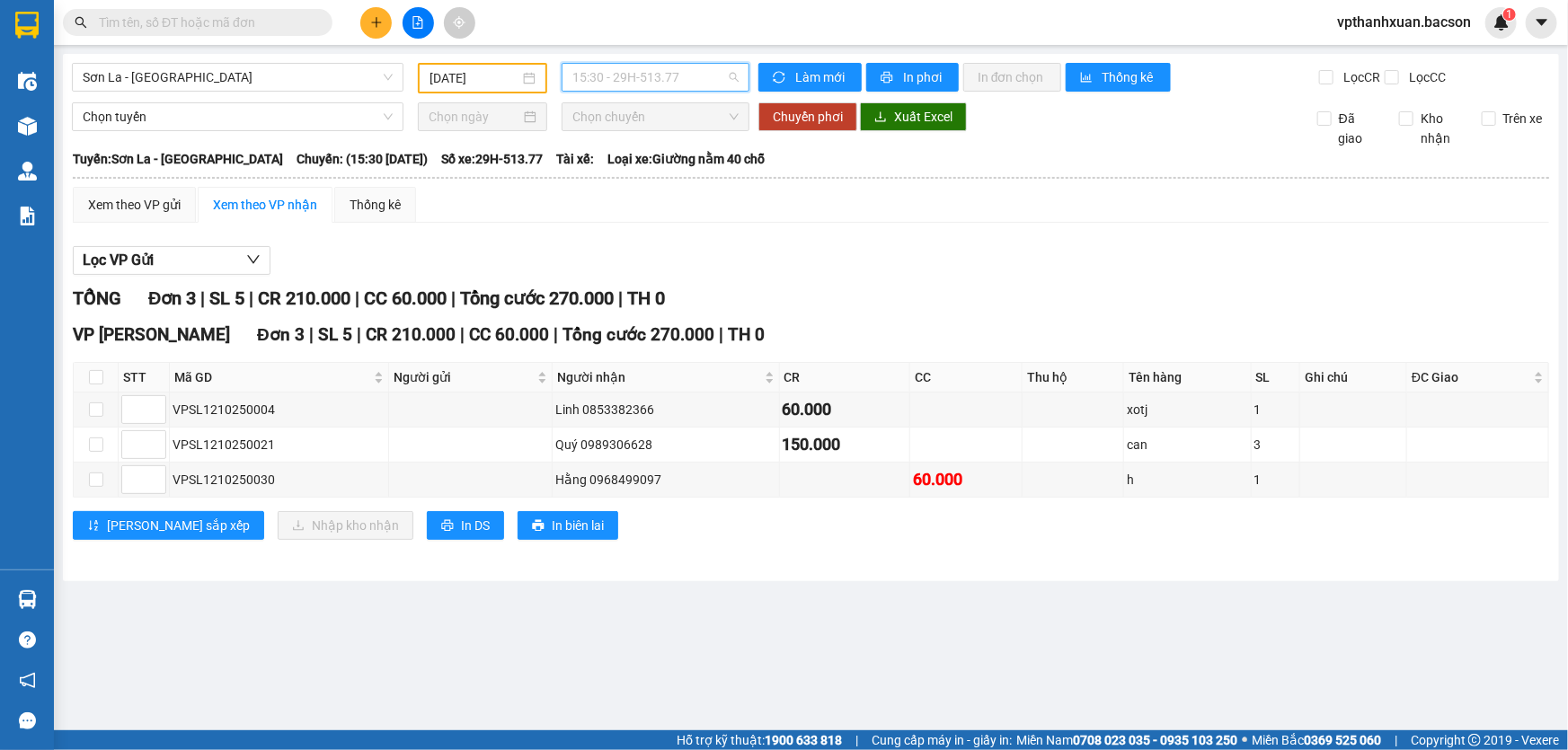
click at [667, 72] on span "15:30 - 29H-513.77" at bounding box center [656, 77] width 166 height 27
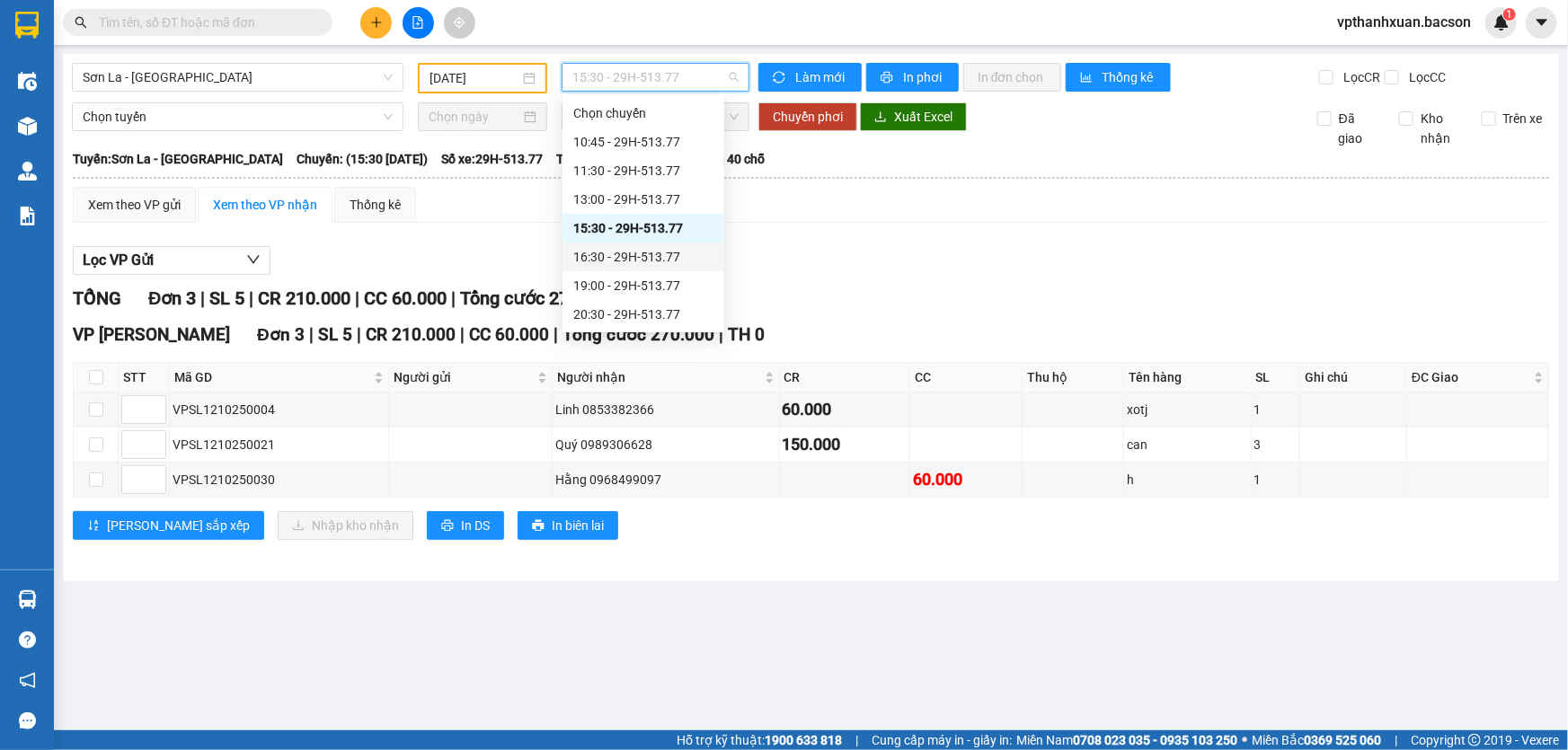
click at [652, 251] on div "16:30 - 29H-513.77" at bounding box center [643, 257] width 141 height 20
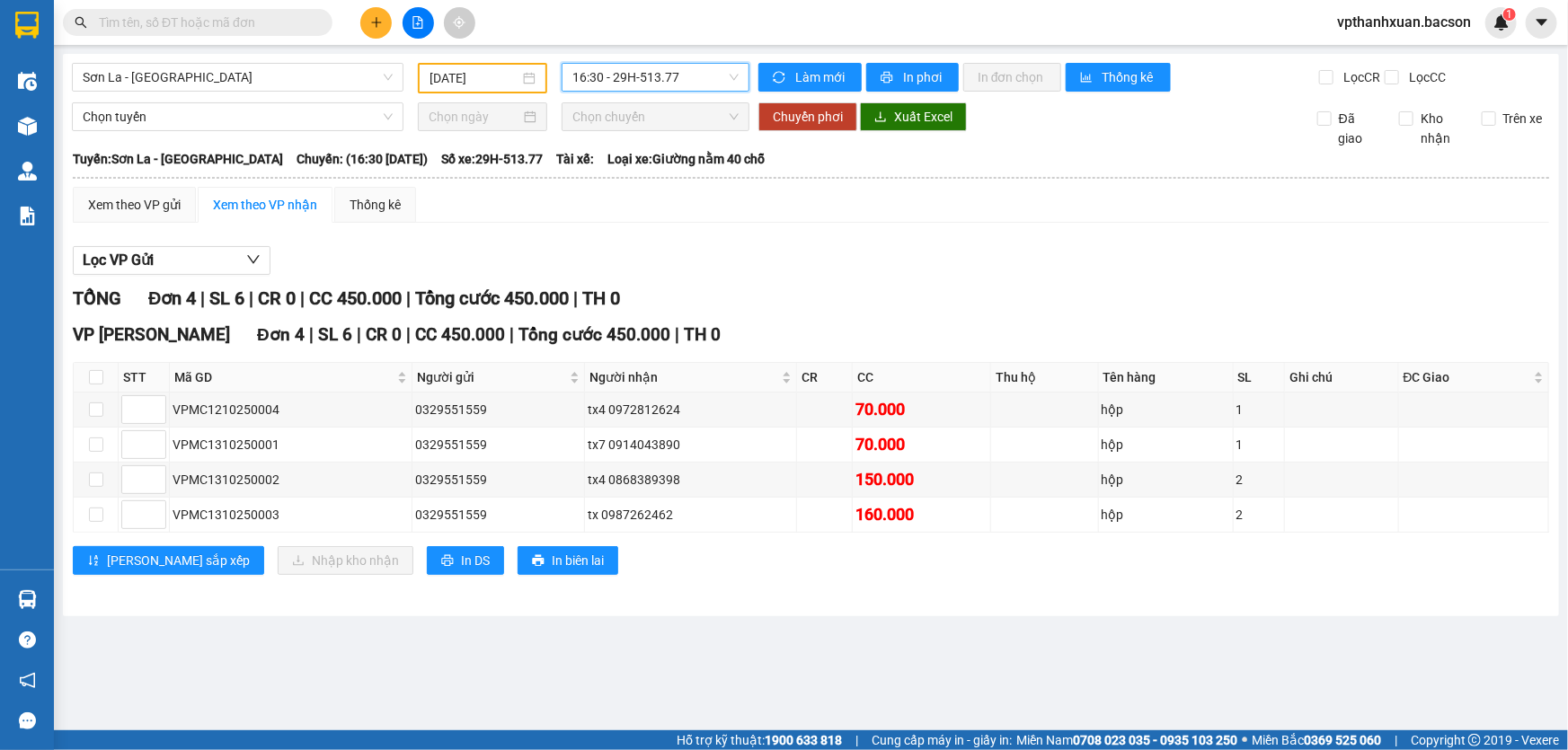
click at [660, 76] on span "16:30 - 29H-513.77" at bounding box center [656, 77] width 166 height 27
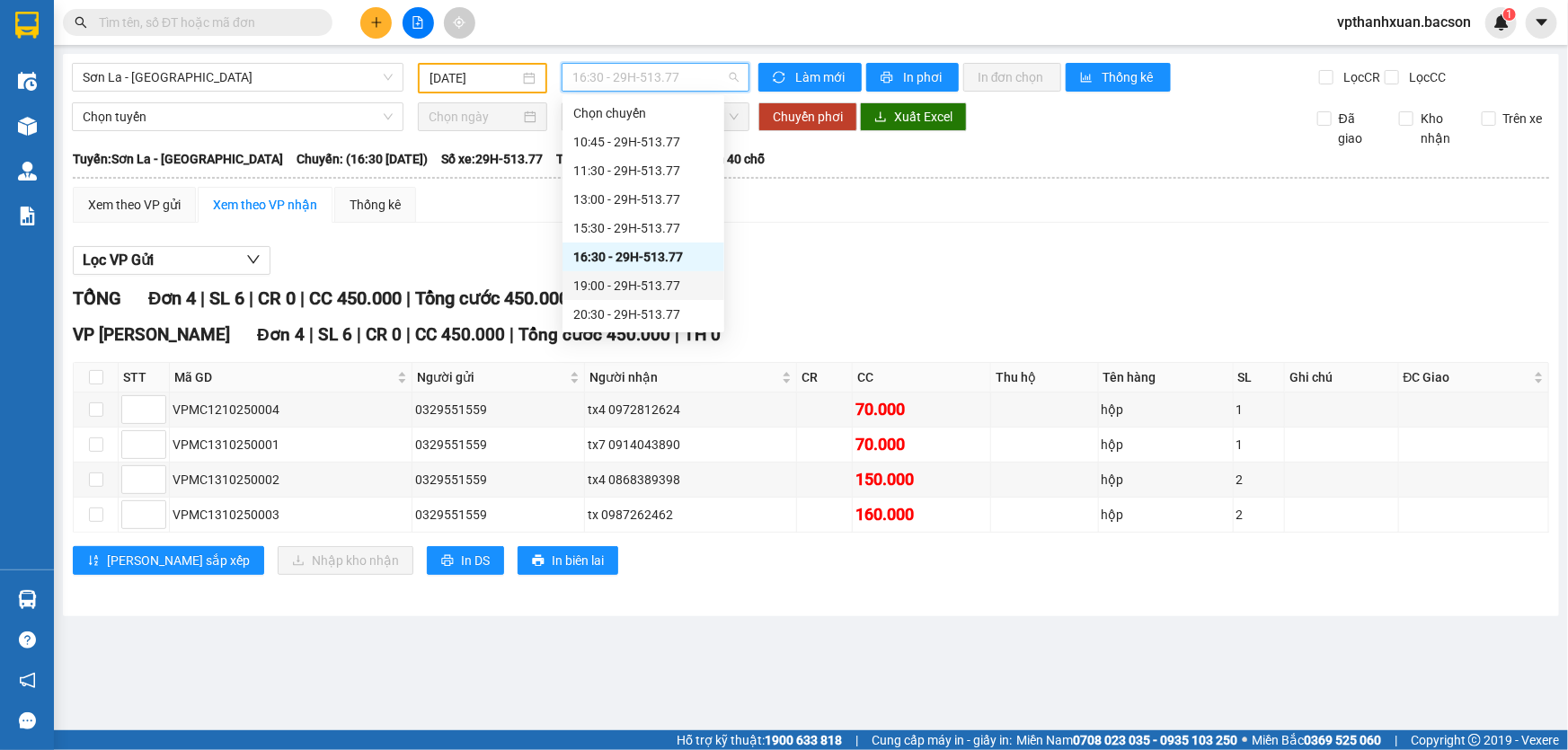
click at [645, 288] on div "19:00 - 29H-513.77" at bounding box center [643, 286] width 141 height 20
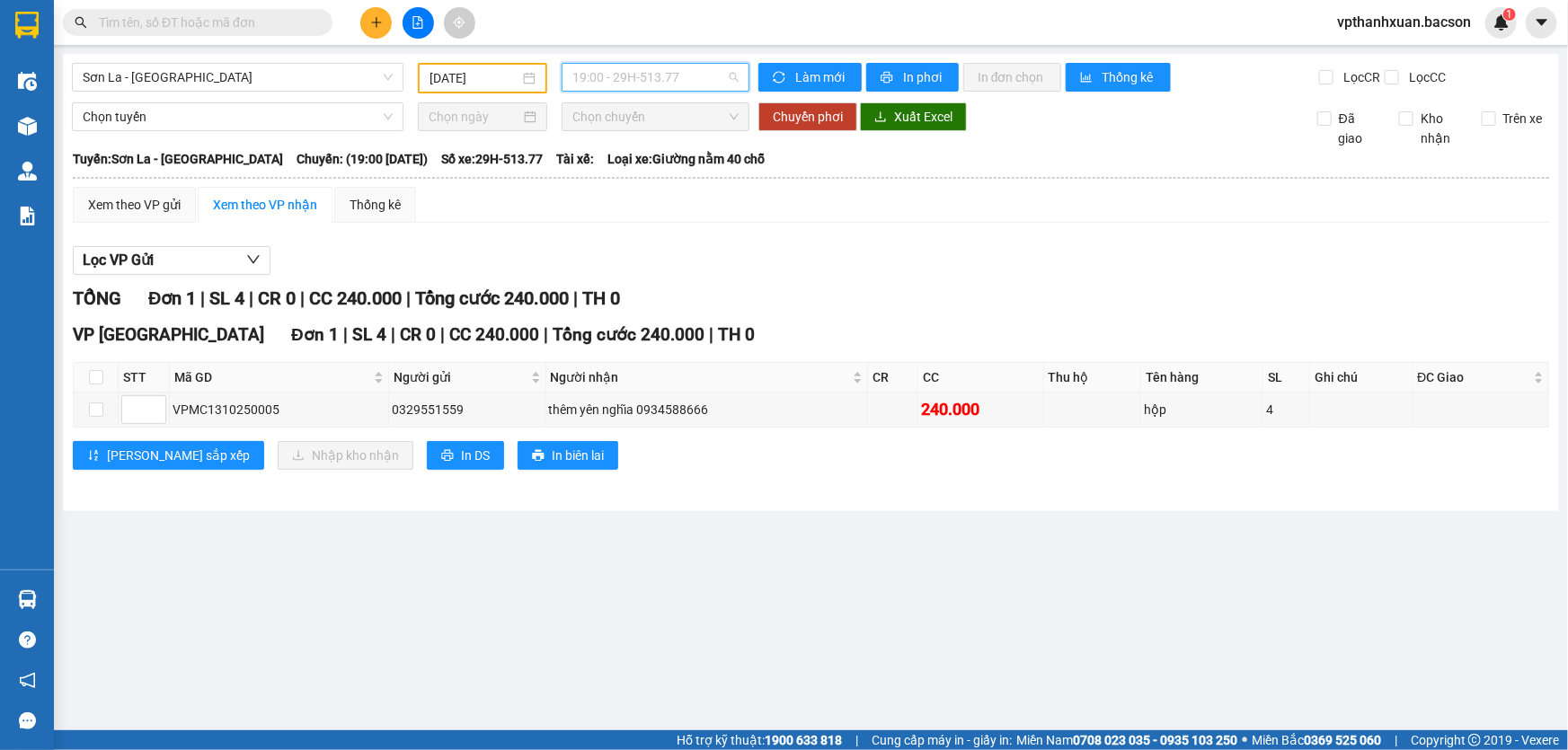
click at [626, 77] on span "19:00 - 29H-513.77" at bounding box center [656, 77] width 166 height 27
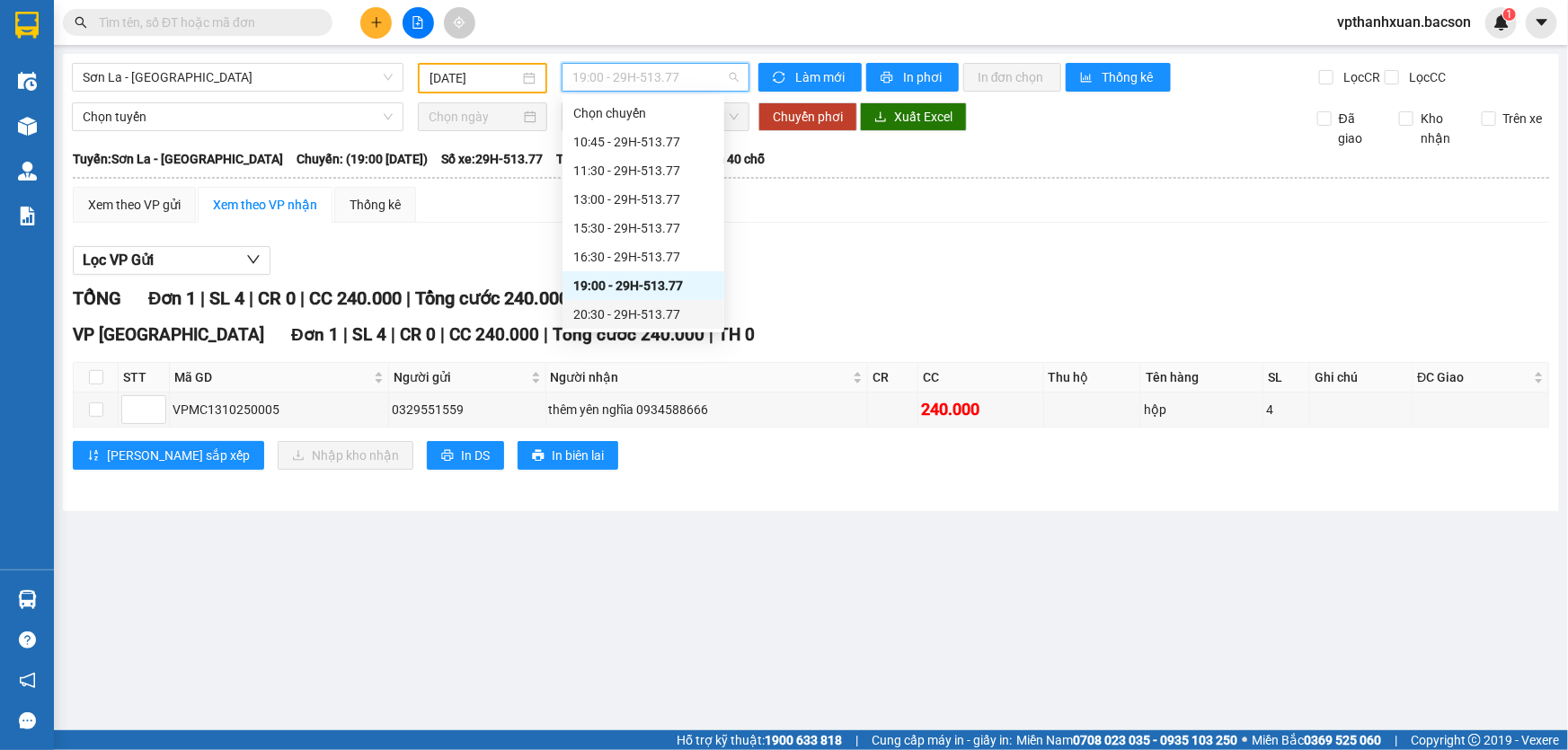
click at [656, 314] on div "20:30 - 29H-513.77" at bounding box center [643, 314] width 141 height 20
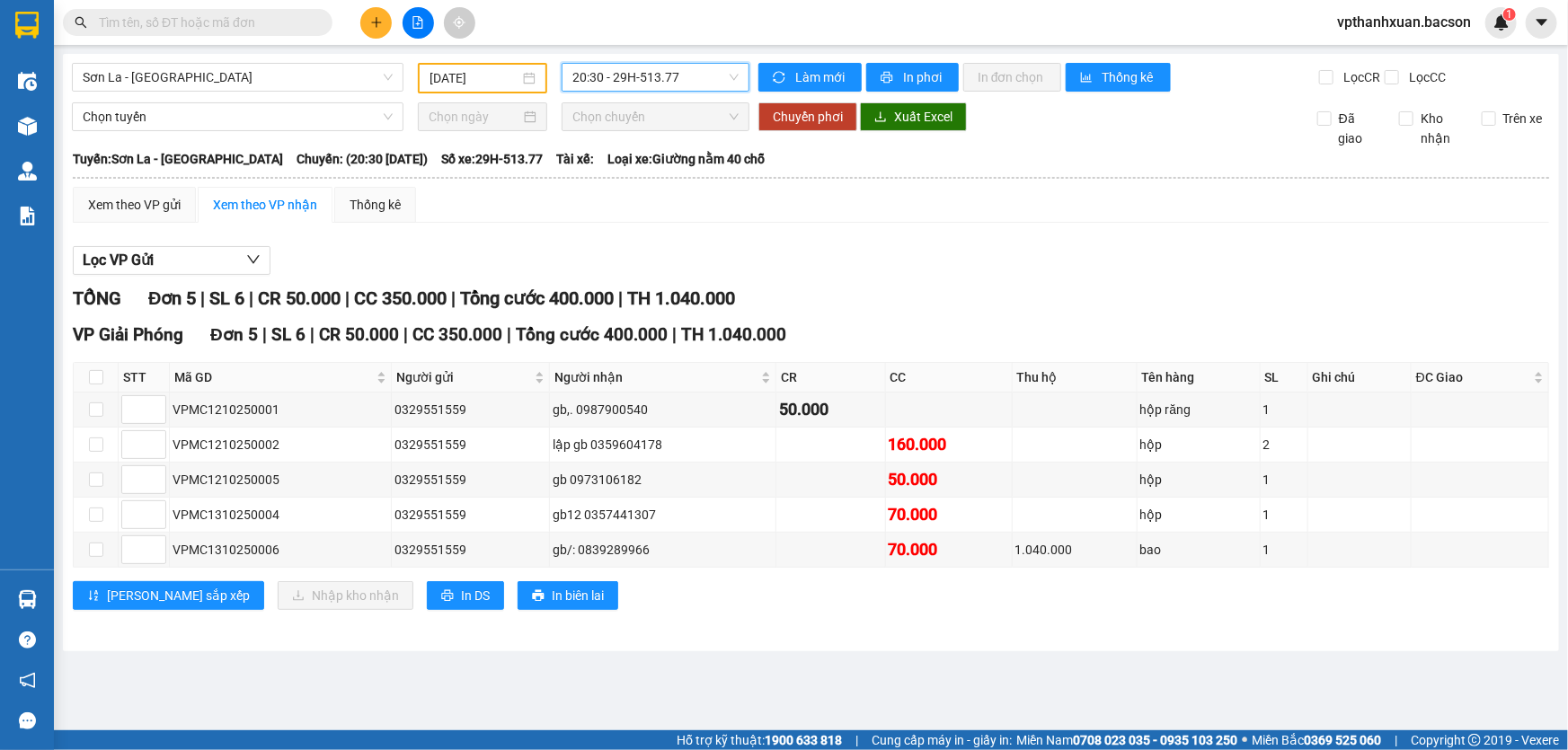
click at [677, 77] on span "20:30 - 29H-513.77" at bounding box center [656, 77] width 166 height 27
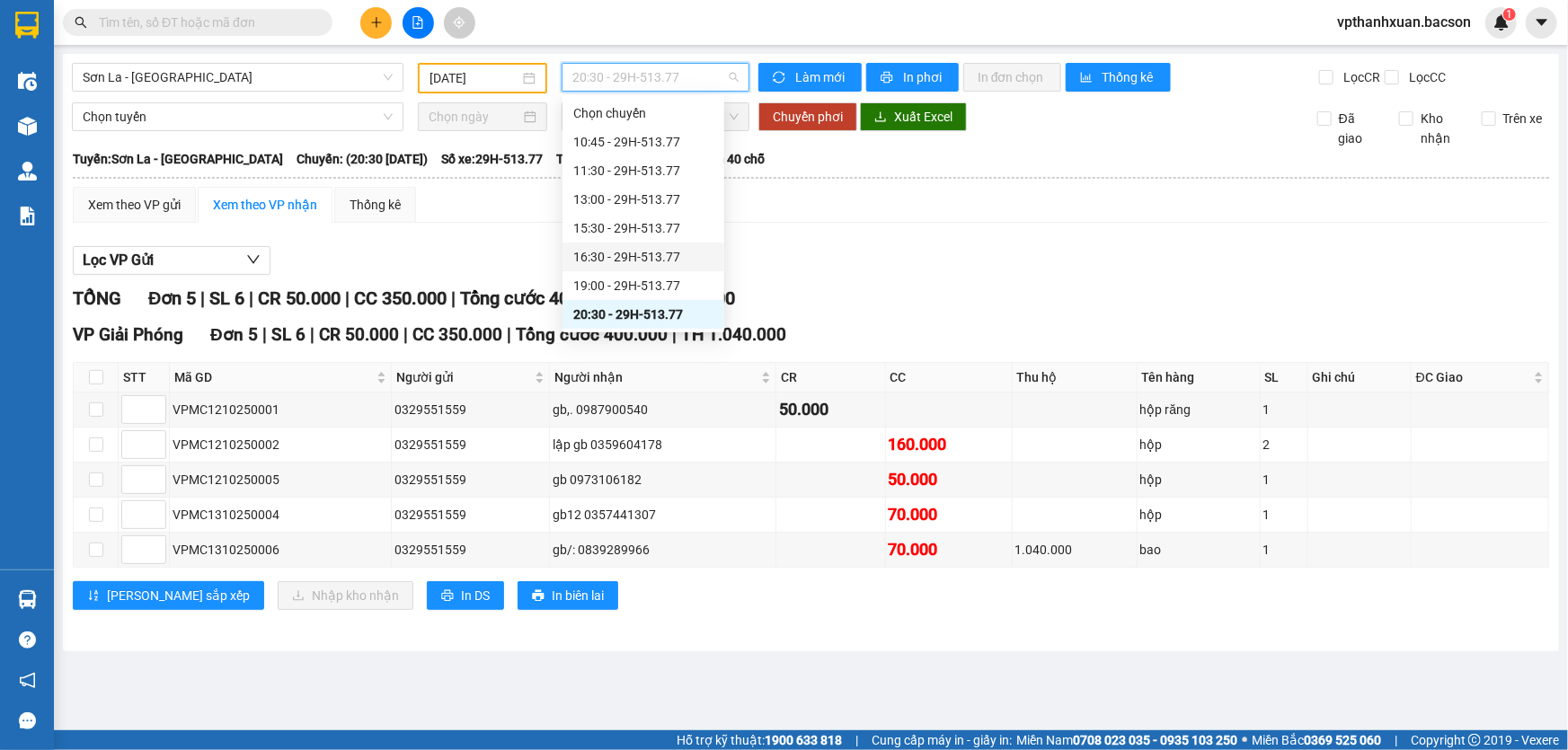
scroll to position [85, 0]
click at [663, 310] on div "22:30 - 29H-513.77" at bounding box center [643, 315] width 141 height 20
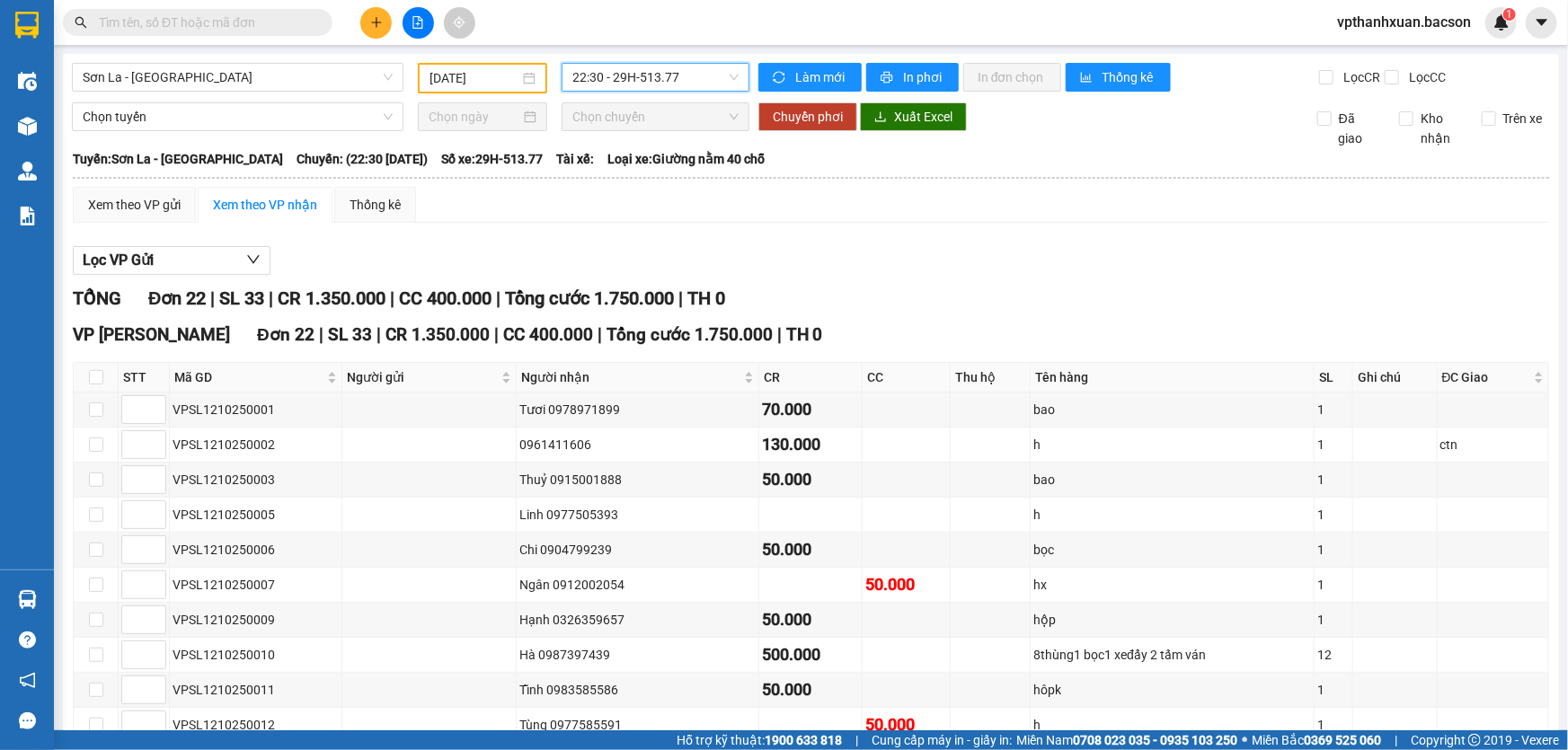
click at [618, 79] on span "22:30 - 29H-513.77" at bounding box center [656, 77] width 166 height 27
click at [646, 71] on span "22:30 - 29H-513.77" at bounding box center [656, 77] width 166 height 27
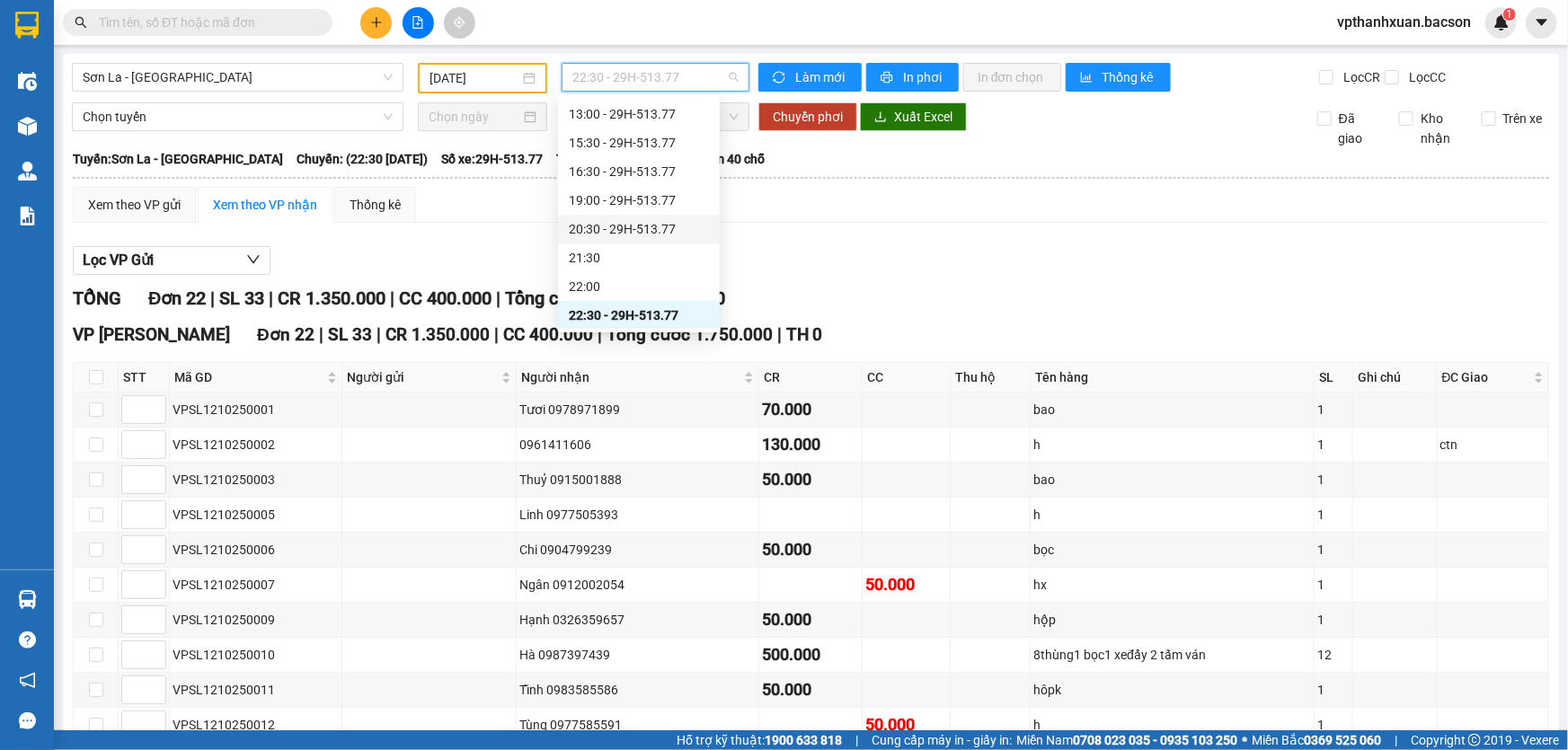
click at [626, 223] on div "20:30 - 29H-513.77" at bounding box center [639, 229] width 141 height 20
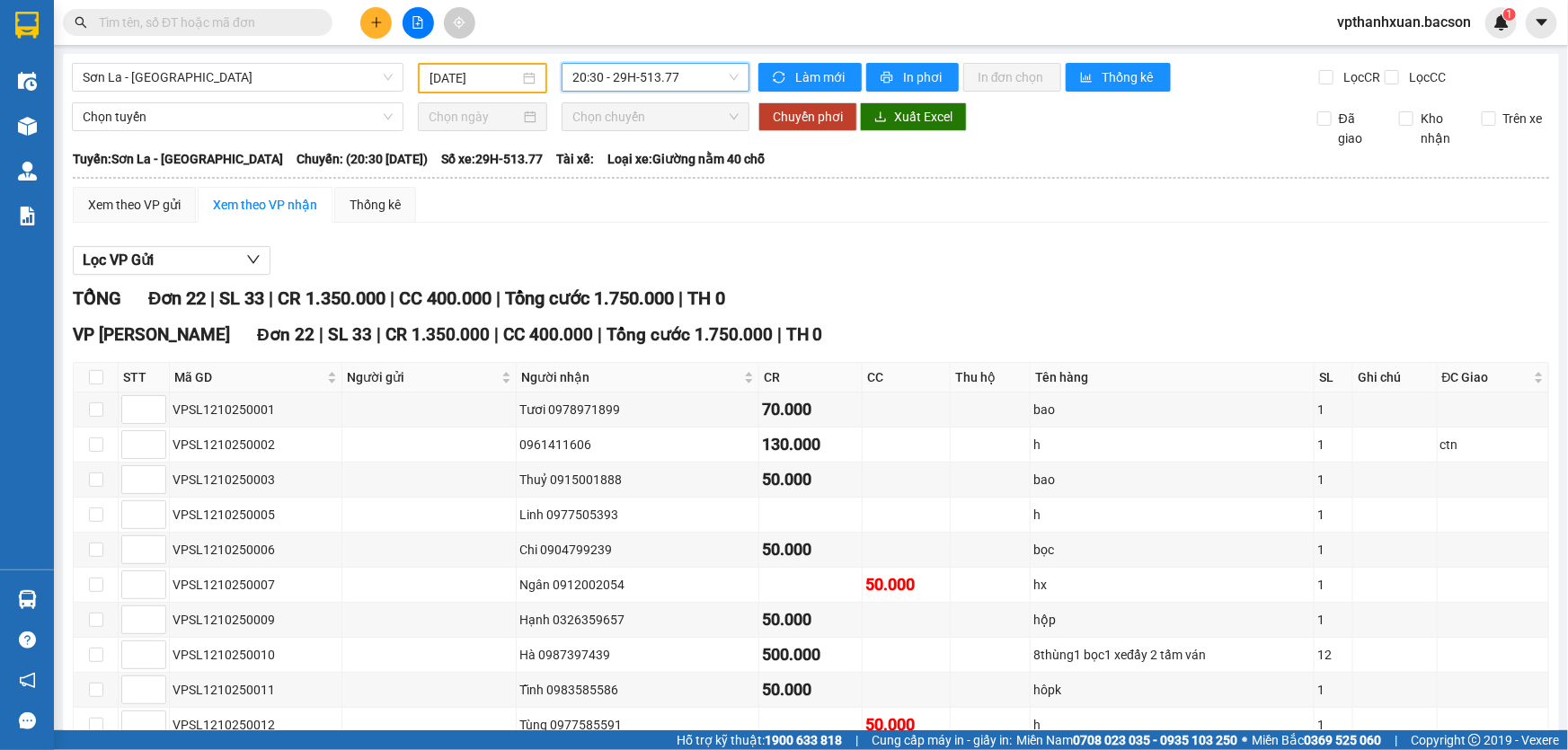
click at [657, 83] on span "20:30 - 29H-513.77" at bounding box center [656, 77] width 166 height 27
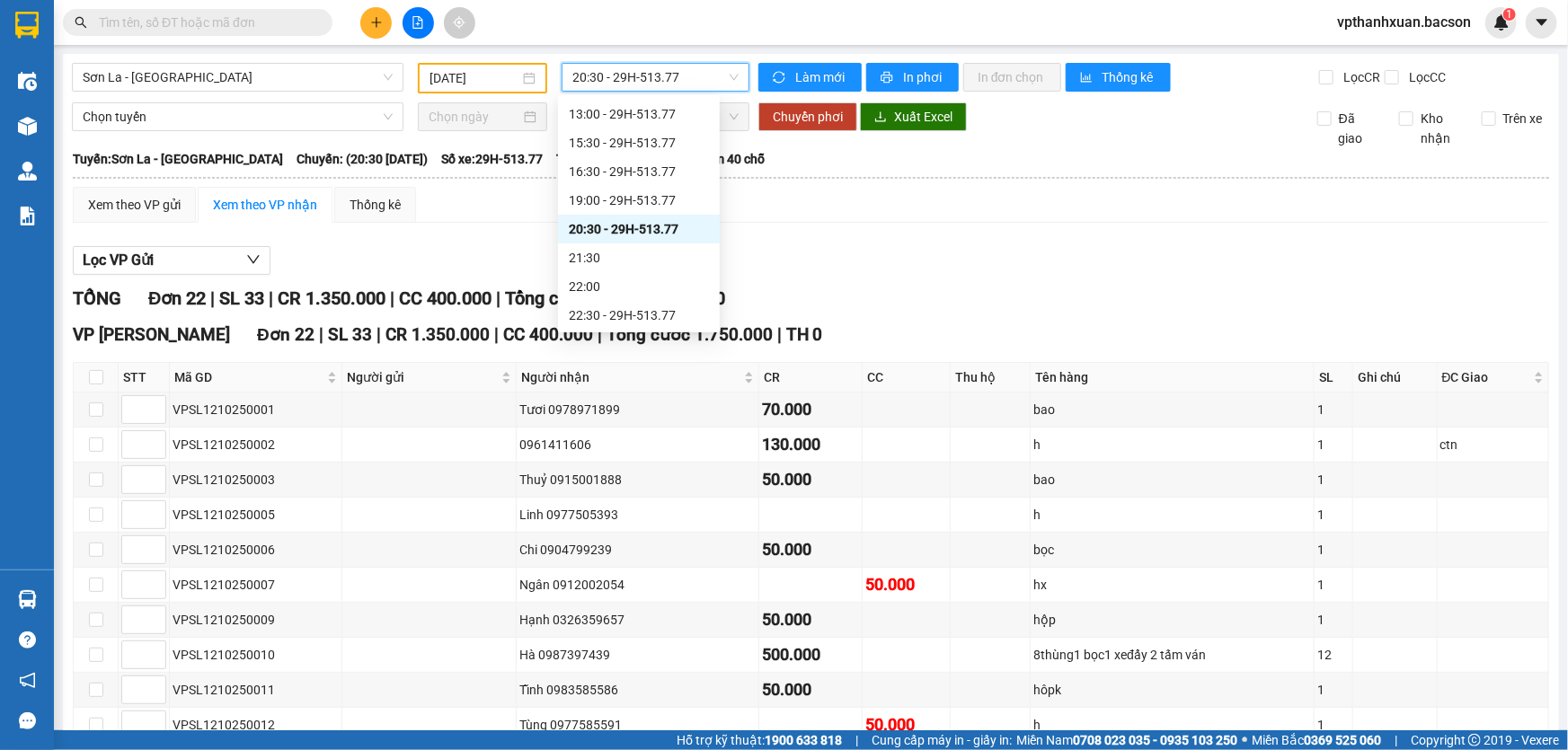
click at [657, 83] on span "20:30 - 29H-513.77" at bounding box center [656, 77] width 166 height 27
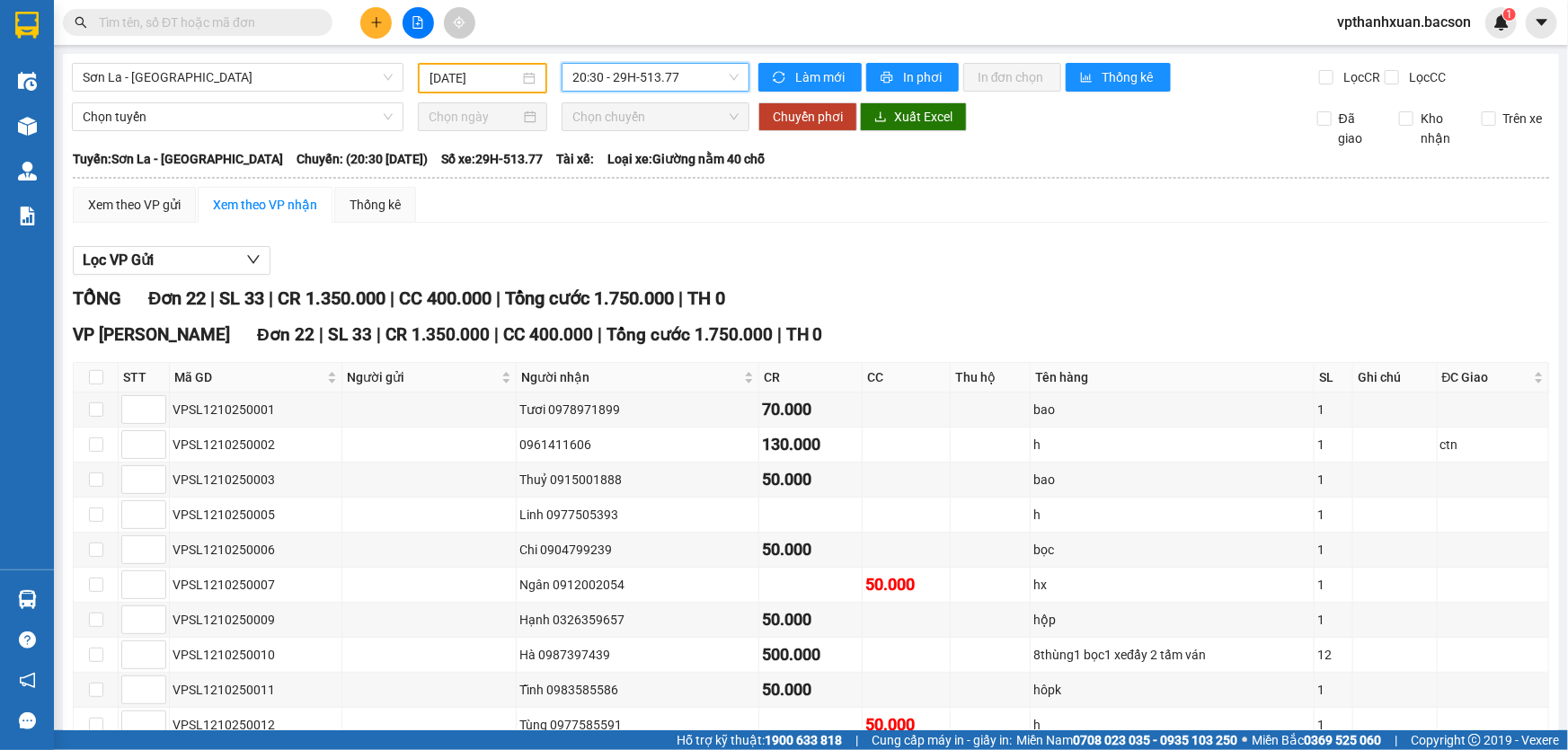
click at [641, 83] on span "20:30 - 29H-513.77" at bounding box center [656, 77] width 166 height 27
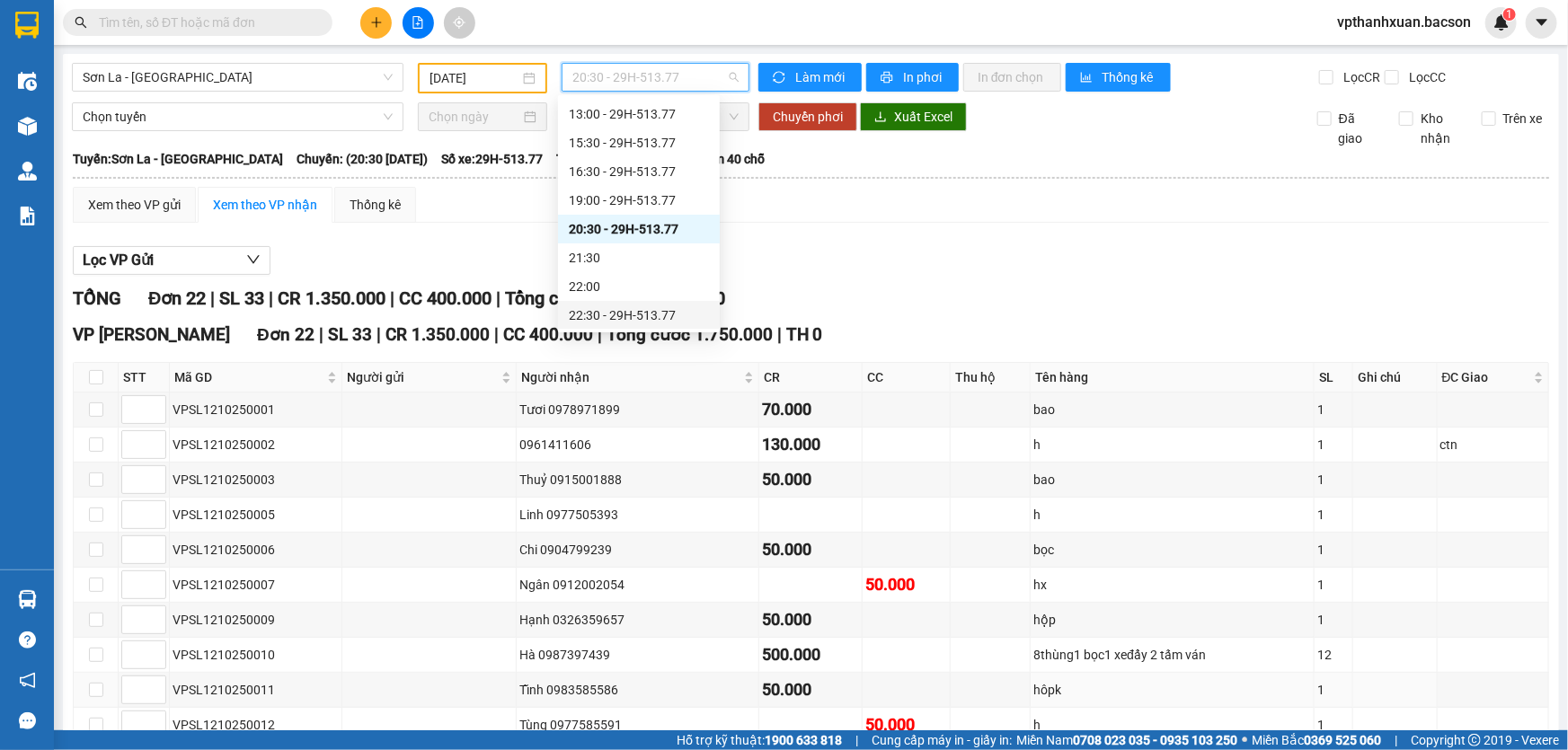
scroll to position [326, 0]
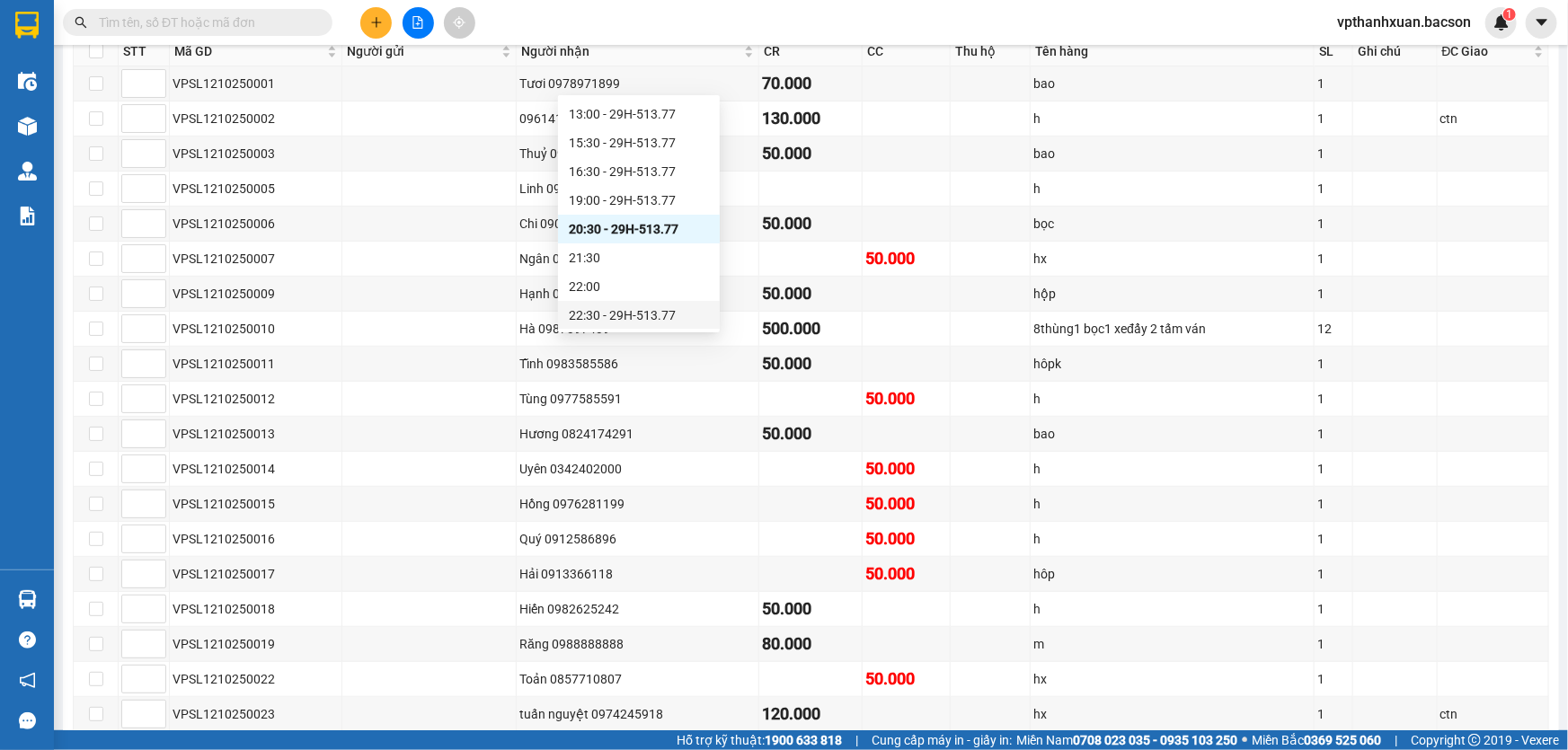
click at [644, 305] on div "22:30 - 29H-513.77" at bounding box center [639, 315] width 141 height 20
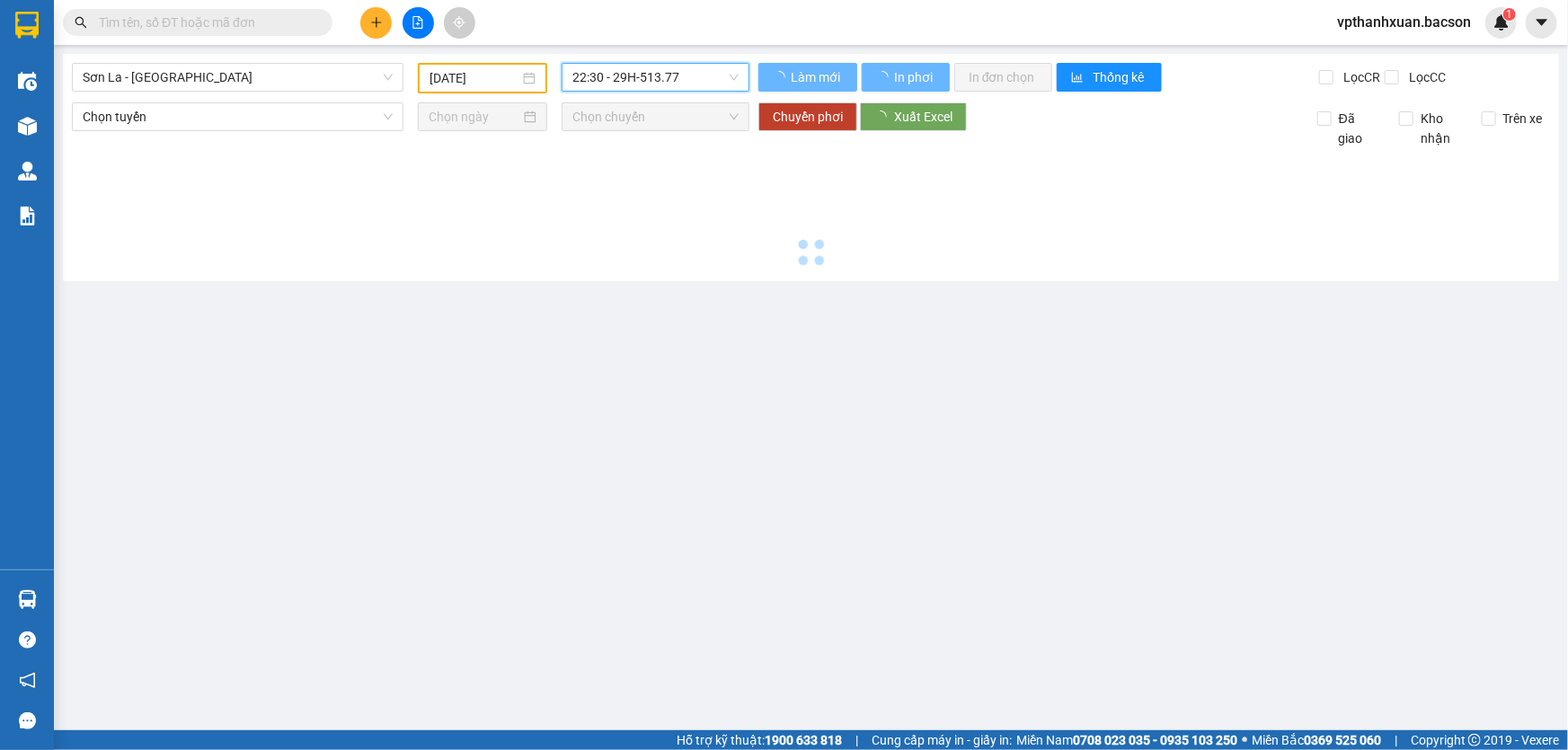
scroll to position [0, 0]
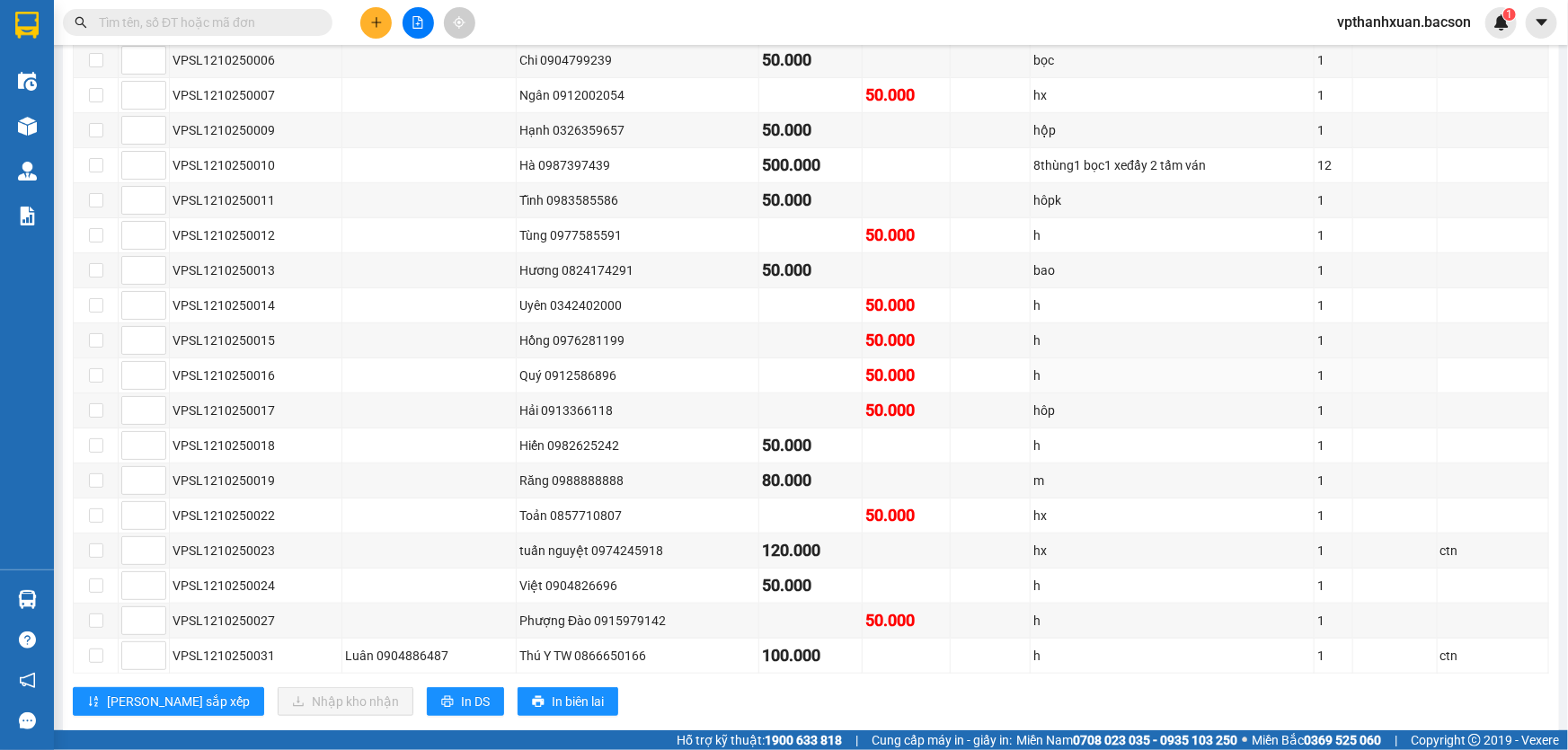
scroll to position [81, 0]
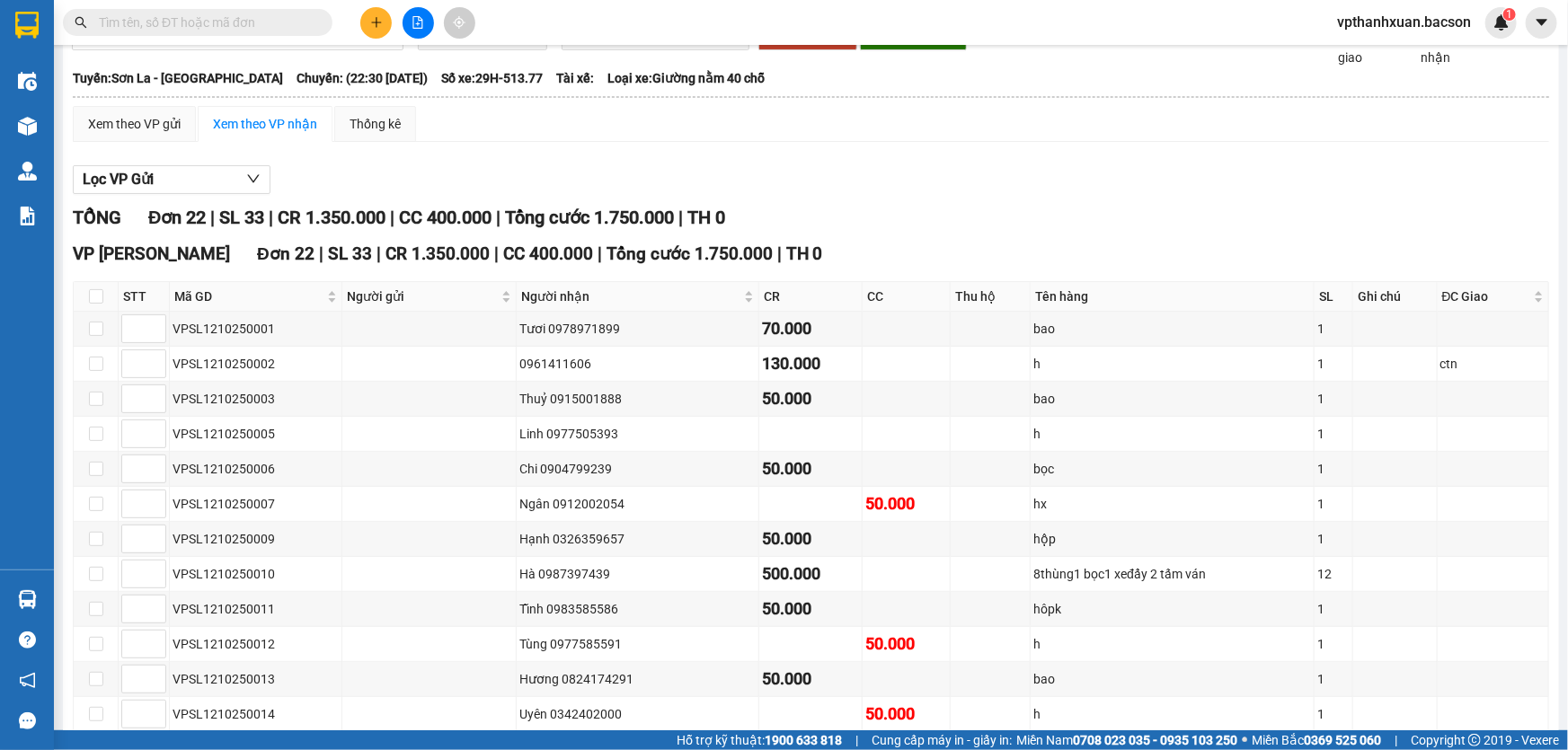
click at [205, 14] on input "text" at bounding box center [204, 22] width 212 height 20
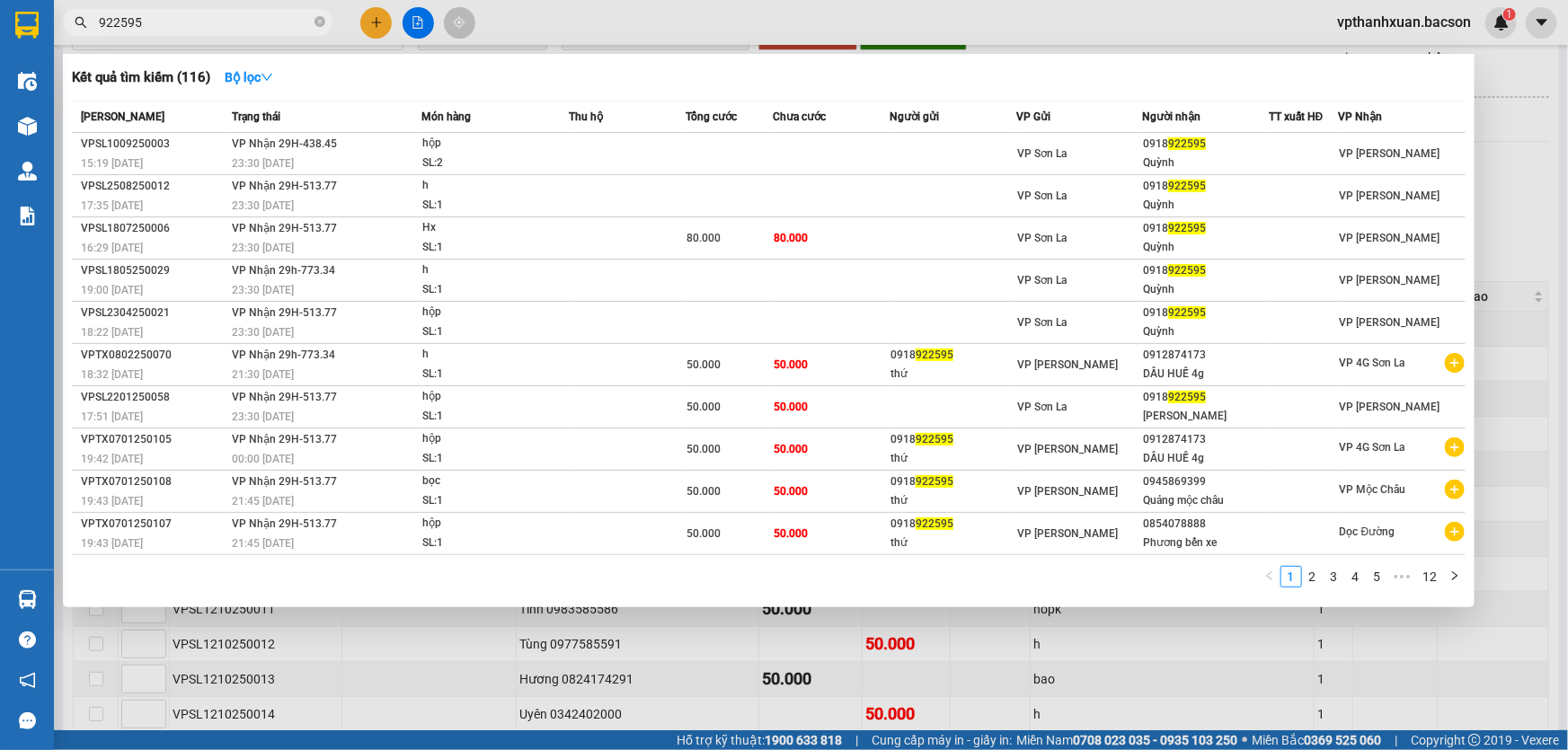
type input "922595"
click at [1511, 241] on div at bounding box center [784, 375] width 1568 height 750
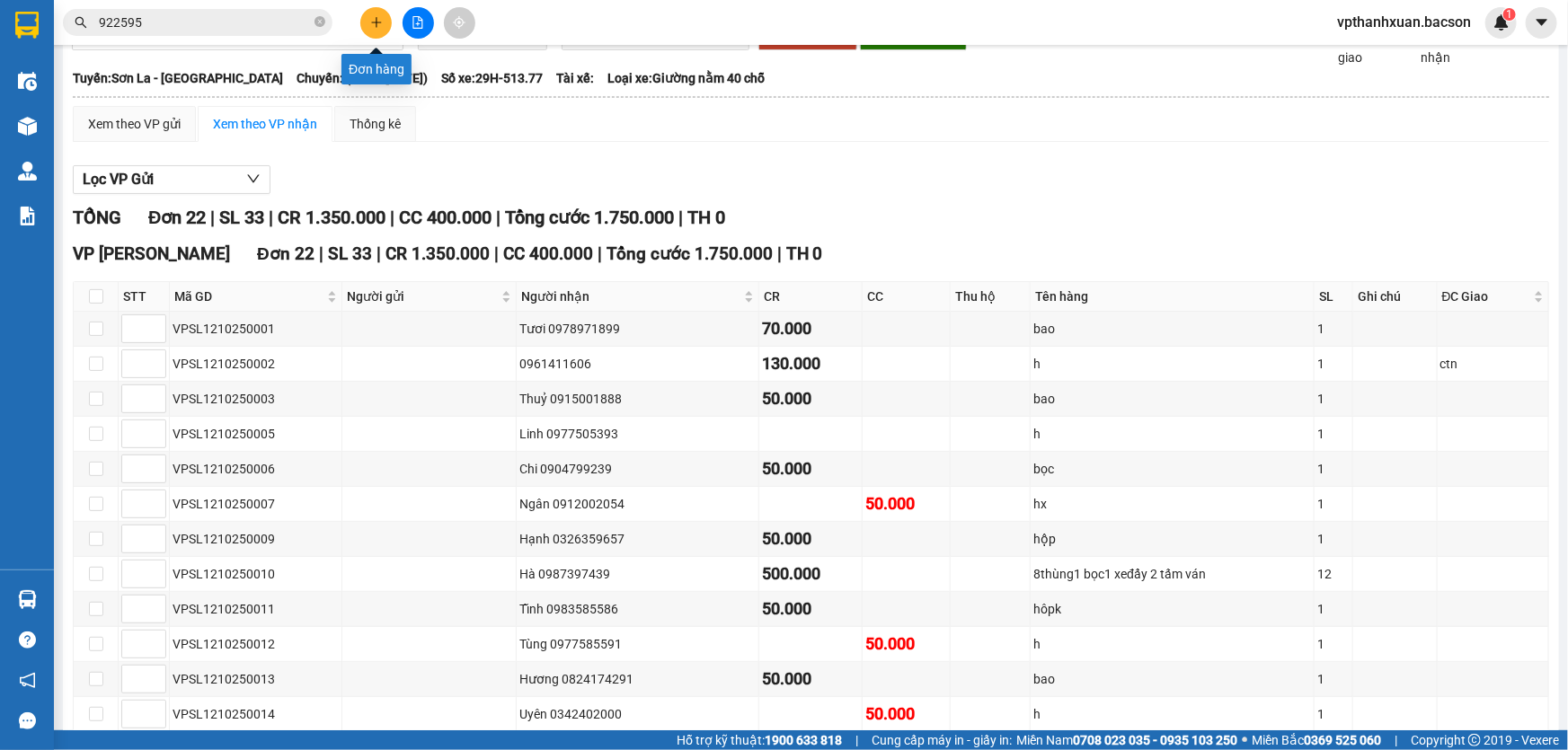
click at [376, 20] on icon "plus" at bounding box center [376, 21] width 1 height 10
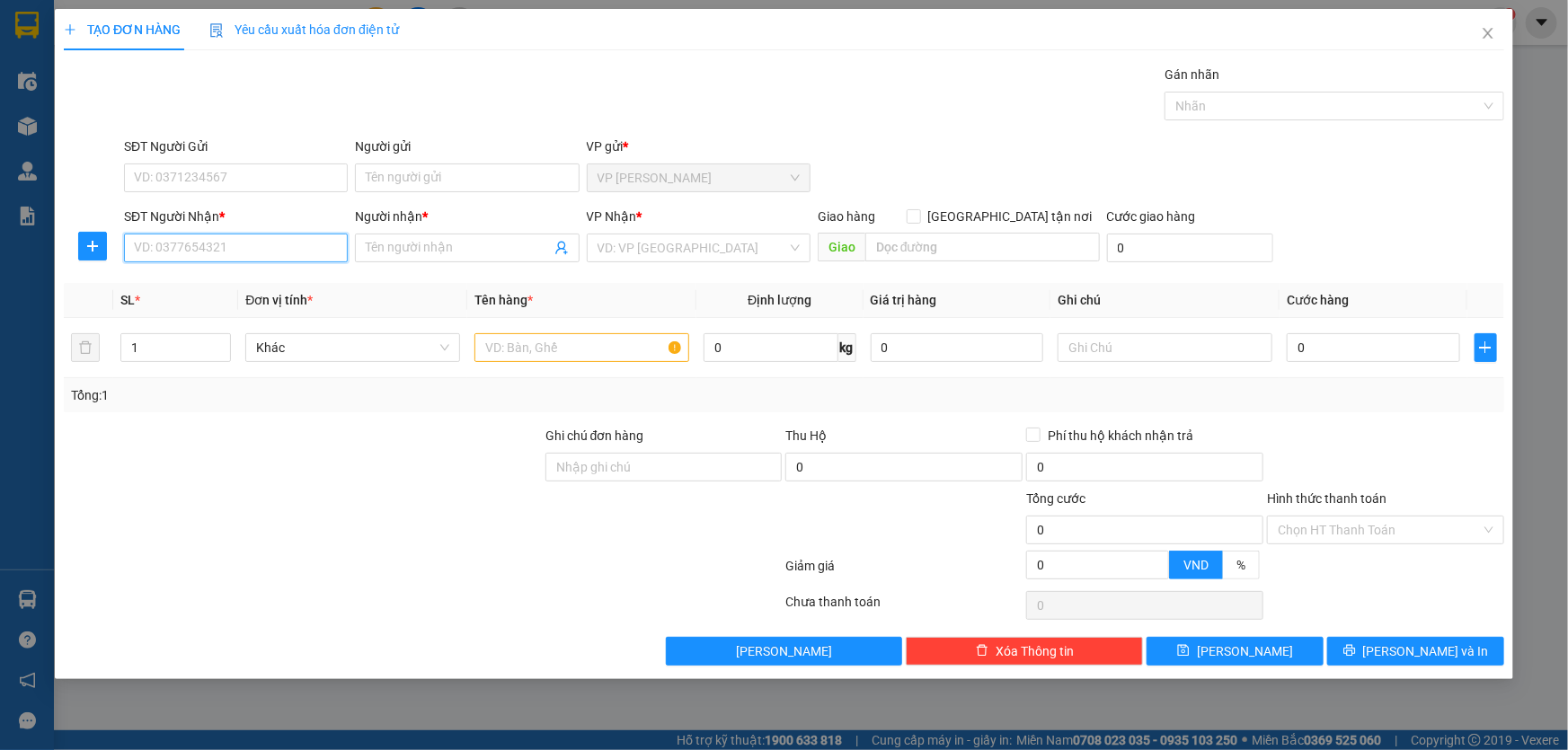
click at [280, 247] on input "SĐT Người Nhận *" at bounding box center [235, 247] width 223 height 28
type input "3"
click at [250, 243] on input "SĐT Người Nhận *" at bounding box center [235, 247] width 223 height 28
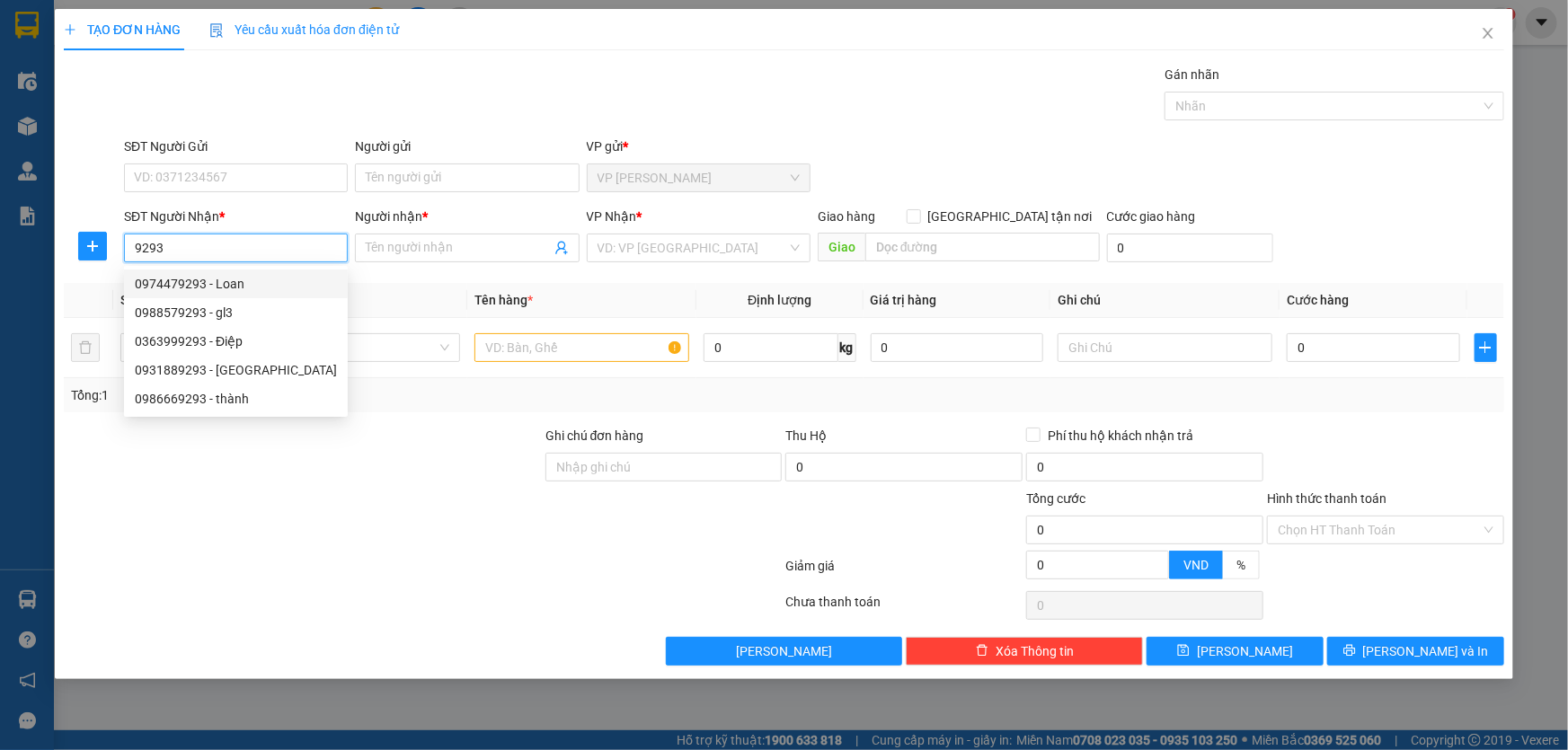
click at [218, 280] on div "0974479293 - Loan" at bounding box center [235, 284] width 202 height 20
type input "0974479293"
type input "Loan"
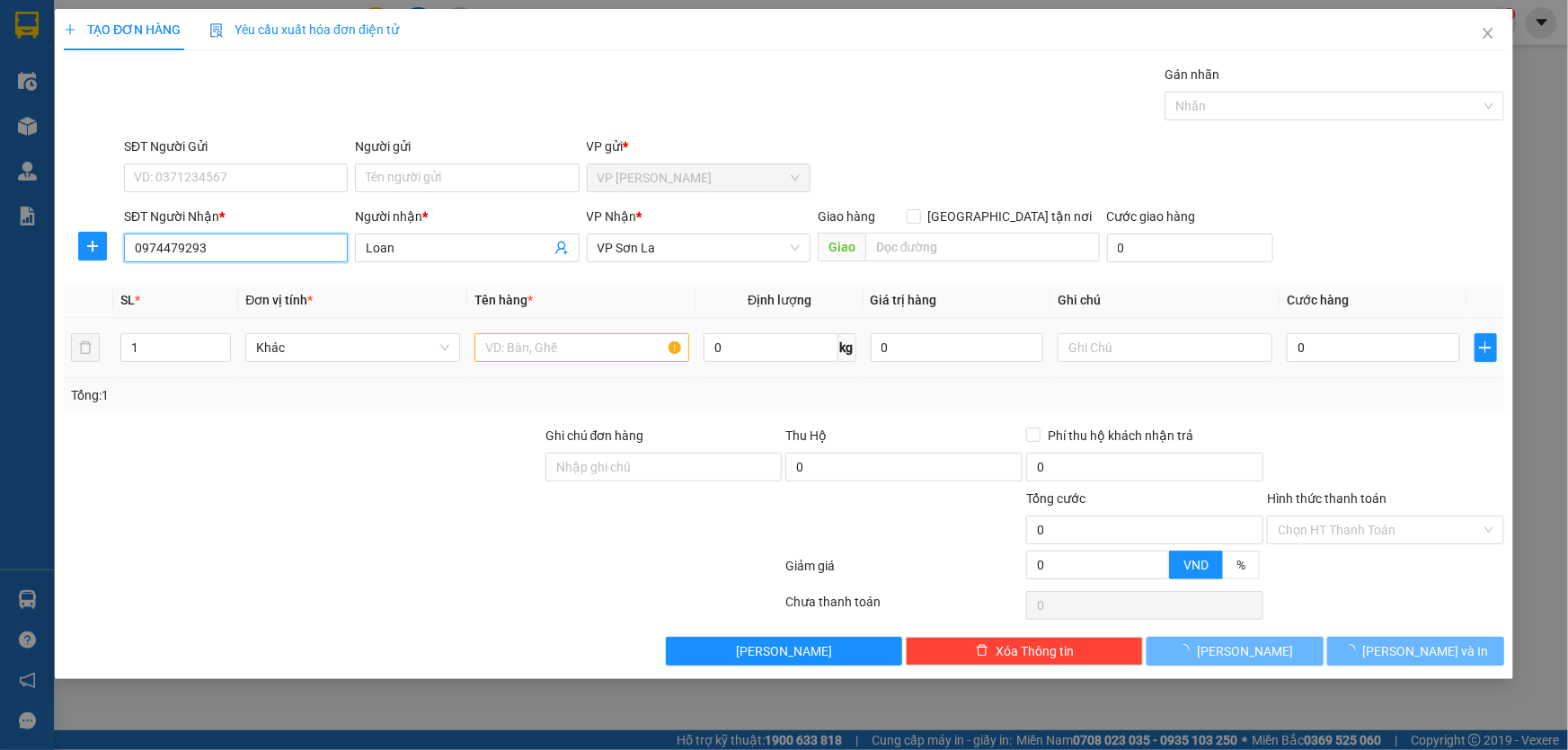
type input "0974479293"
click at [552, 351] on input "text" at bounding box center [582, 347] width 215 height 28
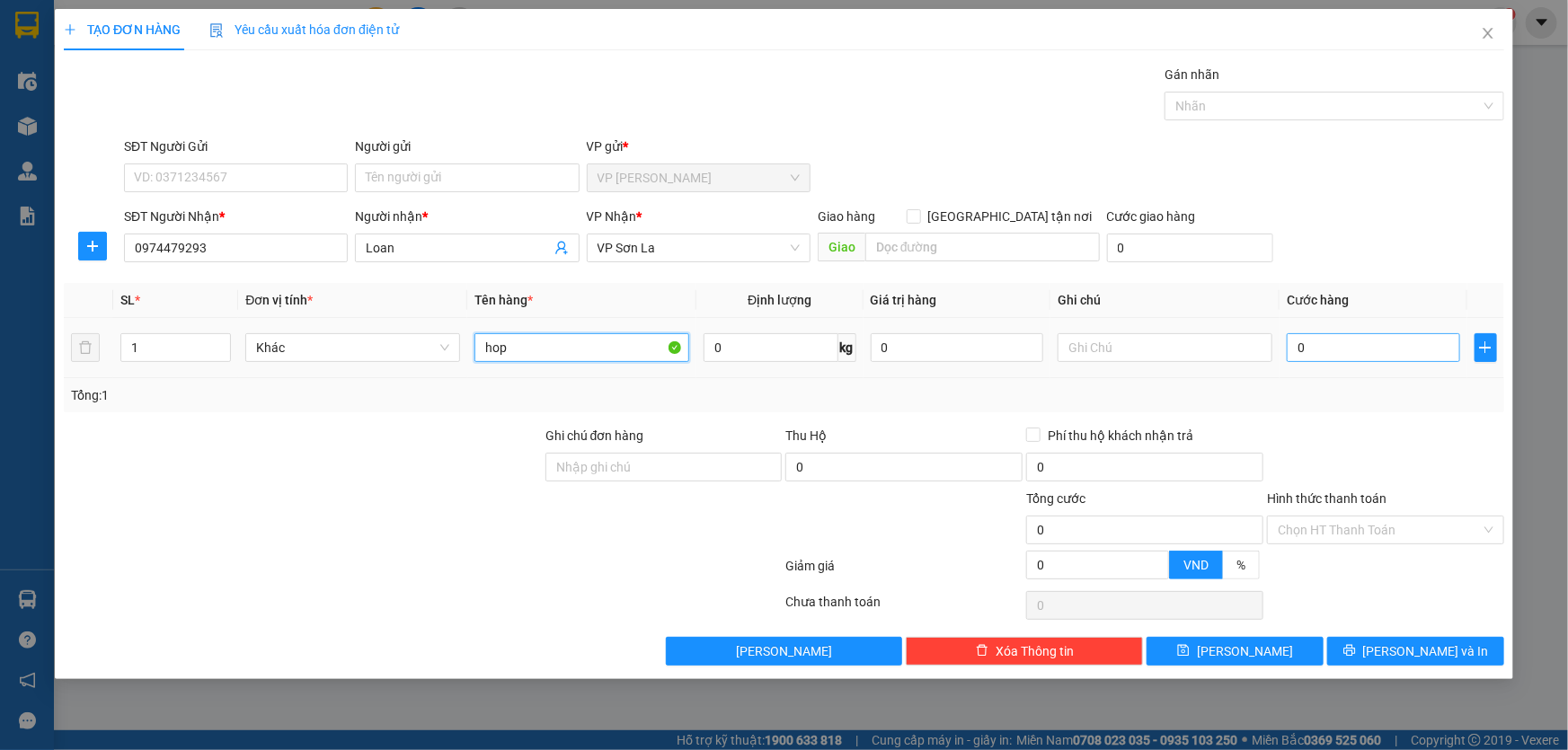
type input "hop"
click at [1377, 352] on input "0" at bounding box center [1373, 347] width 174 height 28
click at [1310, 349] on input "0" at bounding box center [1373, 347] width 174 height 28
click at [1343, 341] on input "0" at bounding box center [1373, 347] width 174 height 28
type input "05"
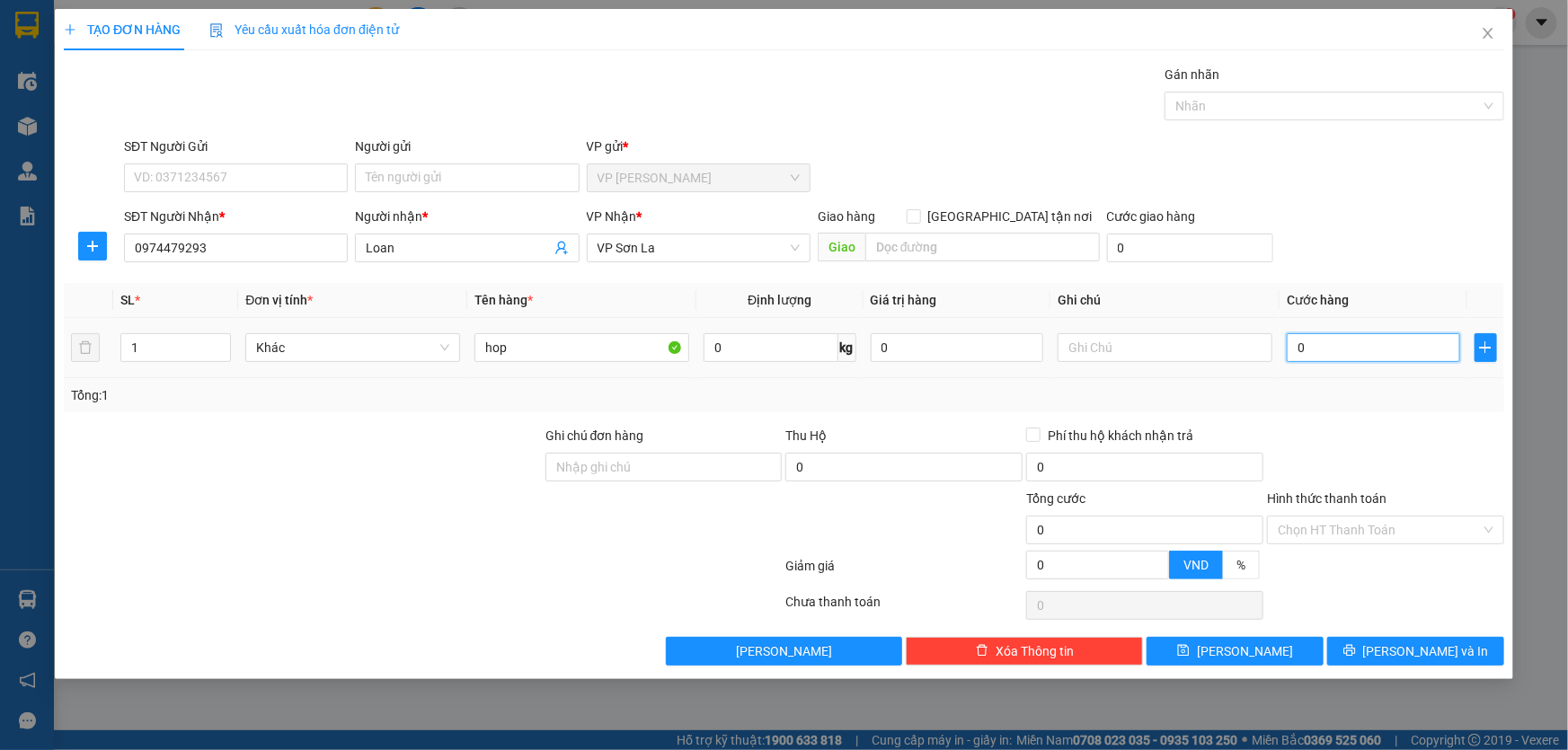
type input "5"
type input "050"
type input "50"
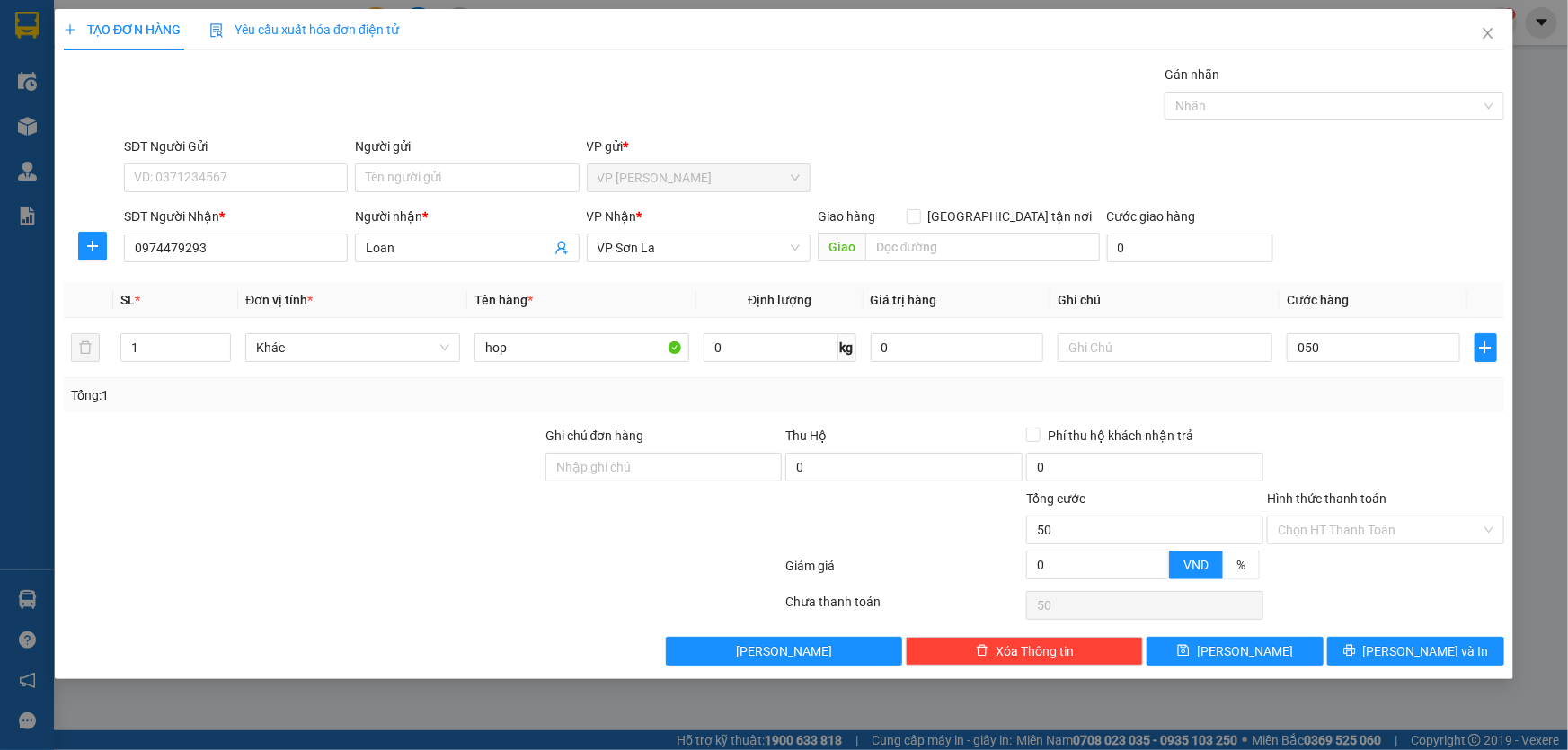
type input "50.000"
click at [1334, 226] on div "SĐT Người Nhận * 0974479293 Người nhận * Loan VP Nhận * VP Sơn La Giao hàng [GE…" at bounding box center [814, 238] width 1387 height 62
click at [1342, 526] on input "Hình thức thanh toán" at bounding box center [1379, 530] width 203 height 27
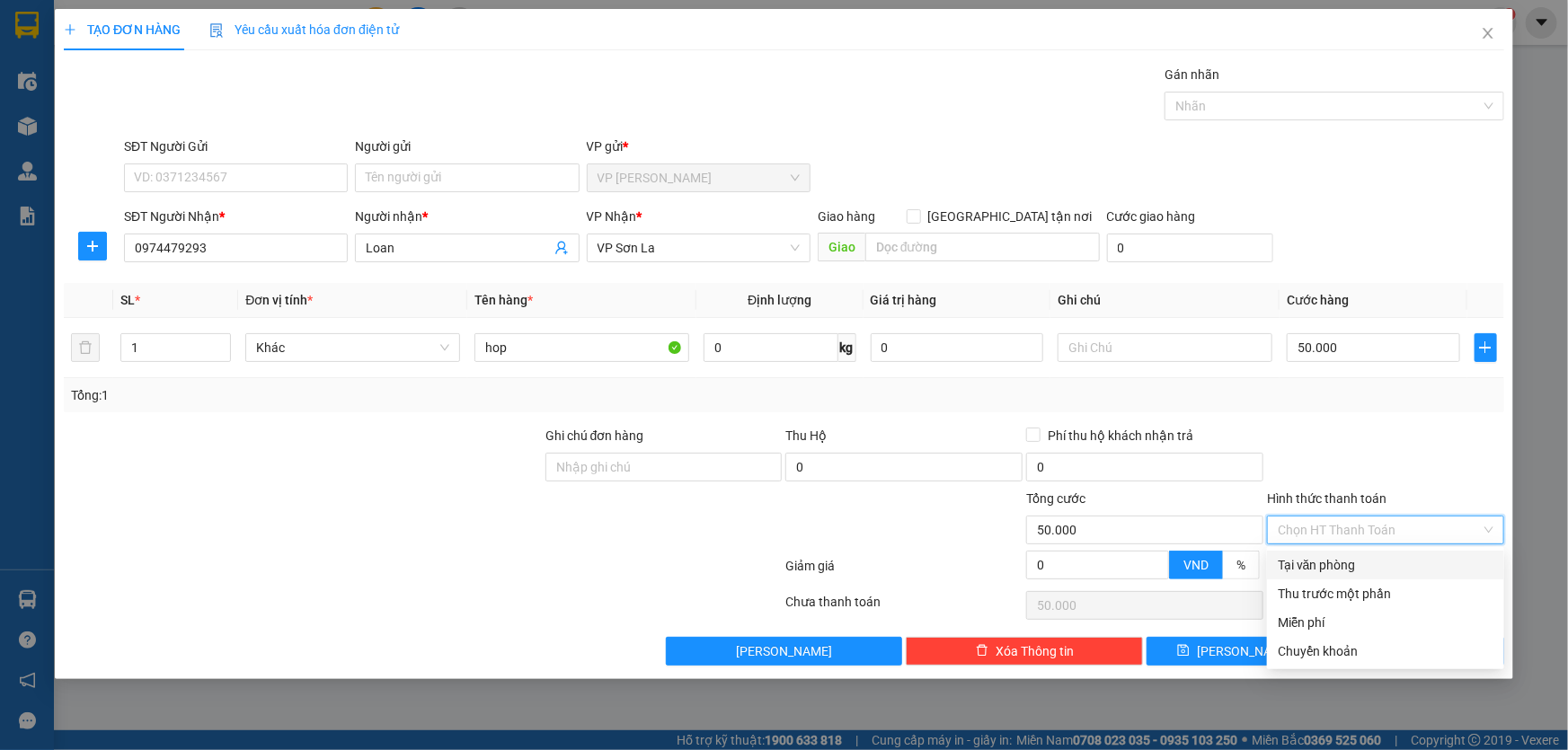
click at [1330, 570] on div "Tại văn phòng" at bounding box center [1385, 565] width 216 height 20
type input "0"
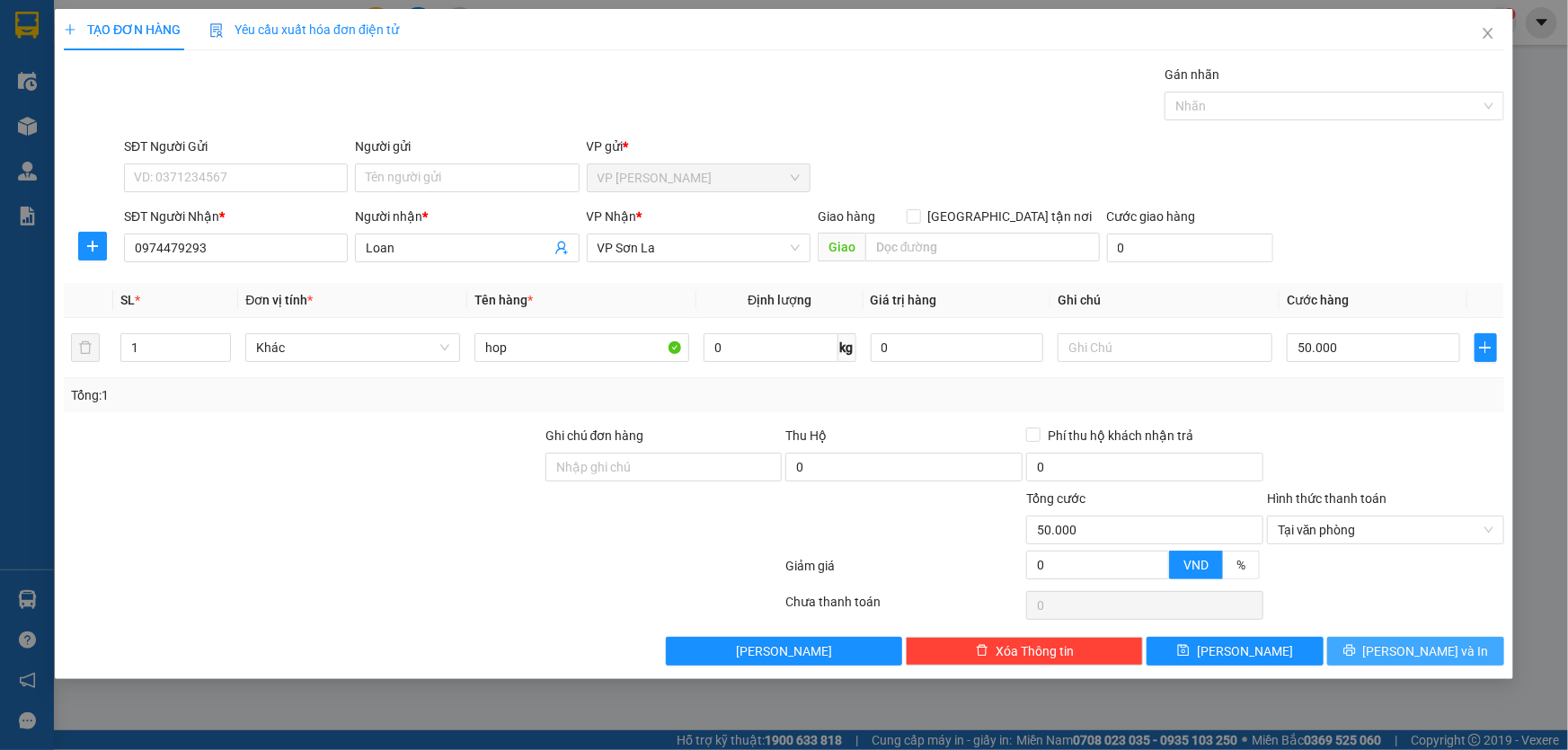
click at [1405, 641] on span "[PERSON_NAME] và In" at bounding box center [1426, 651] width 126 height 20
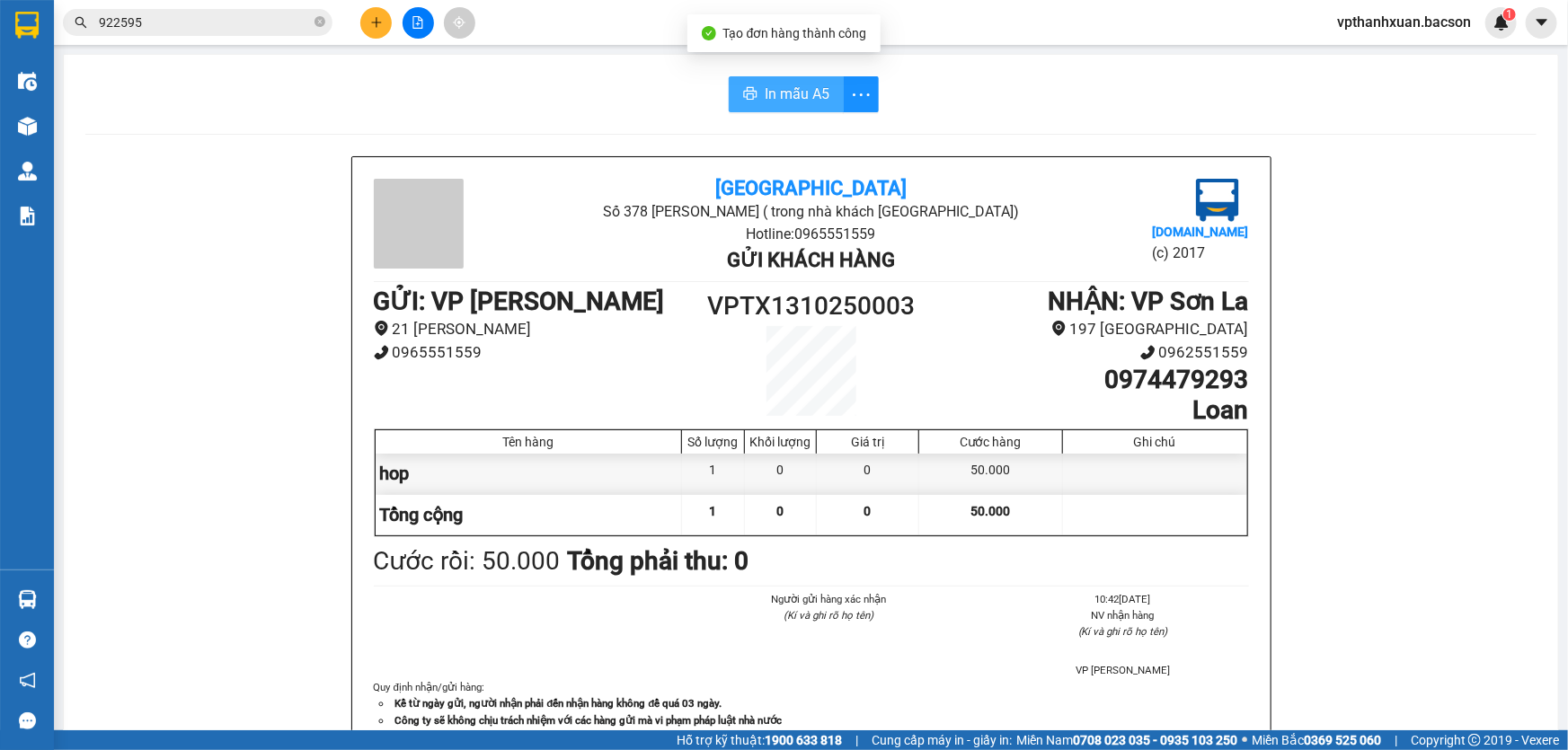
click at [784, 95] on span "In mẫu A5" at bounding box center [797, 94] width 64 height 22
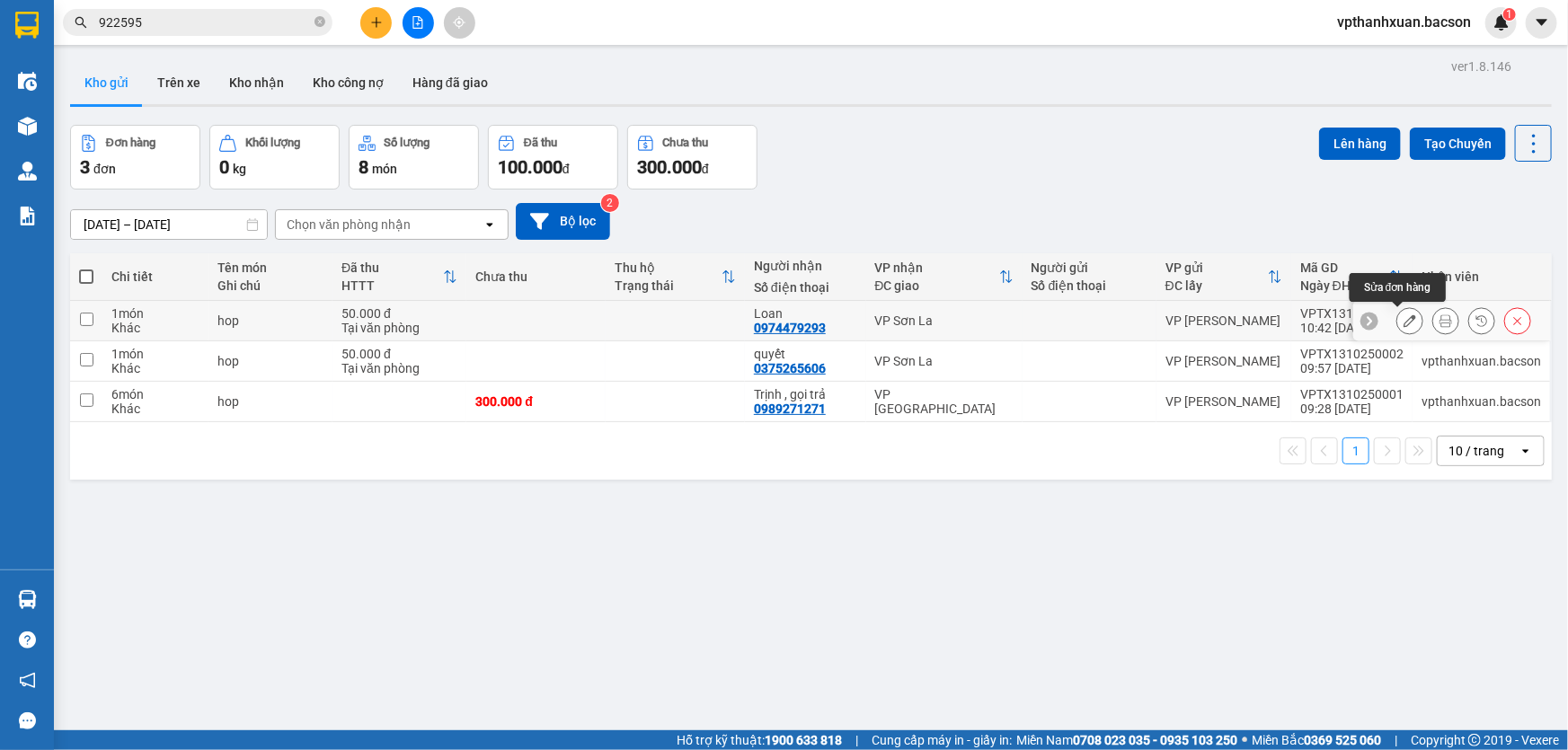
click at [1403, 324] on icon at bounding box center [1409, 320] width 13 height 13
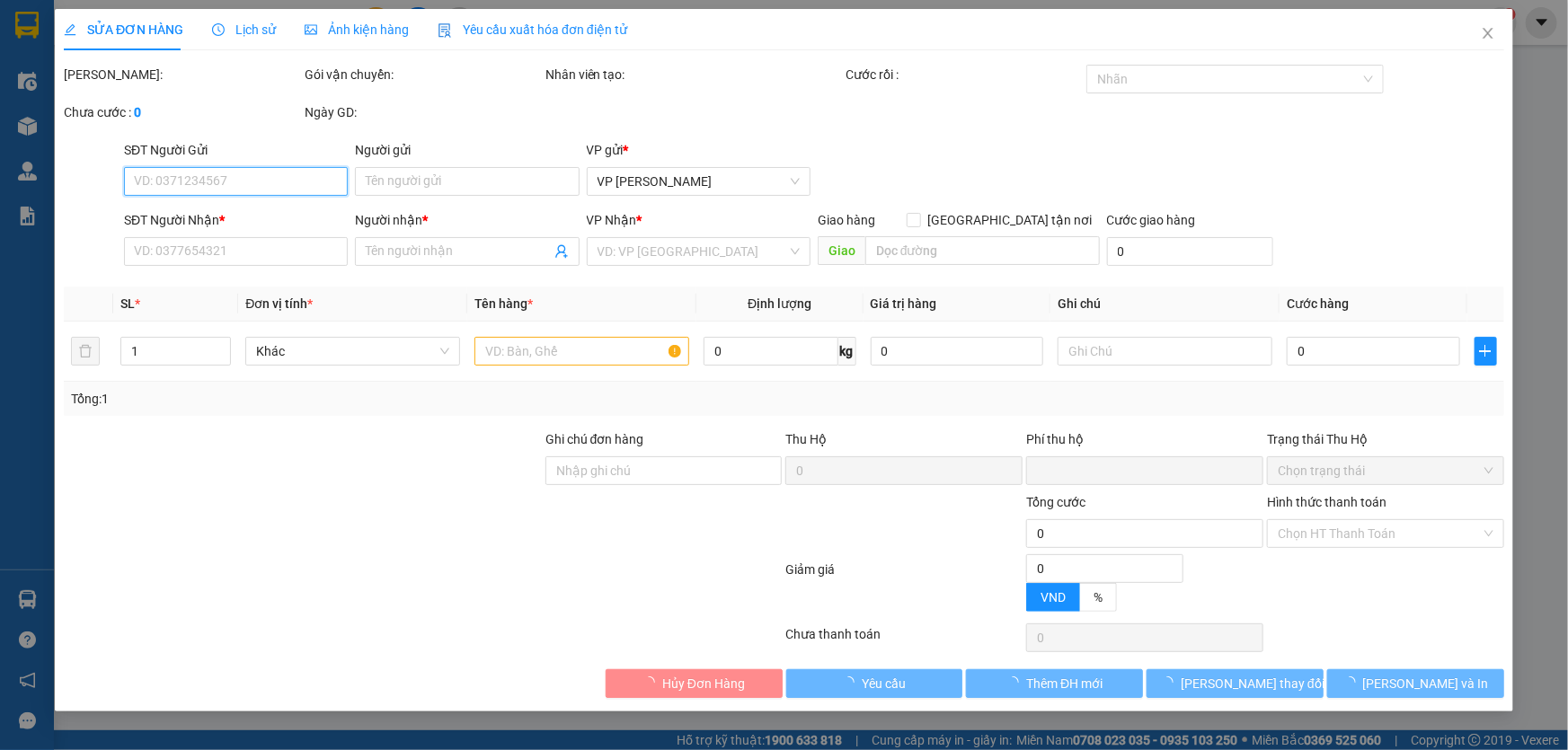
type input "0974479293"
type input "Loan"
type input "0"
type input "50.000"
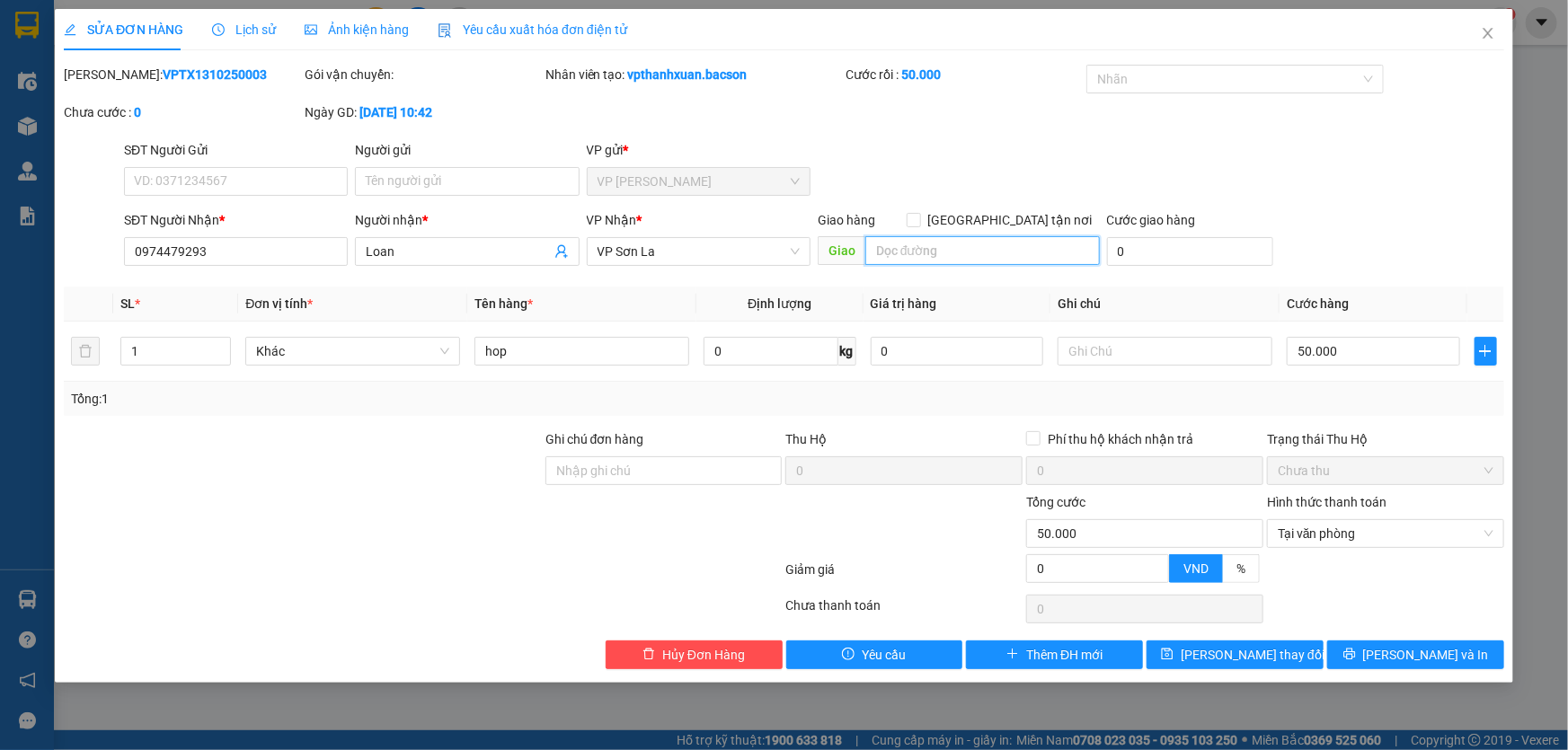
click at [889, 243] on input "search" at bounding box center [983, 250] width 234 height 28
type input "ctn"
click at [919, 217] on input "[GEOGRAPHIC_DATA] tận nơi" at bounding box center [912, 218] width 13 height 13
checkbox input "true"
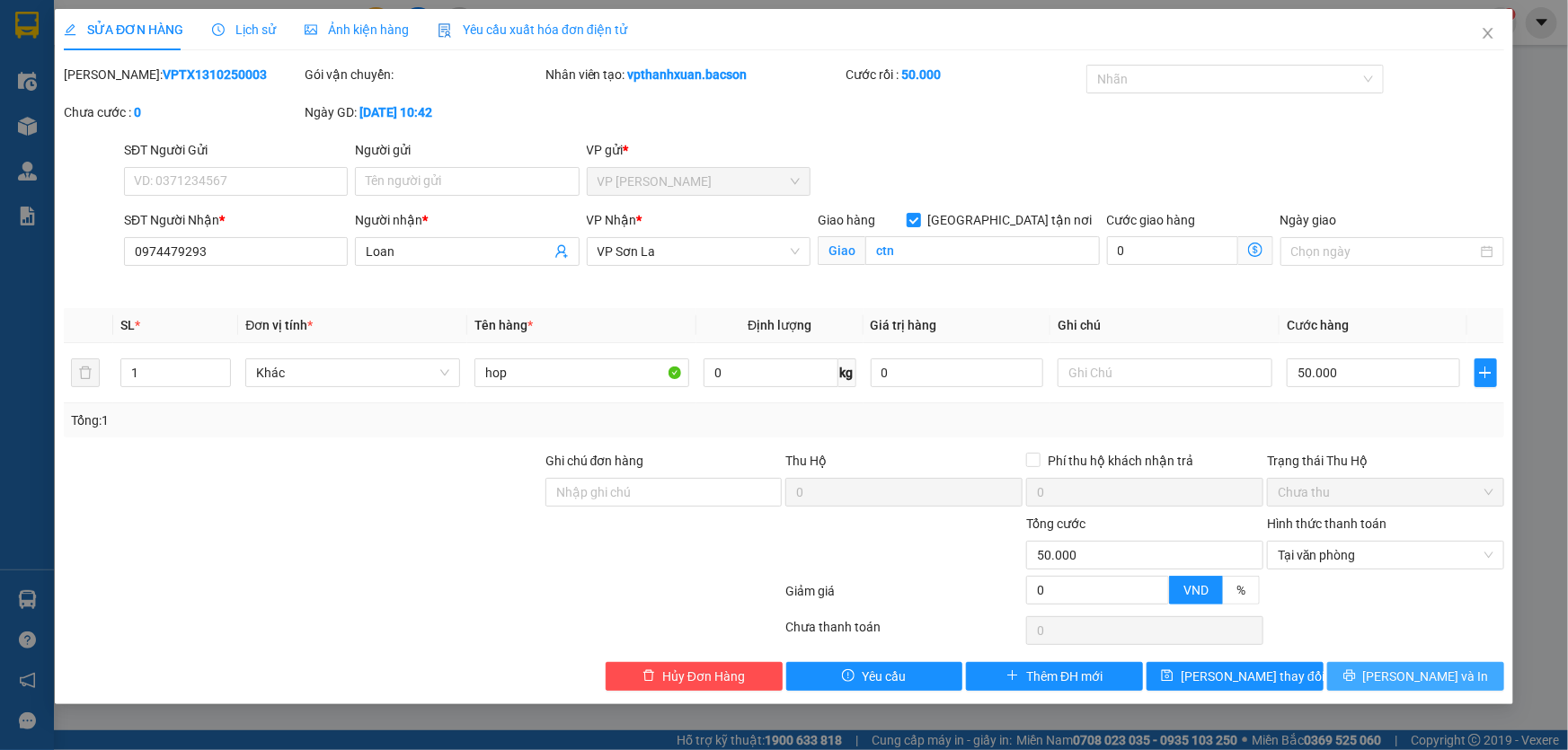
click at [1358, 669] on button "[PERSON_NAME] và In" at bounding box center [1415, 676] width 177 height 28
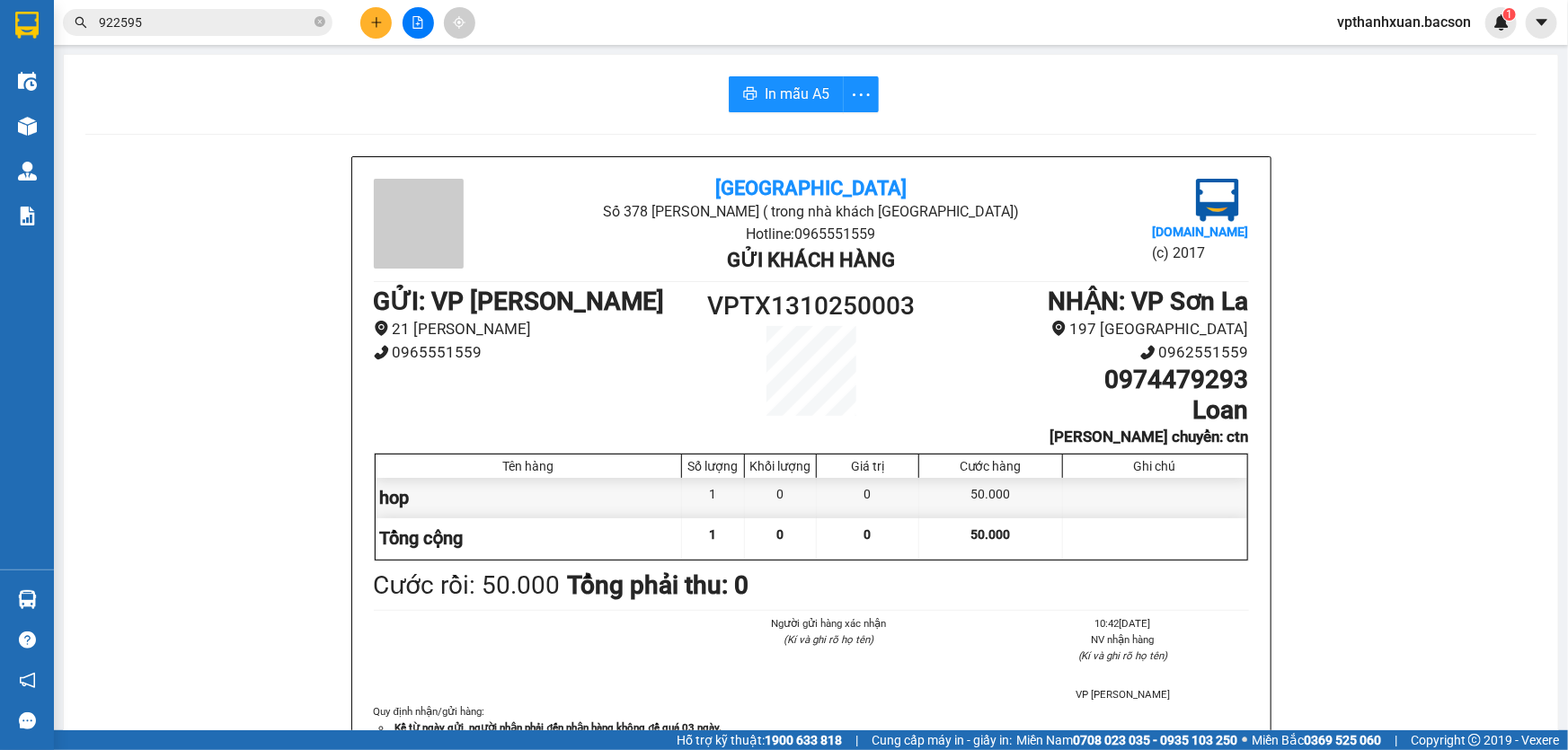
click at [371, 28] on button at bounding box center [376, 22] width 31 height 31
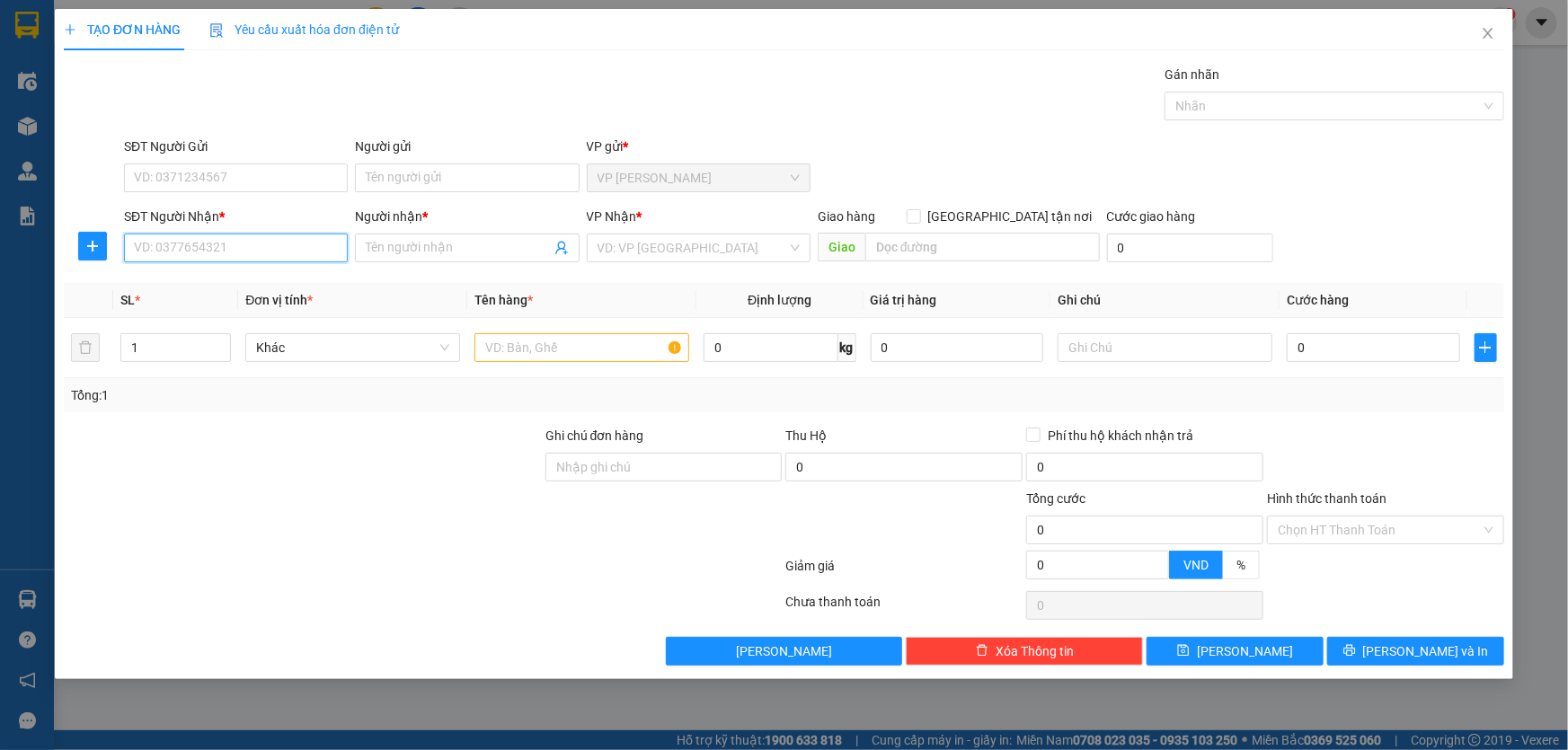
click at [213, 249] on input "SĐT Người Nhận *" at bounding box center [235, 247] width 223 height 28
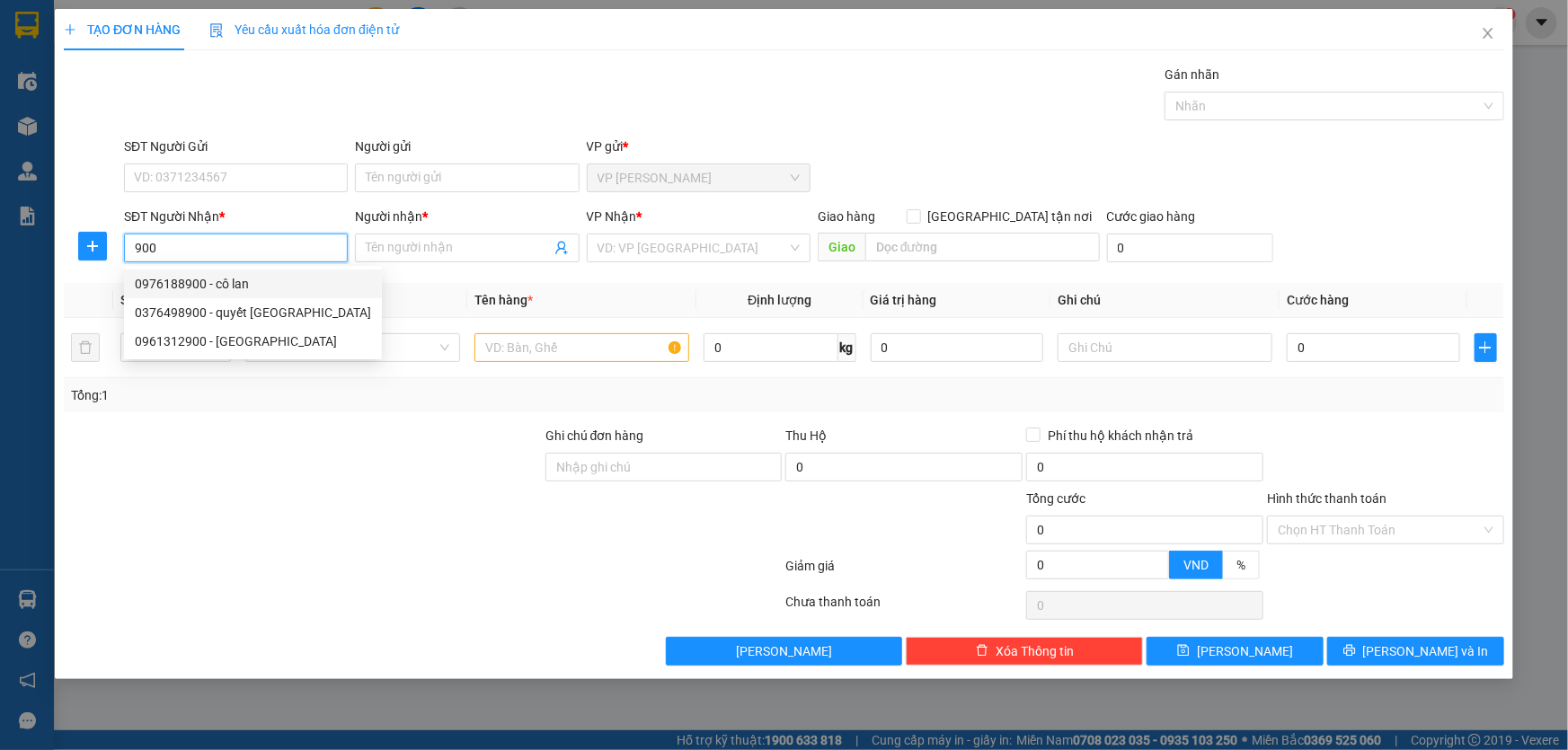
click at [225, 284] on div "0976188900 - cô lan" at bounding box center [253, 284] width 236 height 20
type input "0976188900"
type input "cô lan"
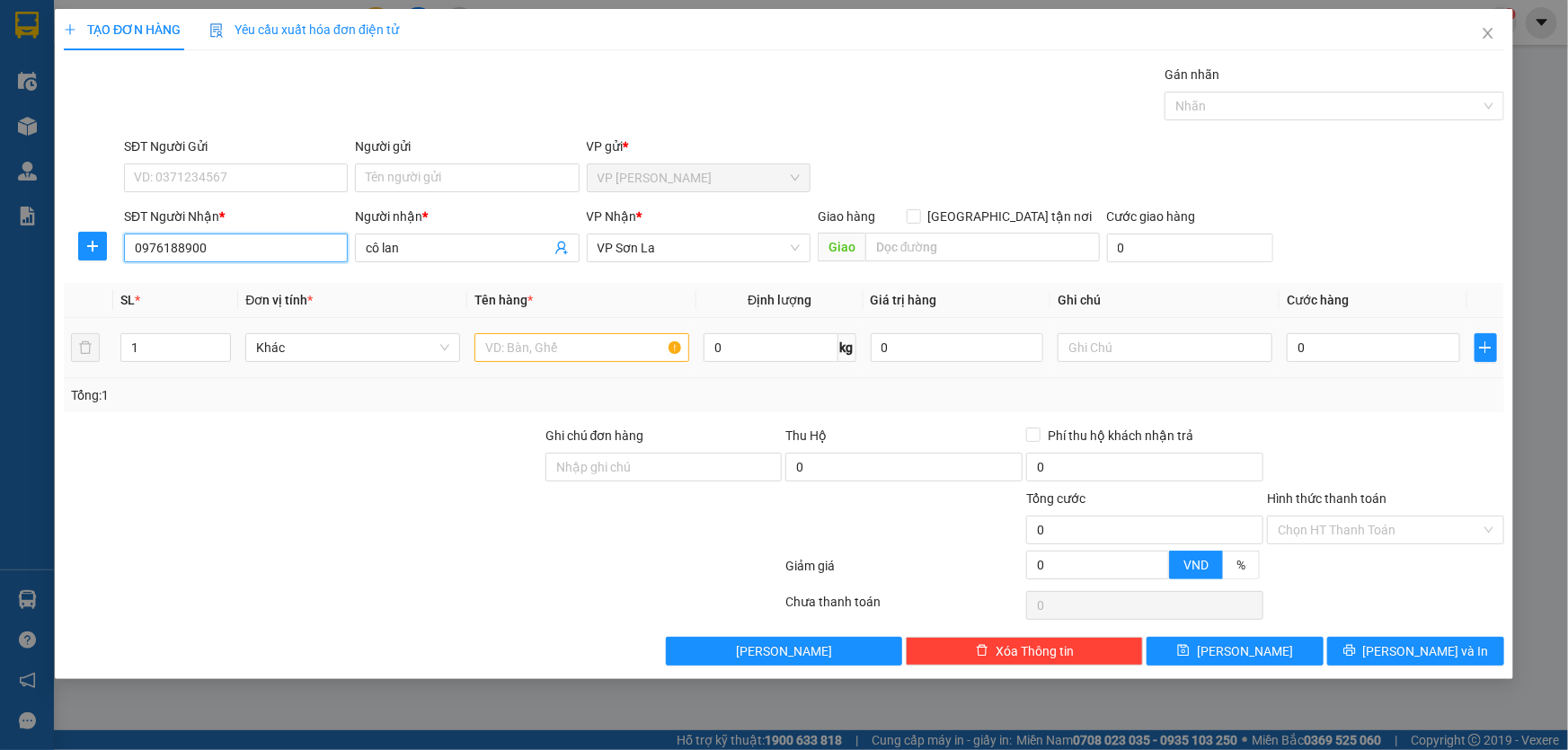
type input "0976188900"
click at [528, 352] on input "text" at bounding box center [582, 347] width 215 height 28
type input "hop"
click at [1305, 345] on input "0" at bounding box center [1373, 347] width 174 height 28
type input "5"
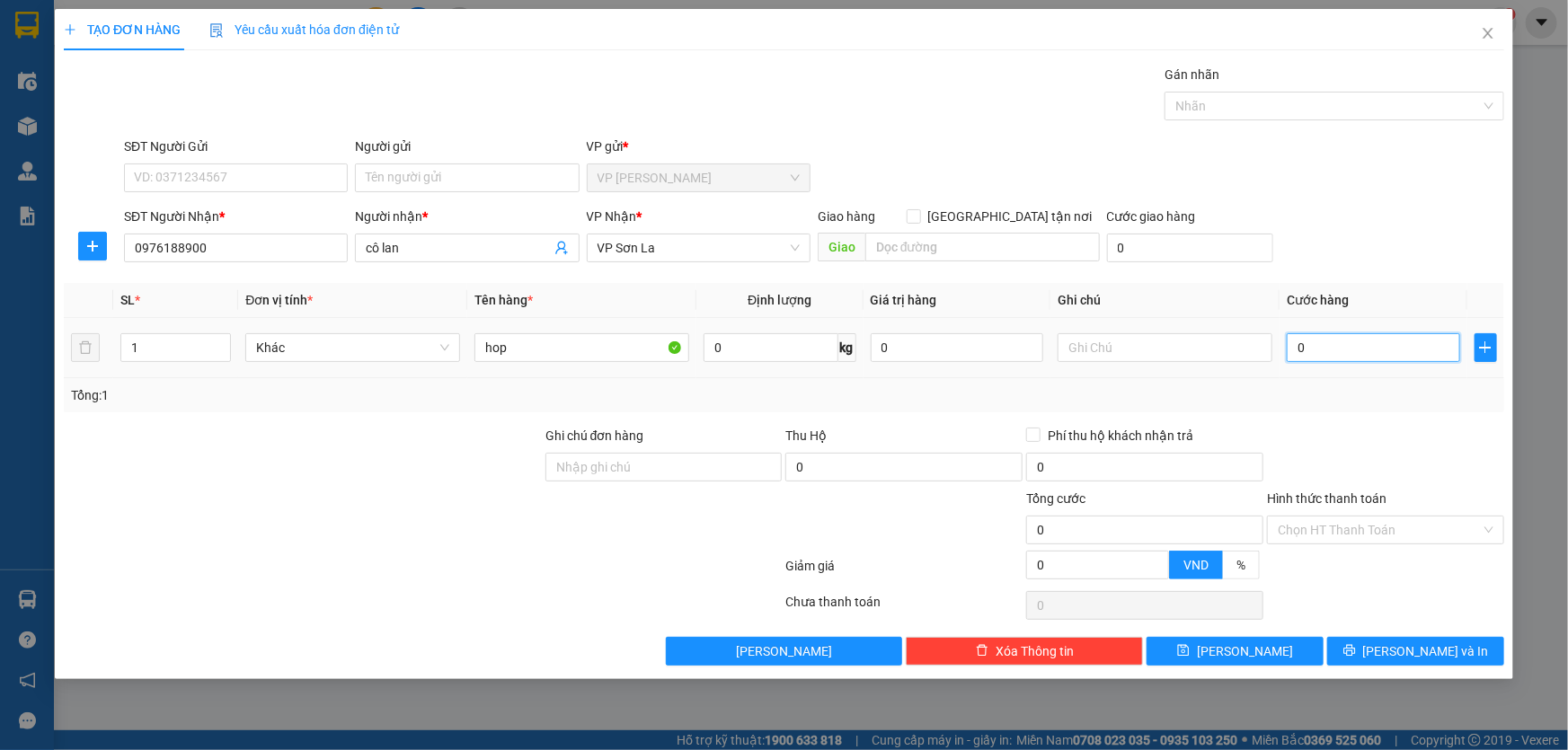
type input "5"
type input "50"
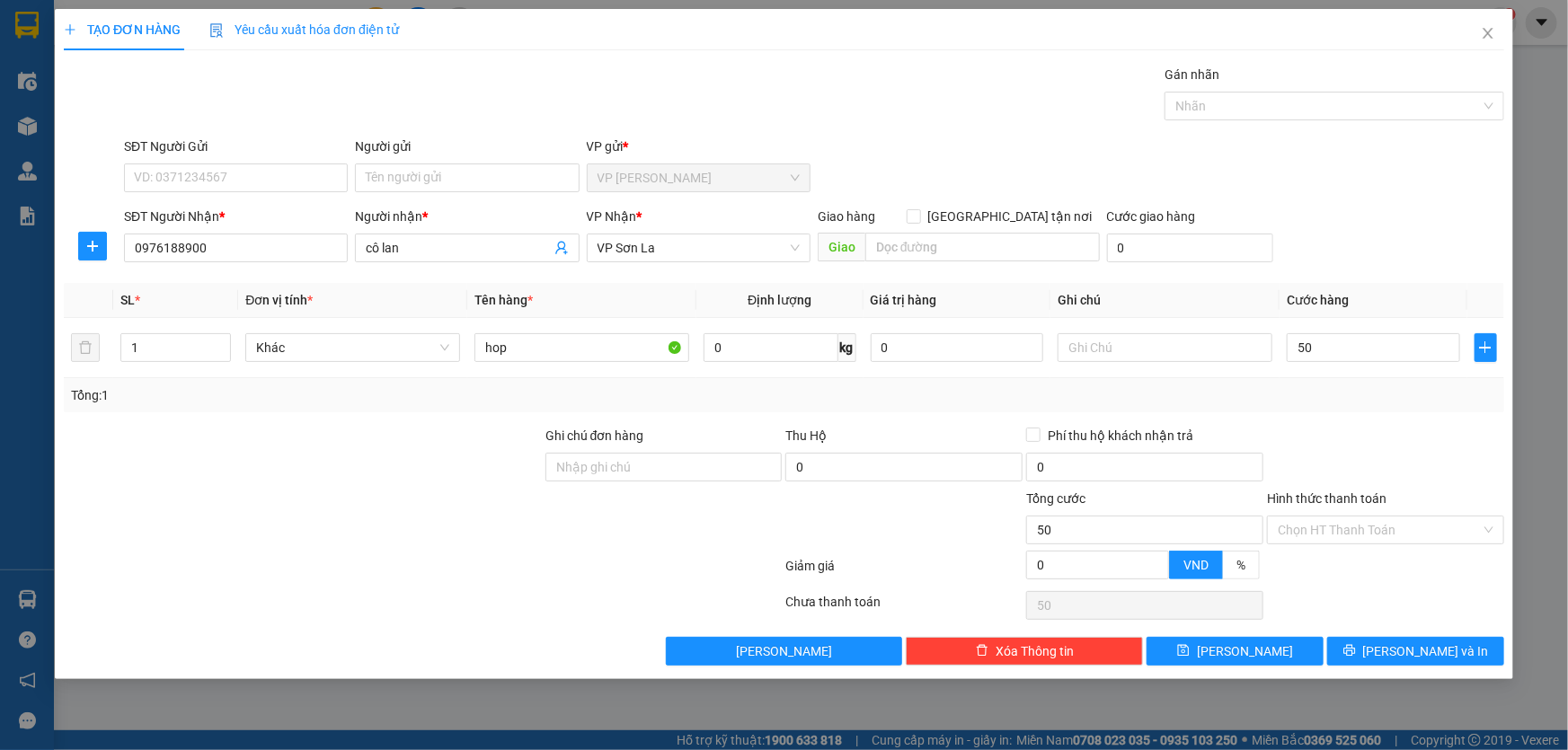
type input "50.000"
click at [1404, 232] on div "SĐT Người Nhận * 0976188900 Người nhận * cô lan VP Nhận * VP Sơn La Giao hàng G…" at bounding box center [814, 238] width 1387 height 62
click at [1434, 651] on span "[PERSON_NAME] và In" at bounding box center [1426, 651] width 126 height 20
